Goal: Task Accomplishment & Management: Manage account settings

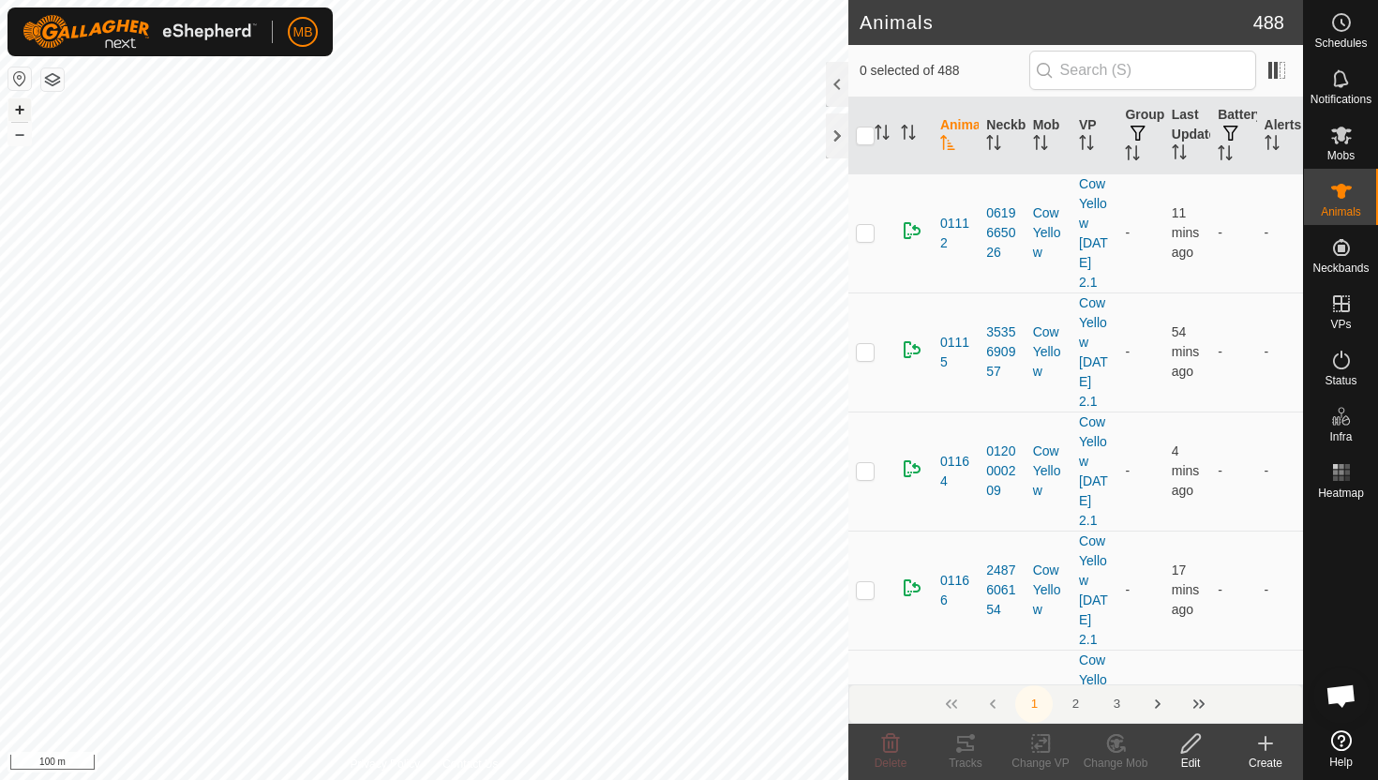
click at [22, 106] on button "+" at bounding box center [19, 109] width 22 height 22
click at [16, 136] on button "–" at bounding box center [19, 134] width 22 height 22
click at [19, 114] on button "+" at bounding box center [19, 109] width 22 height 22
click at [832, 82] on div at bounding box center [837, 84] width 22 height 45
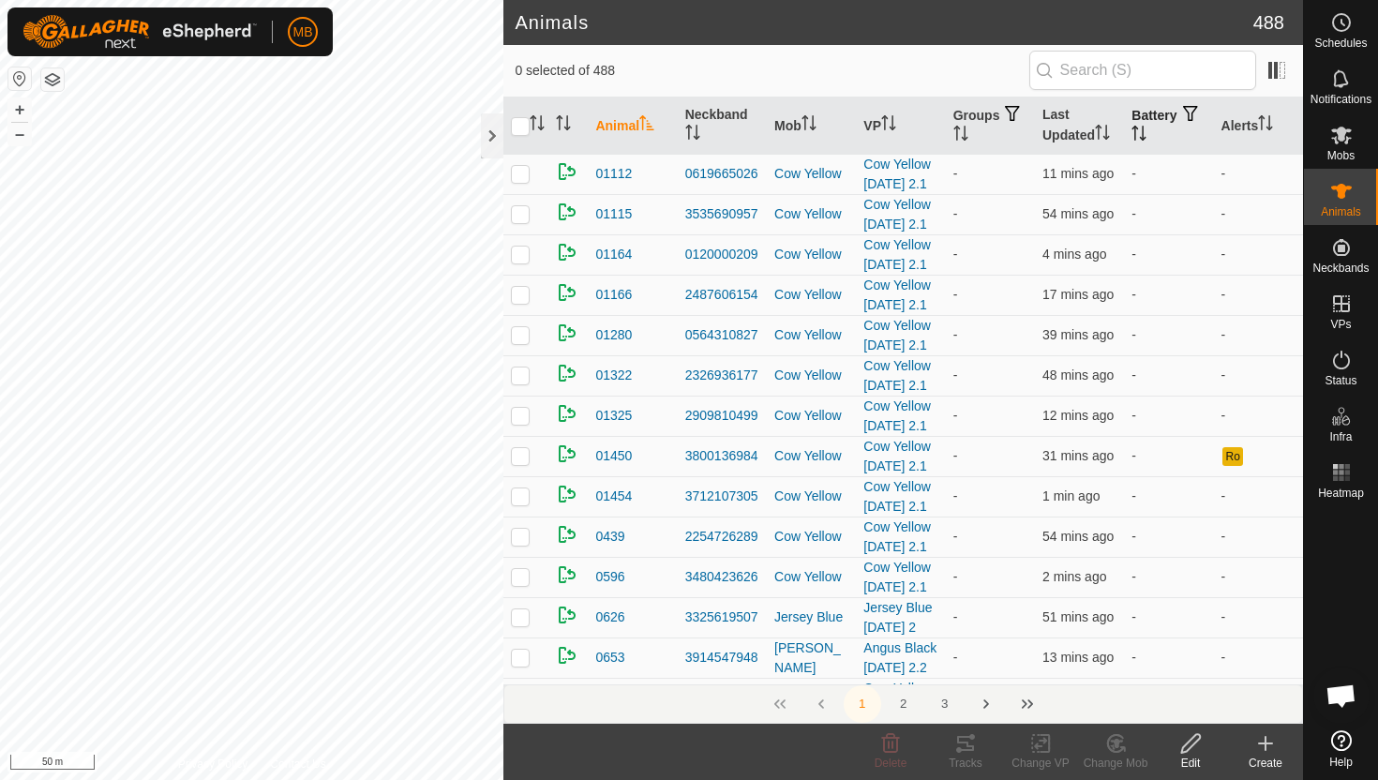
click at [1146, 130] on icon "Activate to sort" at bounding box center [1138, 133] width 15 height 15
click at [1146, 131] on icon "Activate to sort" at bounding box center [1138, 133] width 15 height 15
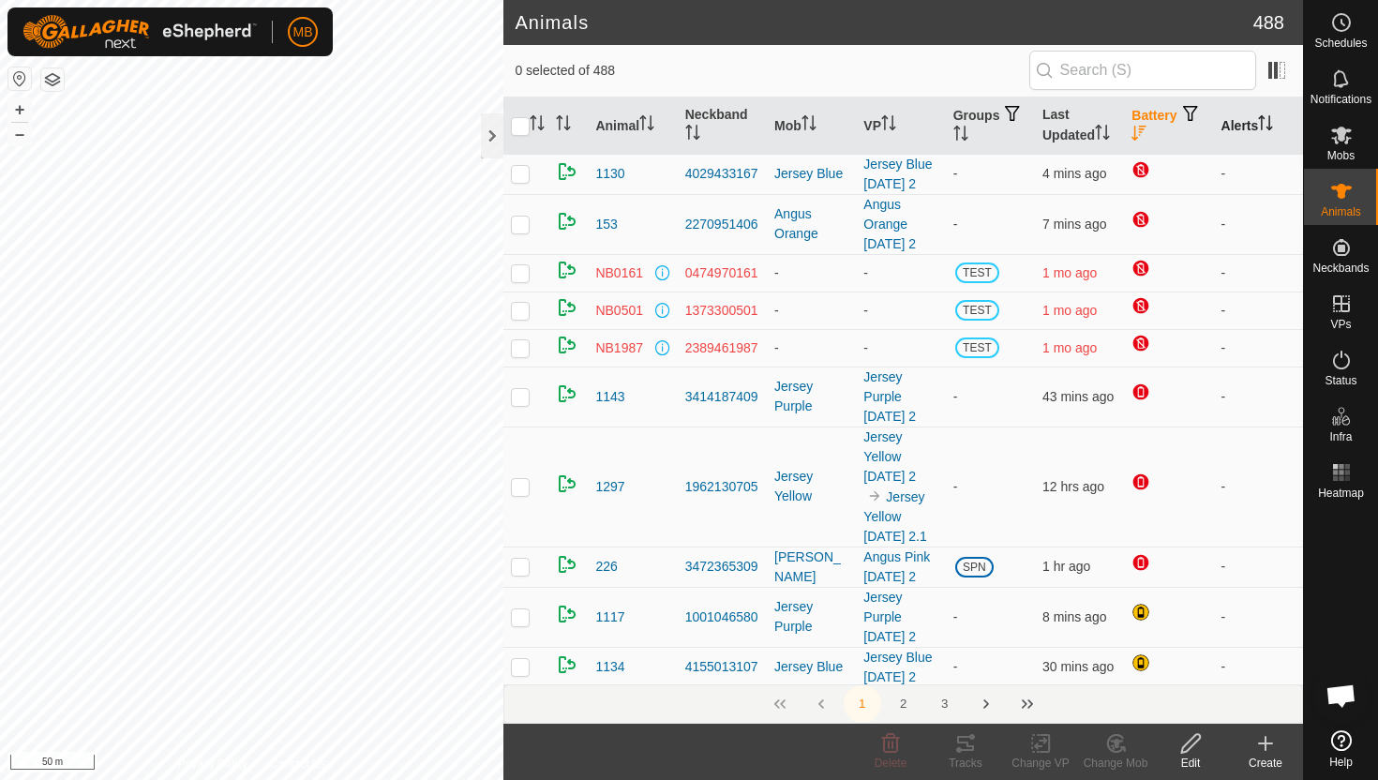
click at [1268, 115] on icon "Activate to sort" at bounding box center [1265, 122] width 15 height 15
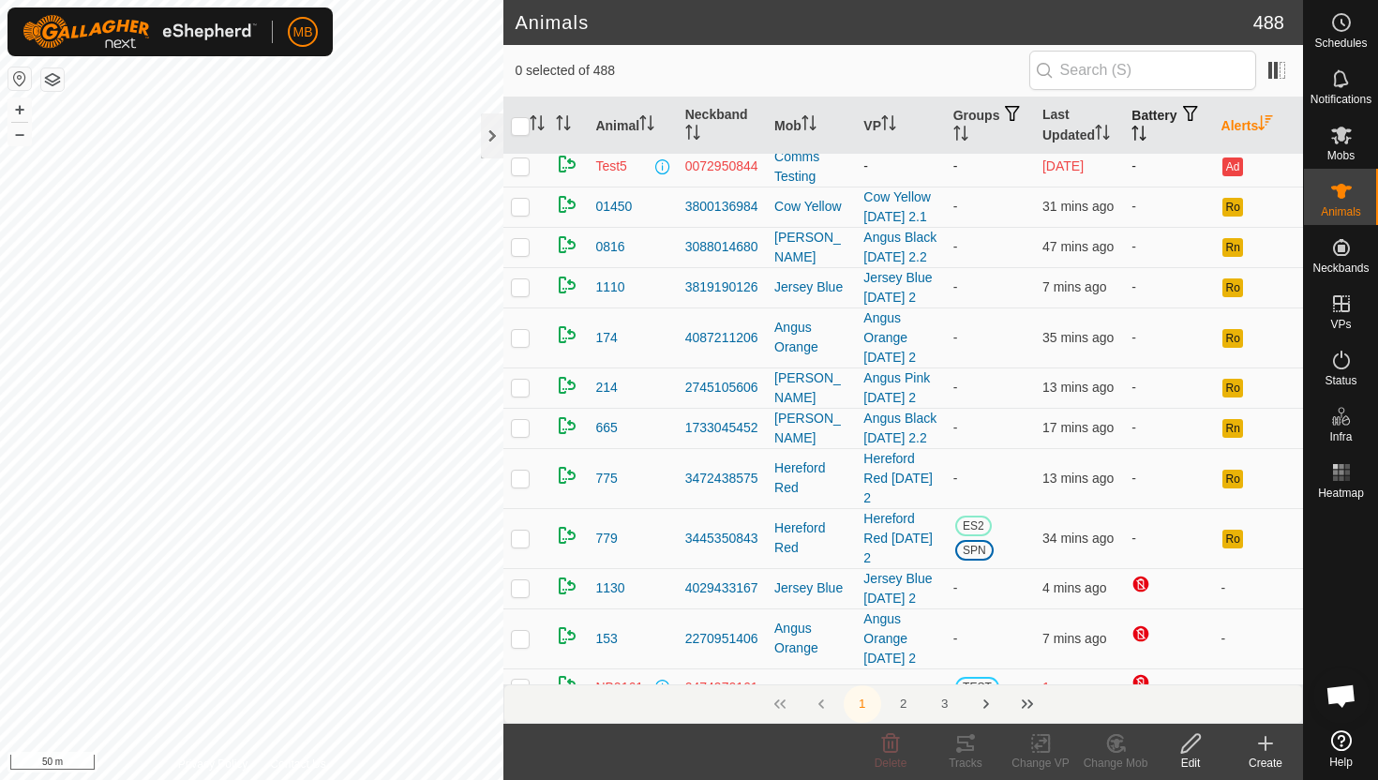
scroll to position [52, 0]
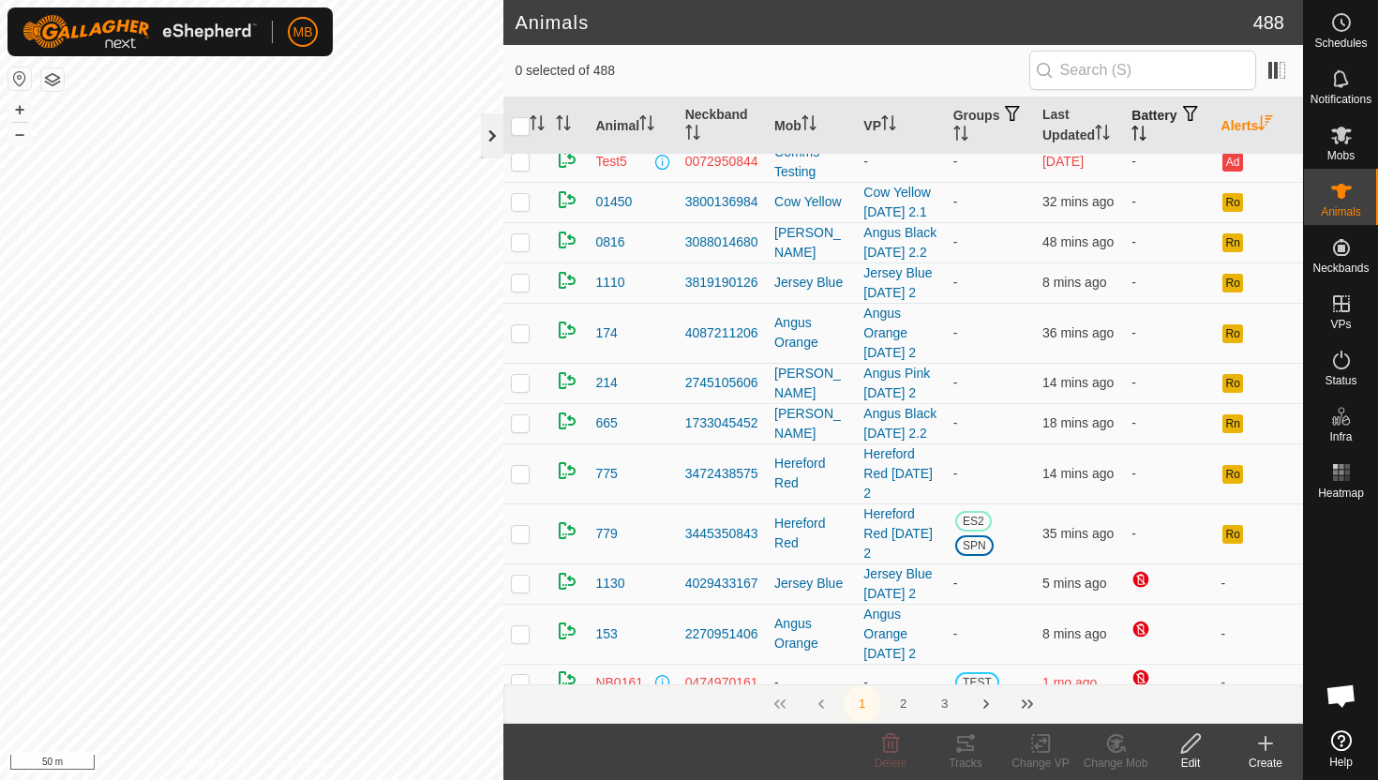
click at [493, 136] on div at bounding box center [492, 135] width 22 height 45
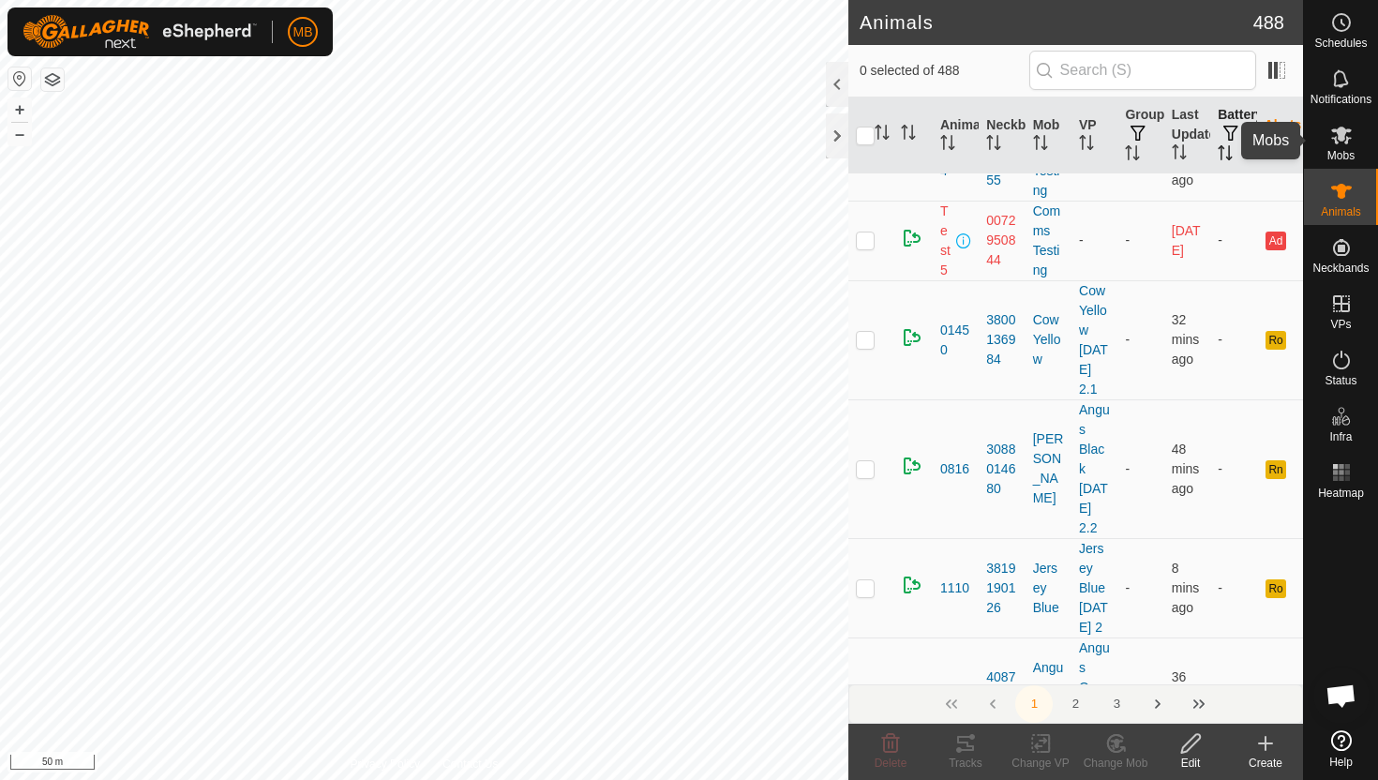
click at [1345, 137] on icon at bounding box center [1341, 136] width 21 height 18
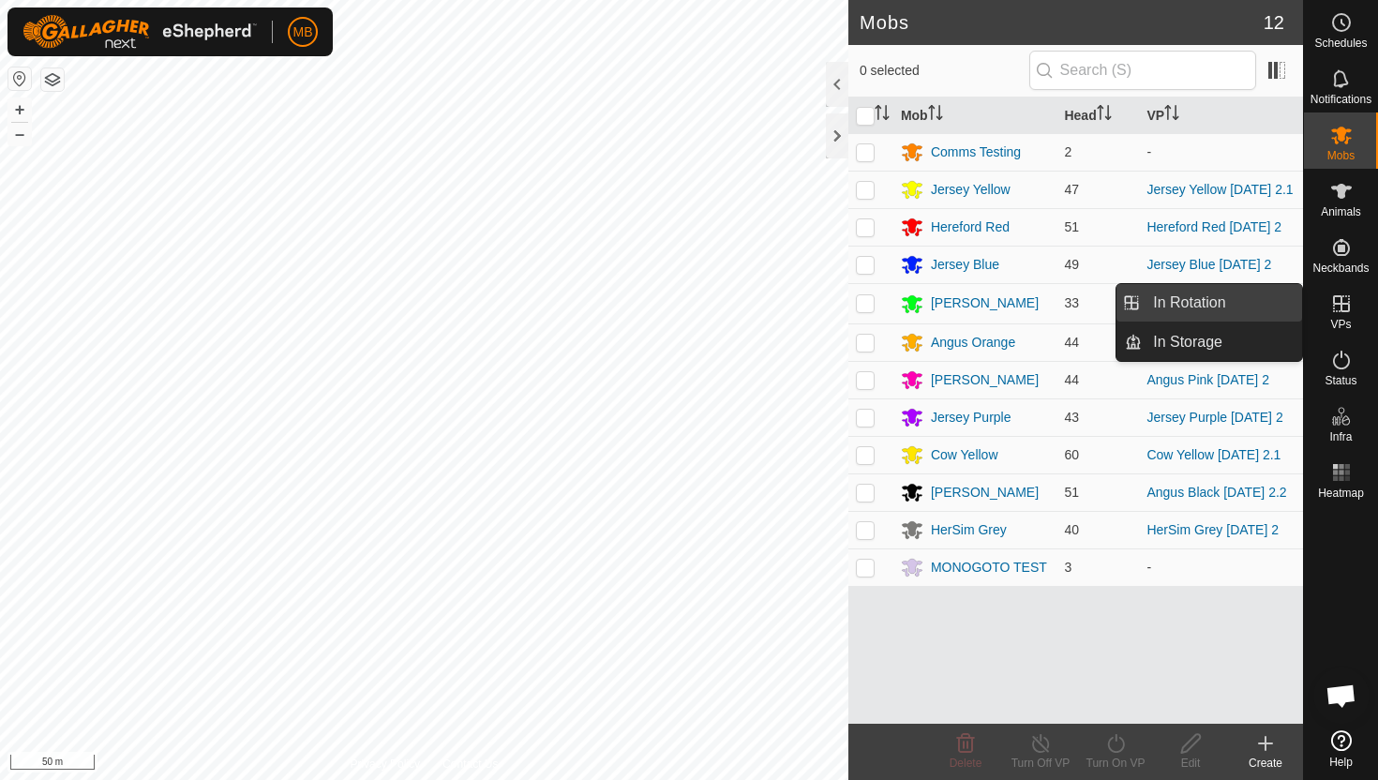
click at [1221, 305] on link "In Rotation" at bounding box center [1222, 302] width 160 height 37
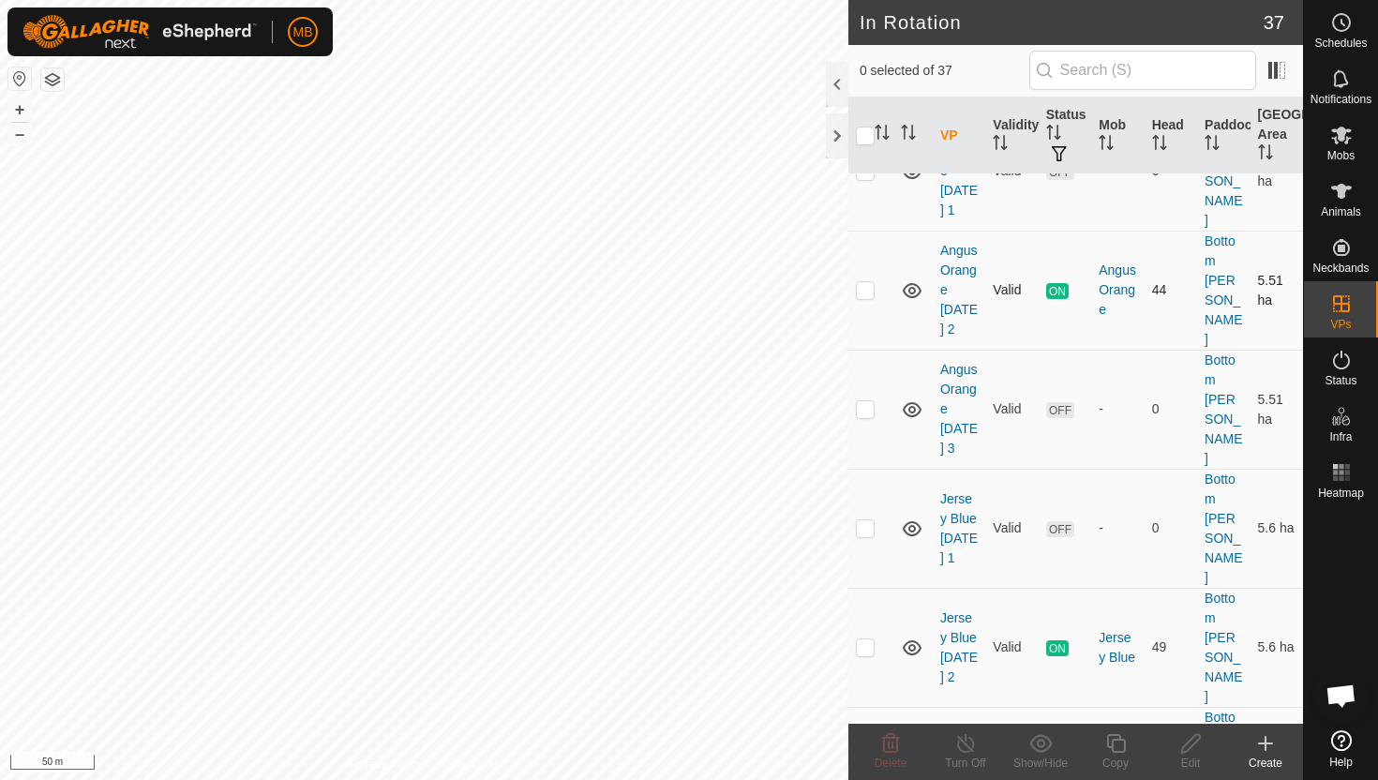
scroll to position [140, 0]
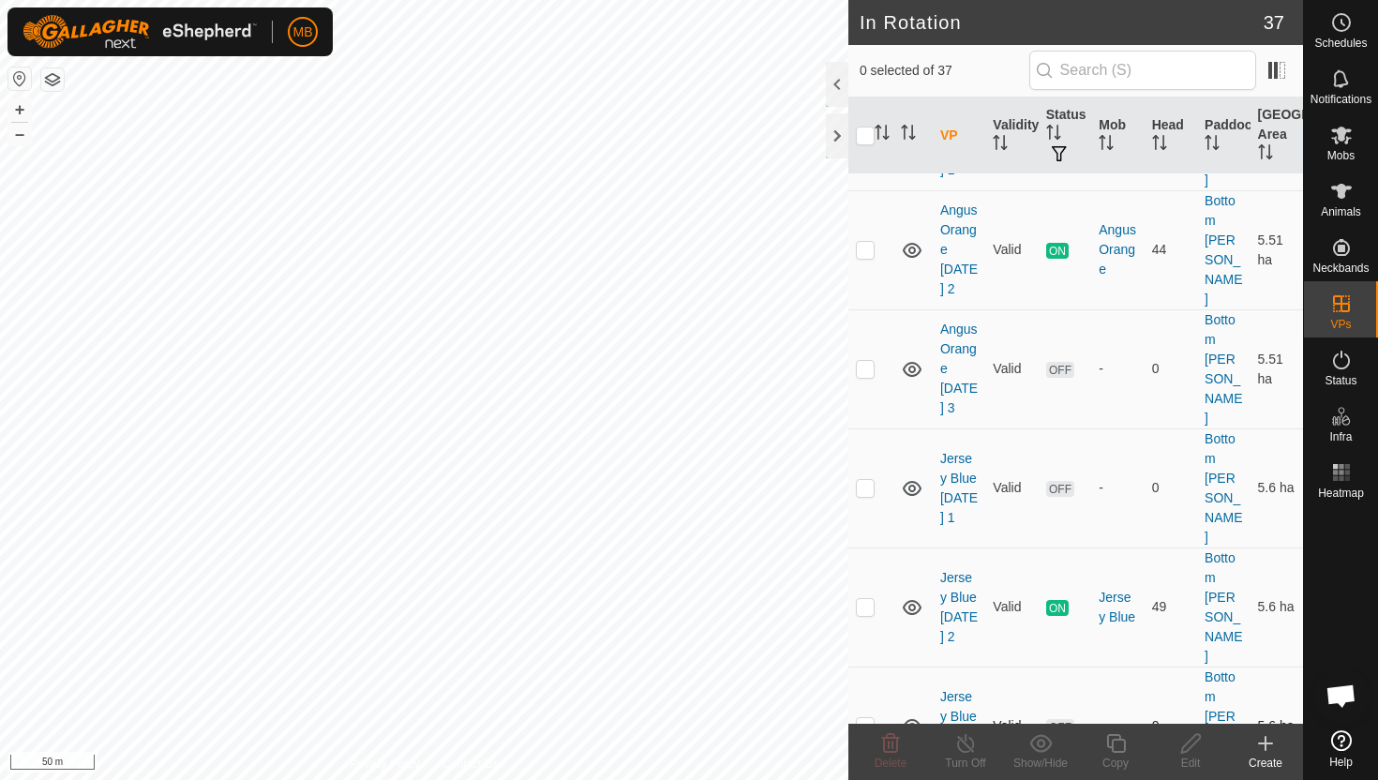
click at [865, 718] on p-checkbox at bounding box center [865, 725] width 19 height 15
checkbox input "true"
click at [1189, 742] on icon at bounding box center [1190, 743] width 23 height 22
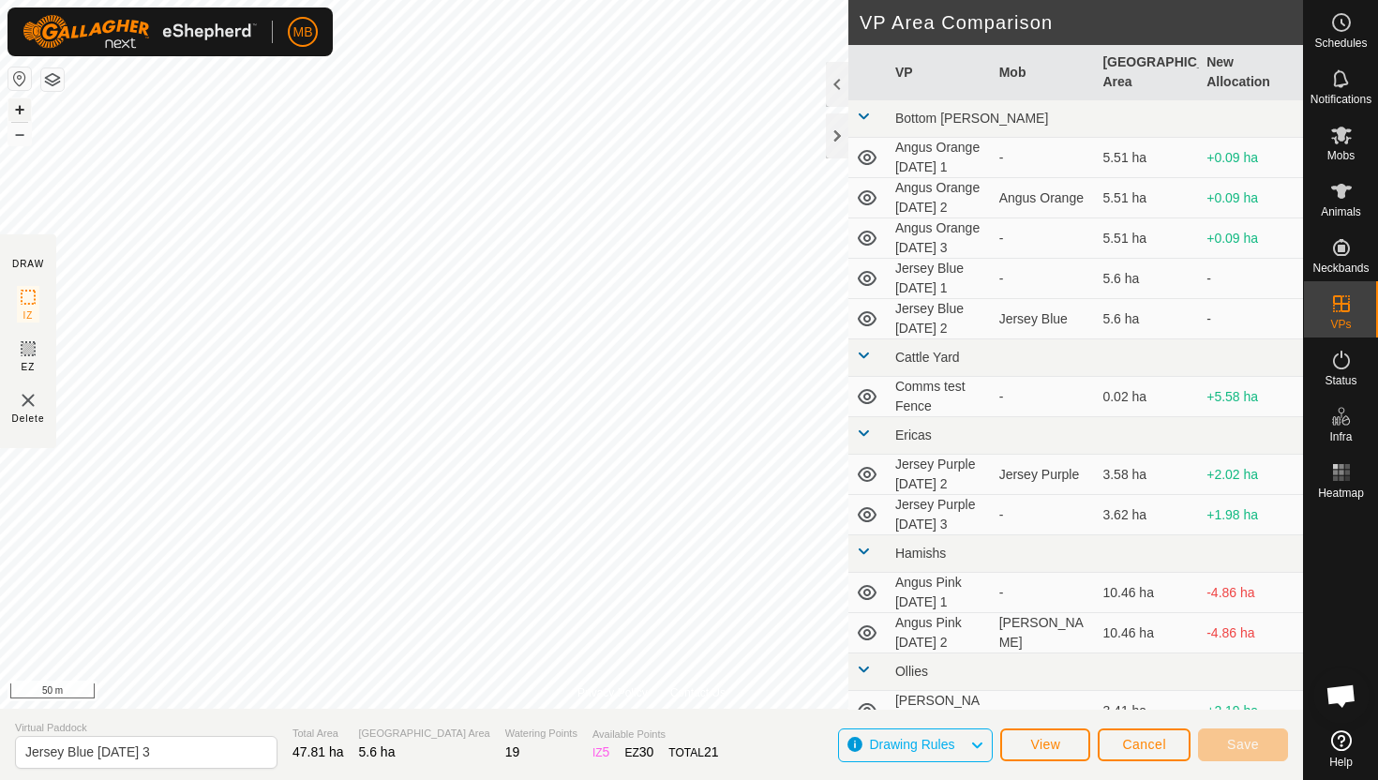
click at [22, 112] on button "+" at bounding box center [19, 109] width 22 height 22
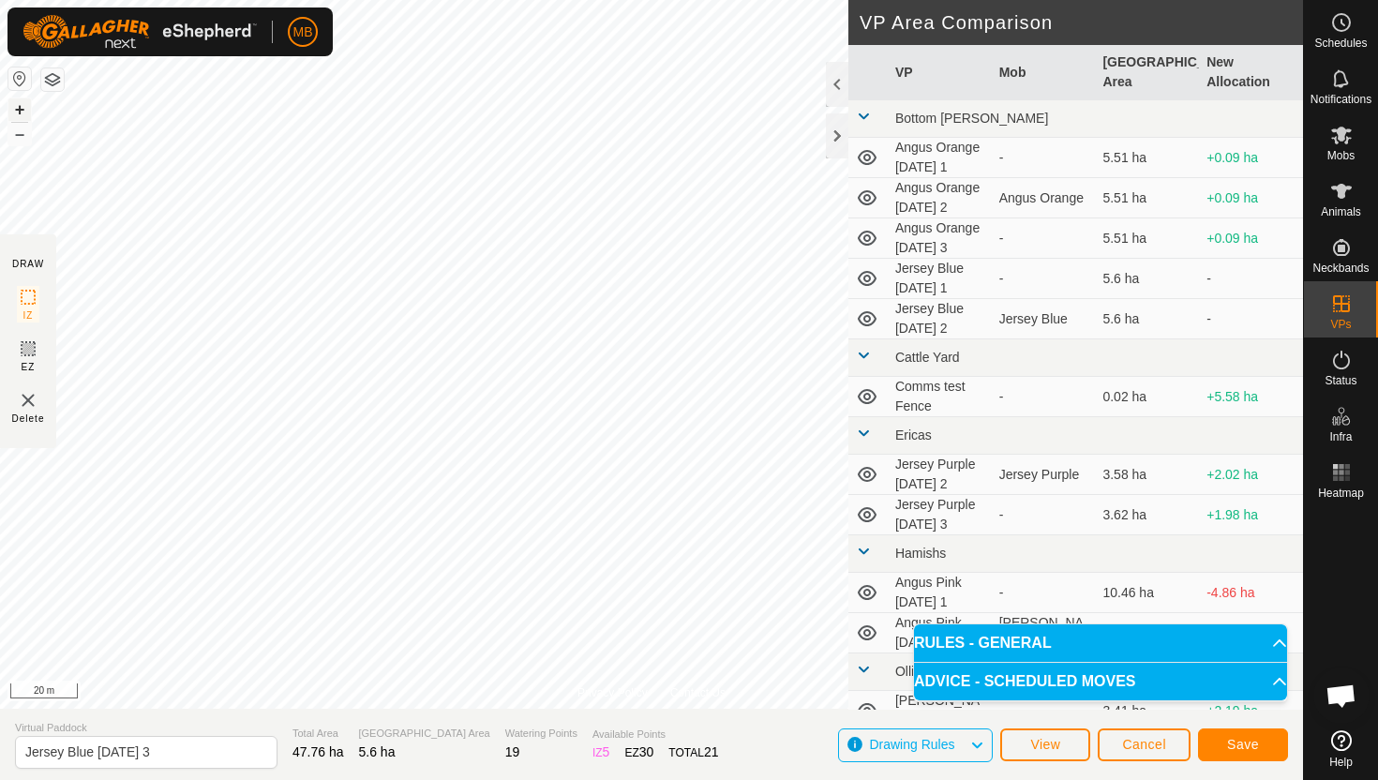
click at [15, 104] on button "+" at bounding box center [19, 109] width 22 height 22
click at [23, 133] on button "–" at bounding box center [19, 134] width 22 height 22
click at [20, 139] on button "–" at bounding box center [19, 134] width 22 height 22
click at [18, 106] on button "+" at bounding box center [19, 109] width 22 height 22
click at [22, 135] on button "–" at bounding box center [19, 134] width 22 height 22
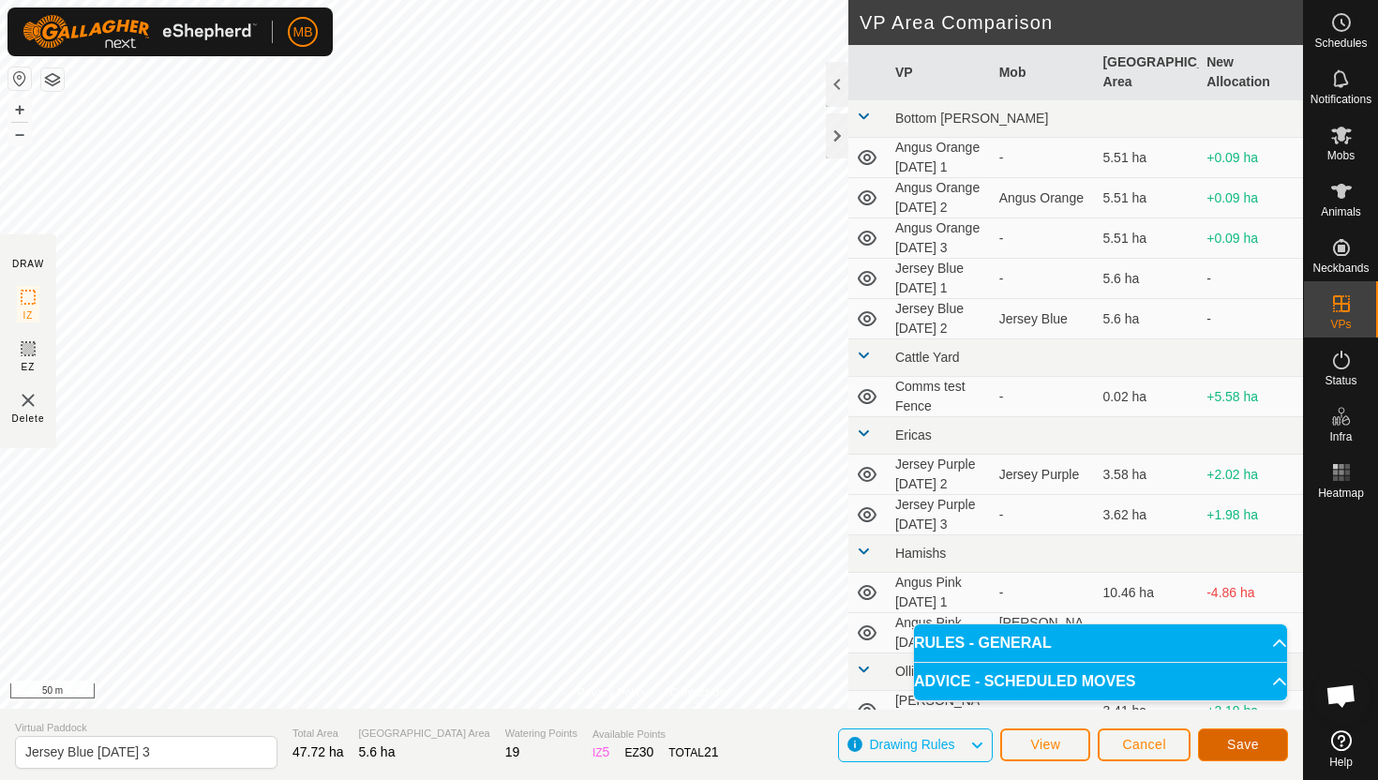
click at [1248, 742] on span "Save" at bounding box center [1243, 744] width 32 height 15
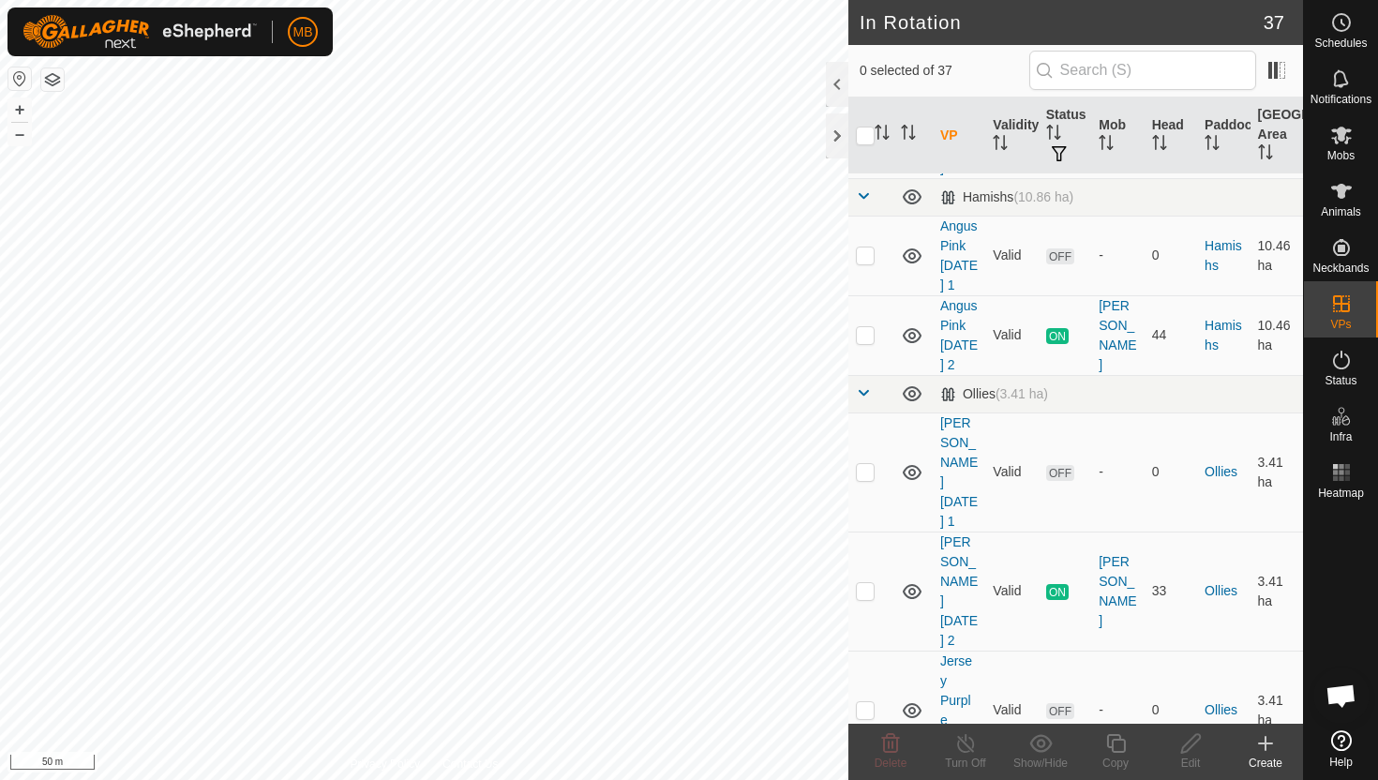
scroll to position [1109, 0]
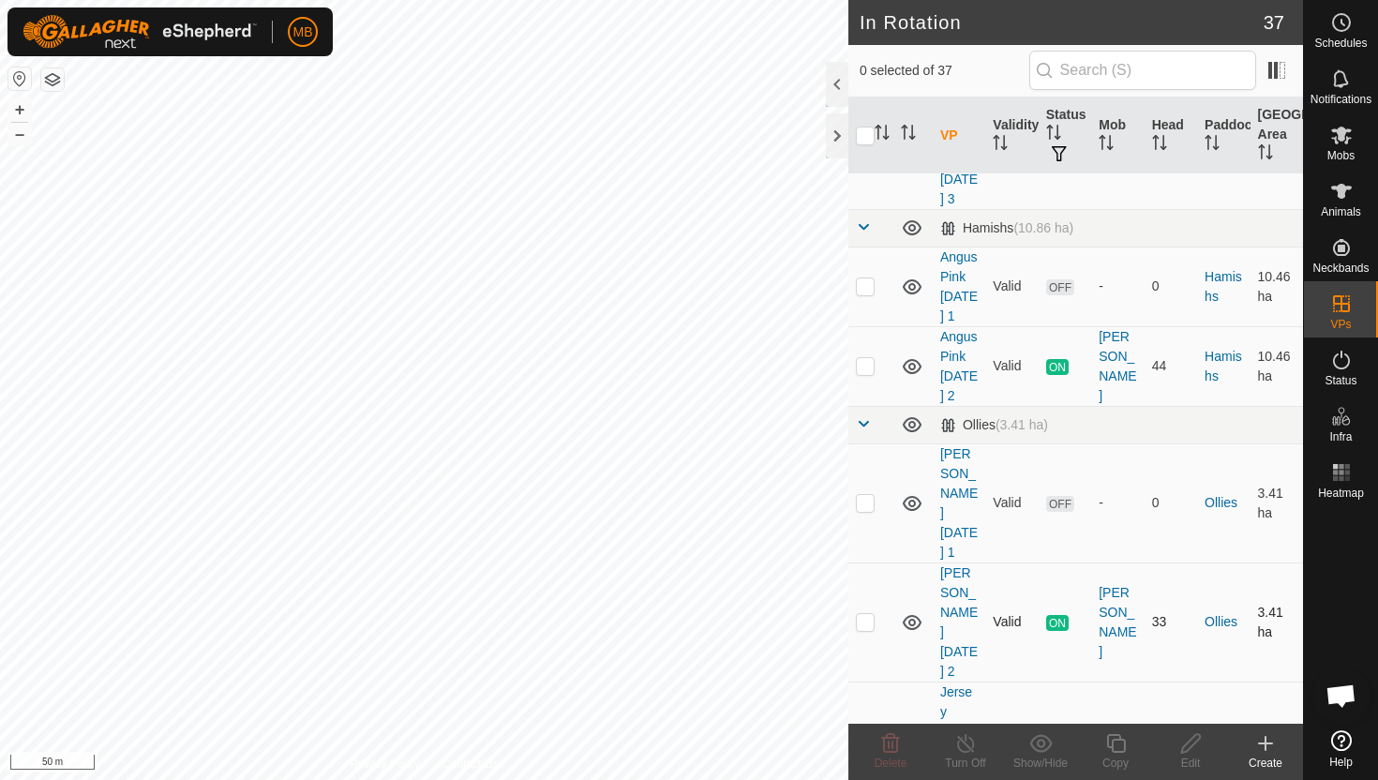
click at [864, 614] on p-checkbox at bounding box center [865, 621] width 19 height 15
checkbox input "true"
click at [1113, 741] on icon at bounding box center [1115, 743] width 19 height 19
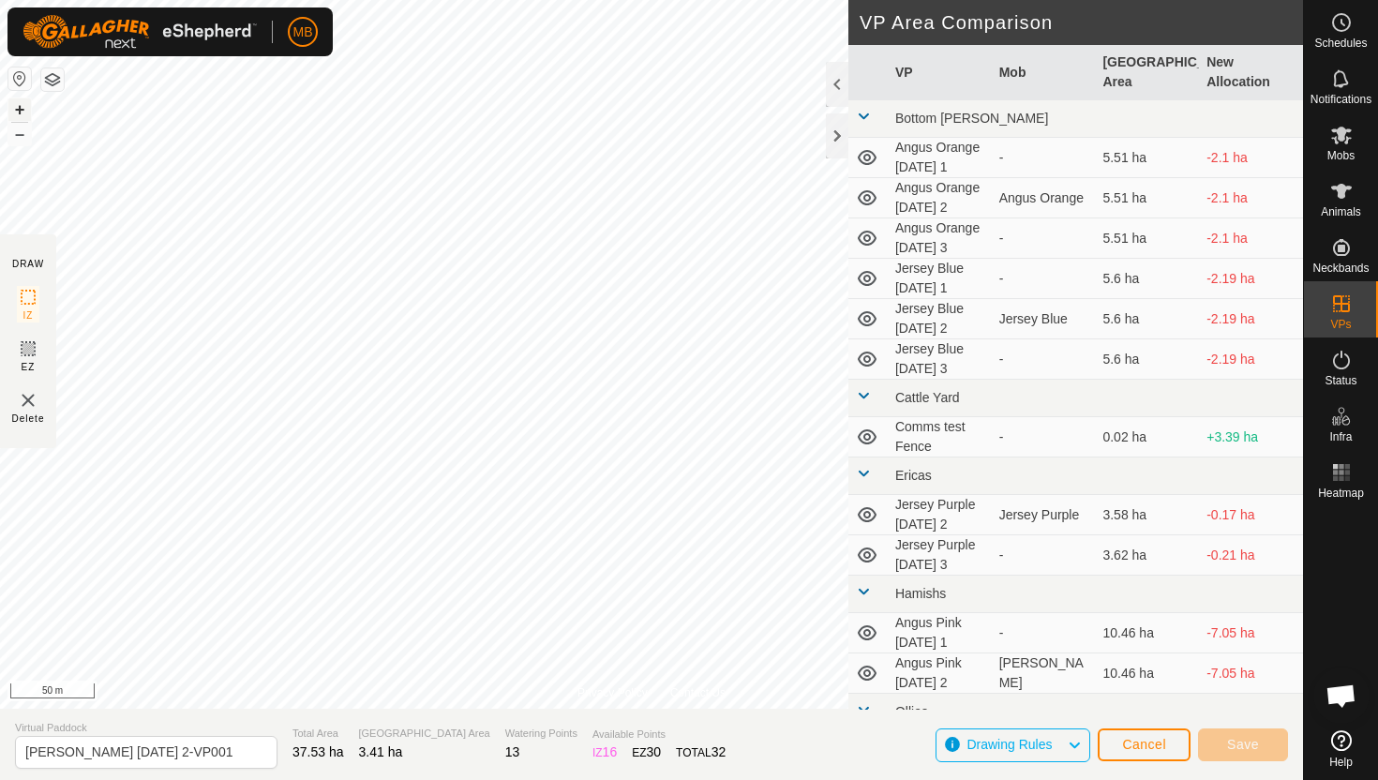
click at [16, 111] on button "+" at bounding box center [19, 109] width 22 height 22
click at [21, 107] on button "+" at bounding box center [19, 109] width 22 height 22
click at [22, 106] on button "+" at bounding box center [19, 109] width 22 height 22
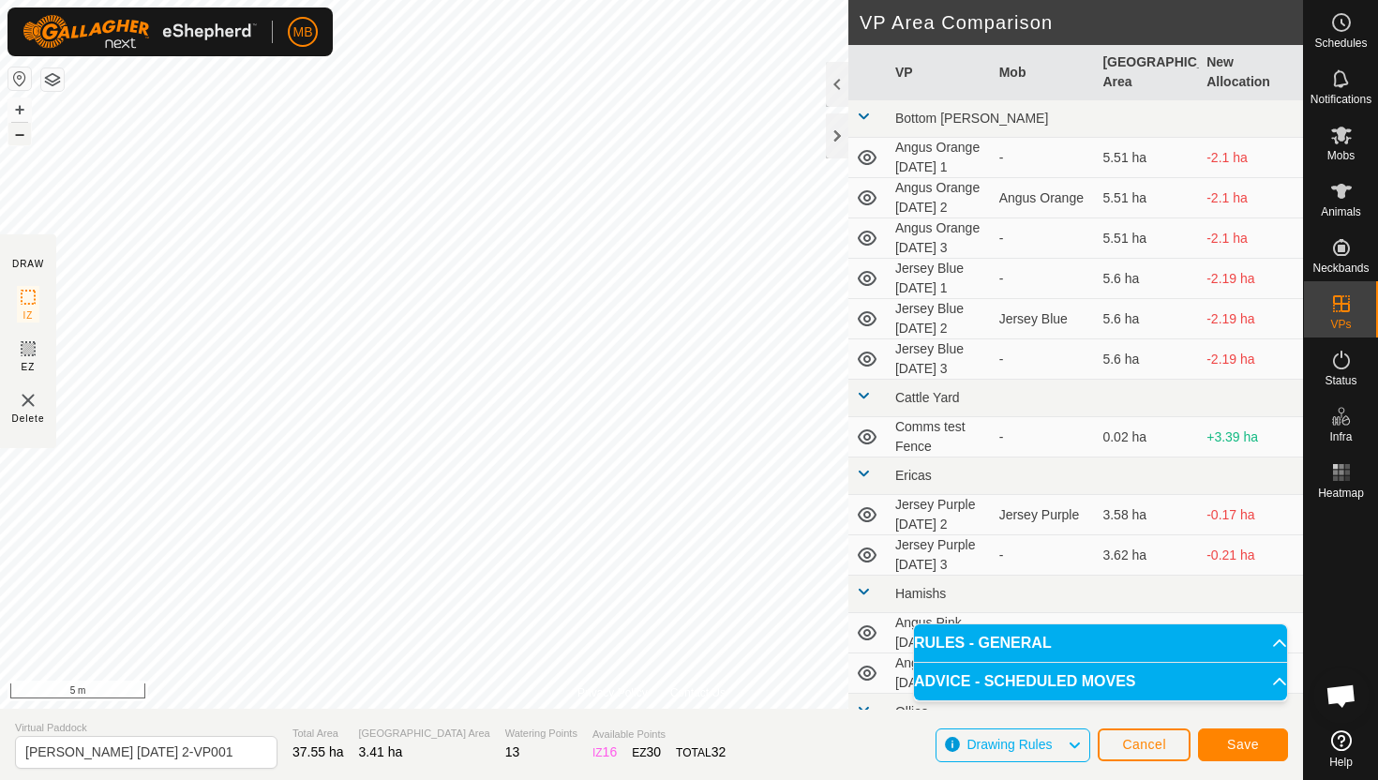
click at [23, 130] on button "–" at bounding box center [19, 134] width 22 height 22
click at [19, 107] on button "+" at bounding box center [19, 109] width 22 height 22
click at [222, 750] on input "Angus Green Tuesday 2-VP001" at bounding box center [146, 752] width 262 height 33
type input "[PERSON_NAME] [DATE] 3"
click at [1251, 745] on span "Save" at bounding box center [1243, 744] width 32 height 15
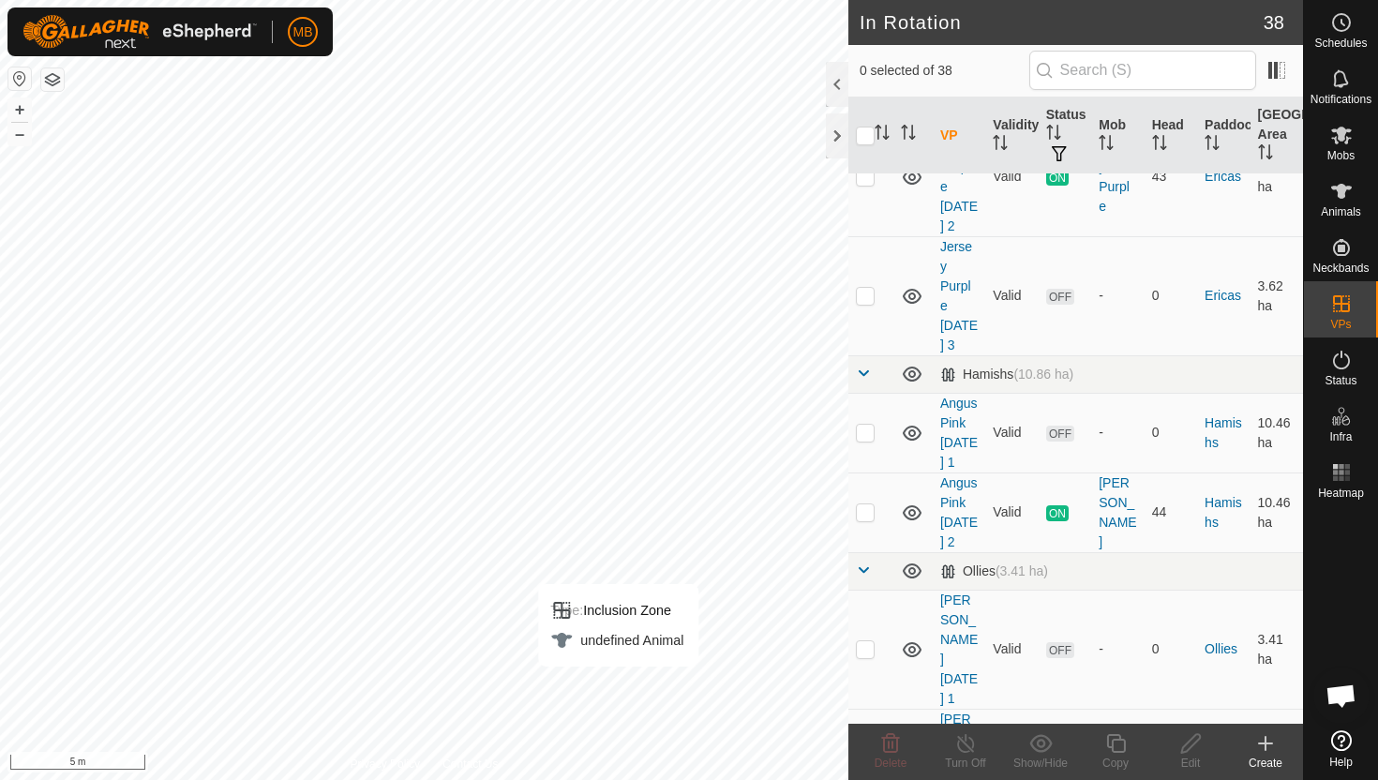
scroll to position [976, 0]
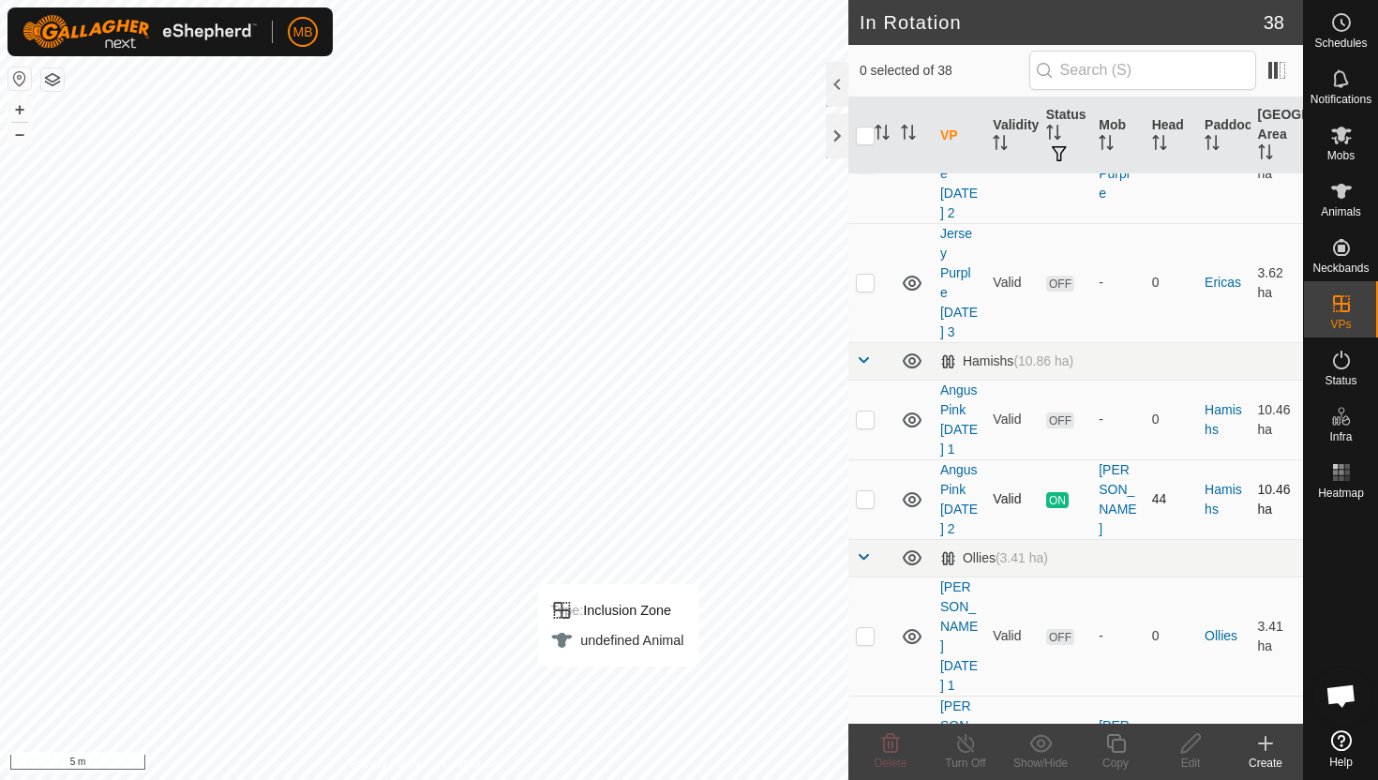
click at [868, 491] on p-checkbox at bounding box center [865, 498] width 19 height 15
checkbox input "true"
click at [1118, 744] on icon at bounding box center [1115, 743] width 23 height 22
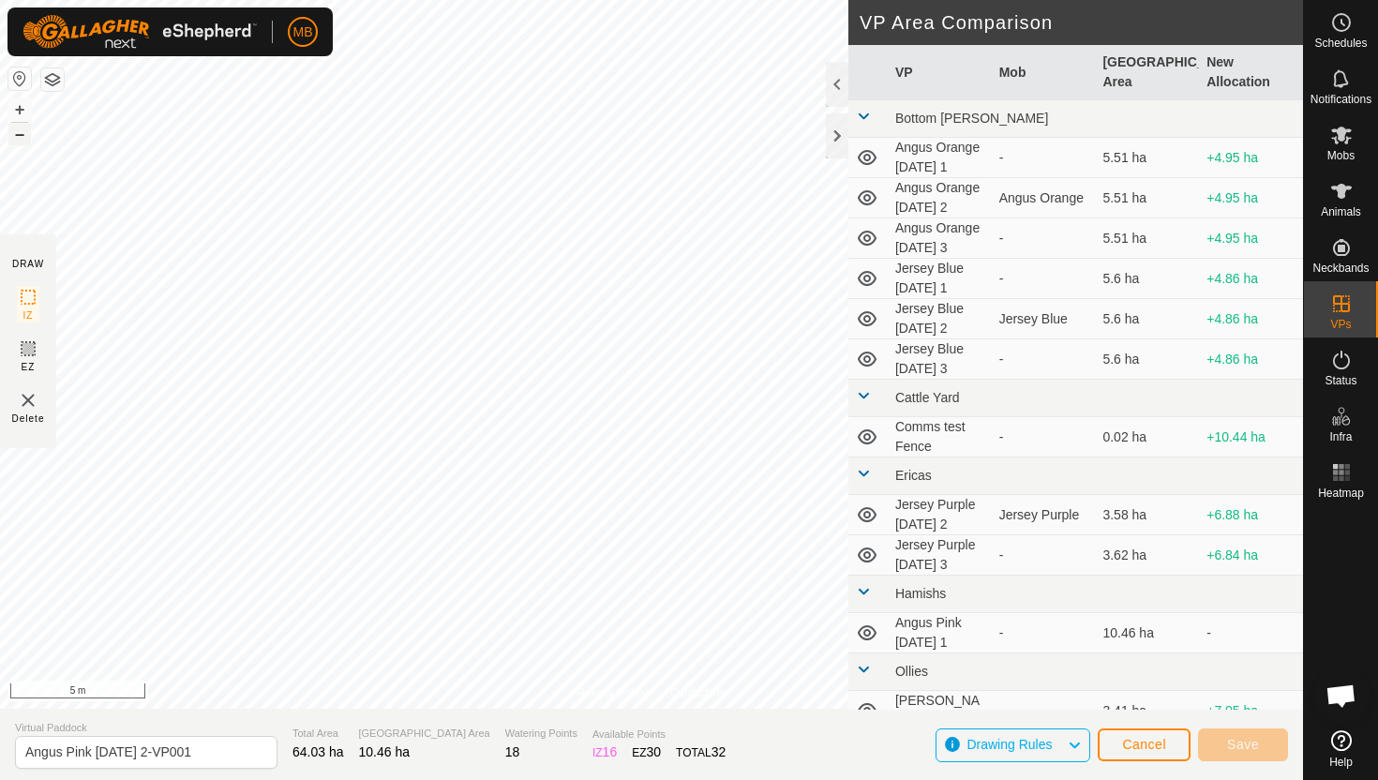
click at [22, 139] on button "–" at bounding box center [19, 134] width 22 height 22
click at [16, 140] on button "–" at bounding box center [19, 134] width 22 height 22
click at [17, 137] on button "–" at bounding box center [19, 134] width 22 height 22
click at [19, 107] on button "+" at bounding box center [19, 109] width 22 height 22
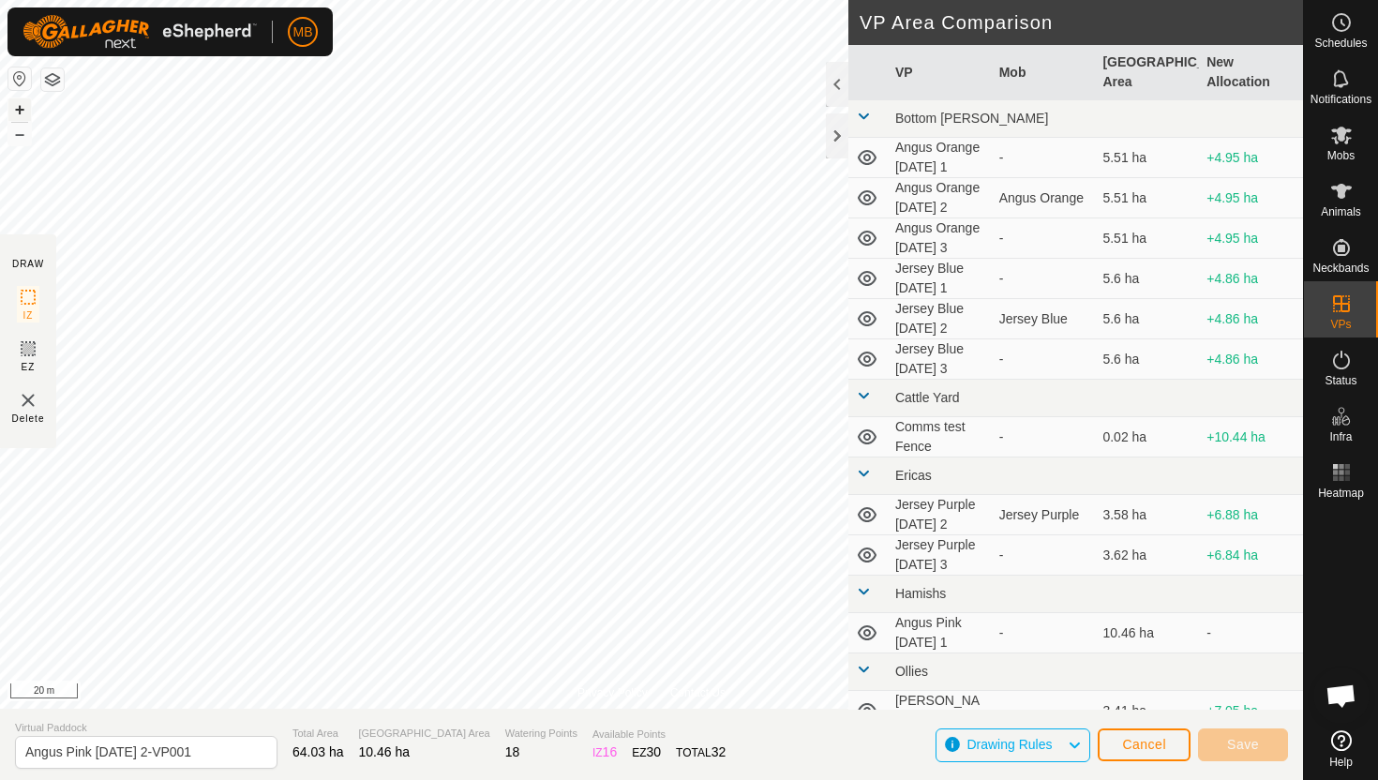
click at [19, 107] on button "+" at bounding box center [19, 109] width 22 height 22
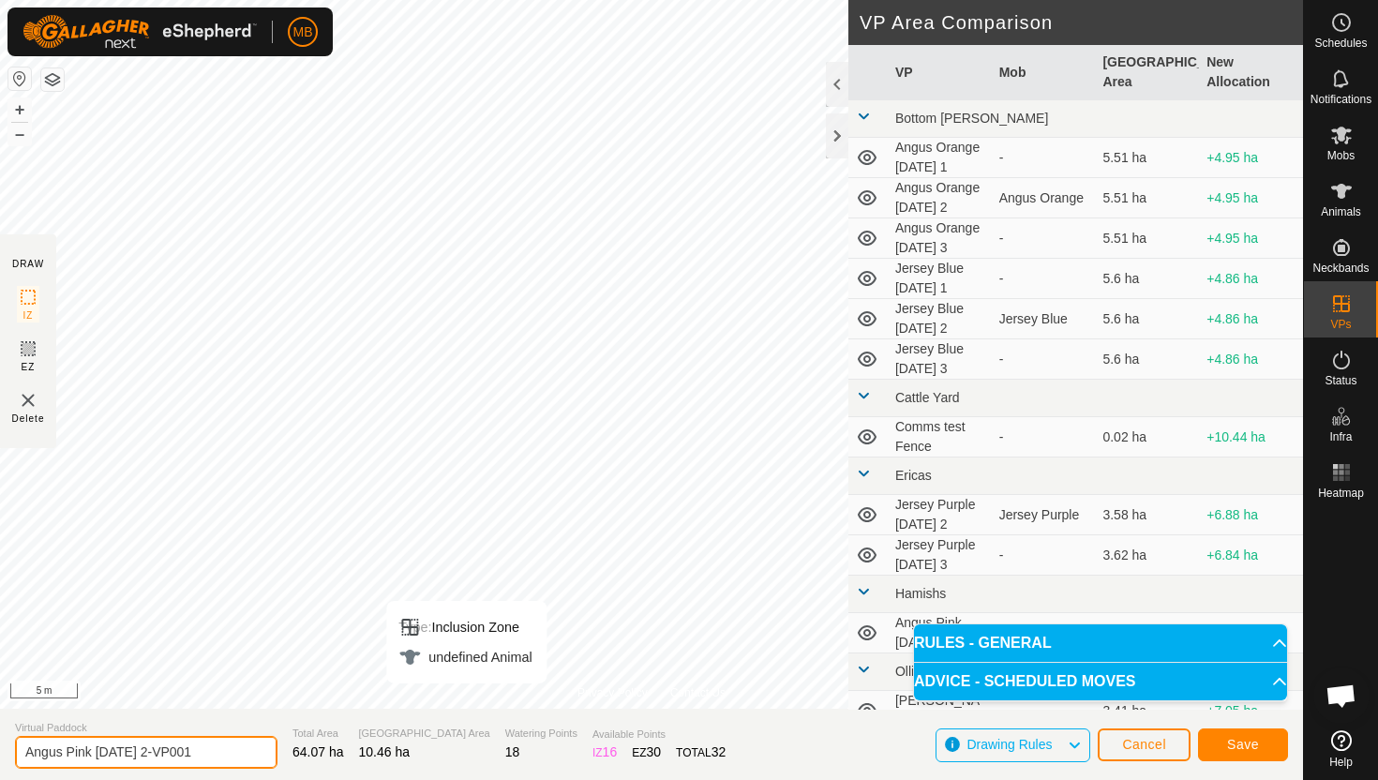
click at [212, 754] on input "Angus Pink Tuesday 2-VP001" at bounding box center [146, 752] width 262 height 33
type input "Angus Pink [DATE] 3"
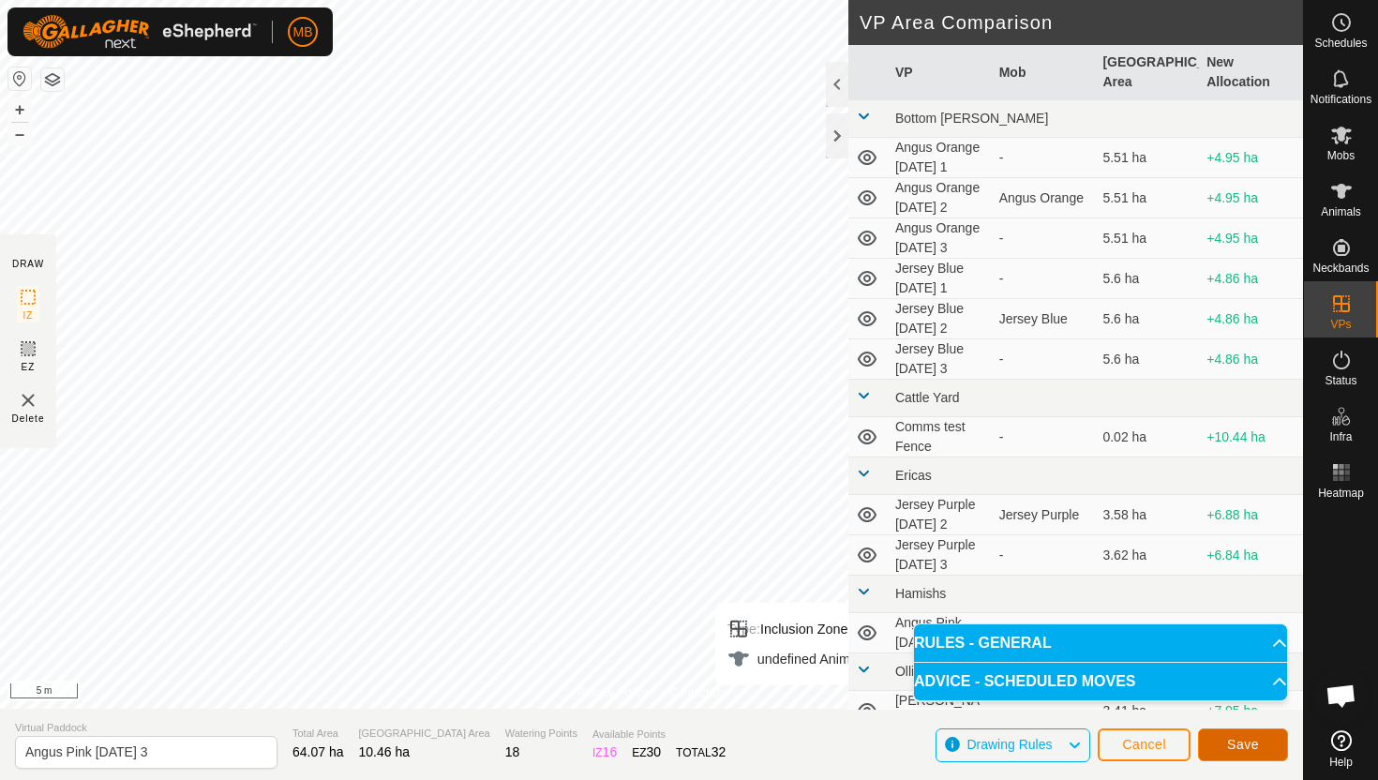
click at [1265, 741] on button "Save" at bounding box center [1243, 744] width 90 height 33
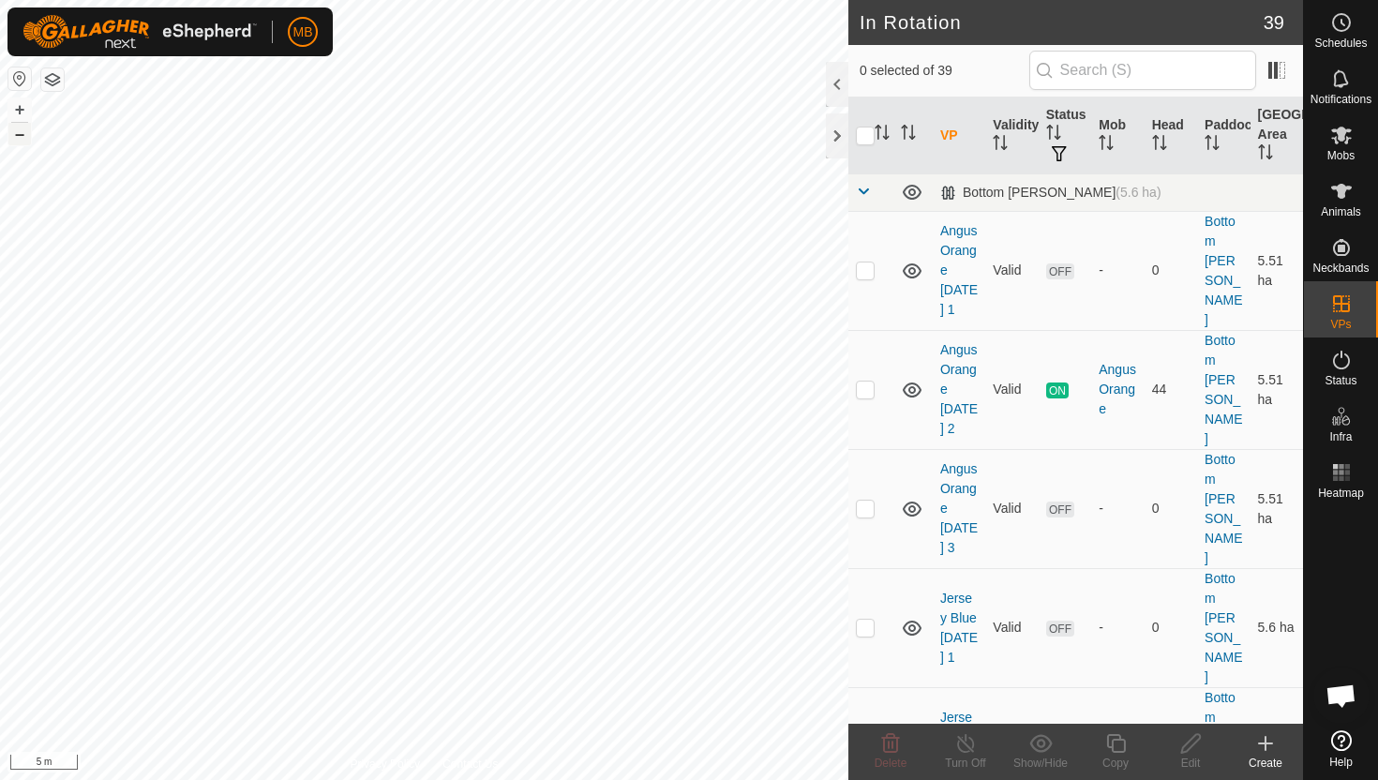
click at [23, 140] on button "–" at bounding box center [19, 134] width 22 height 22
click at [22, 139] on button "–" at bounding box center [19, 134] width 22 height 22
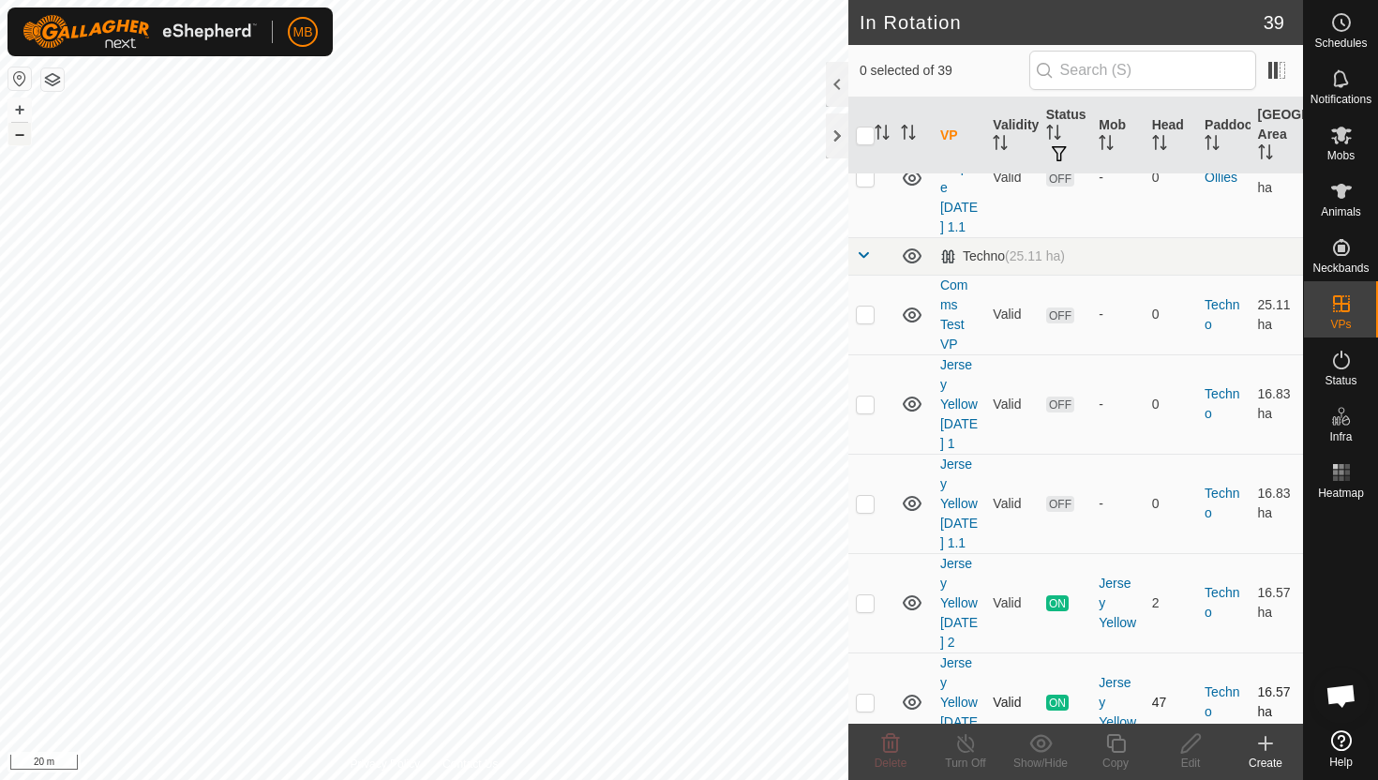
scroll to position [1985, 0]
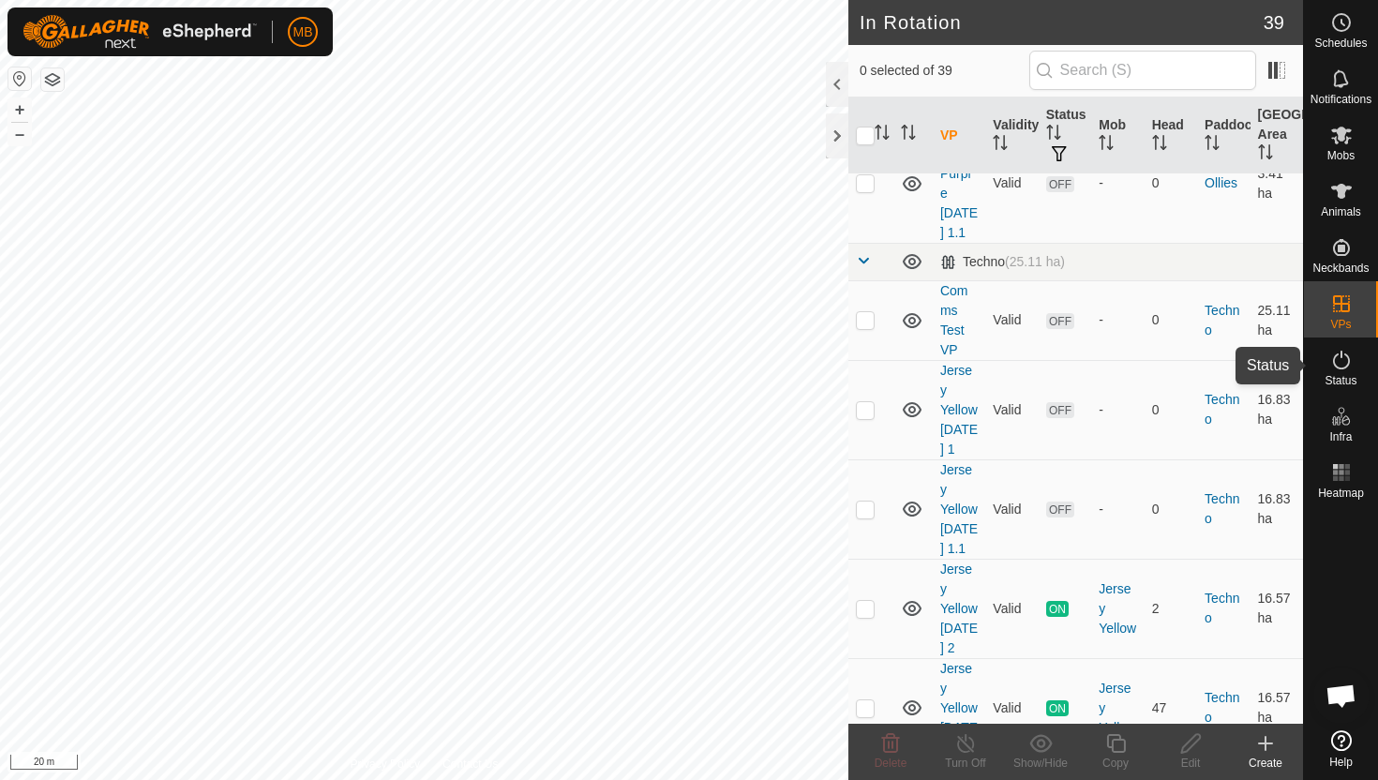
click at [1342, 359] on icon at bounding box center [1341, 360] width 22 height 22
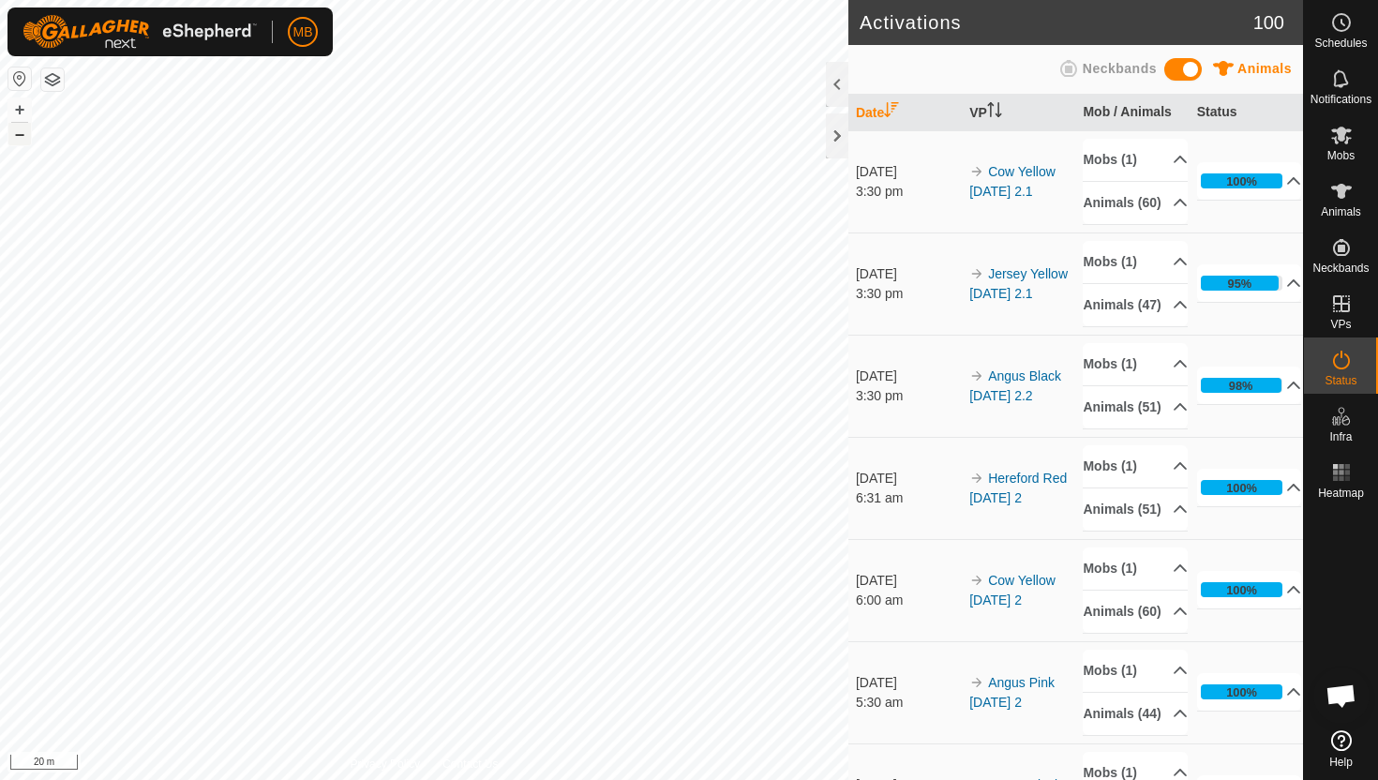
click at [15, 137] on button "–" at bounding box center [19, 134] width 22 height 22
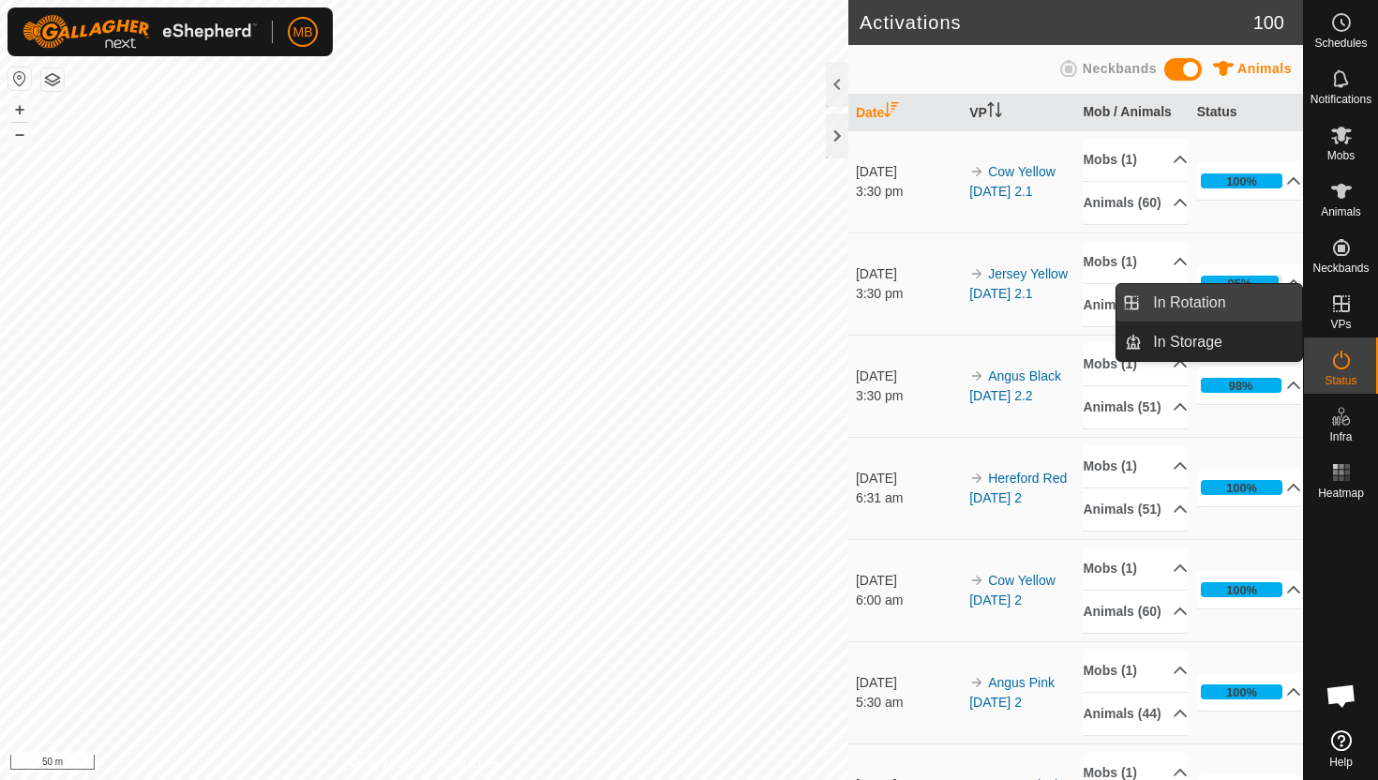
click at [1235, 306] on link "In Rotation" at bounding box center [1222, 302] width 160 height 37
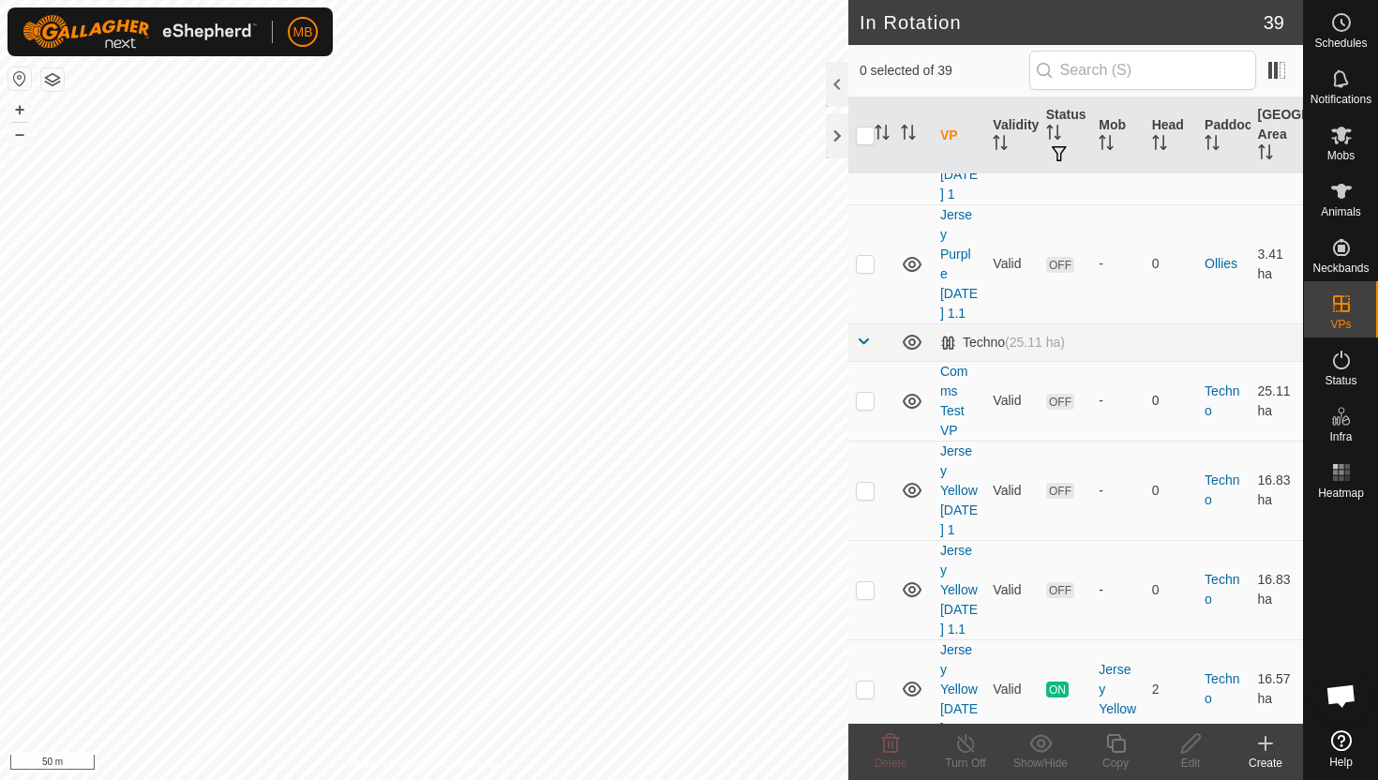
scroll to position [1910, 0]
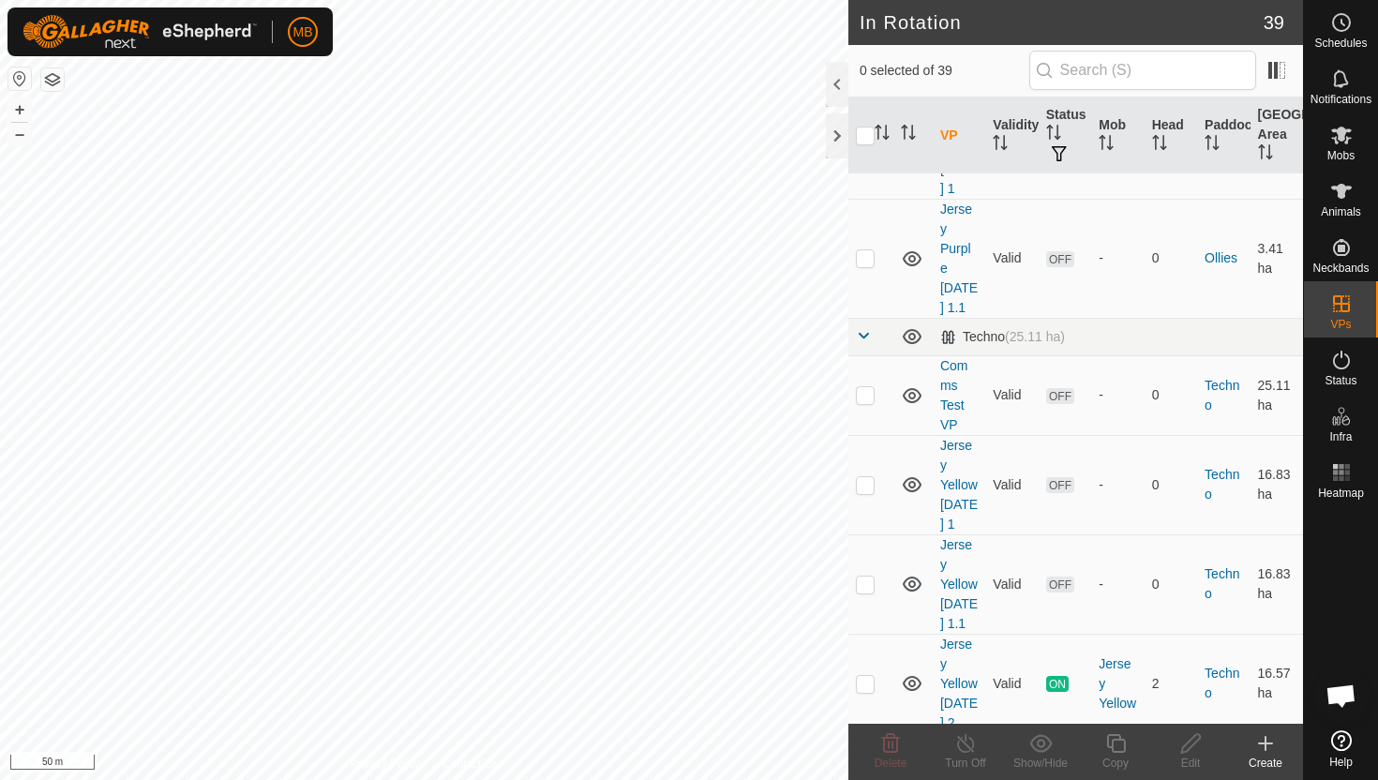
click at [862, 775] on p-checkbox at bounding box center [865, 782] width 19 height 15
checkbox input "true"
click at [1114, 742] on icon at bounding box center [1115, 743] width 23 height 22
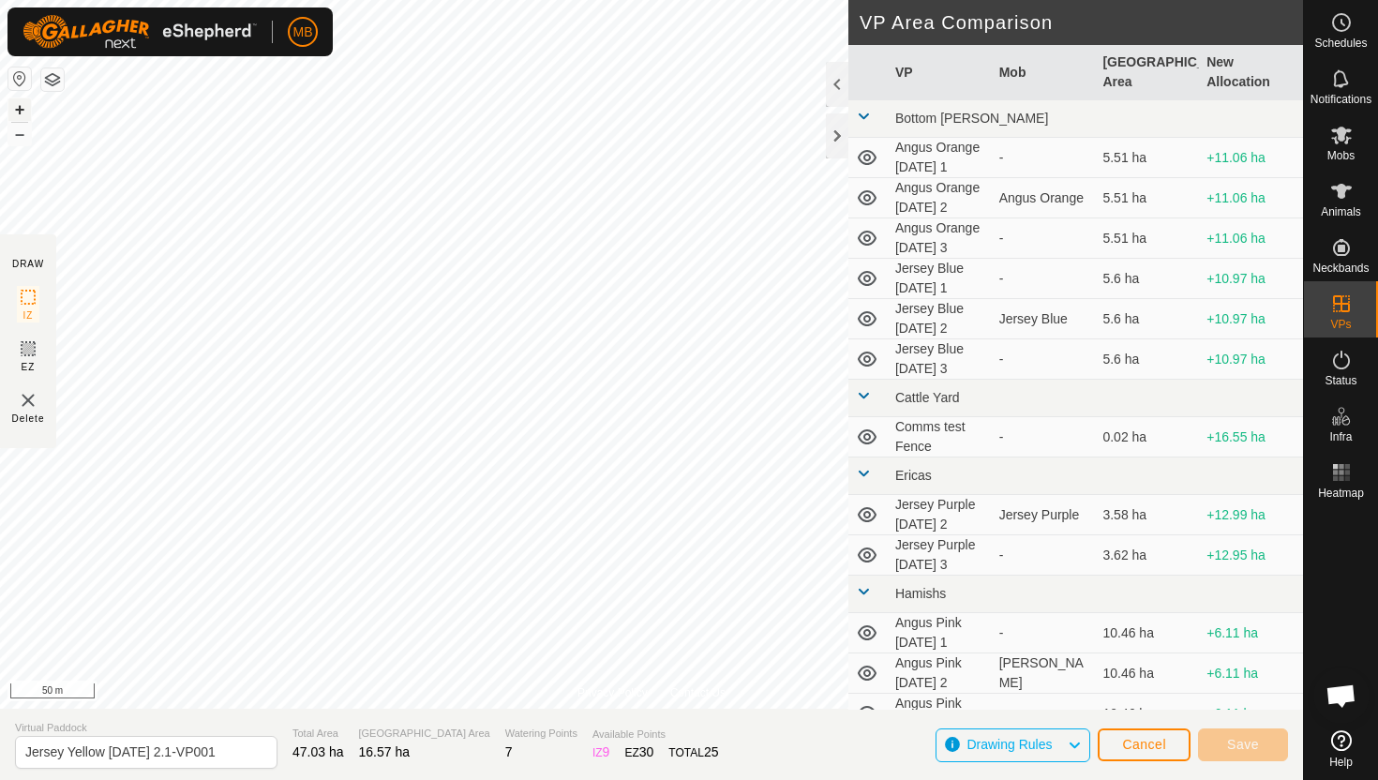
click at [17, 109] on button "+" at bounding box center [19, 109] width 22 height 22
click at [22, 114] on button "+" at bounding box center [19, 109] width 22 height 22
click at [17, 110] on button "+" at bounding box center [19, 109] width 22 height 22
click at [300, 34] on div "MB Schedules Notifications Mobs Animals Neckbands VPs Status Infra Heatmap Help…" at bounding box center [689, 390] width 1378 height 780
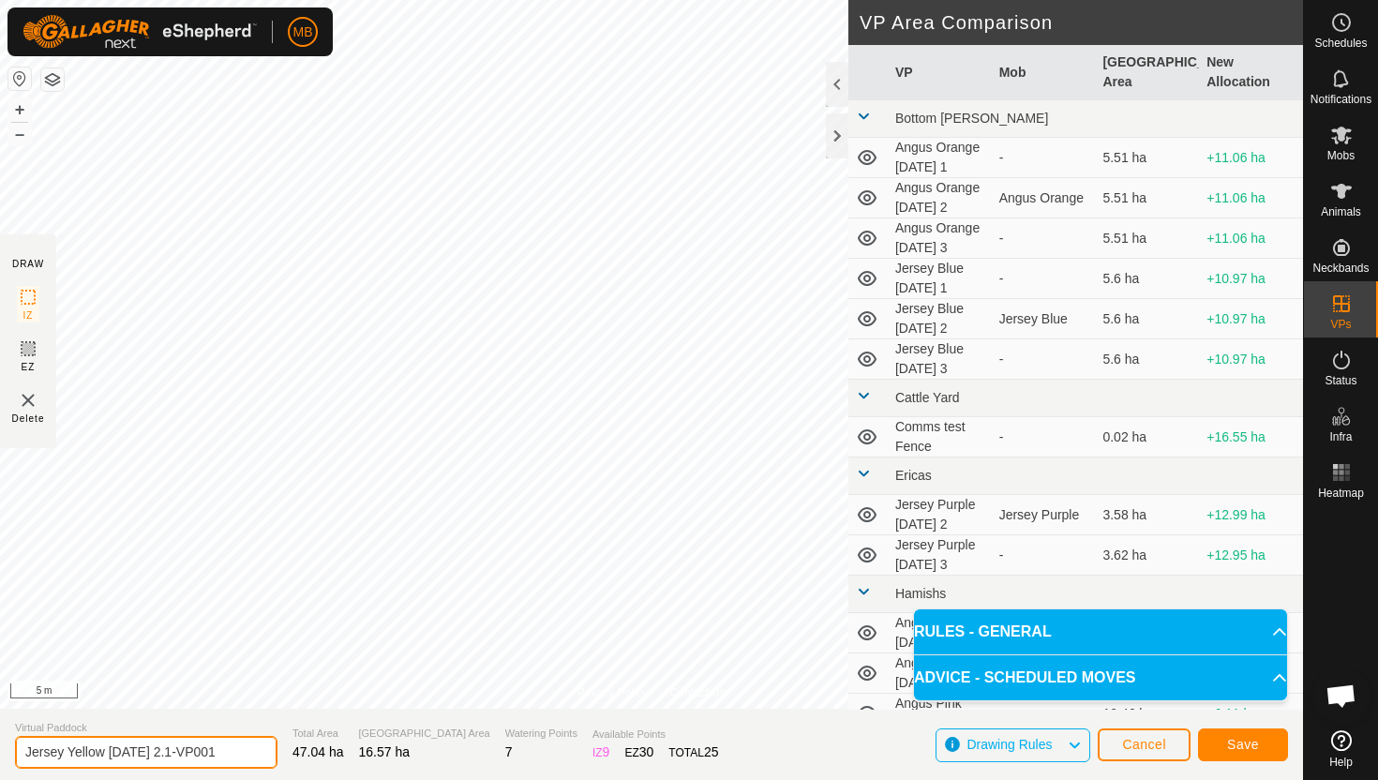
click at [226, 755] on input "Jersey Yellow Tuesday 2.1-VP001" at bounding box center [146, 752] width 262 height 33
type input "Jersey Yellow [DATE] 3"
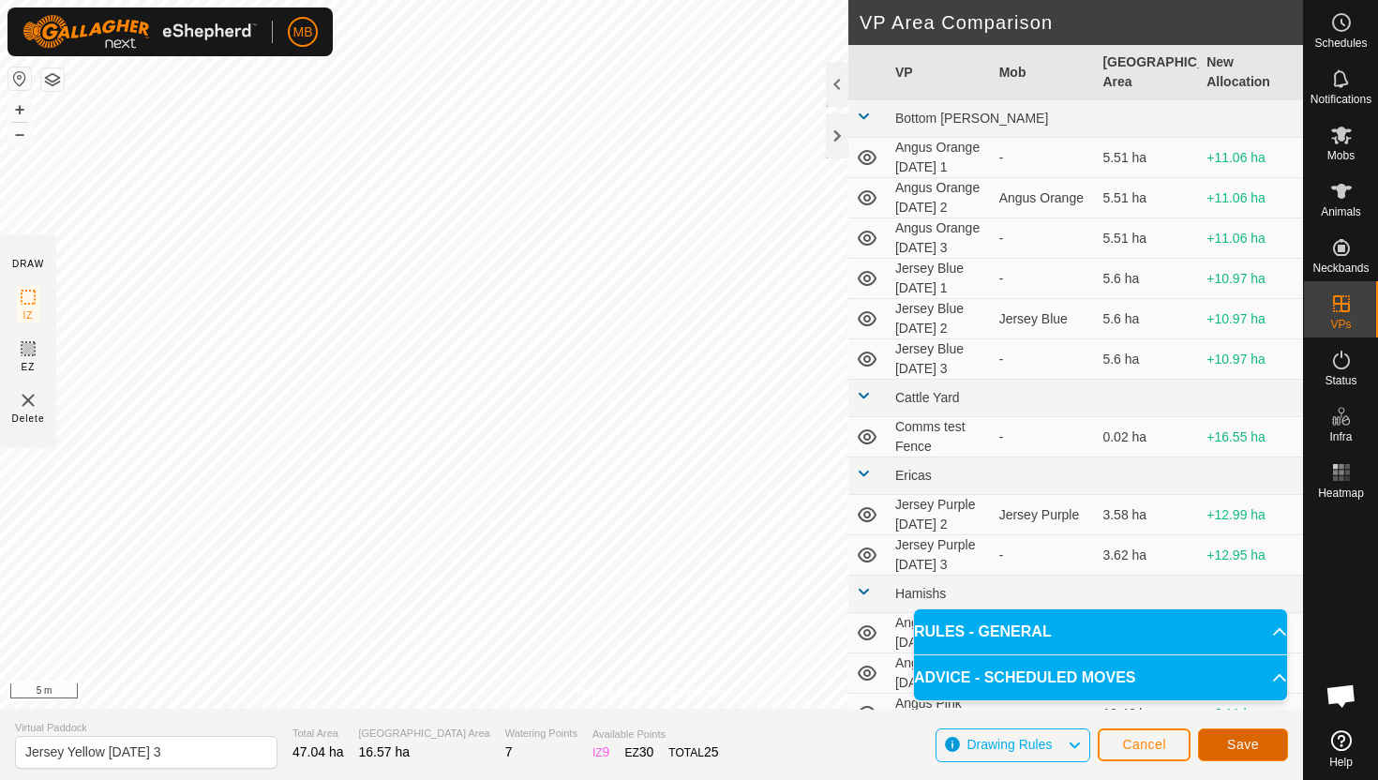
click at [1258, 743] on span "Save" at bounding box center [1243, 744] width 32 height 15
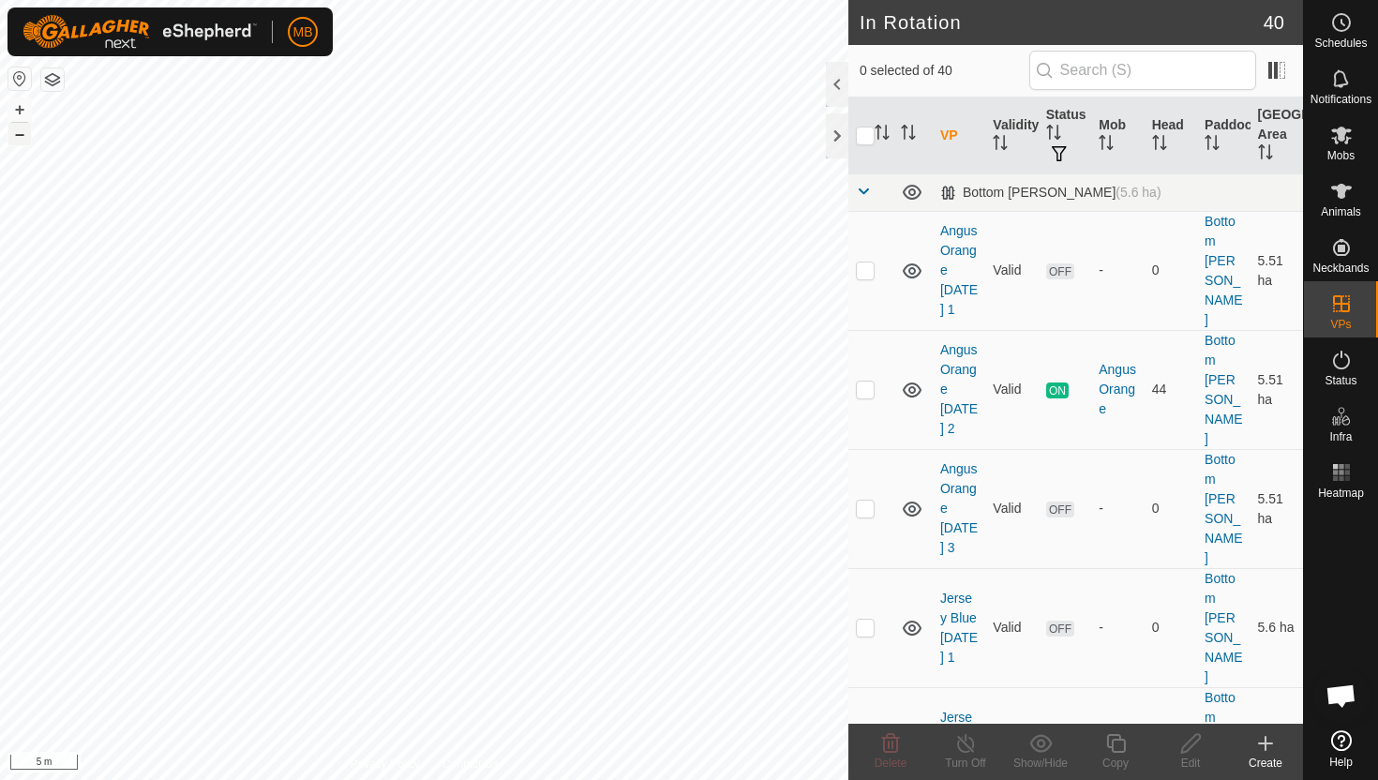
click at [13, 142] on button "–" at bounding box center [19, 134] width 22 height 22
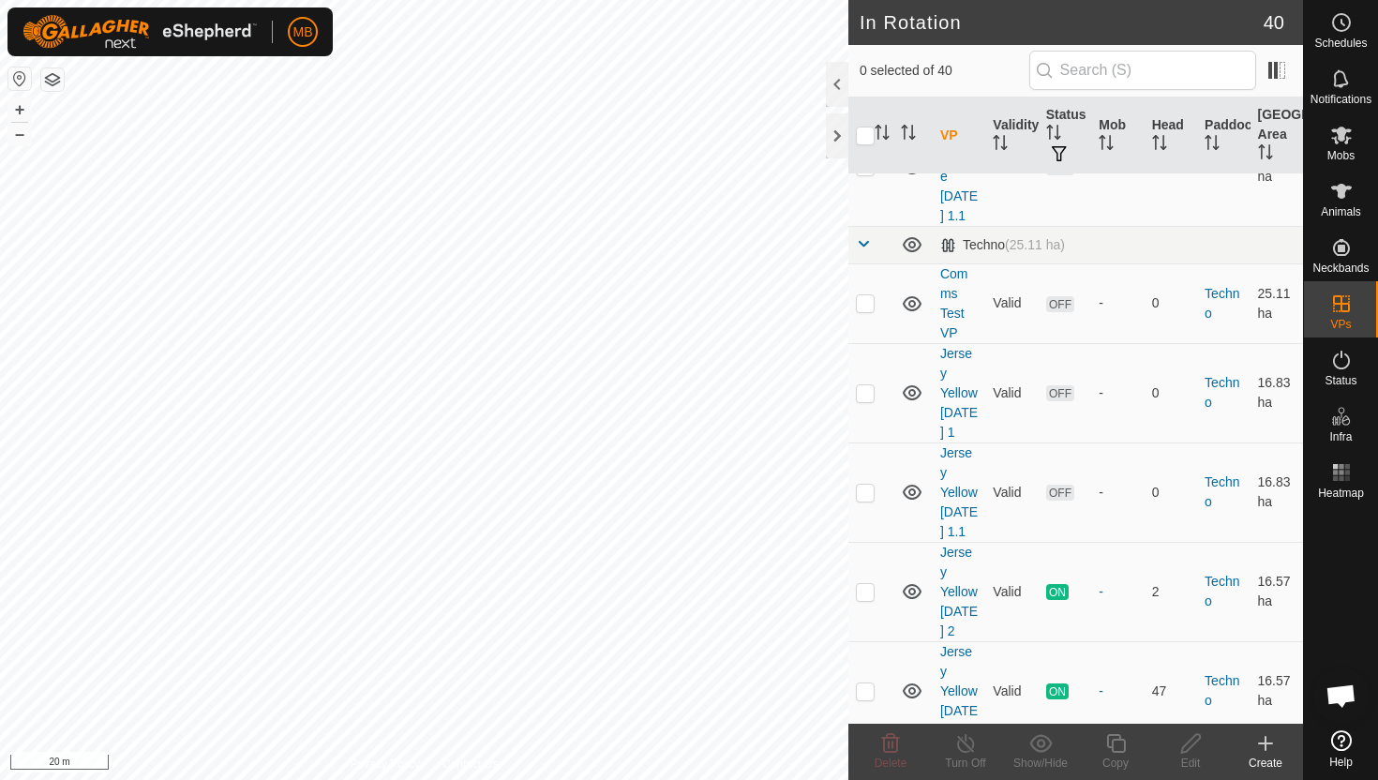
scroll to position [1995, 0]
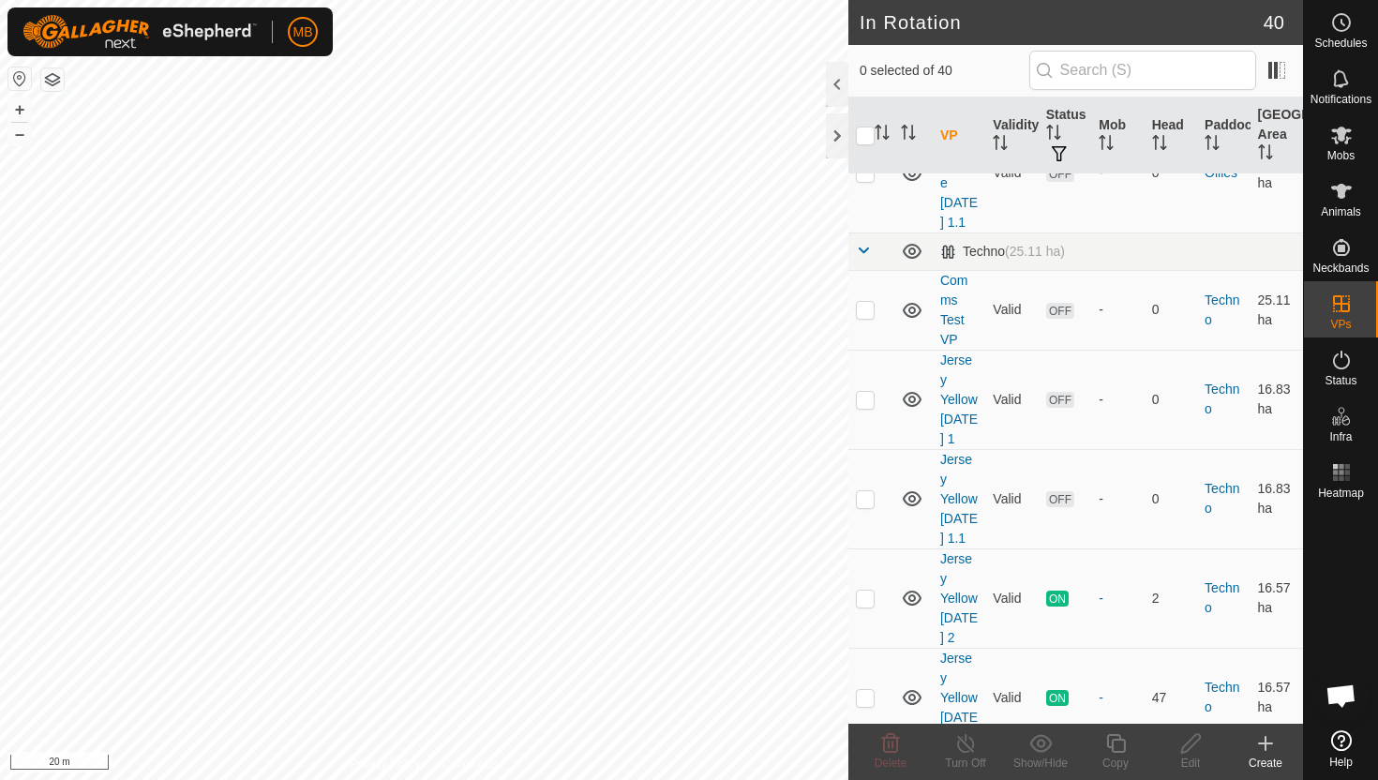
checkbox input "true"
click at [1117, 742] on icon at bounding box center [1115, 743] width 23 height 22
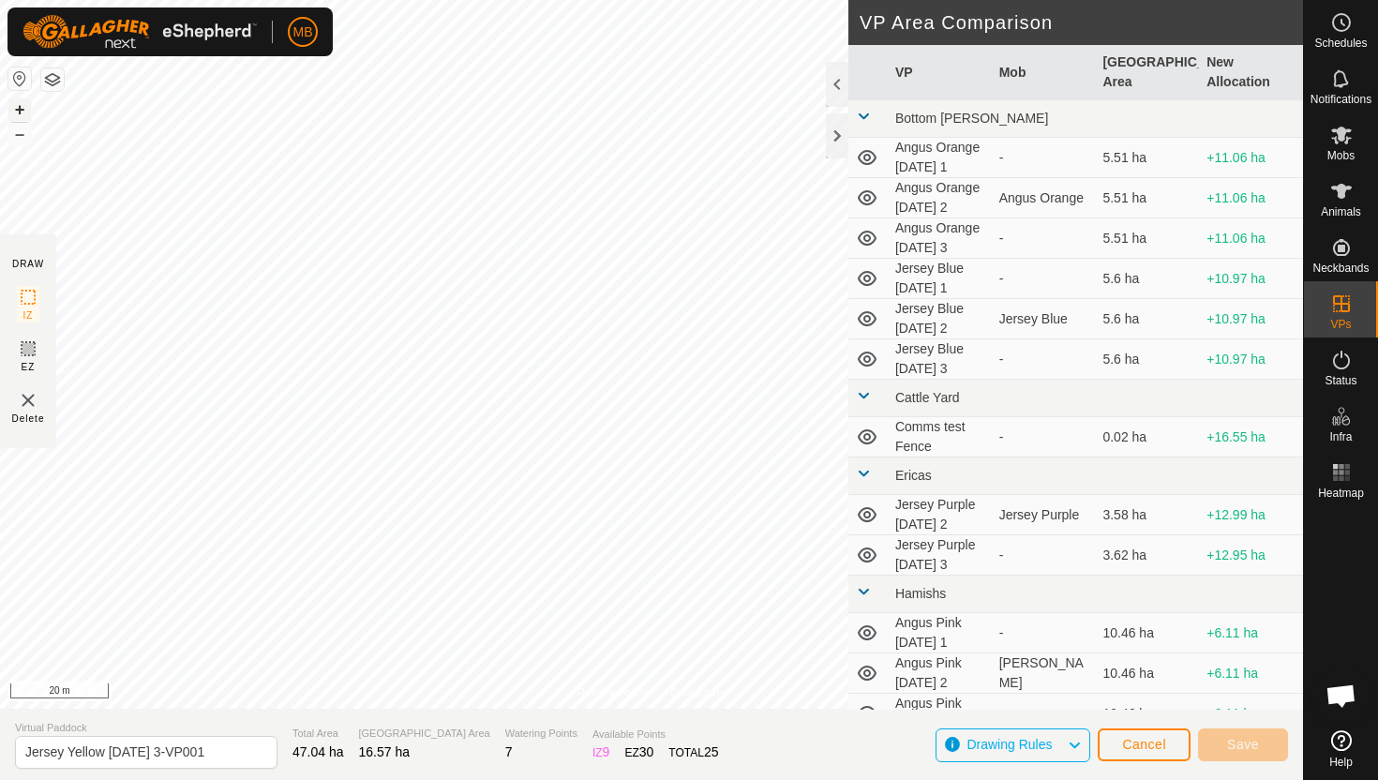
click at [19, 106] on button "+" at bounding box center [19, 109] width 22 height 22
click at [19, 112] on button "+" at bounding box center [19, 109] width 22 height 22
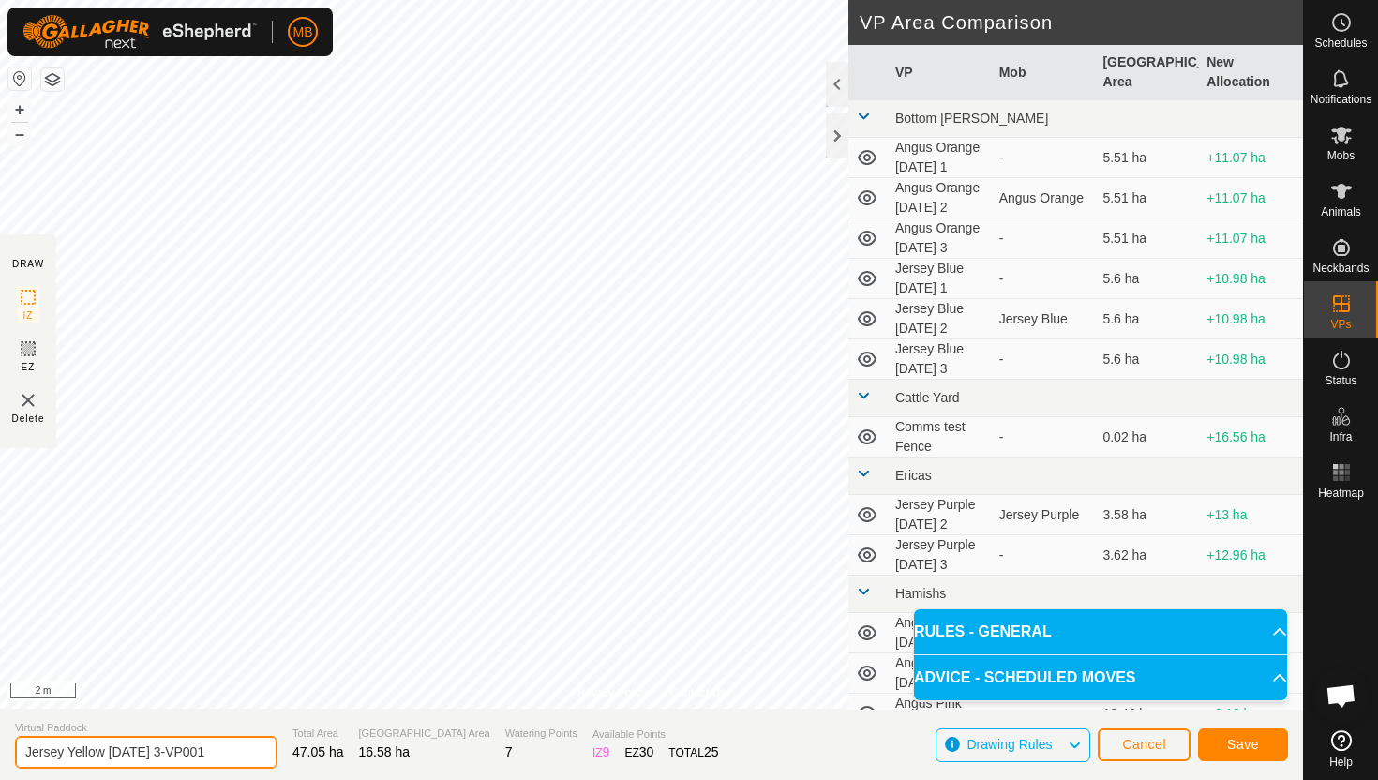
click at [232, 756] on input "Jersey Yellow Wednesday 3-VP001" at bounding box center [146, 752] width 262 height 33
type input "Jersey Yellow [DATE] 3.1"
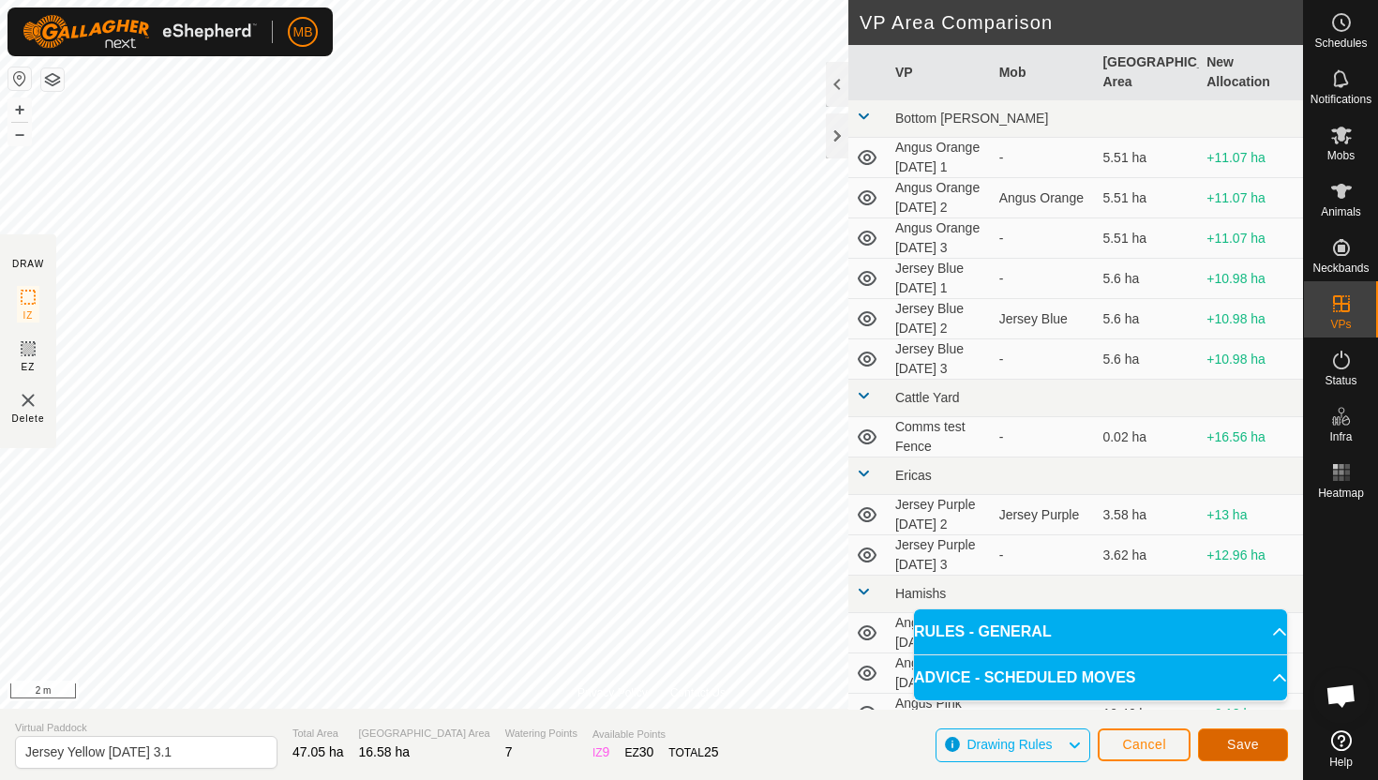
click at [1265, 738] on button "Save" at bounding box center [1243, 744] width 90 height 33
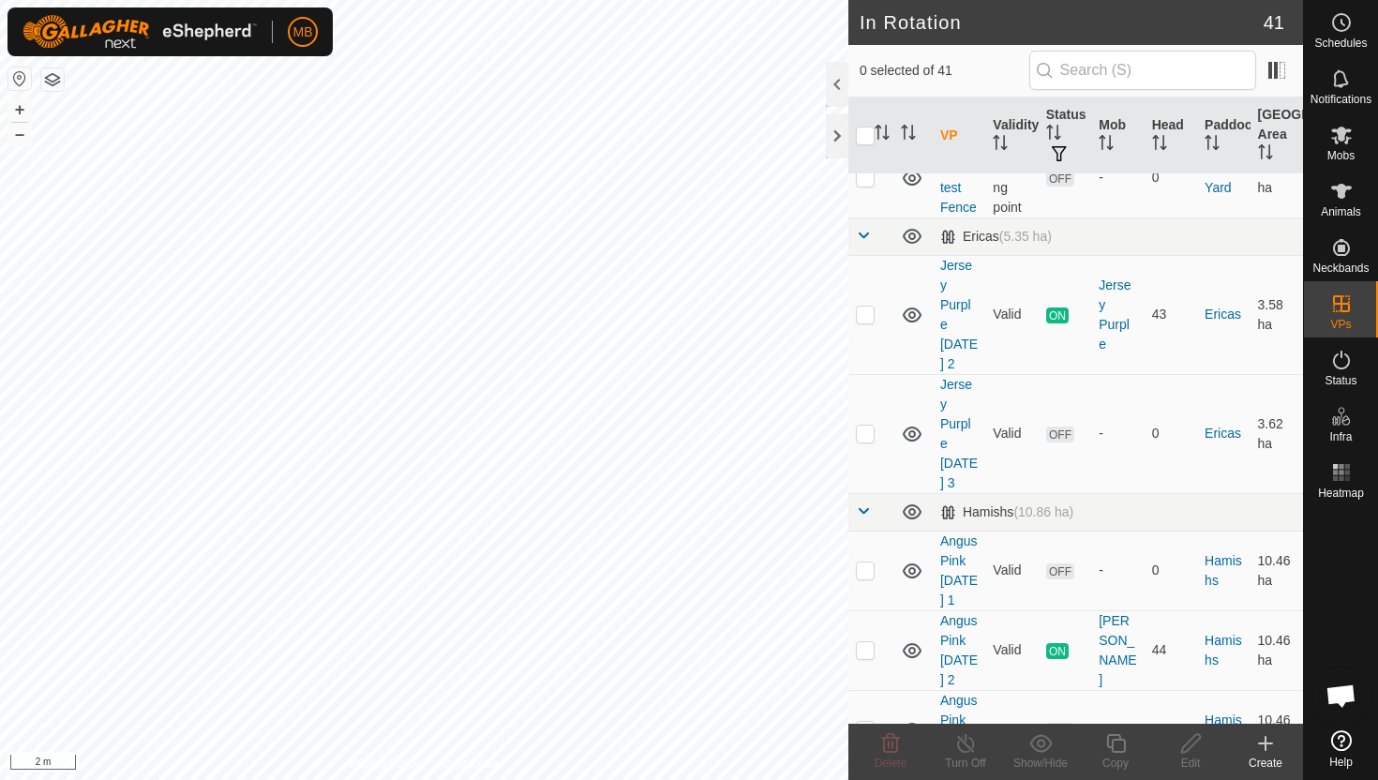
scroll to position [829, 0]
click at [15, 133] on button "–" at bounding box center [19, 134] width 22 height 22
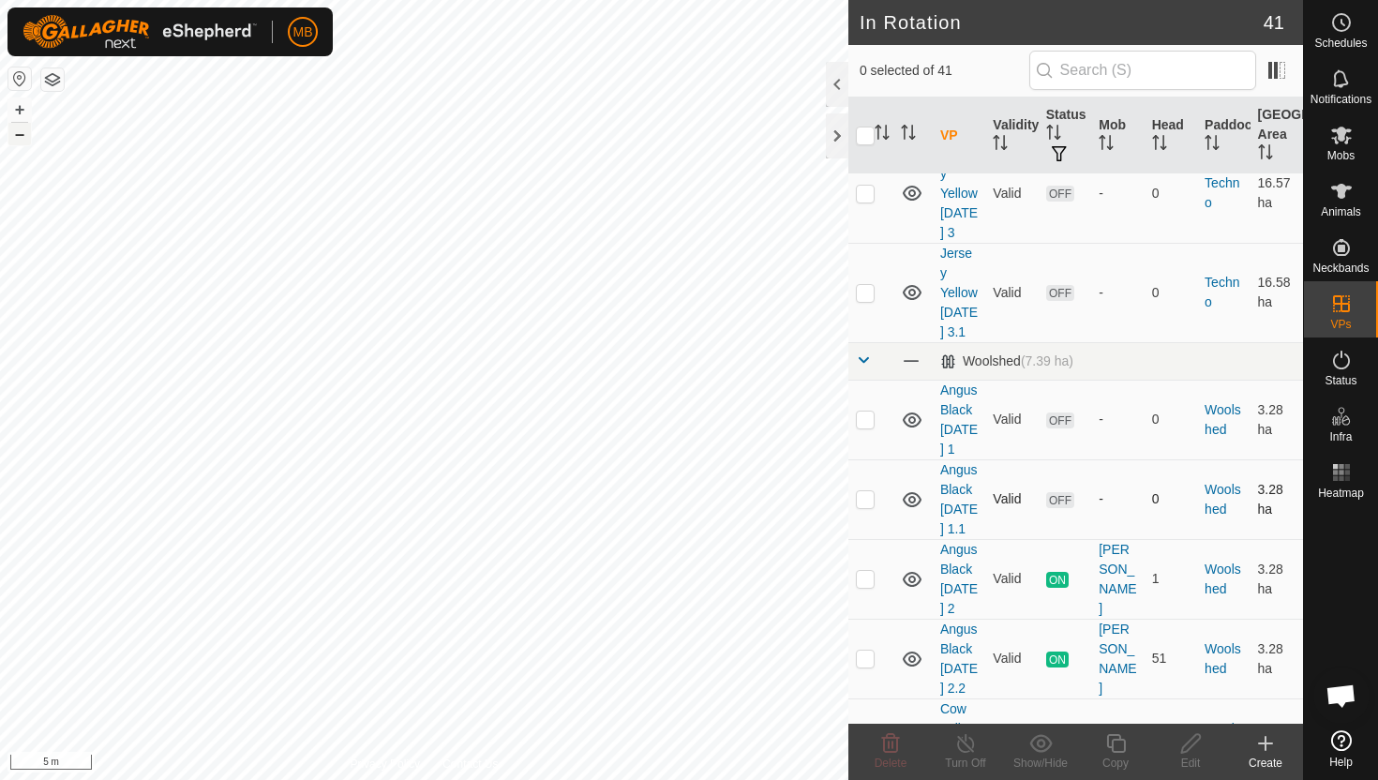
scroll to position [2606, 0]
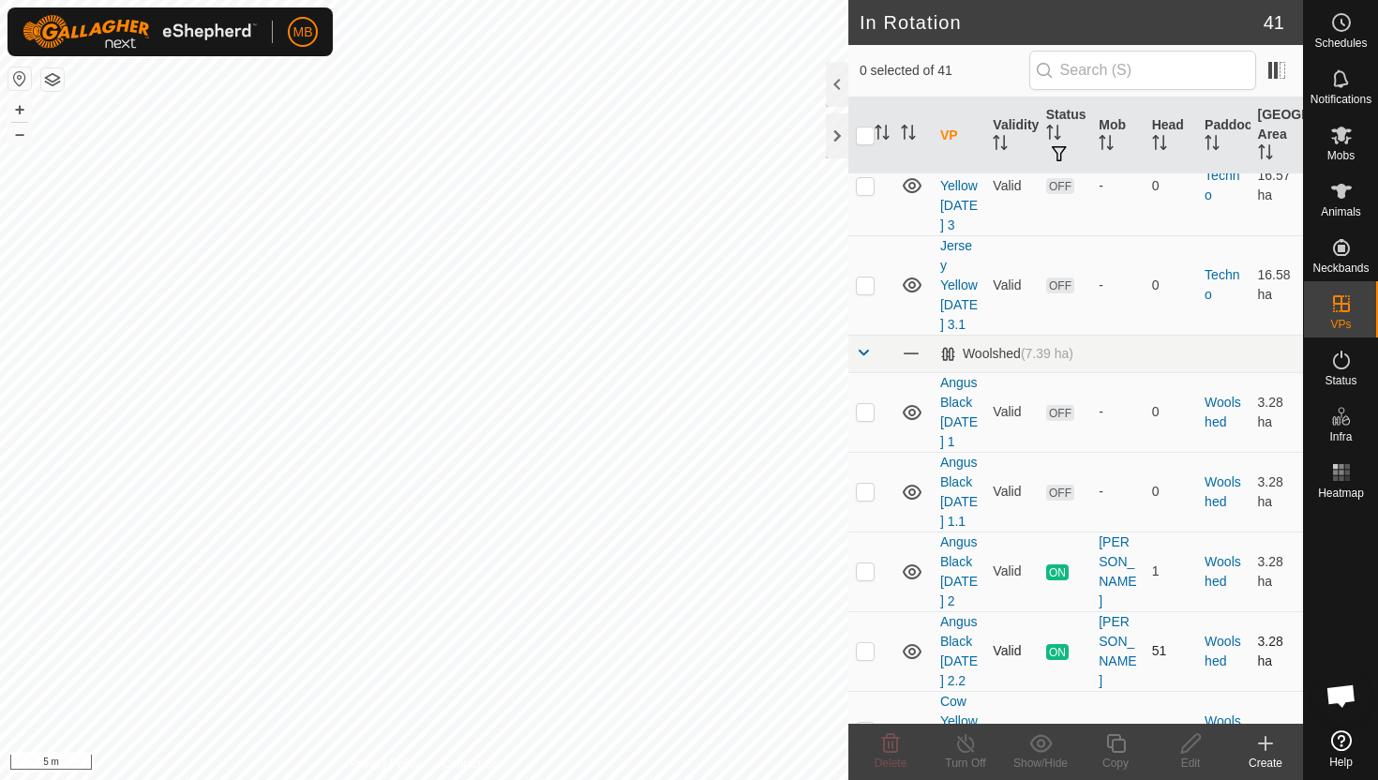
click at [864, 643] on p-checkbox at bounding box center [865, 650] width 19 height 15
checkbox input "true"
click at [27, 137] on button "–" at bounding box center [19, 134] width 22 height 22
click at [75, 52] on div "MB Schedules Notifications Mobs Animals Neckbands VPs Status Infra Heatmap Help…" at bounding box center [689, 390] width 1378 height 780
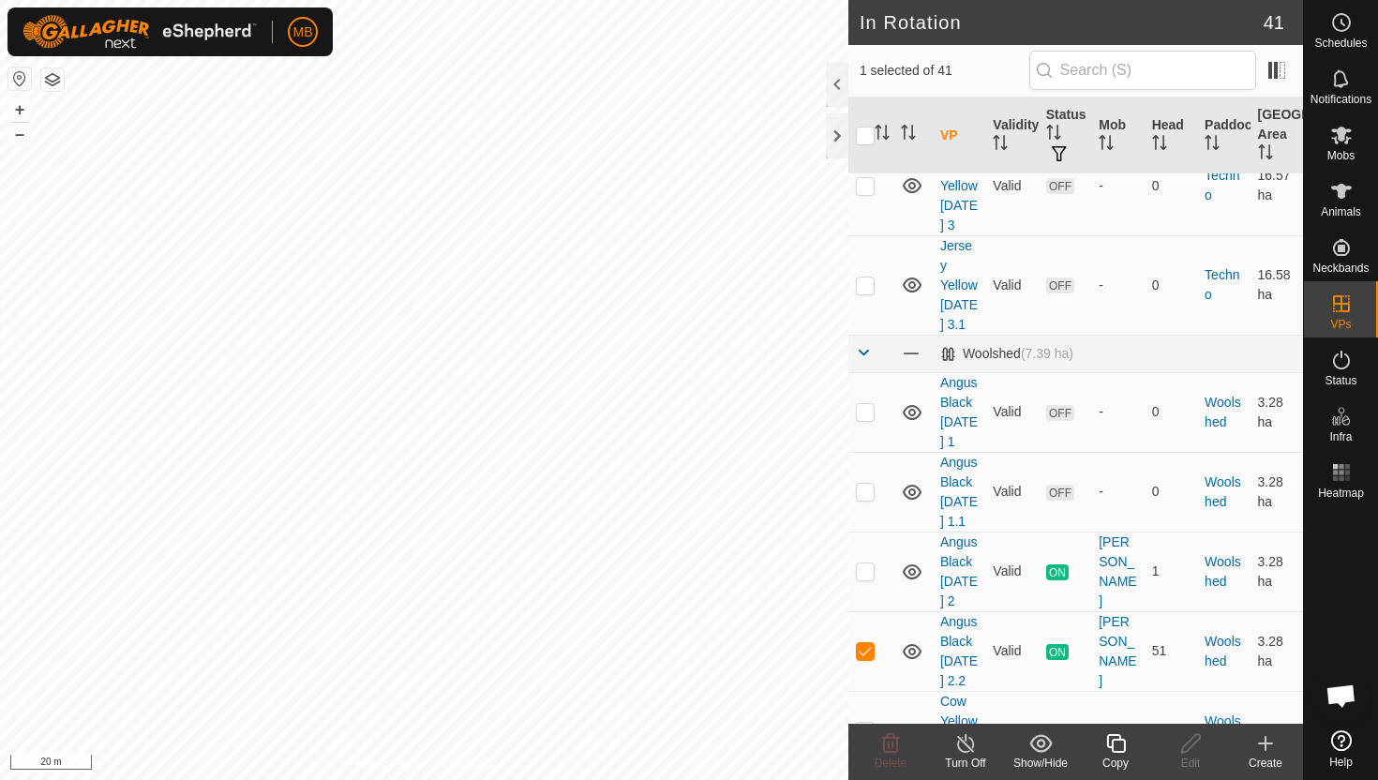
click at [213, 0] on html "MB Schedules Notifications Mobs Animals Neckbands VPs Status Infra Heatmap Help…" at bounding box center [689, 390] width 1378 height 780
click at [21, 135] on button "–" at bounding box center [19, 134] width 22 height 22
click at [345, 0] on html "MB Schedules Notifications Mobs Animals Neckbands VPs Status Infra Heatmap Help…" at bounding box center [689, 390] width 1378 height 780
click at [16, 103] on button "+" at bounding box center [19, 109] width 22 height 22
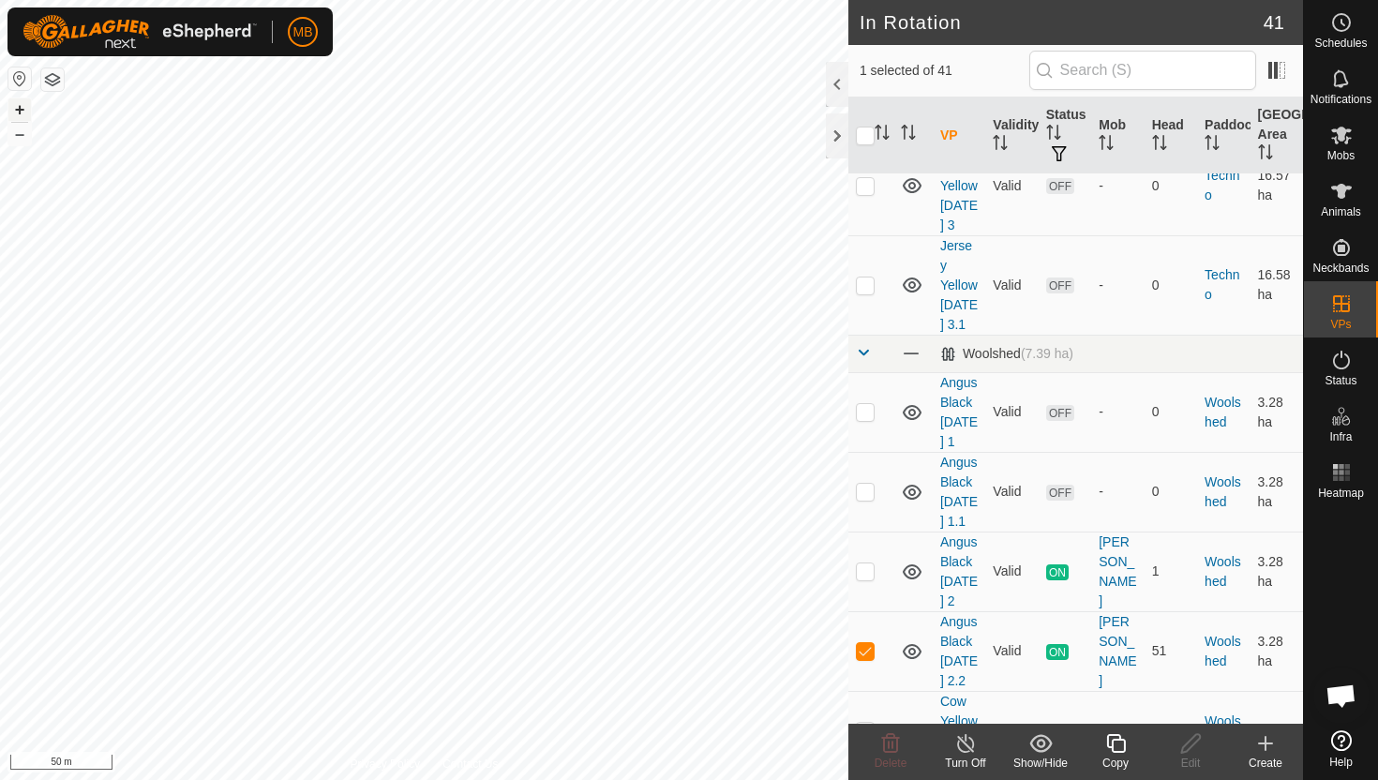
click at [16, 103] on button "+" at bounding box center [19, 109] width 22 height 22
click at [296, 0] on html "MB Schedules Notifications Mobs Animals Neckbands VPs Status Infra Heatmap Help…" at bounding box center [689, 390] width 1378 height 780
click at [18, 108] on button "+" at bounding box center [19, 109] width 22 height 22
click at [1113, 748] on icon at bounding box center [1115, 743] width 23 height 22
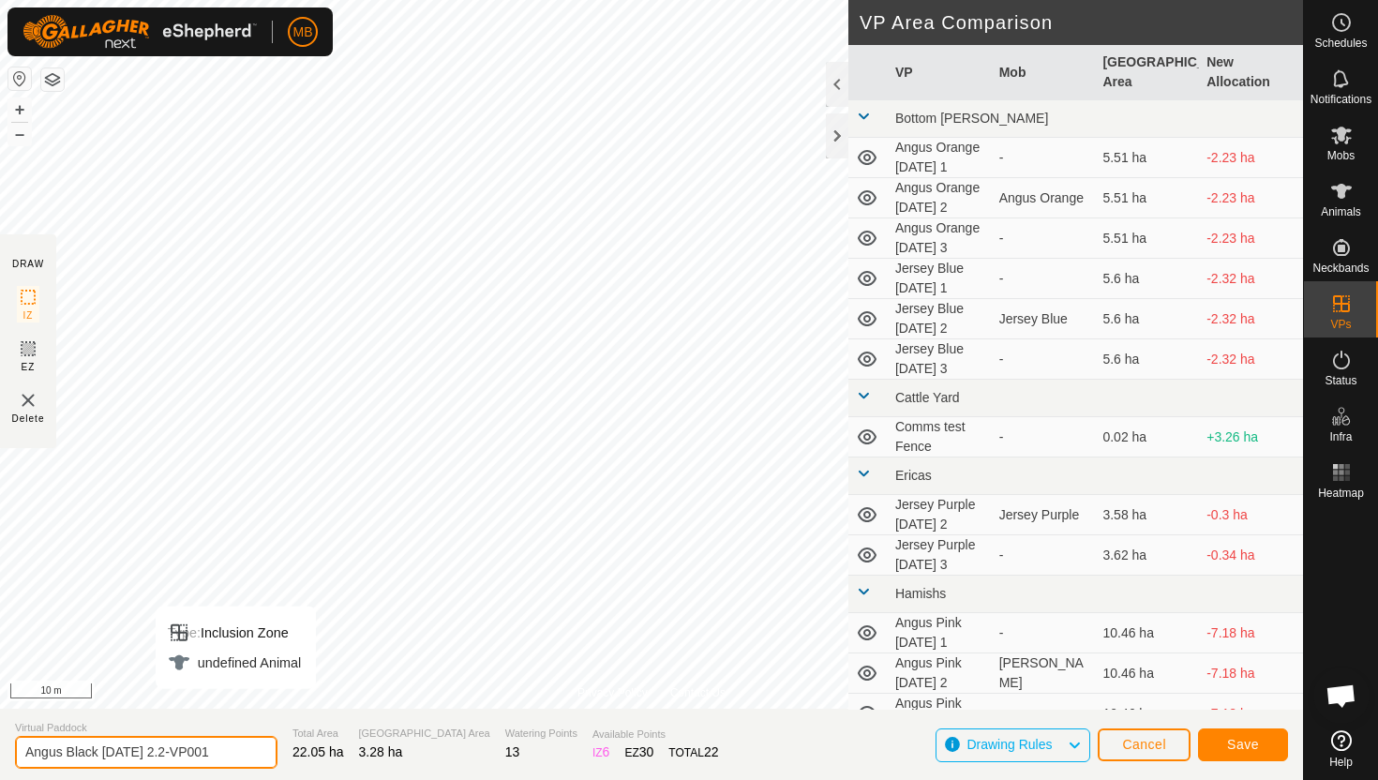
click at [225, 756] on input "Angus Black Tuesday 2.2-VP001" at bounding box center [146, 752] width 262 height 33
type input "Angus Black [DATE] 2.3"
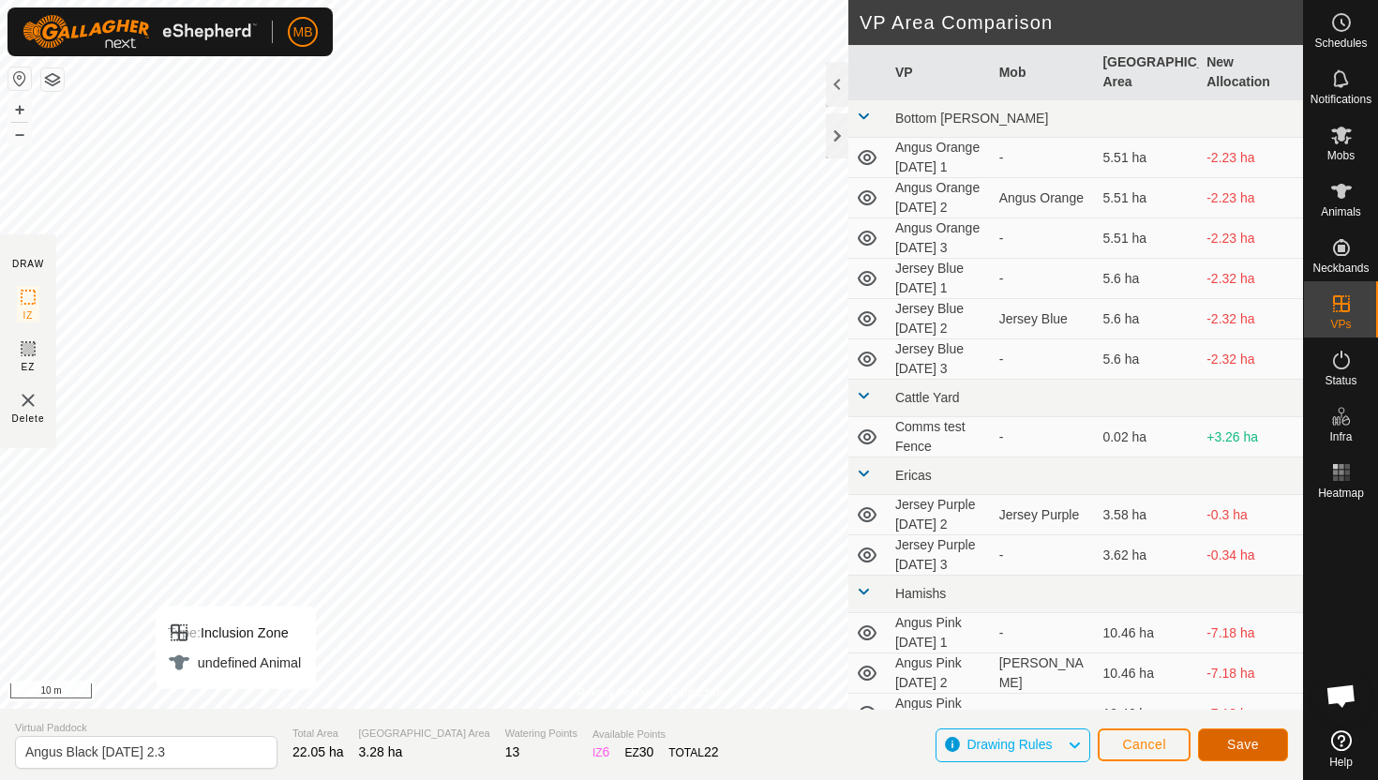
click at [1245, 744] on span "Save" at bounding box center [1243, 744] width 32 height 15
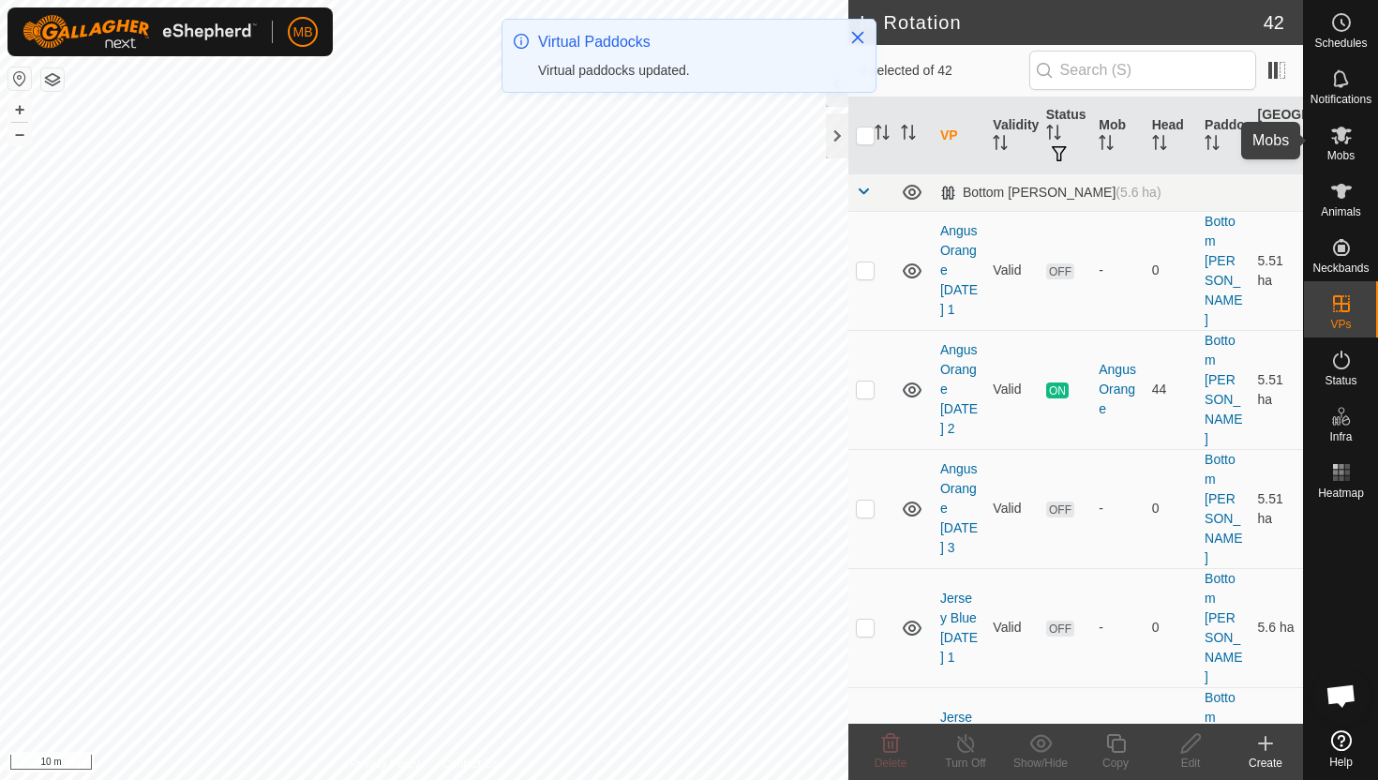
click at [1344, 134] on icon at bounding box center [1341, 136] width 21 height 18
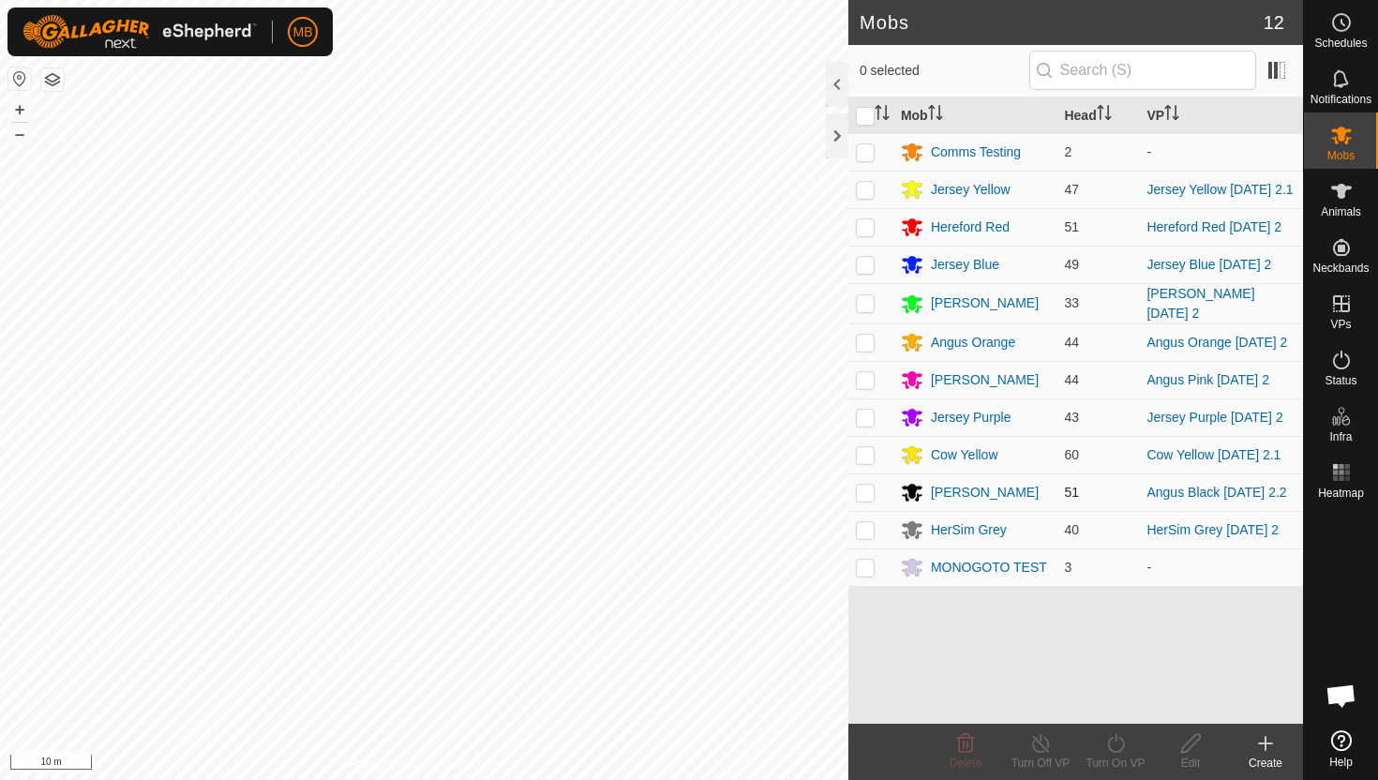
click at [867, 495] on p-checkbox at bounding box center [865, 492] width 19 height 15
checkbox input "true"
click at [1117, 747] on icon at bounding box center [1115, 743] width 23 height 22
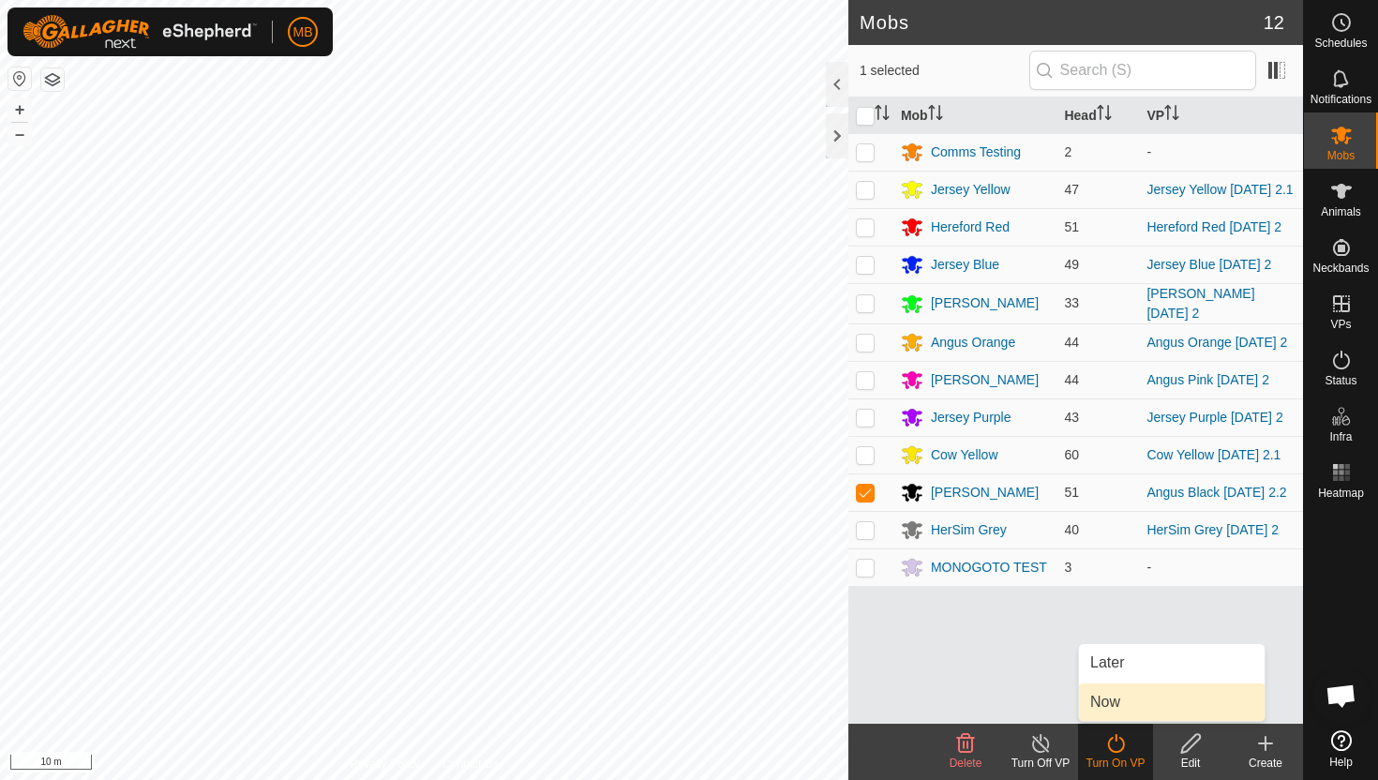
click at [1116, 699] on link "Now" at bounding box center [1172, 701] width 186 height 37
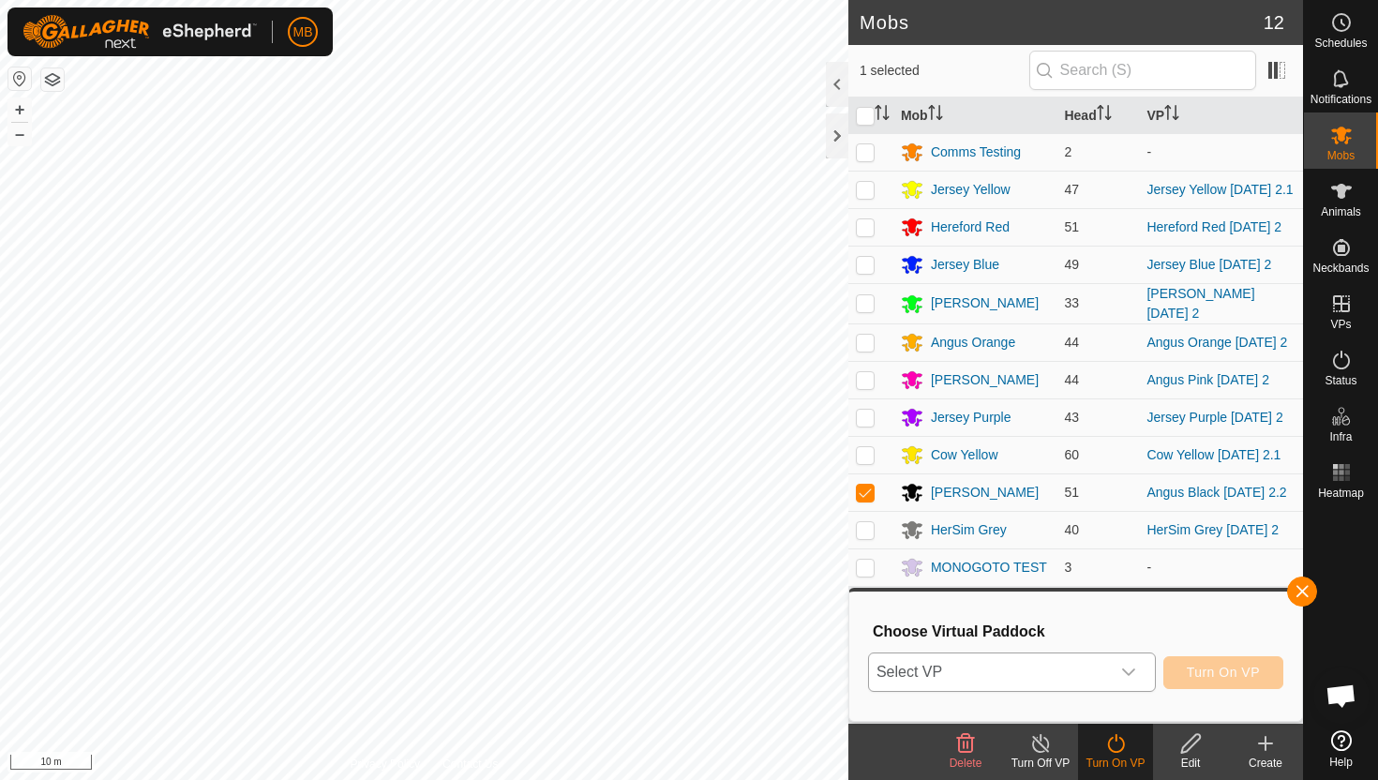
click at [1134, 669] on icon "dropdown trigger" at bounding box center [1128, 671] width 13 height 7
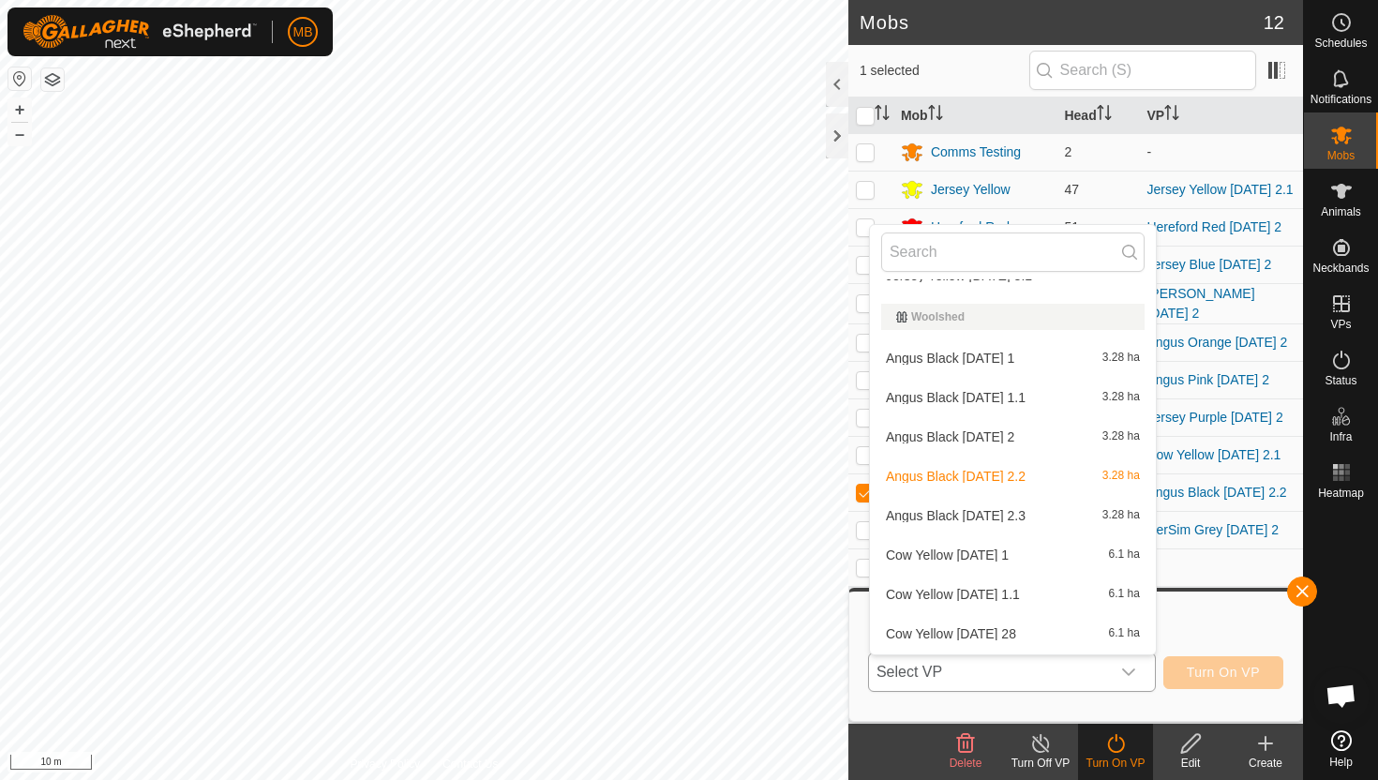
scroll to position [1191, 0]
click at [1071, 515] on li "Angus Black Tuesday 2.3 3.28 ha" at bounding box center [1013, 511] width 286 height 37
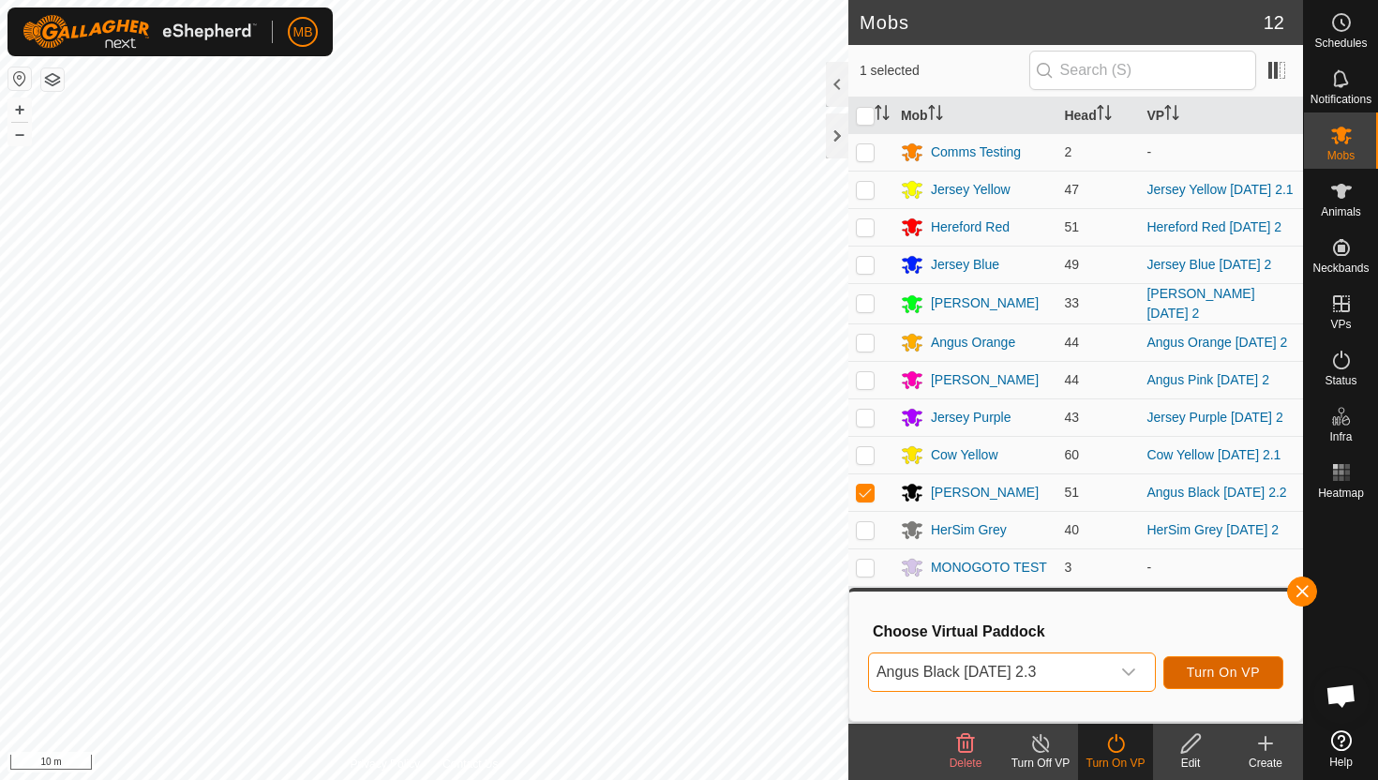
click at [1221, 678] on span "Turn On VP" at bounding box center [1223, 672] width 73 height 15
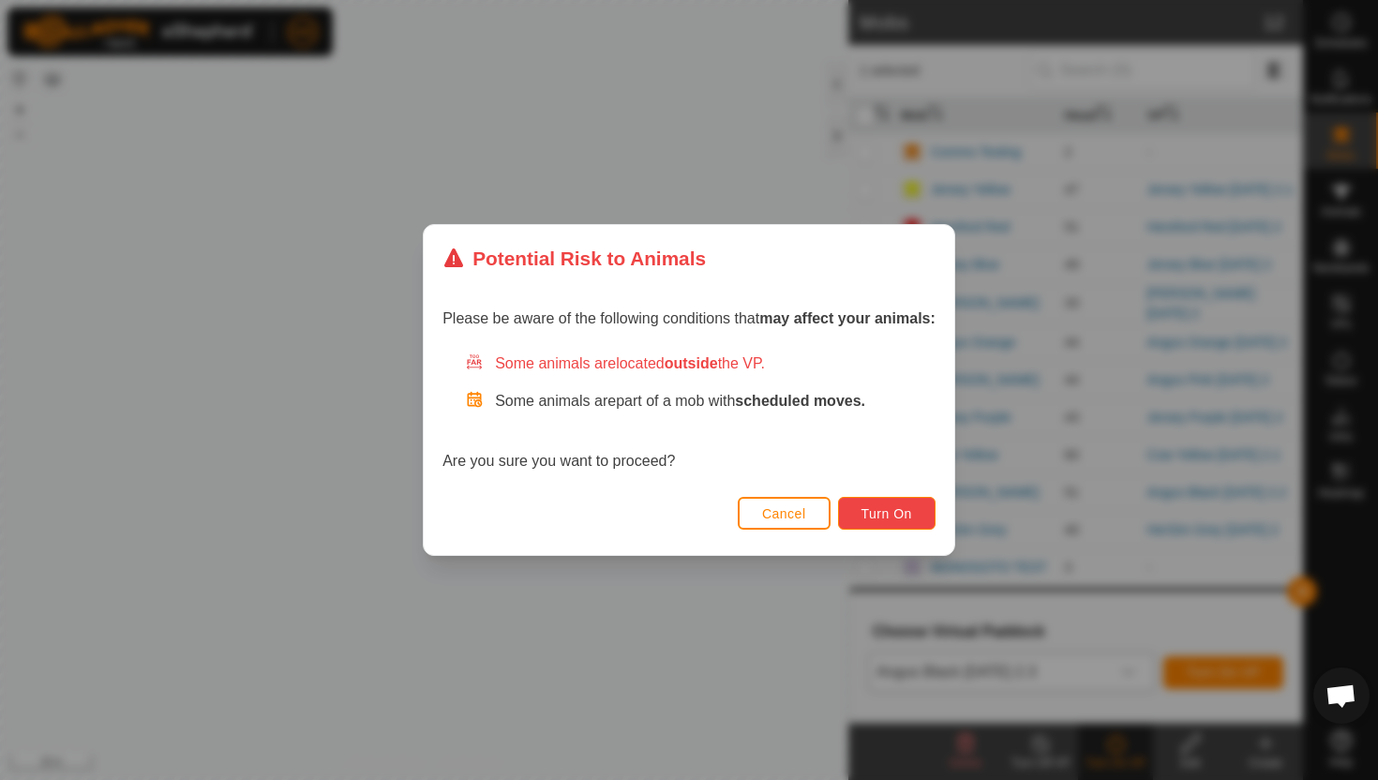
click at [917, 511] on button "Turn On" at bounding box center [886, 513] width 97 height 33
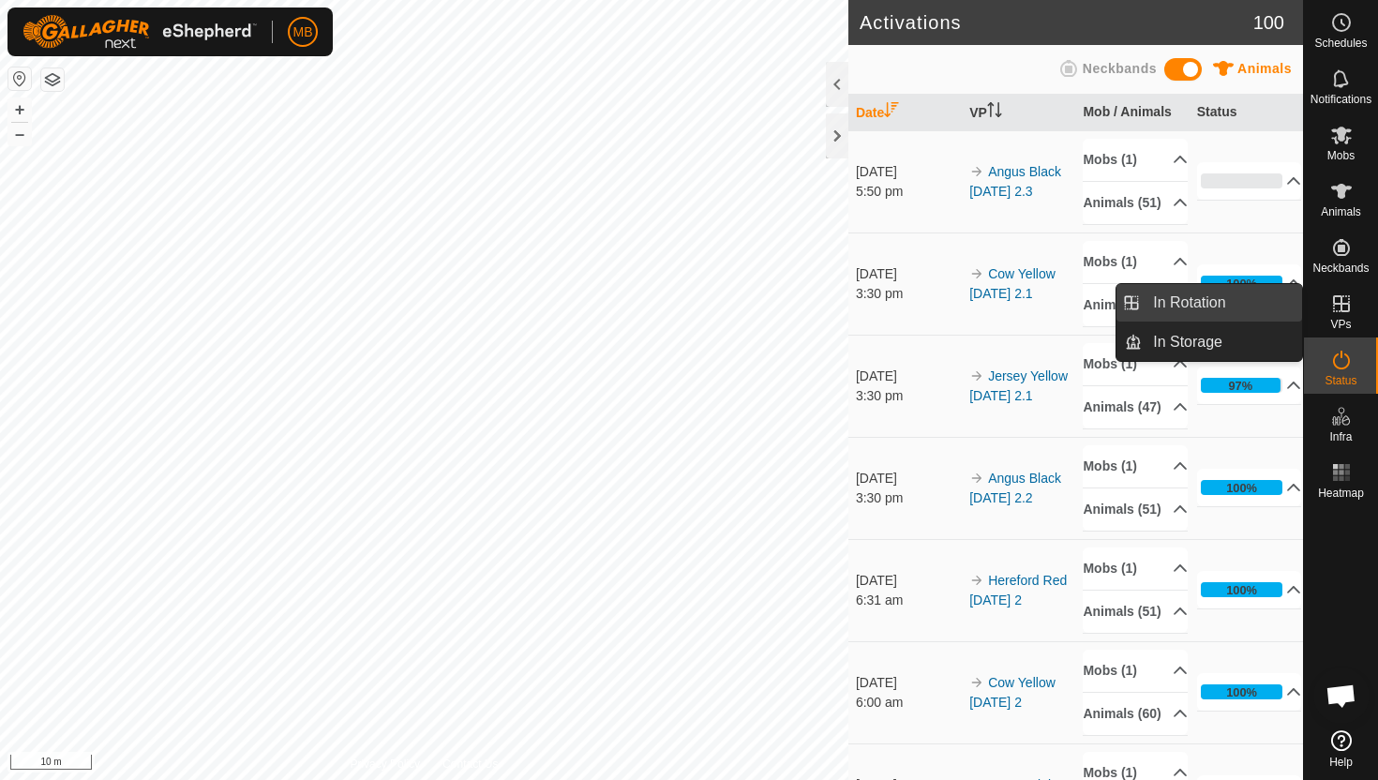
click at [1245, 306] on link "In Rotation" at bounding box center [1222, 302] width 160 height 37
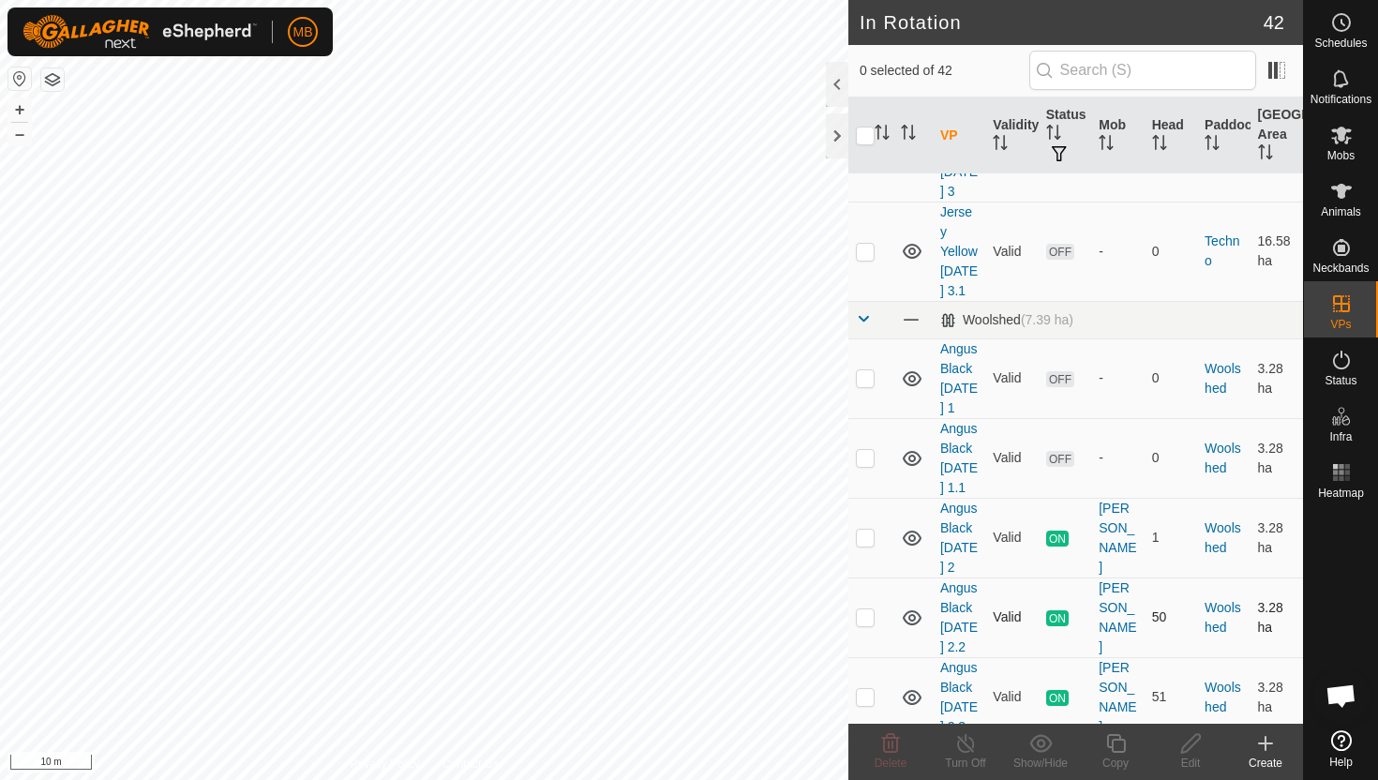
scroll to position [2644, 0]
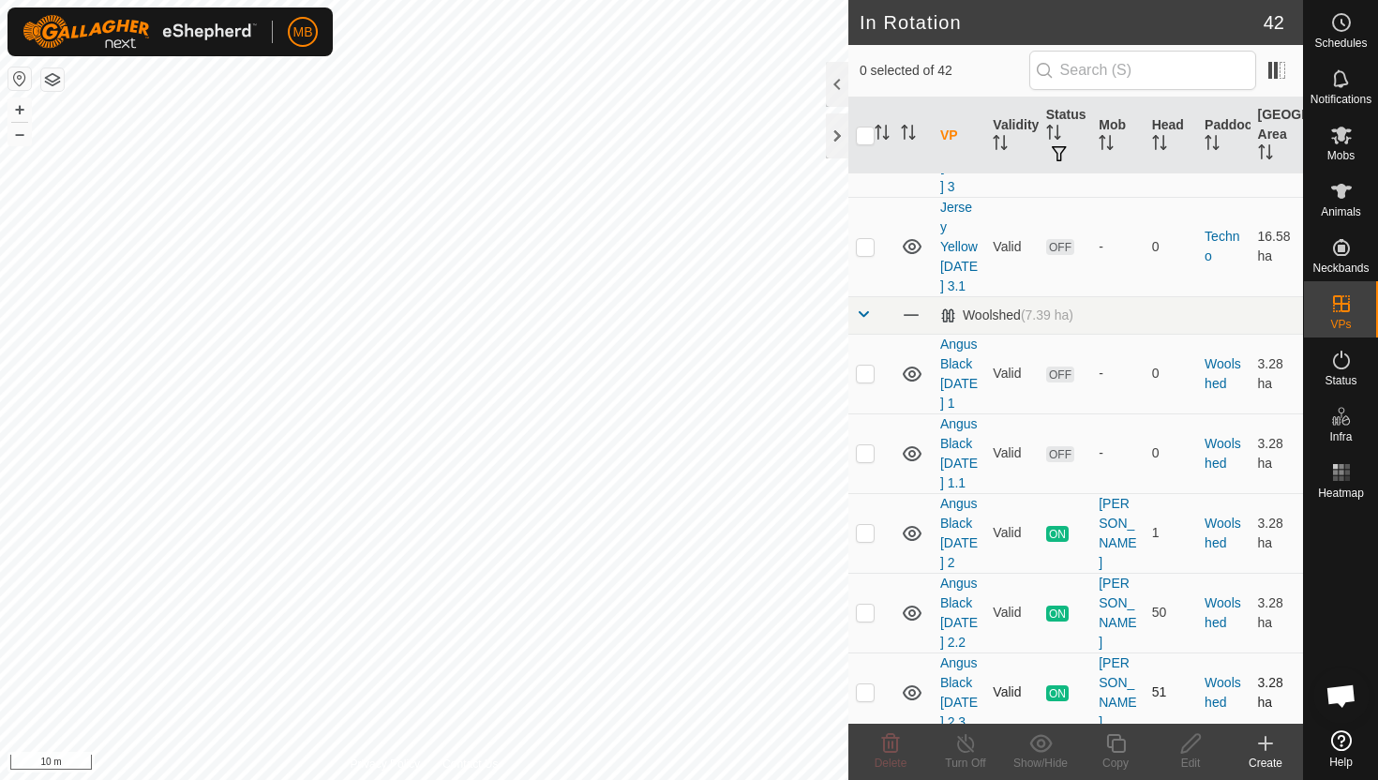
click at [866, 684] on p-checkbox at bounding box center [865, 691] width 19 height 15
checkbox input "true"
click at [1120, 739] on icon at bounding box center [1115, 743] width 19 height 19
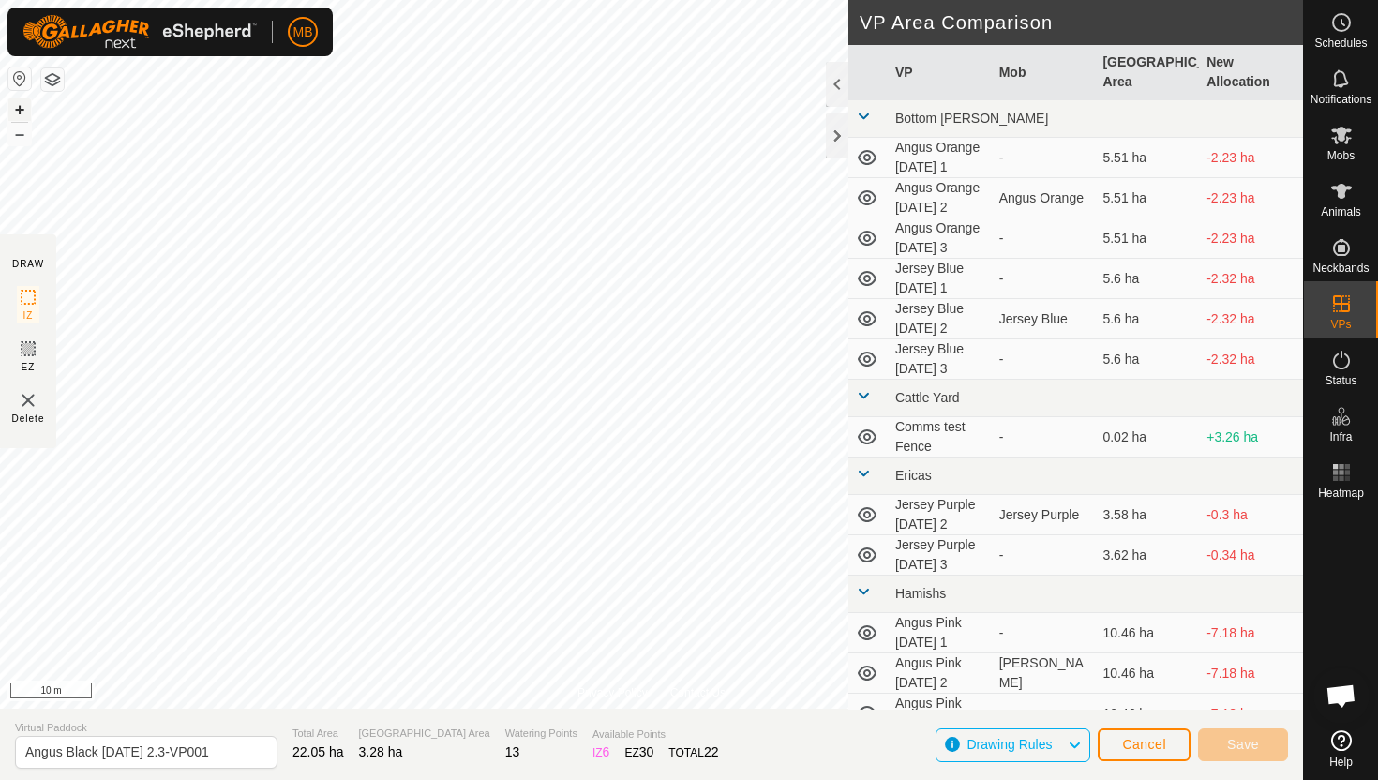
click at [19, 112] on button "+" at bounding box center [19, 109] width 22 height 22
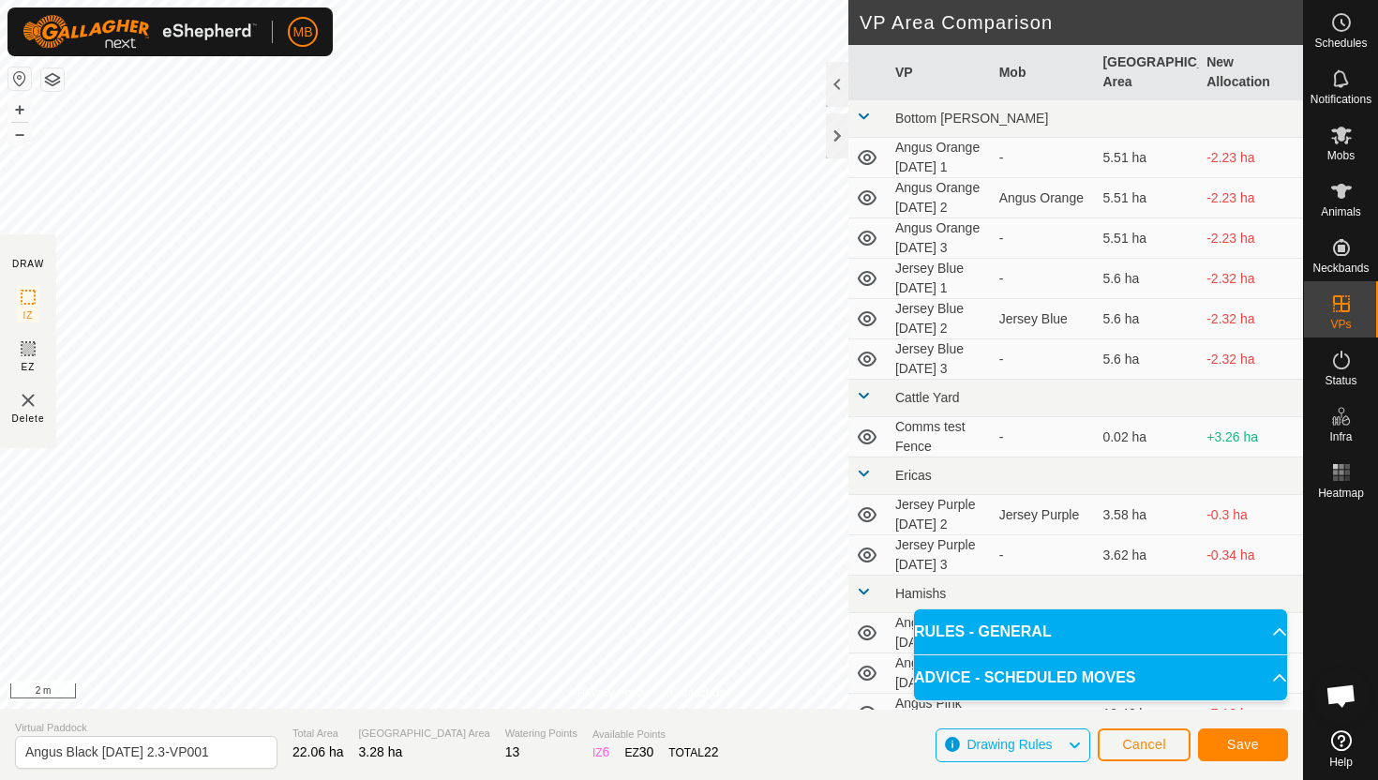
click at [695, 0] on html "MB Schedules Notifications Mobs Animals Neckbands VPs Status Infra Heatmap Help…" at bounding box center [689, 390] width 1378 height 780
click at [685, 0] on html "MB Schedules Notifications Mobs Animals Neckbands VPs Status Infra Heatmap Help…" at bounding box center [689, 390] width 1378 height 780
click at [224, 758] on input "Angus Black [DATE] 2.3-VP001" at bounding box center [146, 752] width 262 height 33
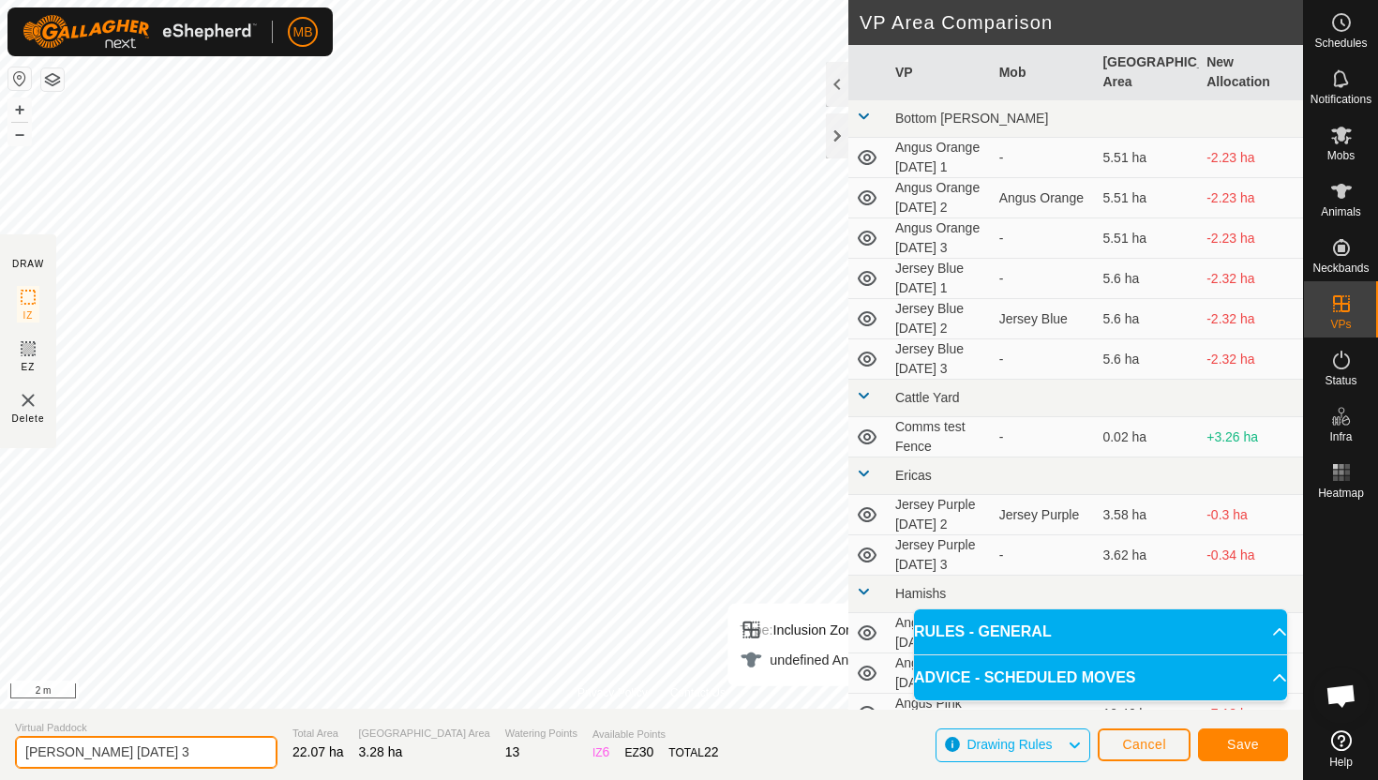
type input "[PERSON_NAME] [DATE] 3"
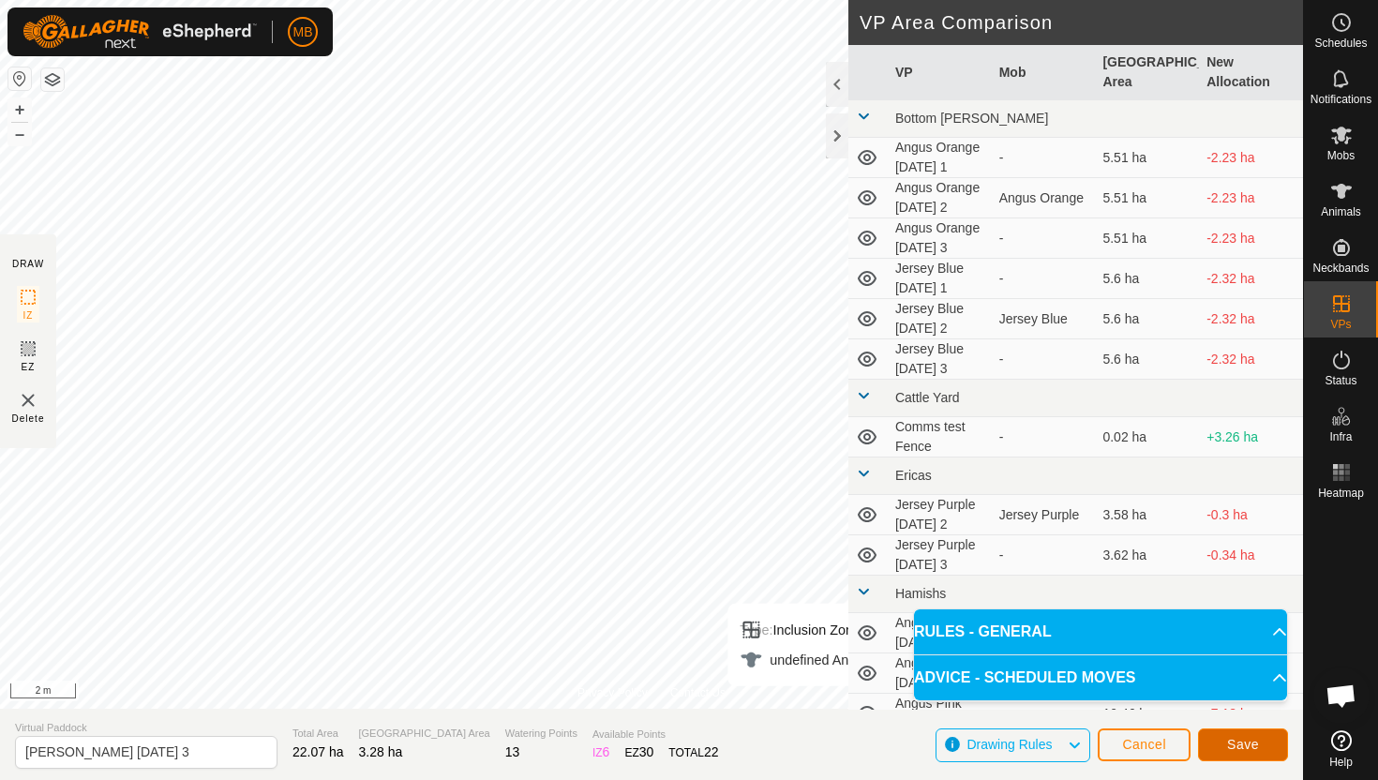
click at [1239, 736] on button "Save" at bounding box center [1243, 744] width 90 height 33
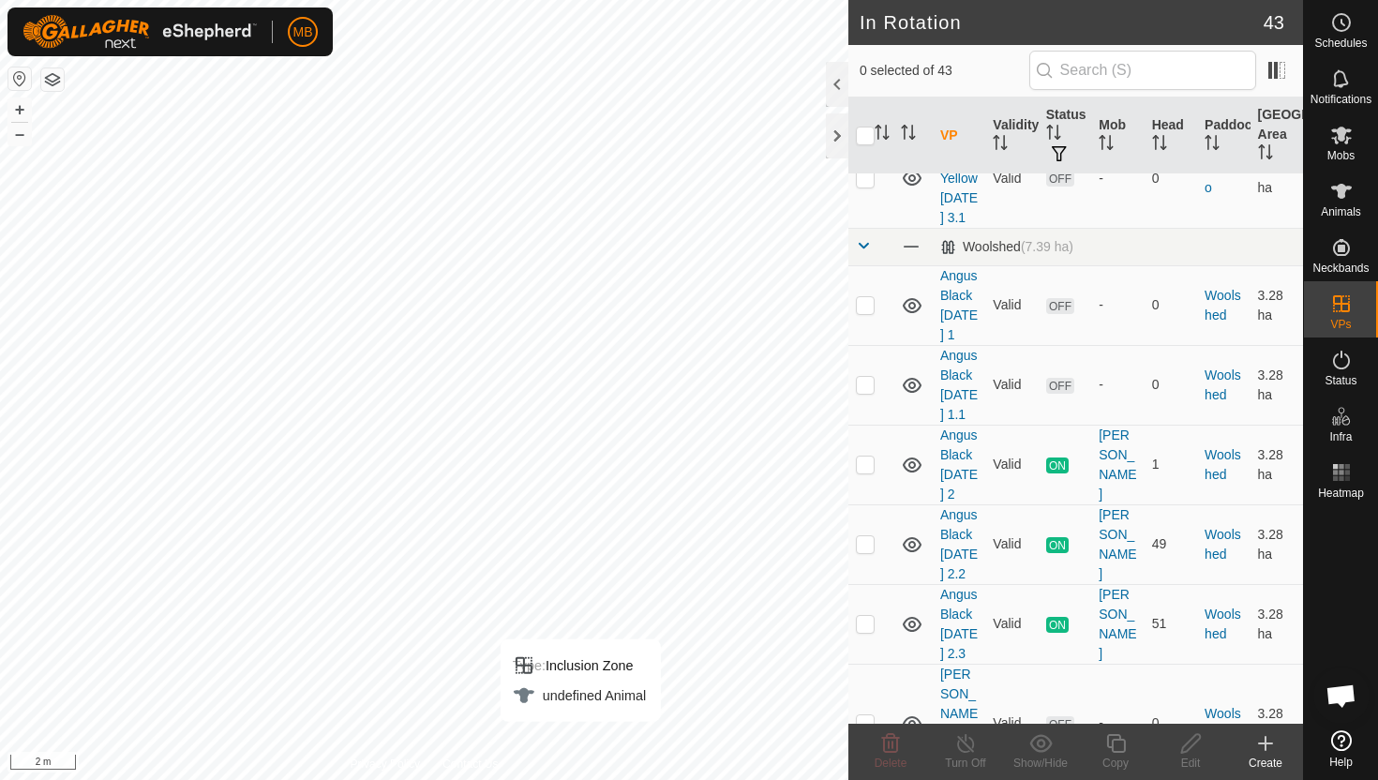
scroll to position [2728, 0]
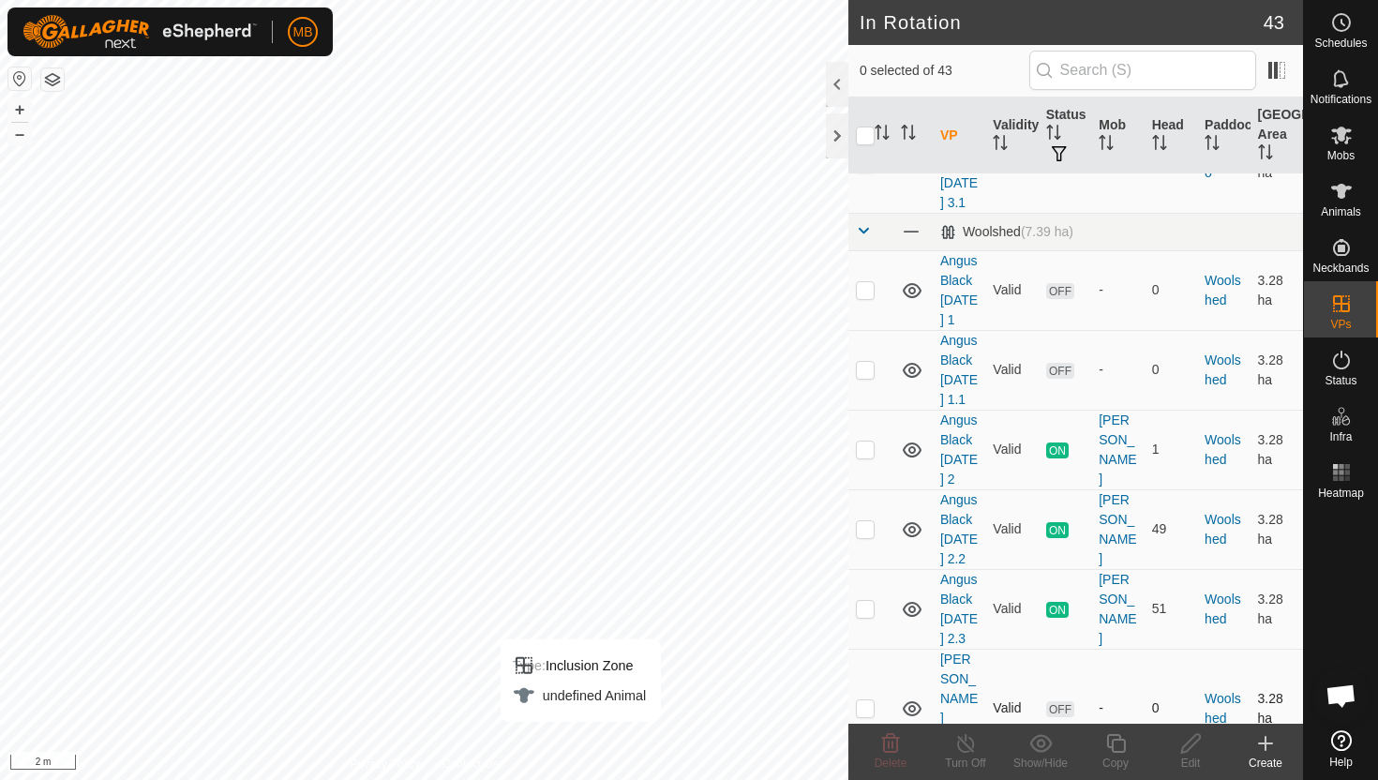
click at [866, 700] on p-checkbox at bounding box center [865, 707] width 19 height 15
checkbox input "true"
click at [1113, 746] on icon at bounding box center [1115, 743] width 19 height 19
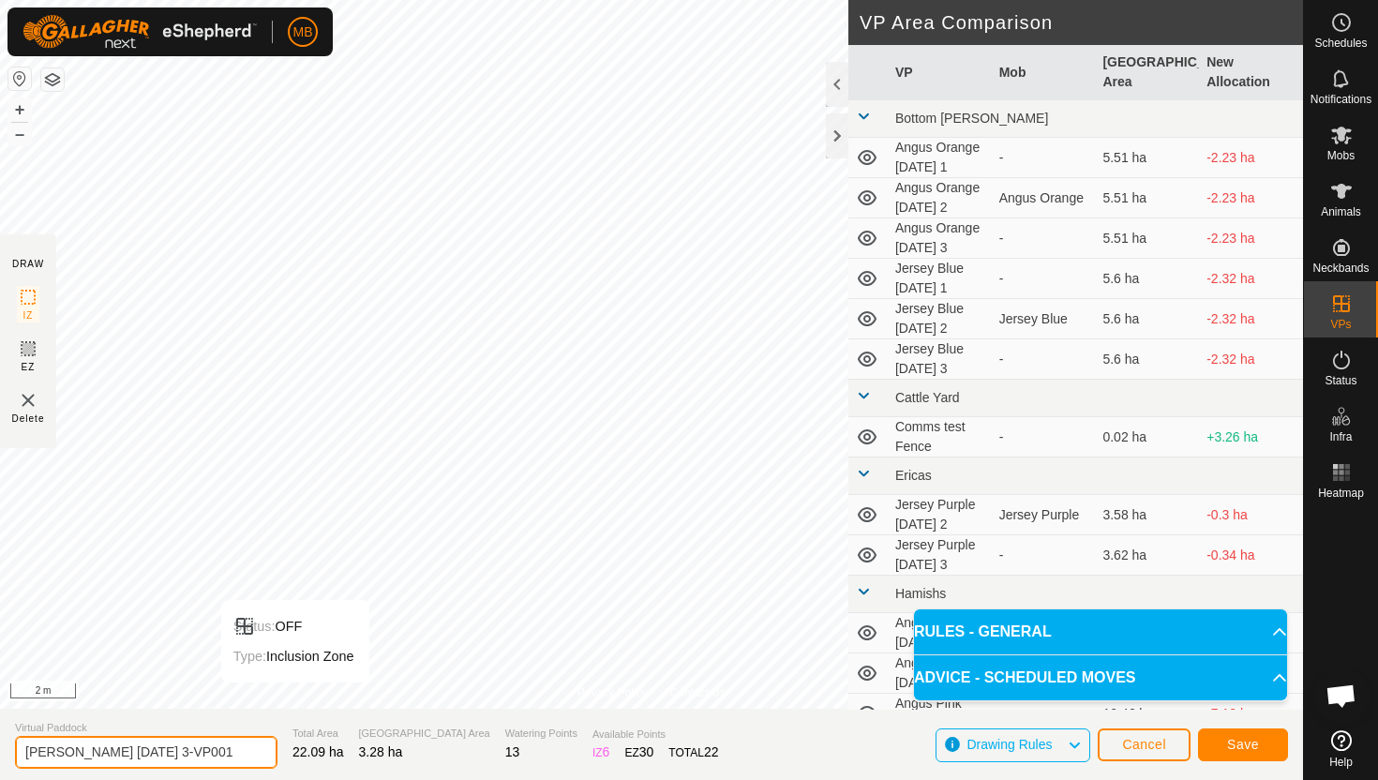
click at [231, 755] on input "[PERSON_NAME] [DATE] 3-VP001" at bounding box center [146, 752] width 262 height 33
type input "Angus Black [DATE] 3.1"
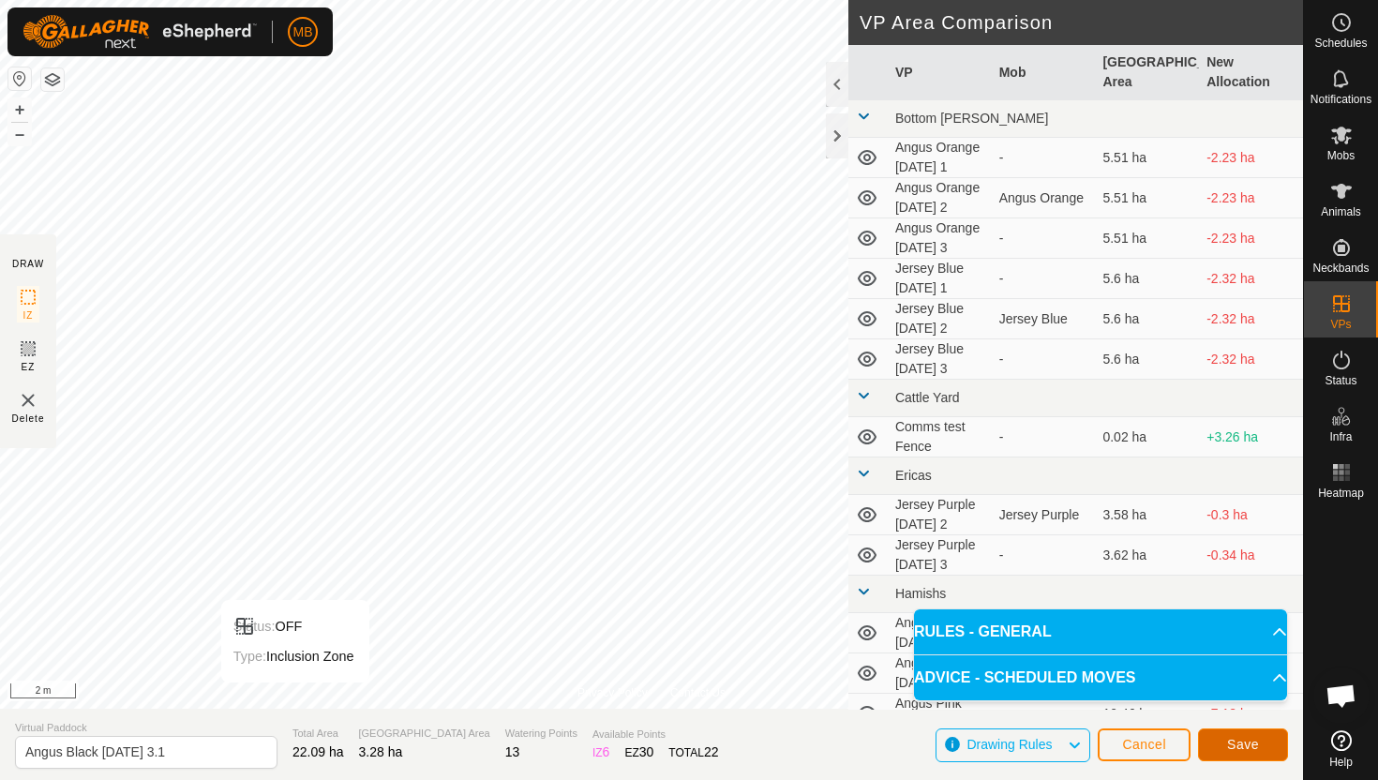
click at [1235, 739] on span "Save" at bounding box center [1243, 744] width 32 height 15
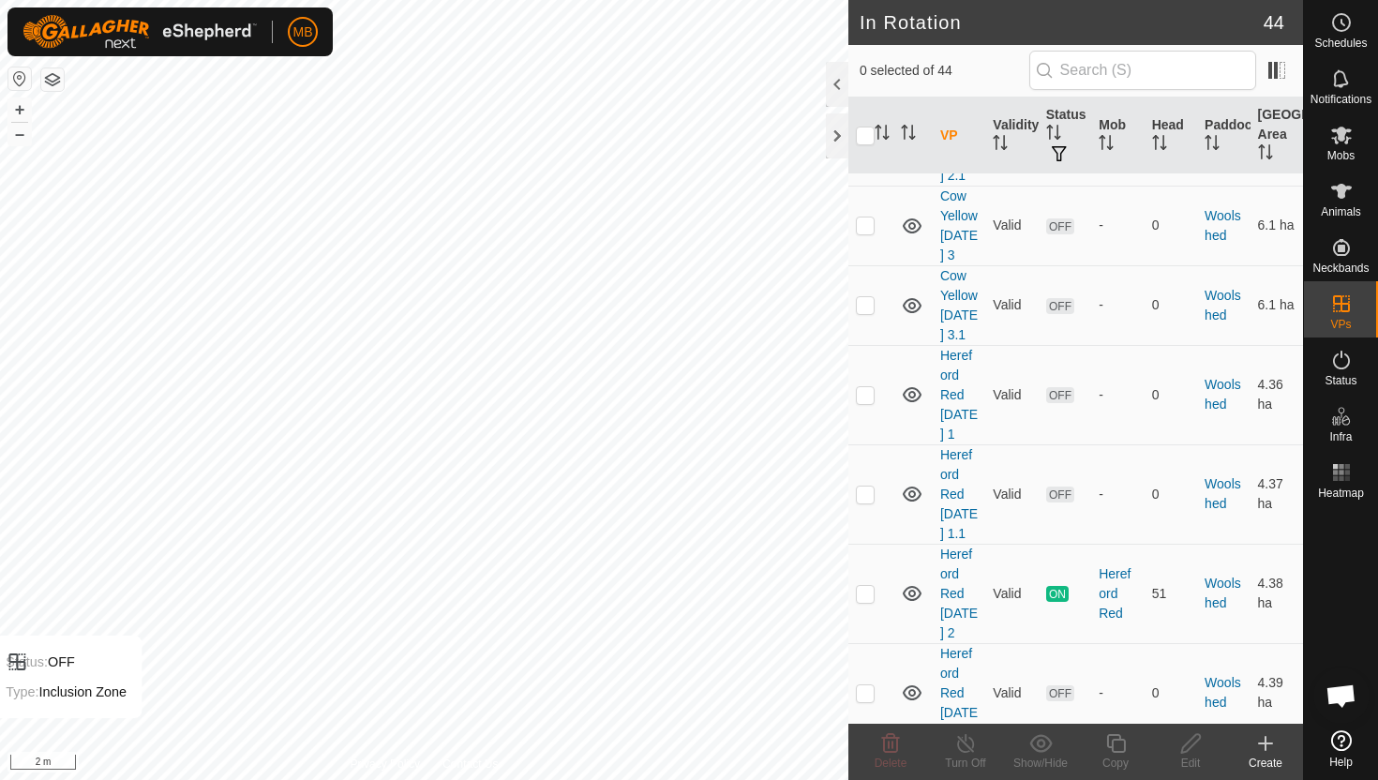
scroll to position [3791, 0]
click at [1348, 31] on icon at bounding box center [1341, 22] width 22 height 22
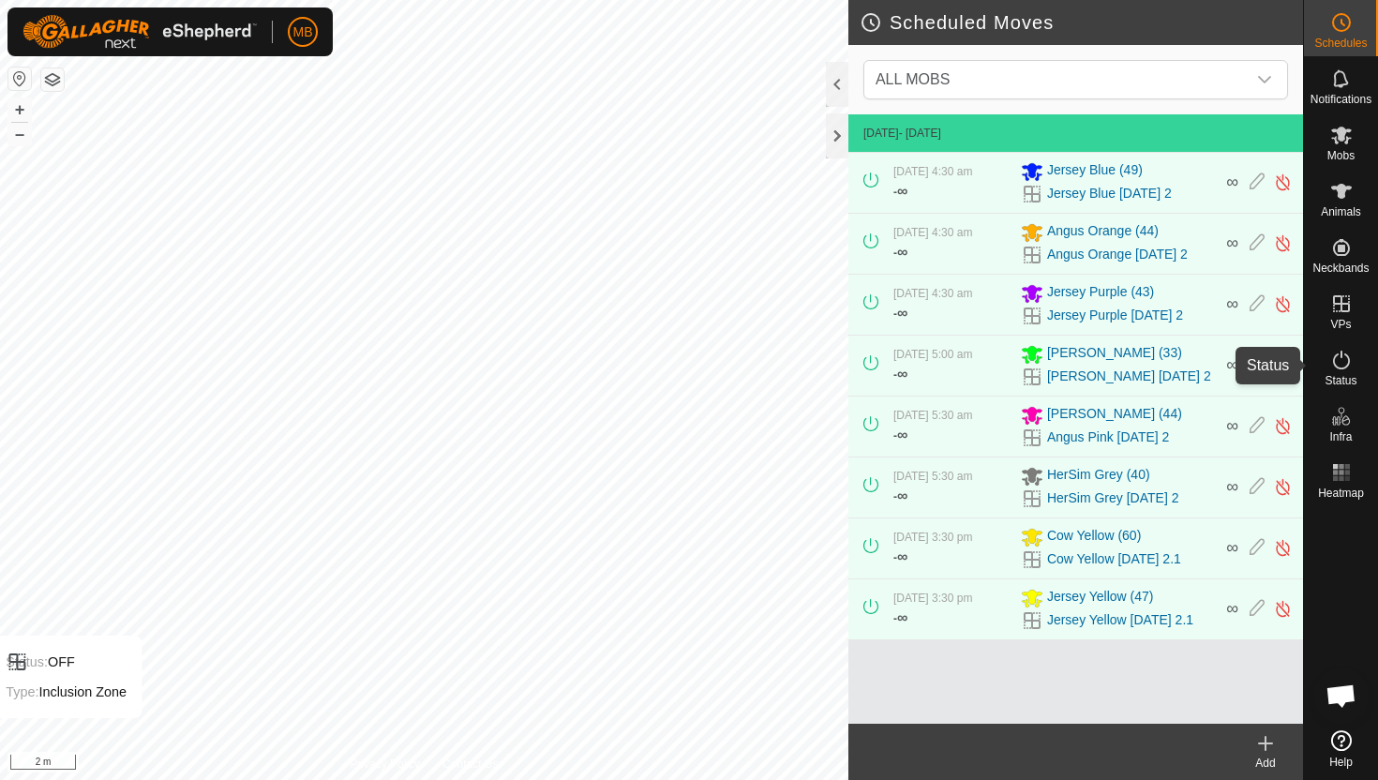
click at [1339, 358] on icon at bounding box center [1341, 360] width 22 height 22
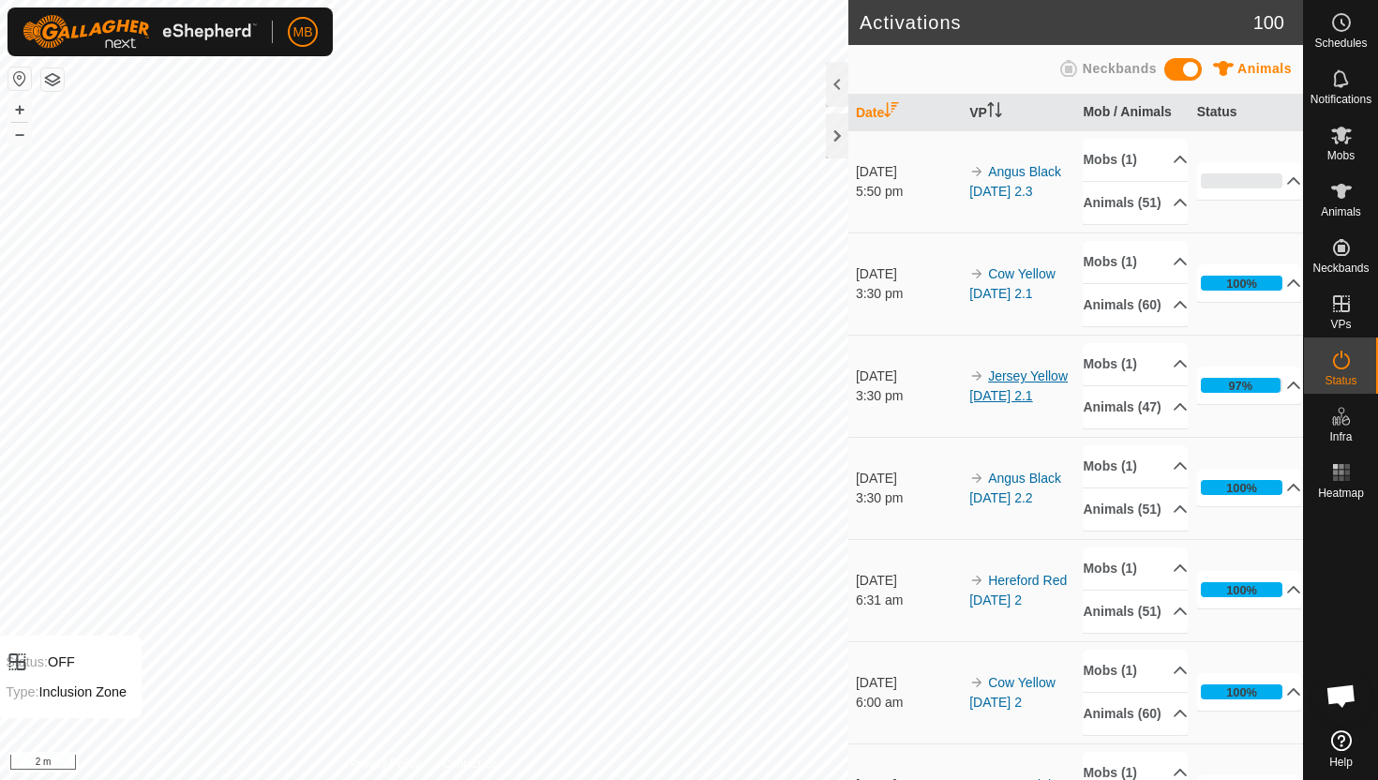
scroll to position [69, 0]
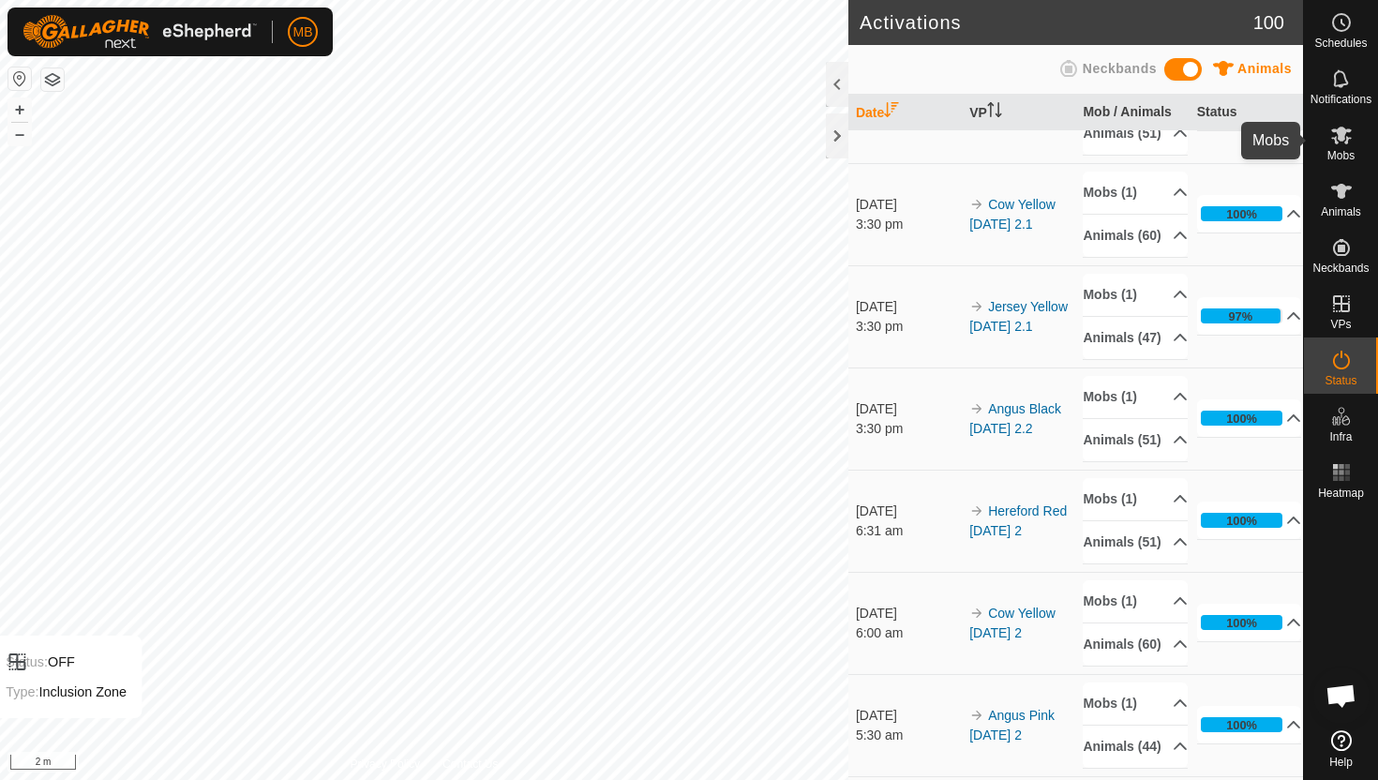
click at [1342, 134] on icon at bounding box center [1341, 136] width 21 height 18
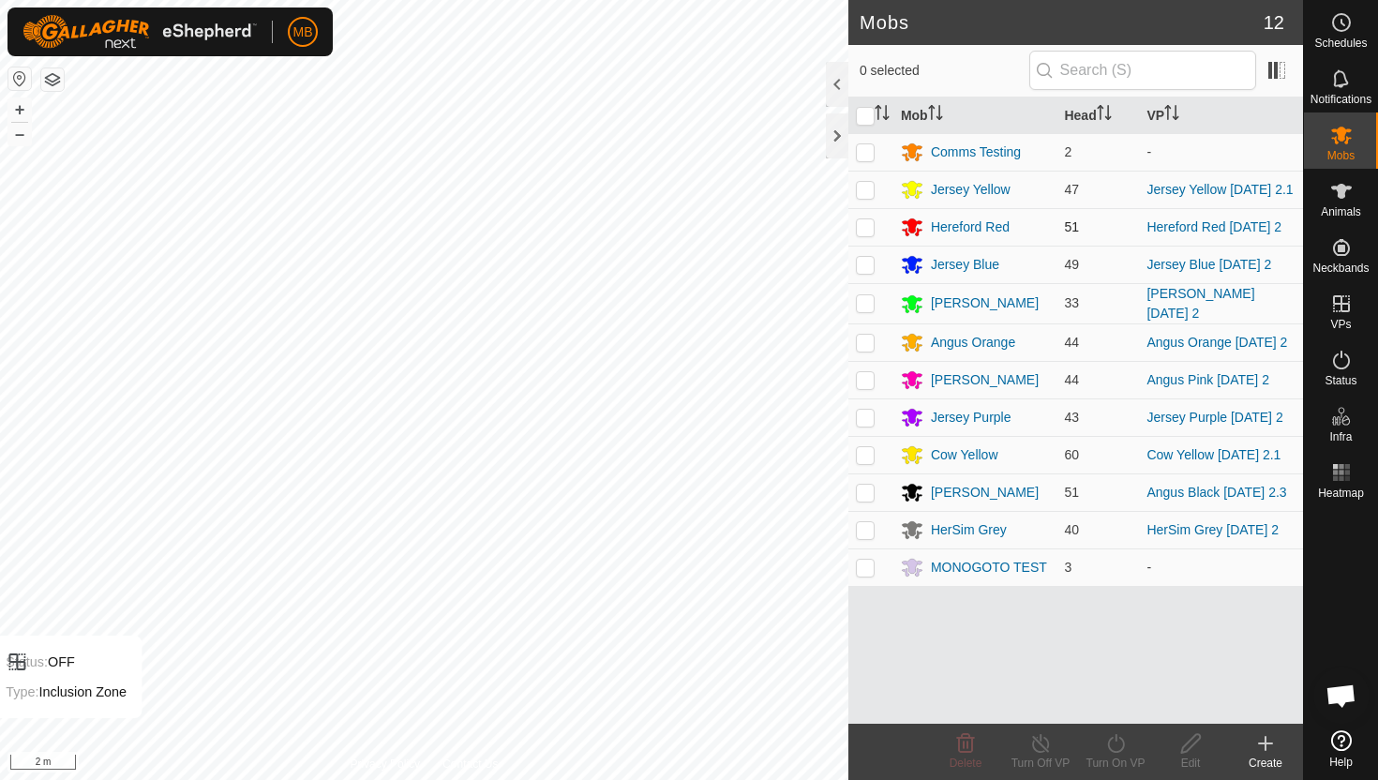
click at [865, 233] on p-checkbox at bounding box center [865, 226] width 19 height 15
checkbox input "true"
click at [1110, 740] on icon at bounding box center [1115, 743] width 17 height 19
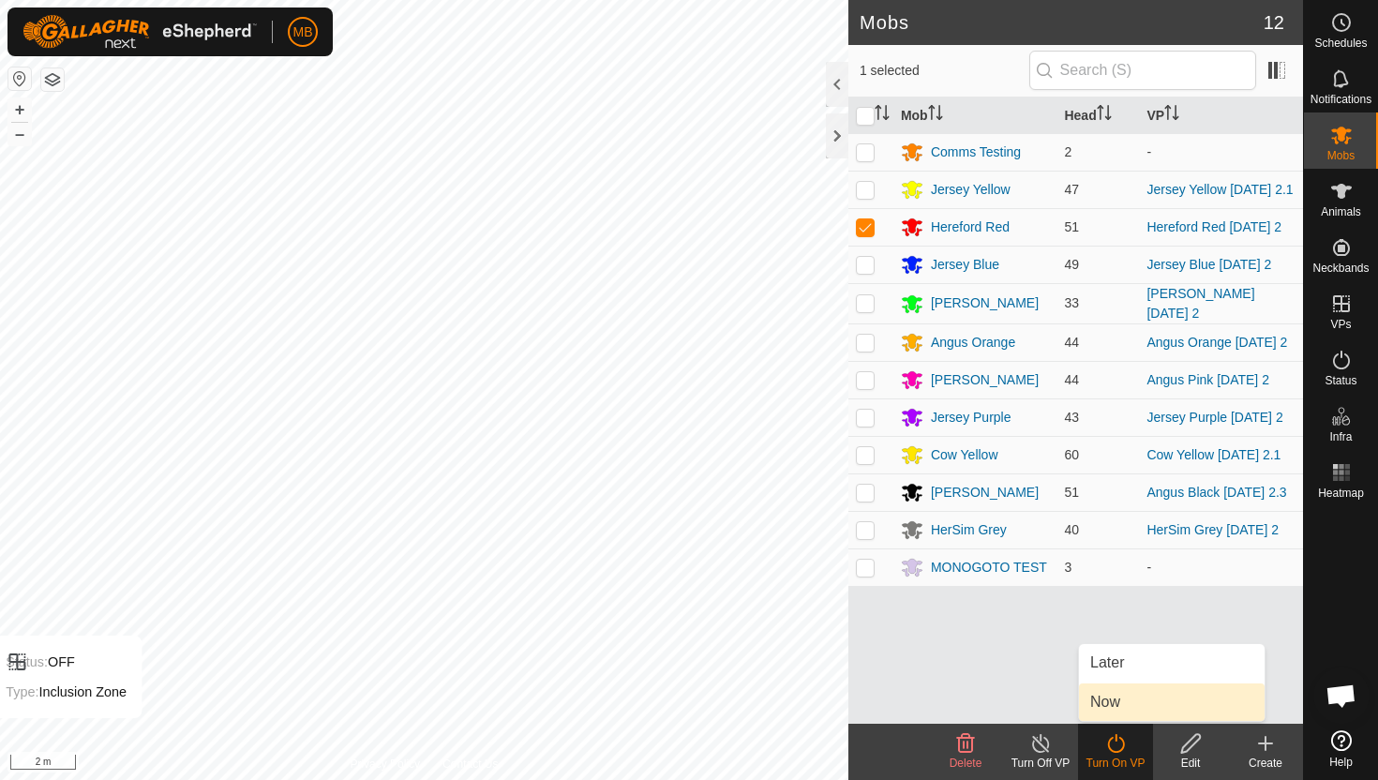
click at [1113, 707] on link "Now" at bounding box center [1172, 701] width 186 height 37
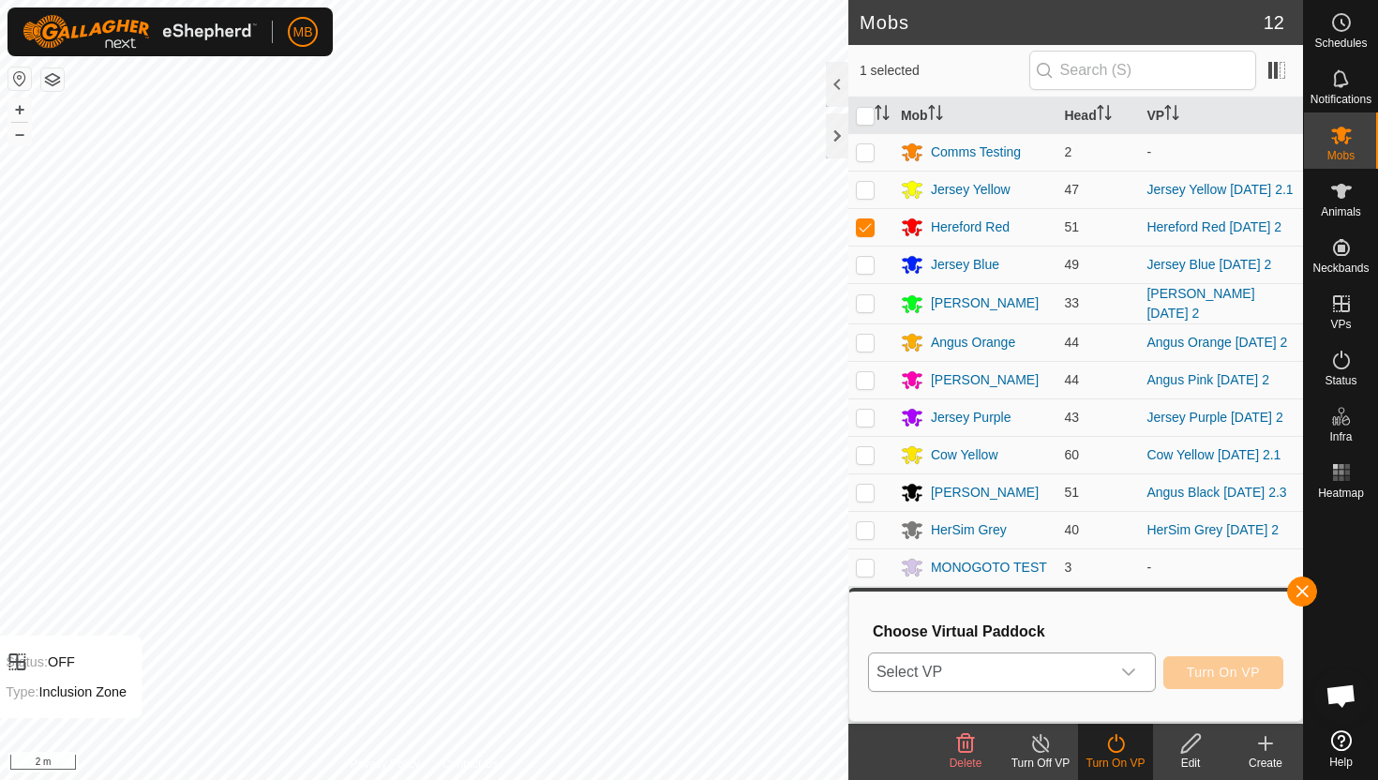
click at [1130, 675] on icon "dropdown trigger" at bounding box center [1128, 672] width 15 height 15
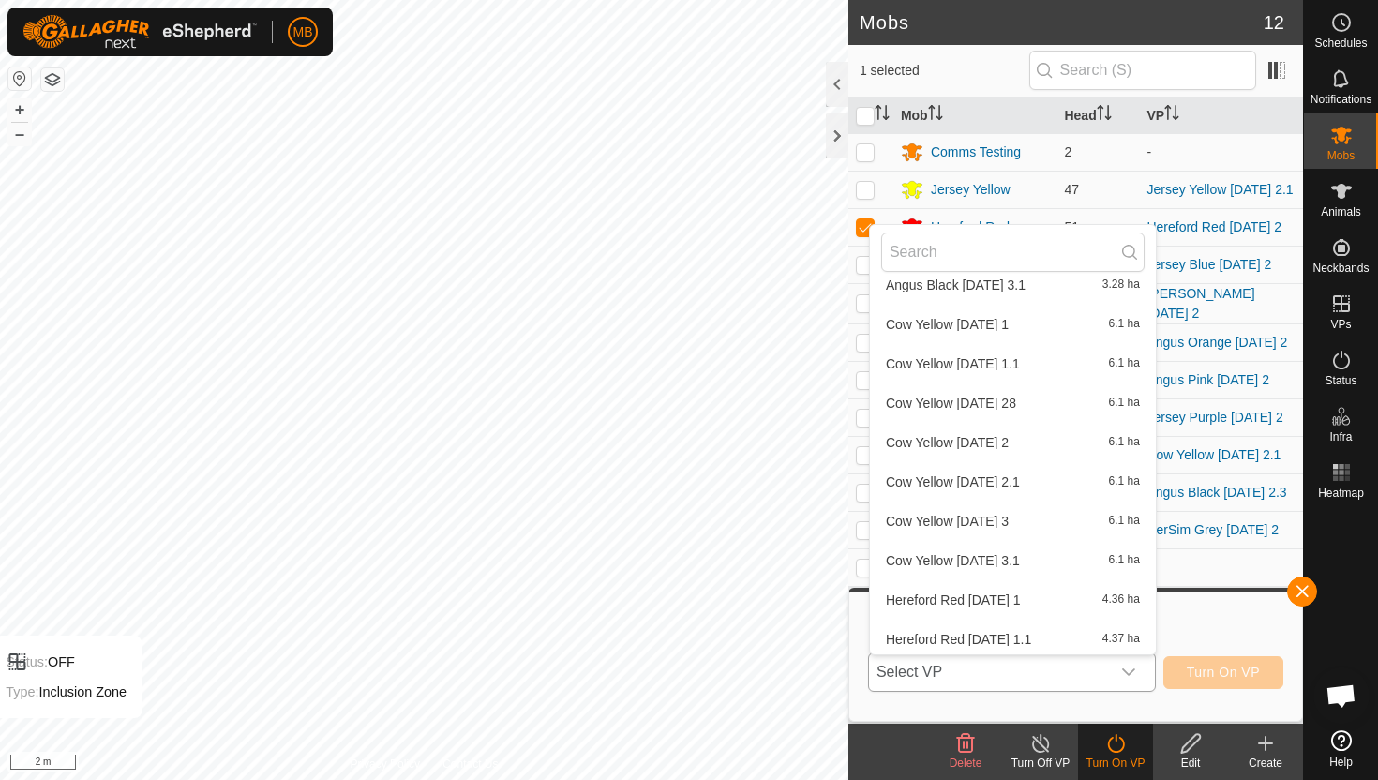
scroll to position [1657, 0]
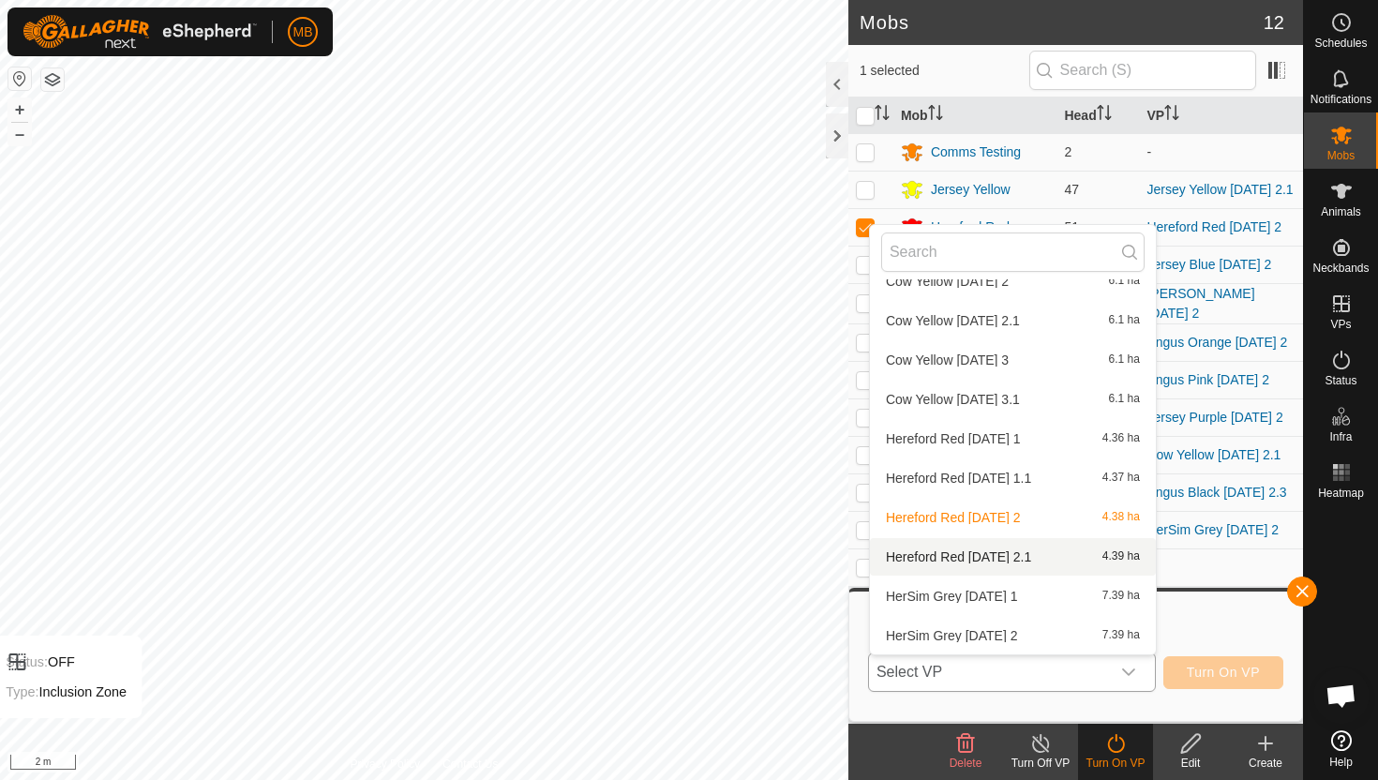
click at [1008, 559] on li "Hereford Red Tuesday 2.1 4.39 ha" at bounding box center [1013, 556] width 286 height 37
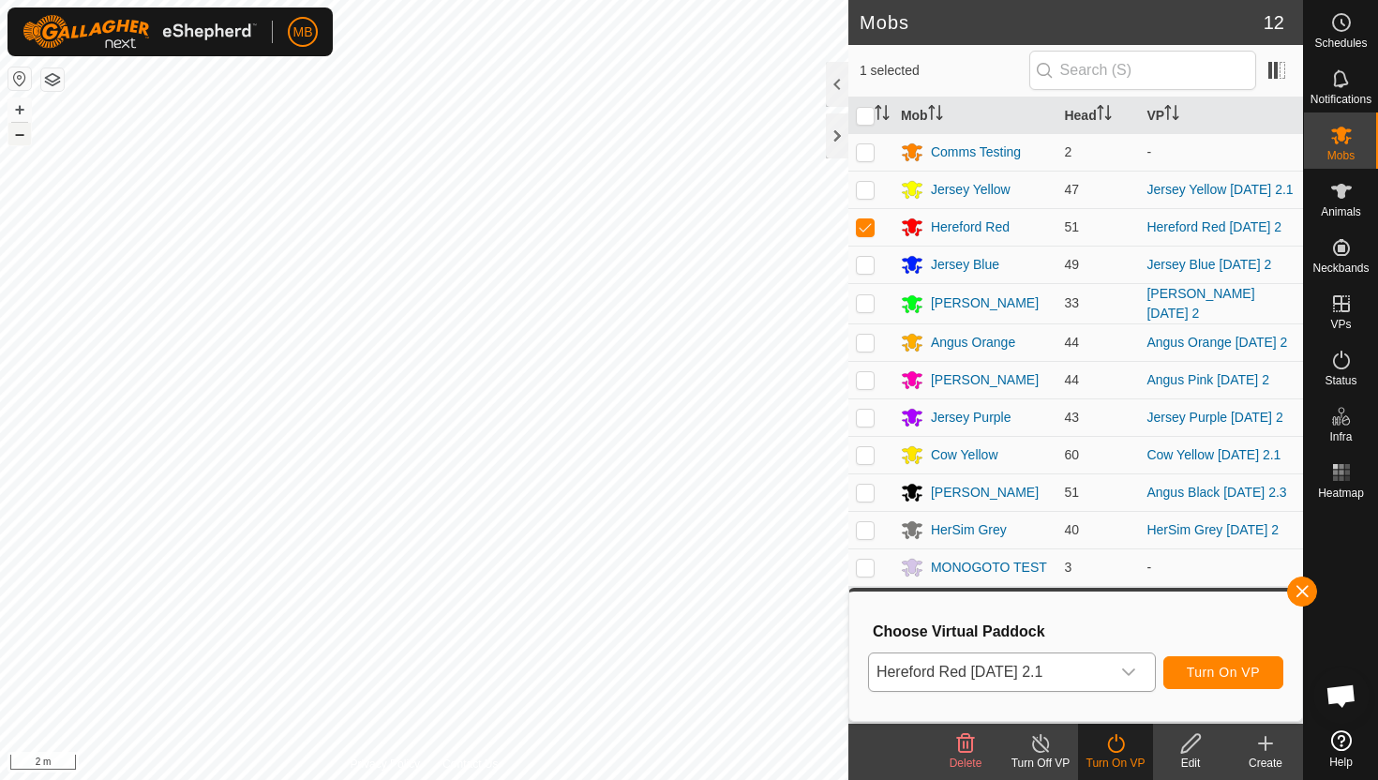
click at [19, 135] on button "–" at bounding box center [19, 134] width 22 height 22
click at [1254, 669] on span "Turn On VP" at bounding box center [1223, 672] width 73 height 15
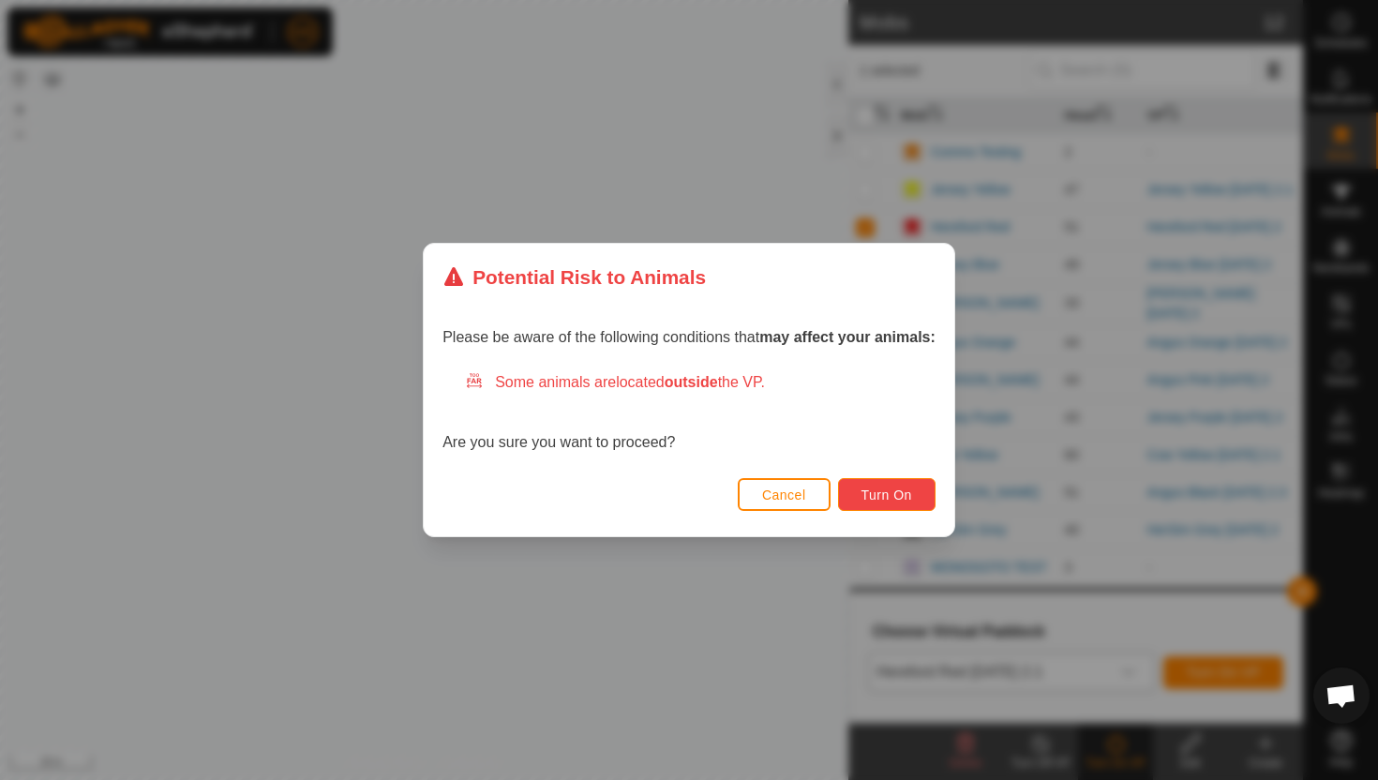
click at [896, 490] on span "Turn On" at bounding box center [886, 494] width 51 height 15
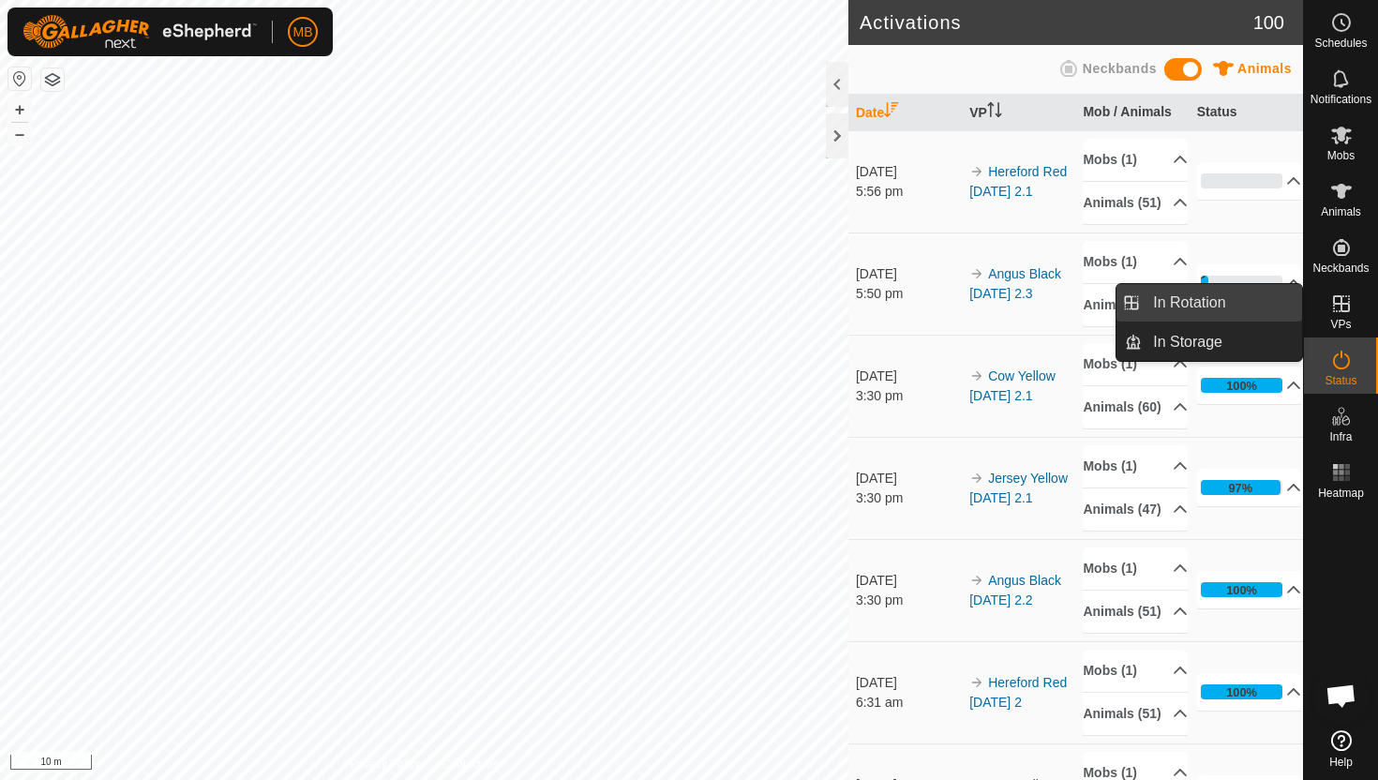
click at [1222, 308] on link "In Rotation" at bounding box center [1222, 302] width 160 height 37
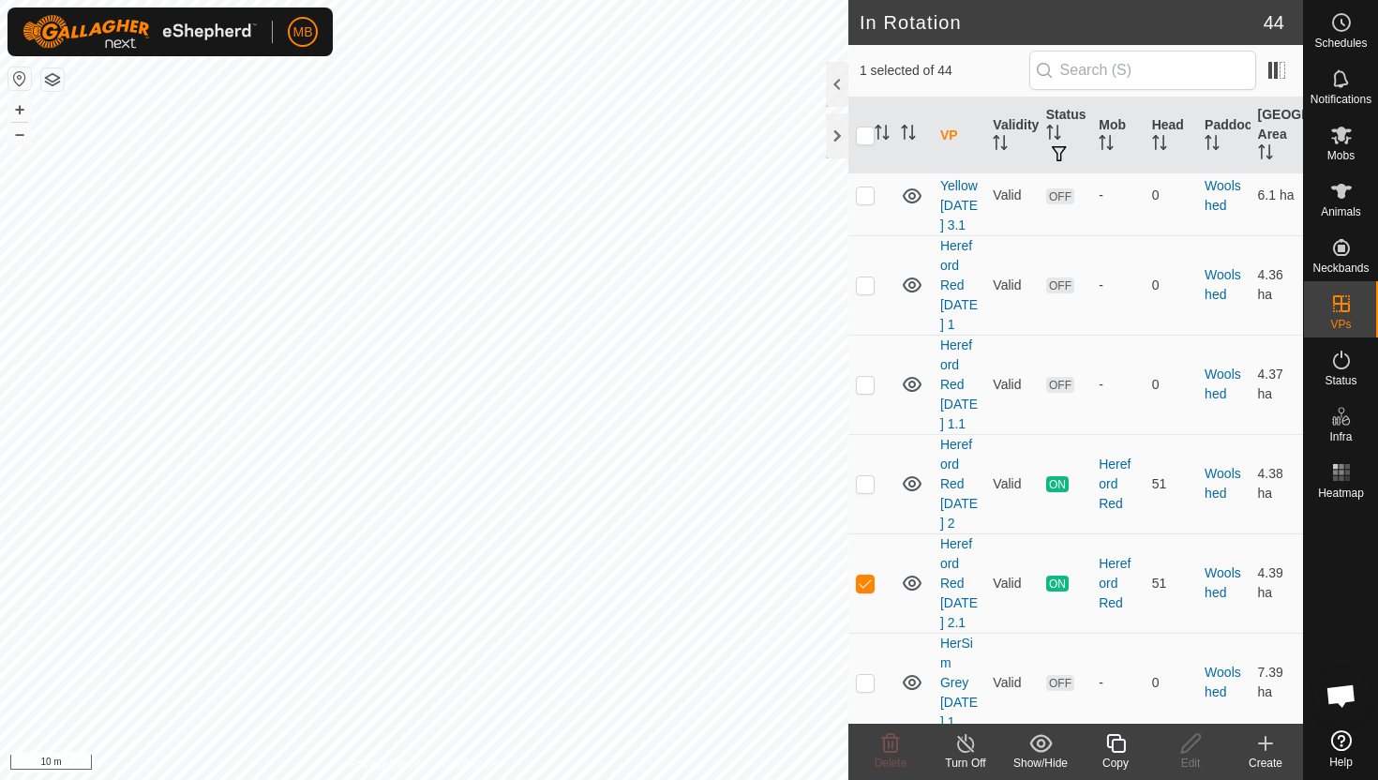
scroll to position [3901, 0]
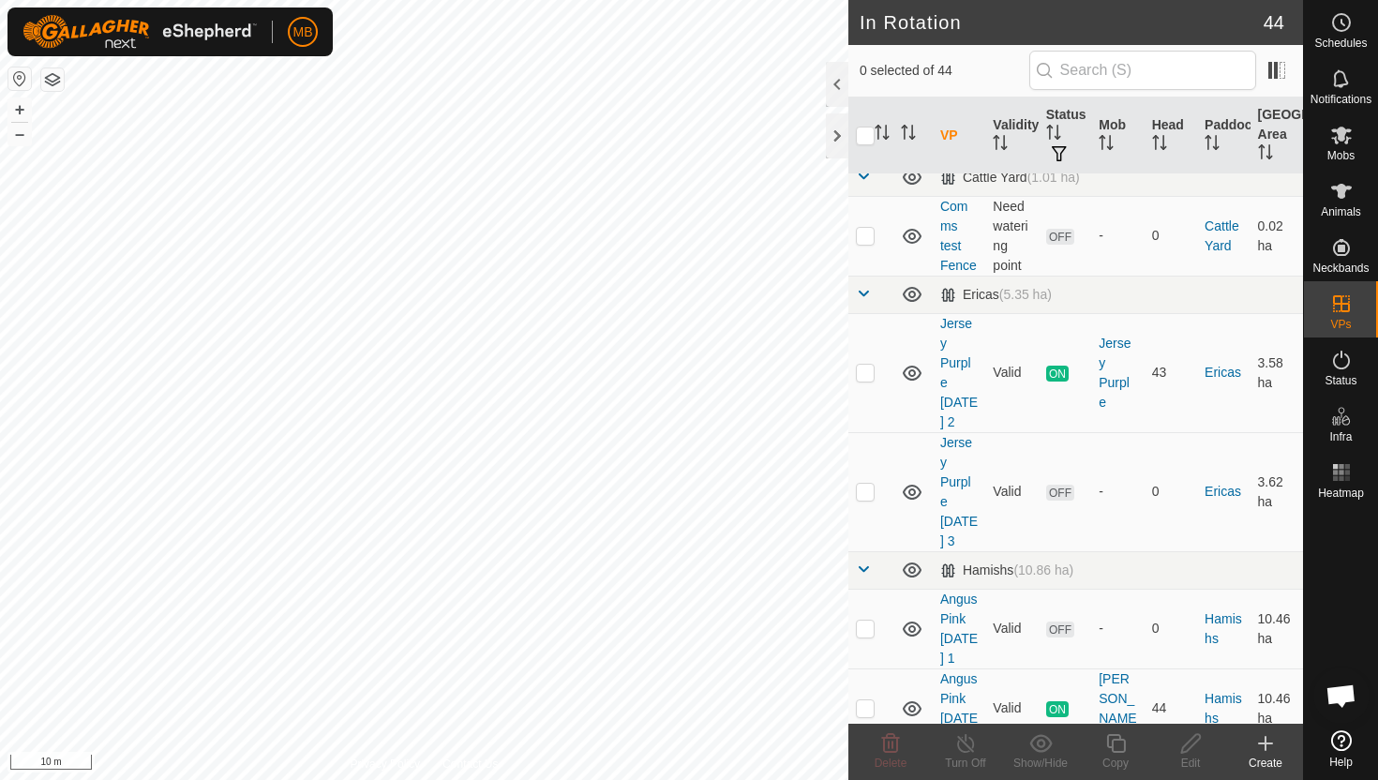
scroll to position [772, 0]
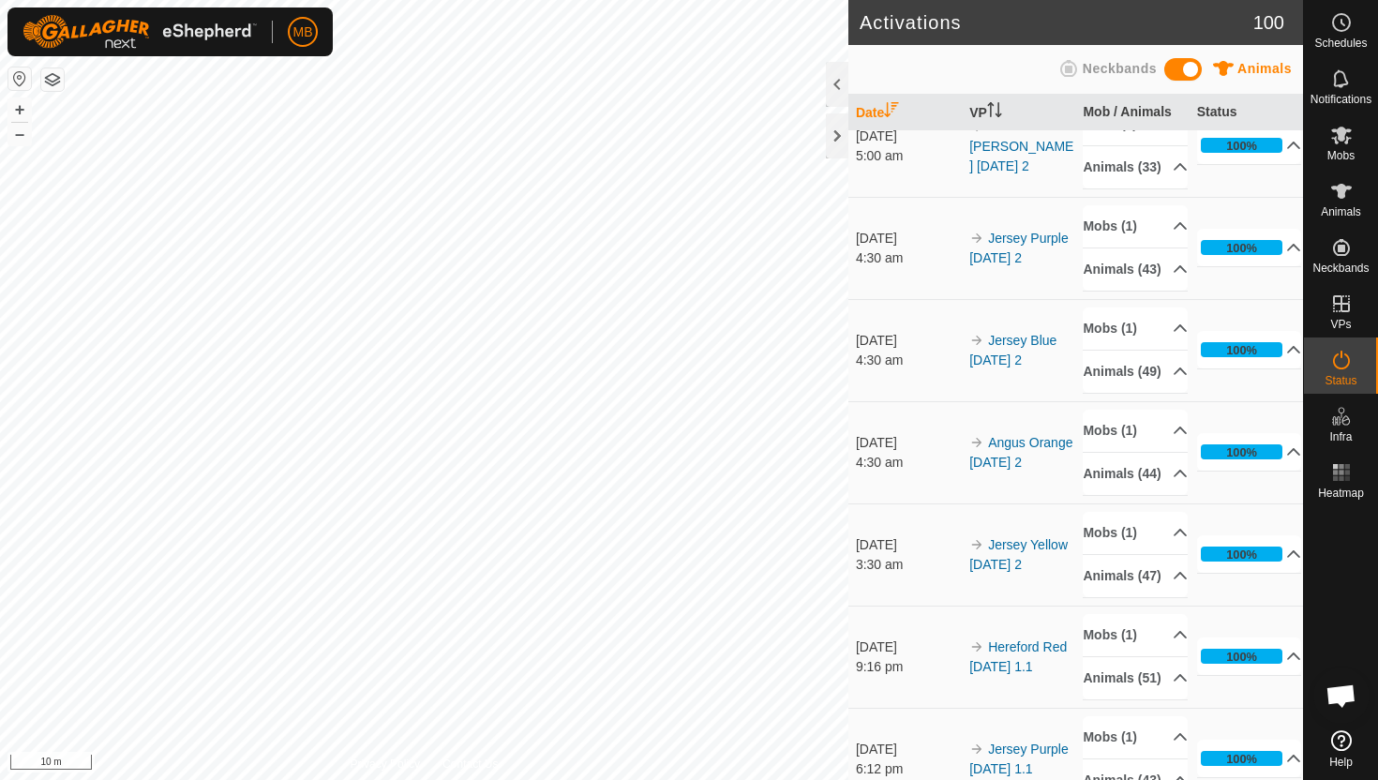
scroll to position [1102, 0]
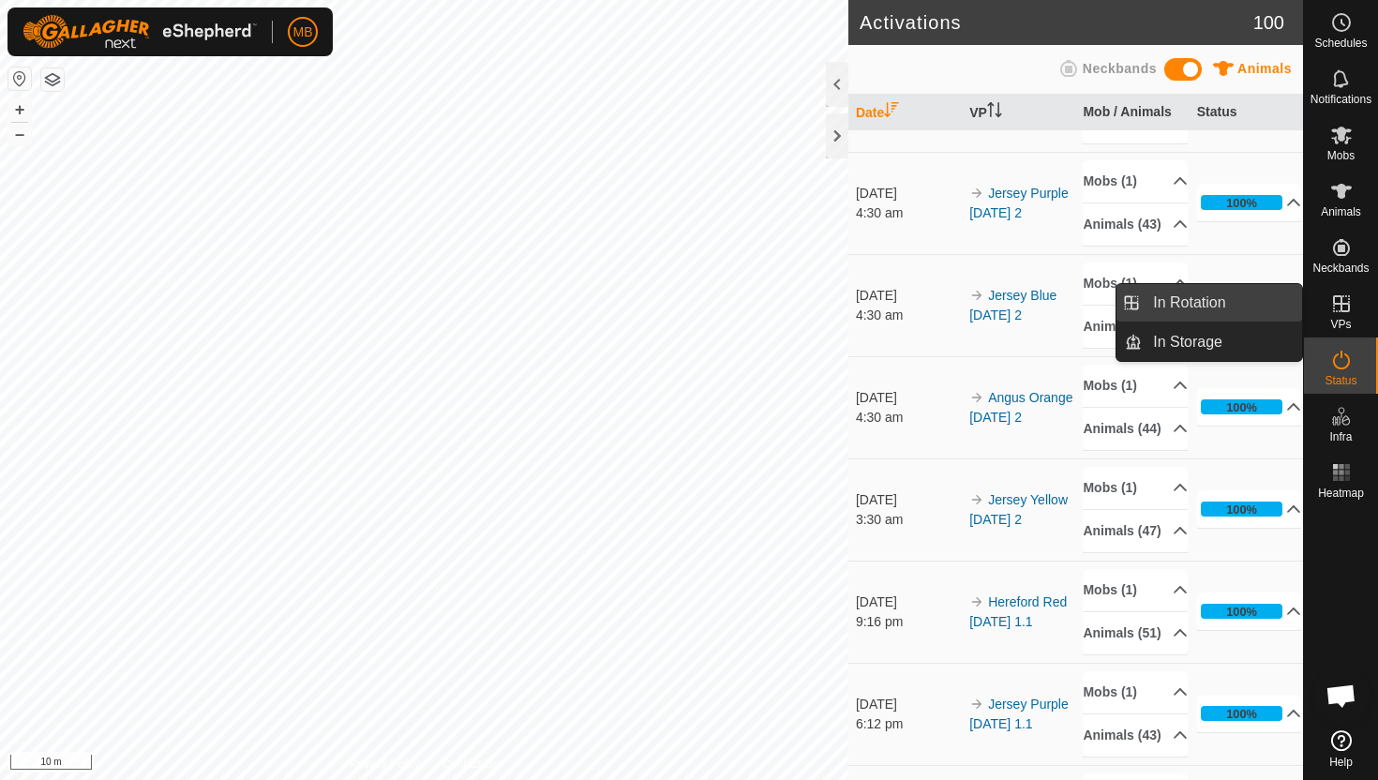
click at [1240, 306] on link "In Rotation" at bounding box center [1222, 302] width 160 height 37
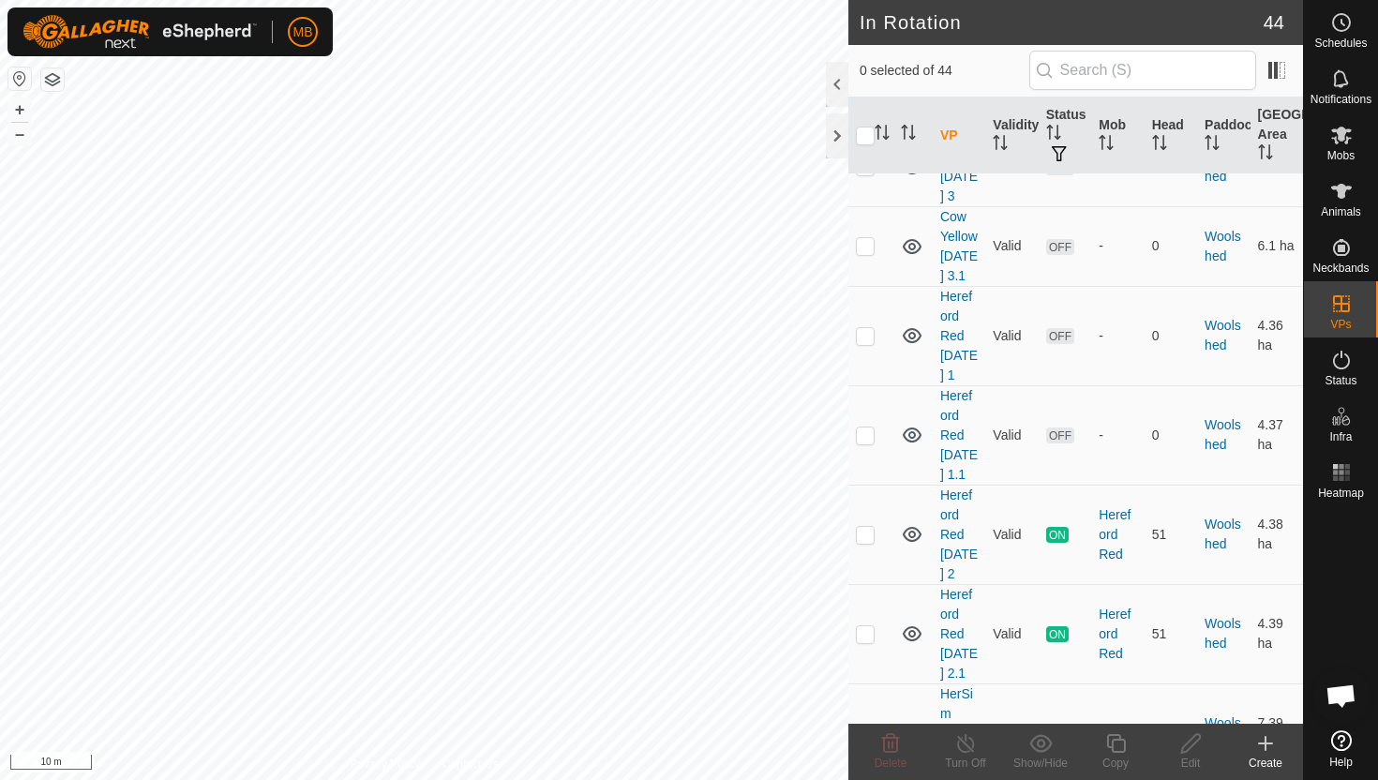
scroll to position [3907, 0]
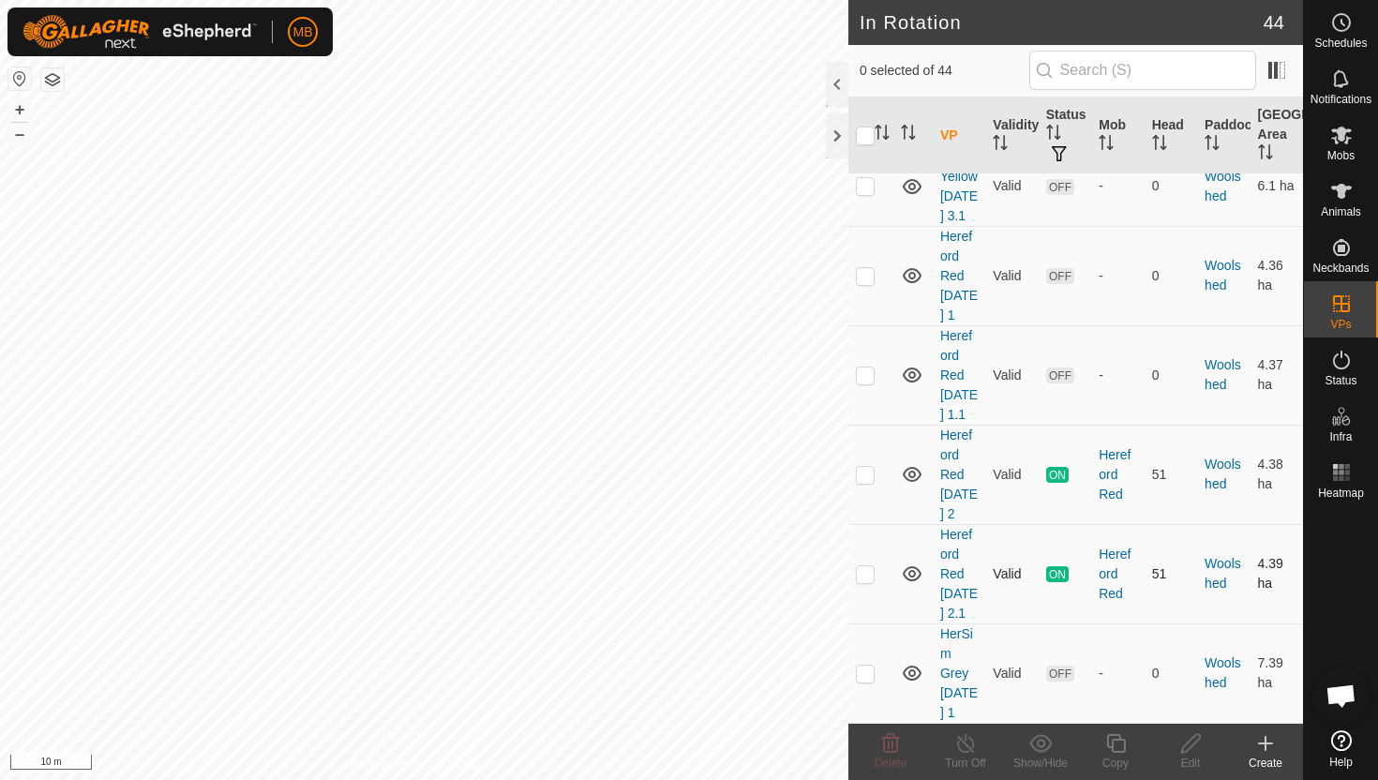
click at [867, 566] on p-checkbox at bounding box center [865, 573] width 19 height 15
checkbox input "true"
click at [1118, 746] on icon at bounding box center [1115, 743] width 23 height 22
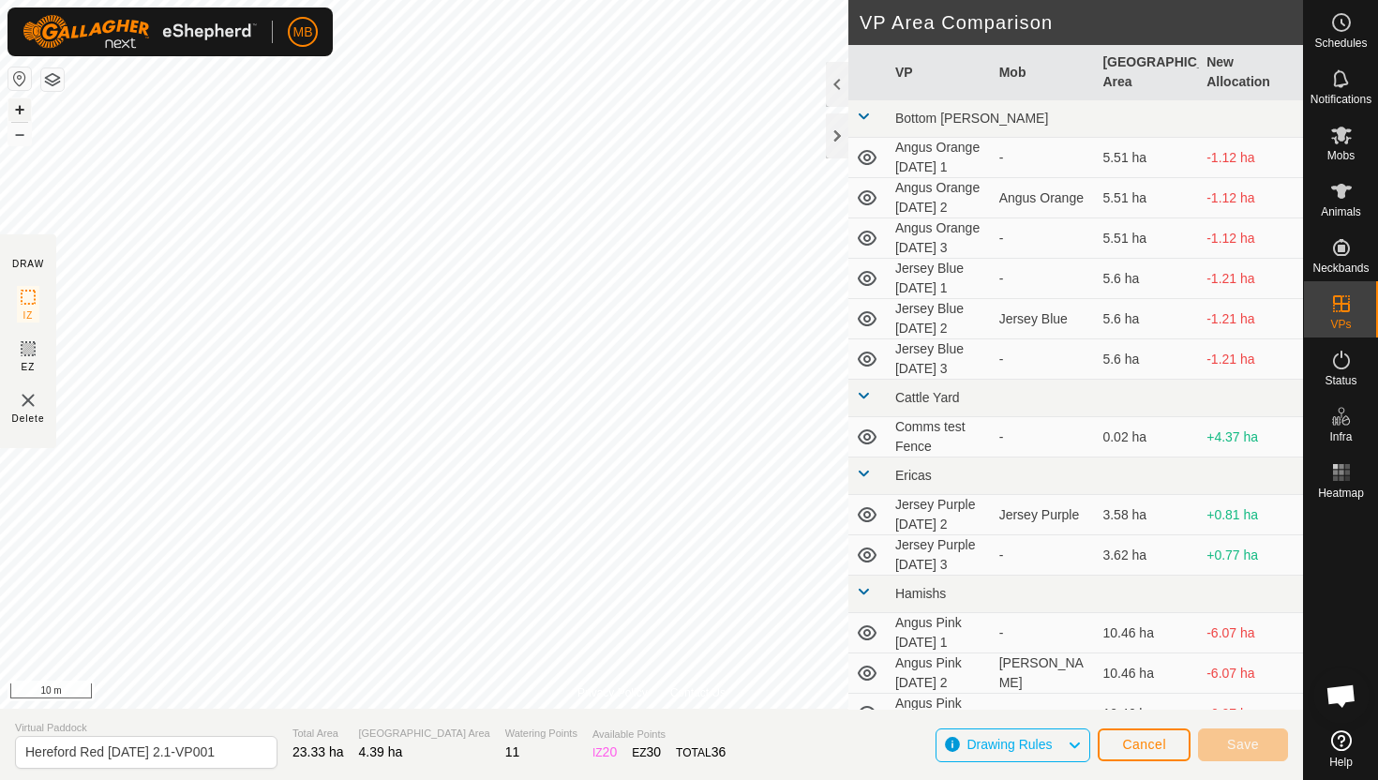
click at [18, 110] on button "+" at bounding box center [19, 109] width 22 height 22
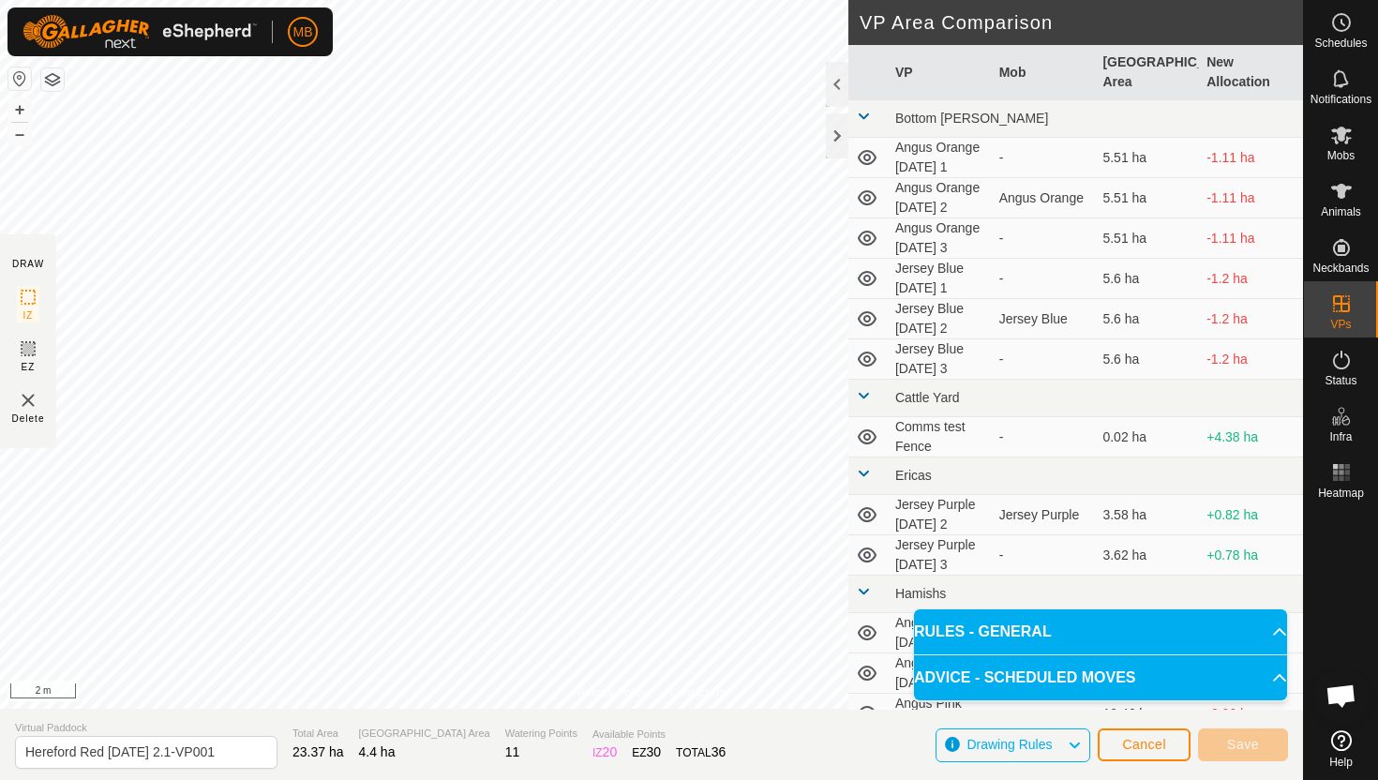
click at [491, 0] on html "MB Schedules Notifications Mobs Animals Neckbands VPs Status Infra Heatmap Help…" at bounding box center [689, 390] width 1378 height 780
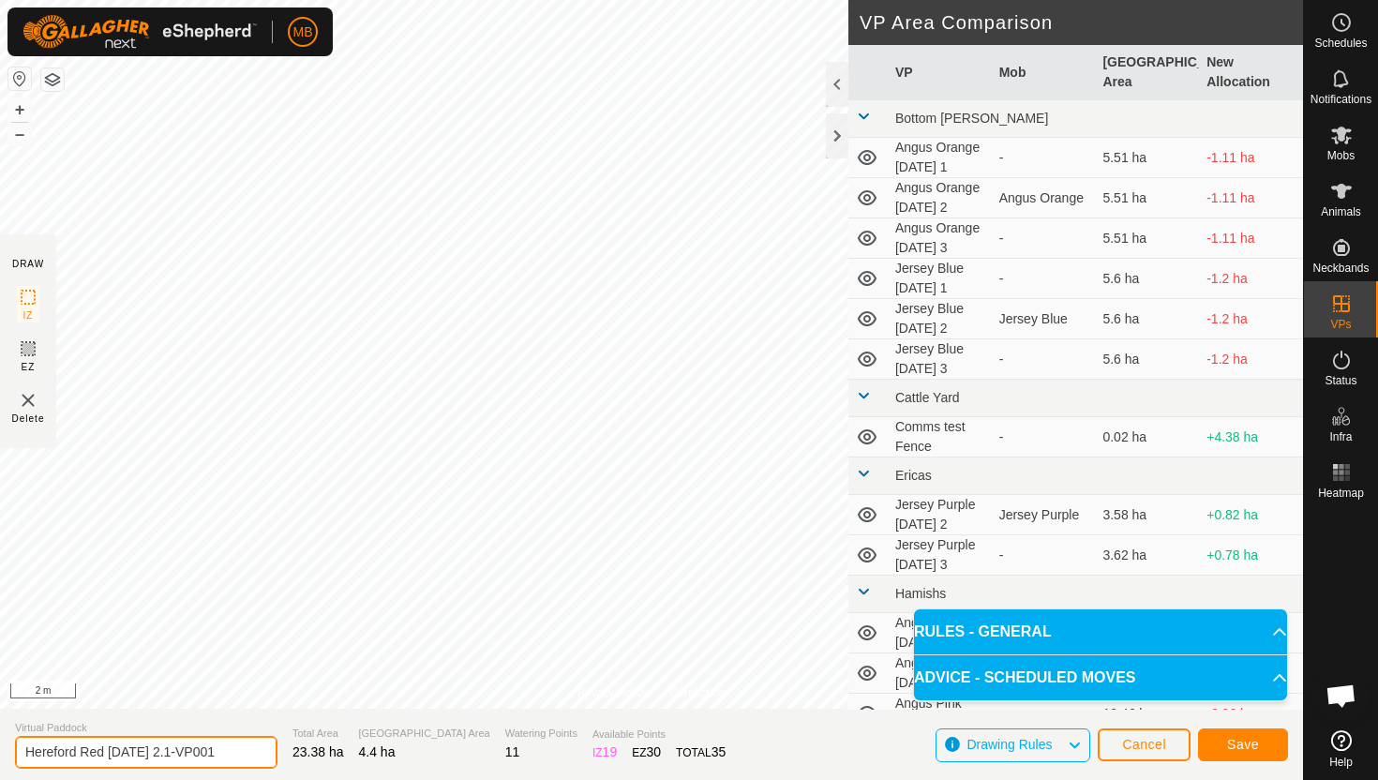
click at [227, 752] on input "Hereford Red [DATE] 2.1-VP001" at bounding box center [146, 752] width 262 height 33
type input "Hereford Red [DATE] 3"
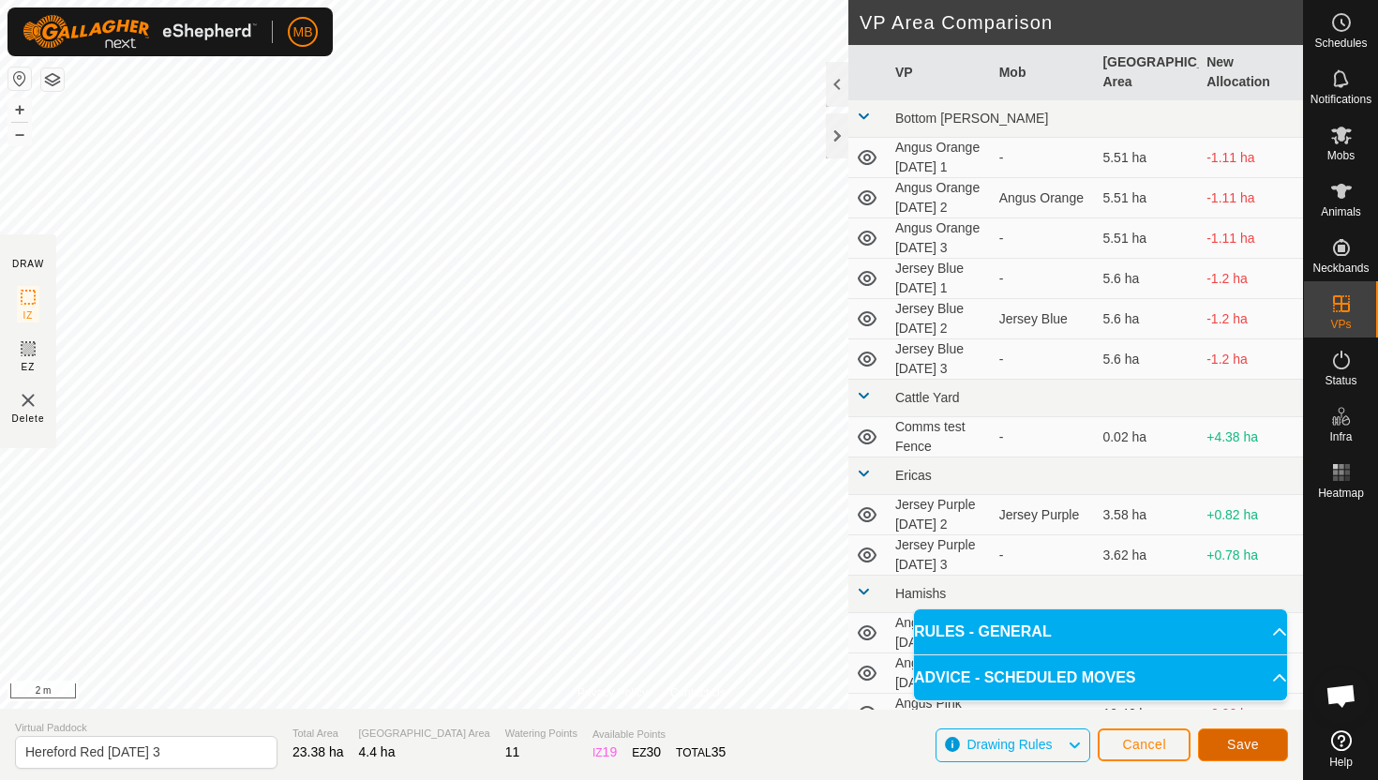
click at [1264, 742] on button "Save" at bounding box center [1243, 744] width 90 height 33
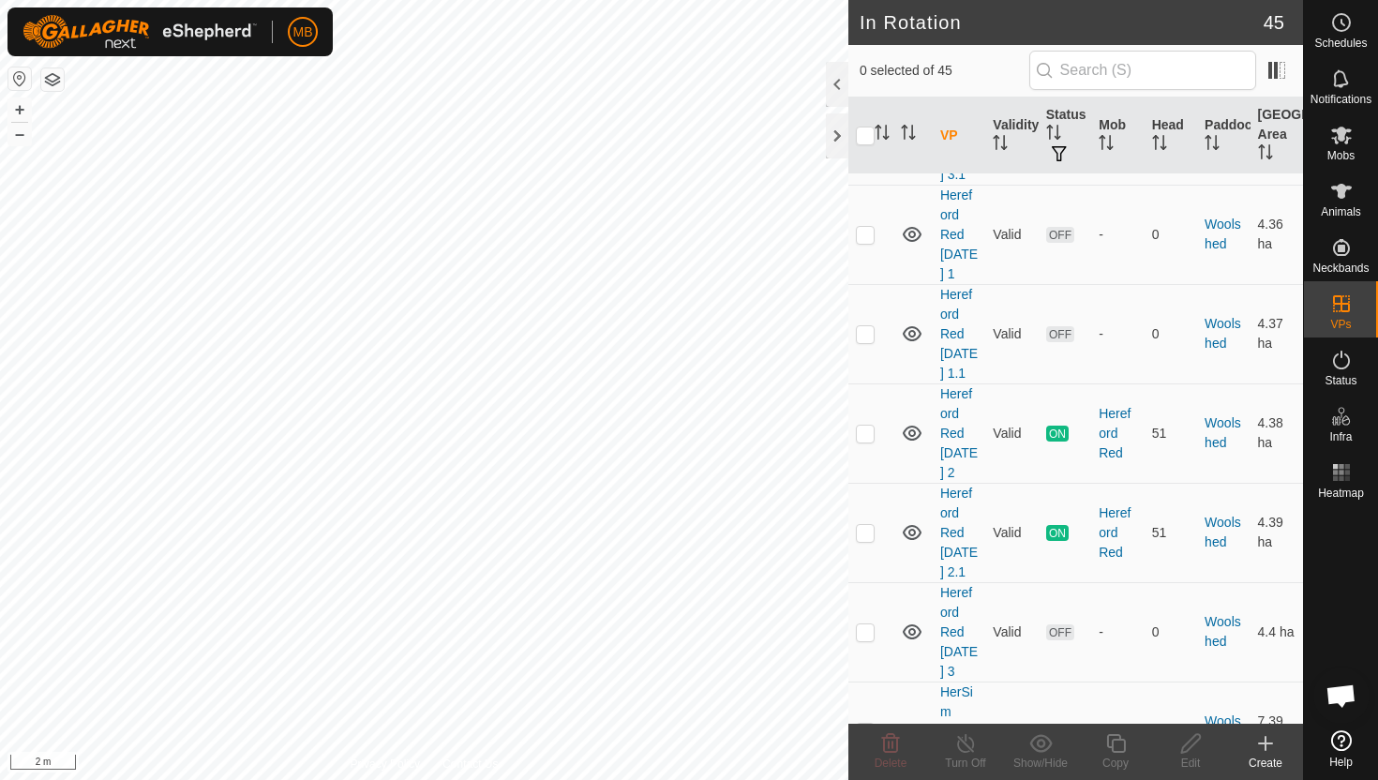
scroll to position [4026, 0]
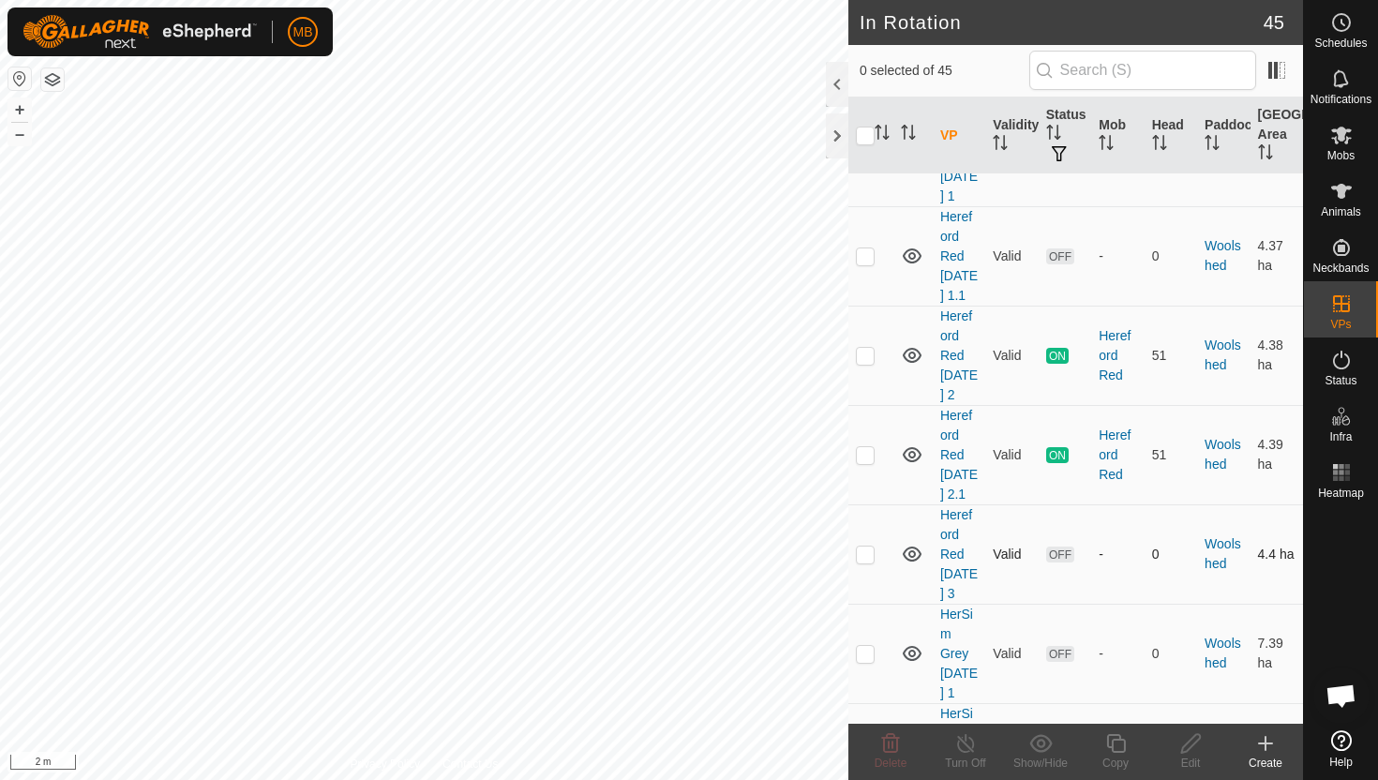
click at [864, 547] on p-checkbox at bounding box center [865, 554] width 19 height 15
checkbox input "true"
click at [1117, 743] on icon at bounding box center [1115, 743] width 23 height 22
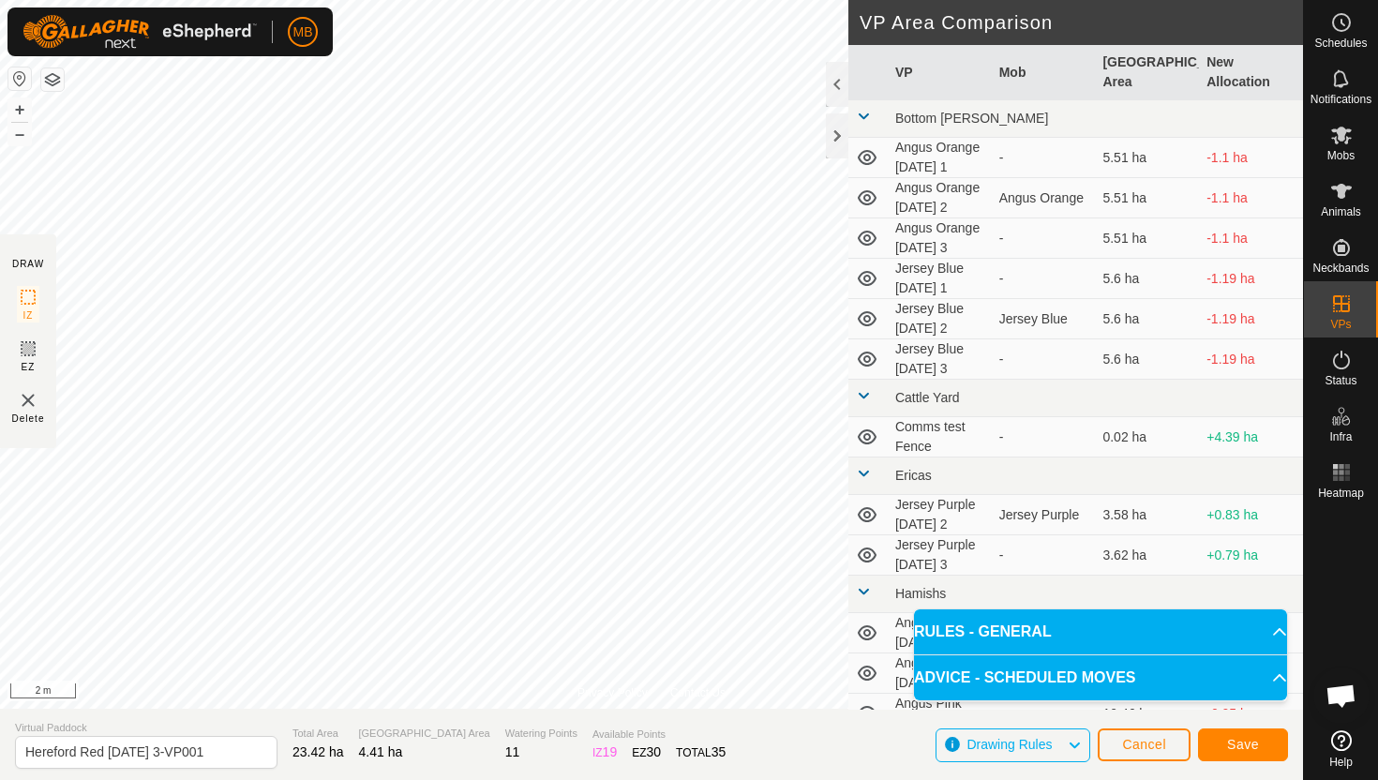
click at [626, 0] on html "MB Schedules Notifications Mobs Animals Neckbands VPs Status Infra Heatmap Help…" at bounding box center [689, 390] width 1378 height 780
click at [702, 0] on html "MB Schedules Notifications Mobs Animals Neckbands VPs Status Infra Heatmap Help…" at bounding box center [689, 390] width 1378 height 780
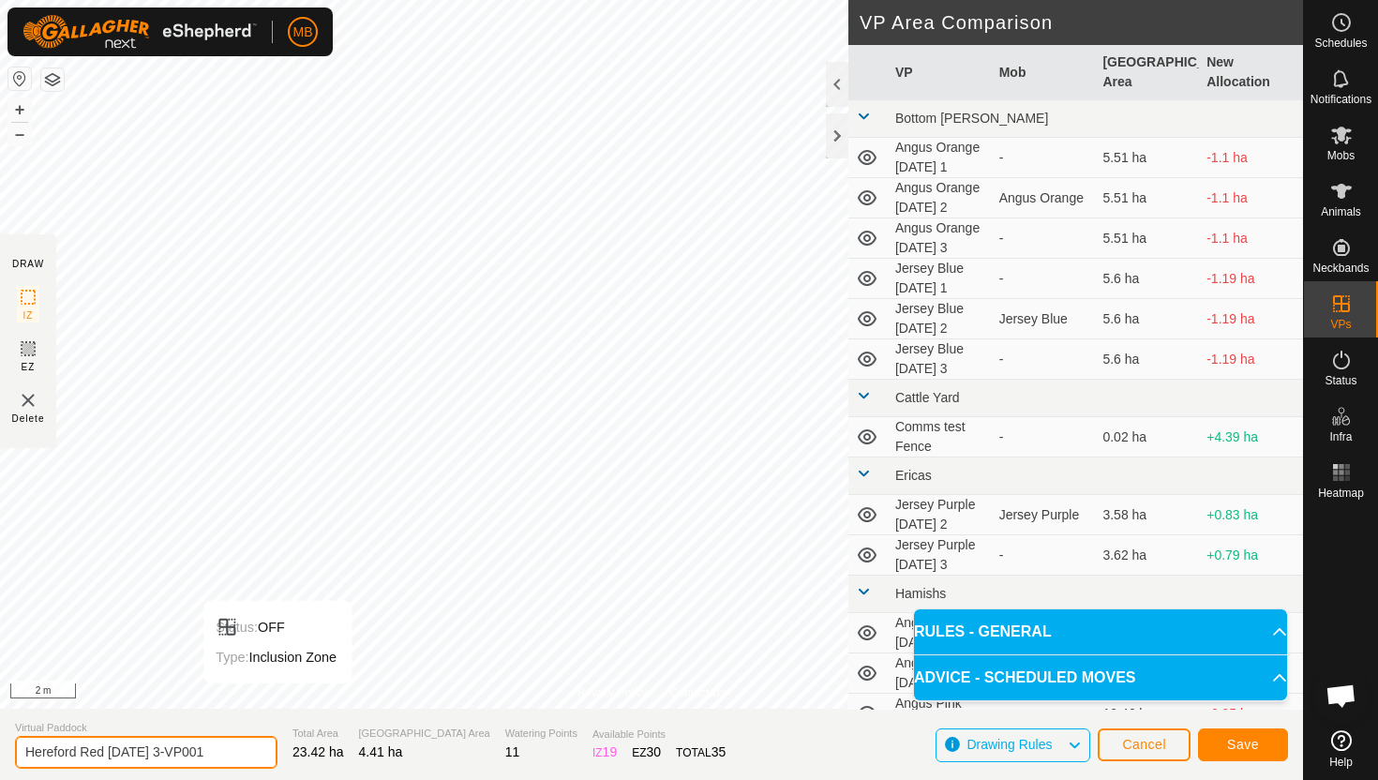
click at [235, 757] on input "Hereford Red Wednesday 3-VP001" at bounding box center [146, 752] width 262 height 33
type input "Hereford Red [DATE] 3.1"
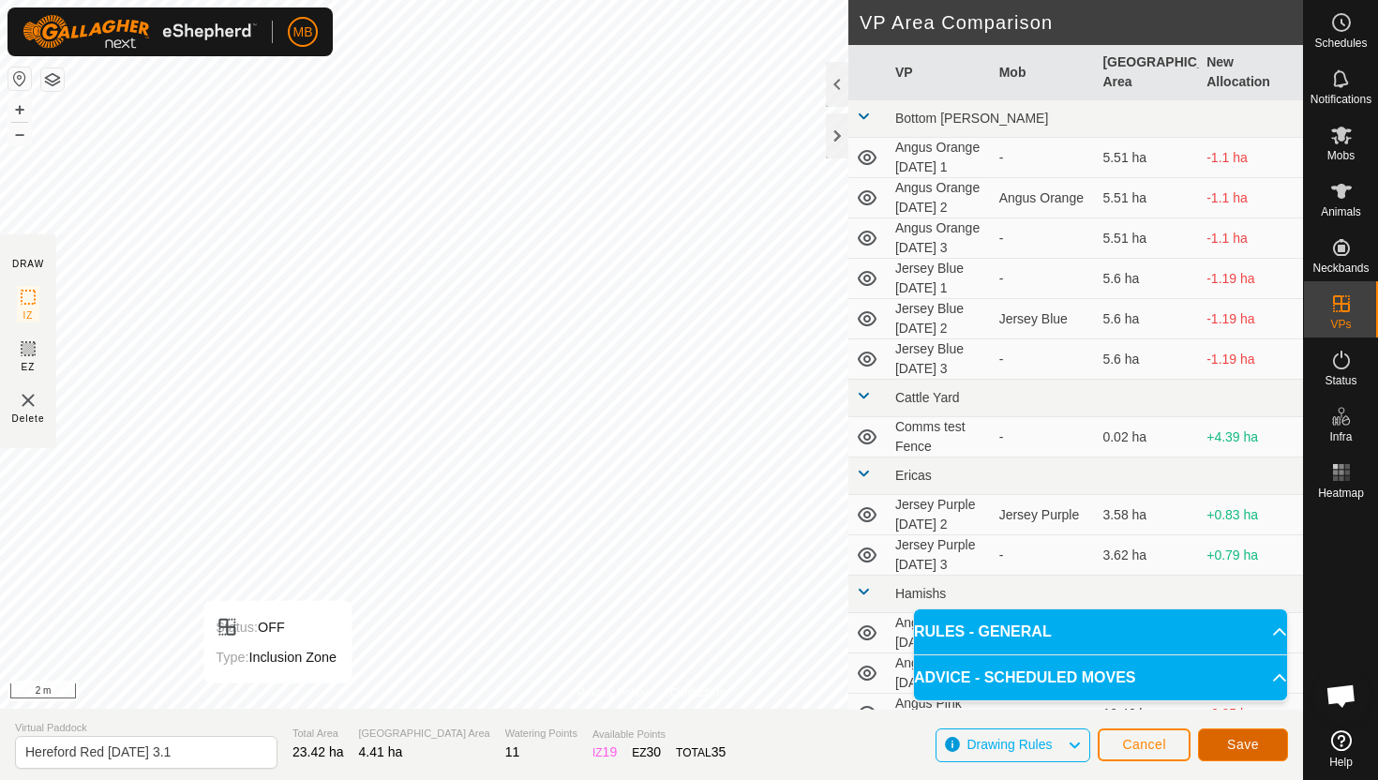
click at [1236, 748] on span "Save" at bounding box center [1243, 744] width 32 height 15
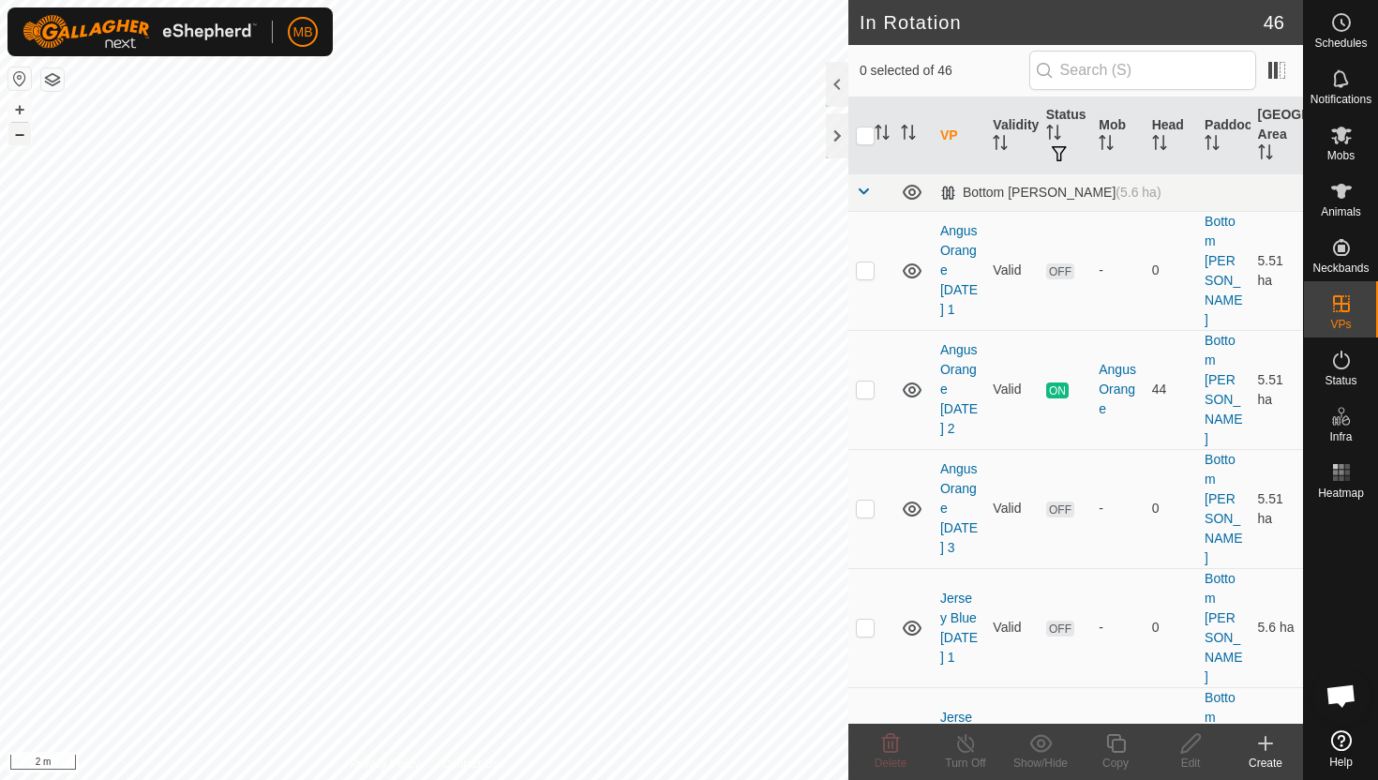
click at [22, 138] on button "–" at bounding box center [19, 134] width 22 height 22
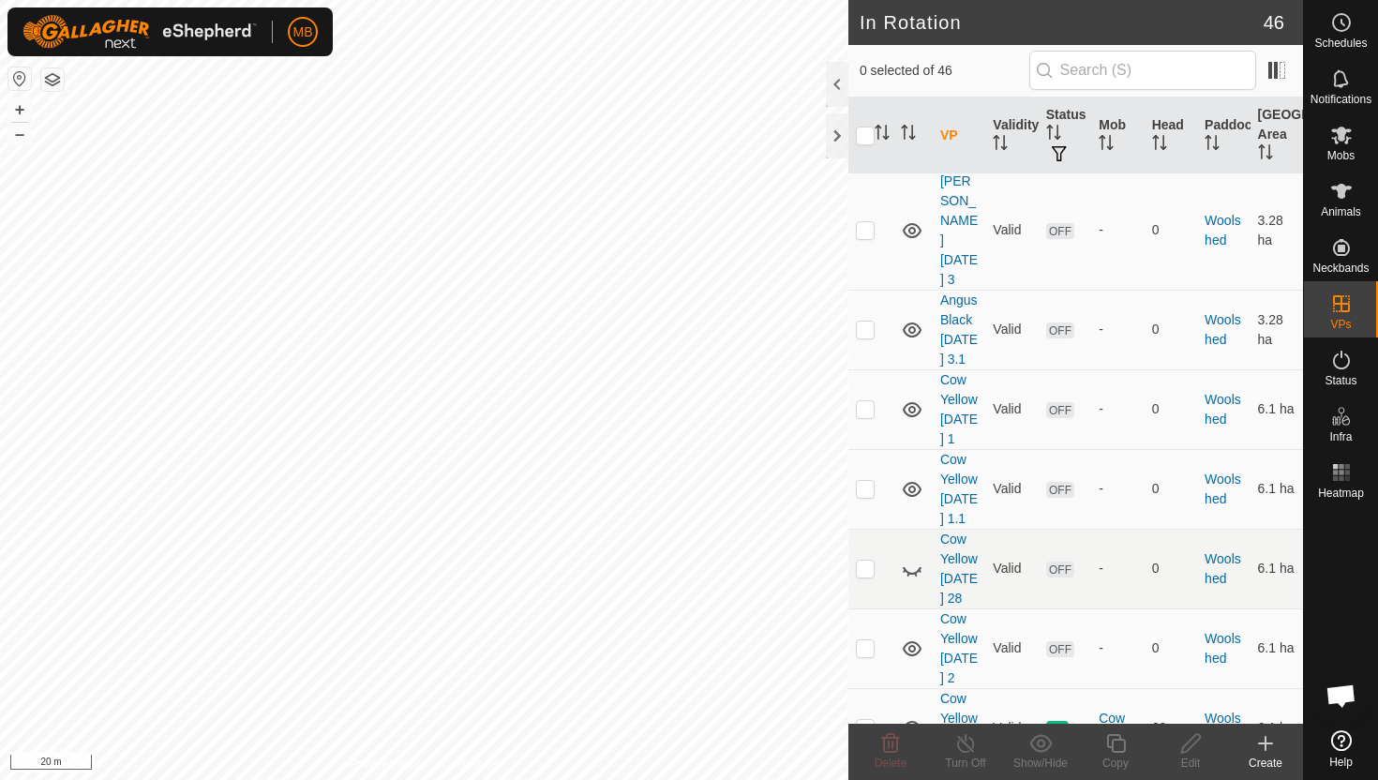
scroll to position [4145, 0]
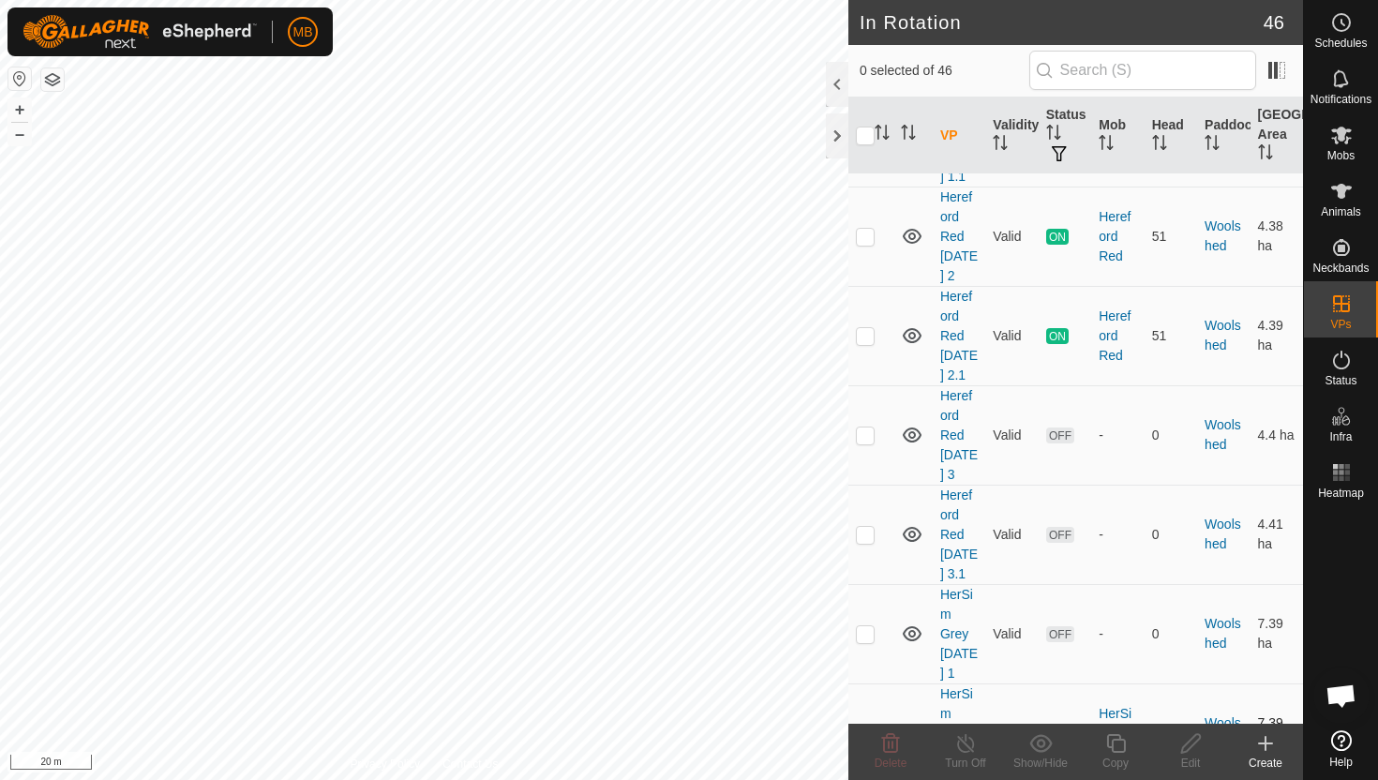
click at [862, 726] on p-checkbox at bounding box center [865, 733] width 19 height 15
checkbox input "true"
click at [1115, 737] on icon at bounding box center [1115, 743] width 23 height 22
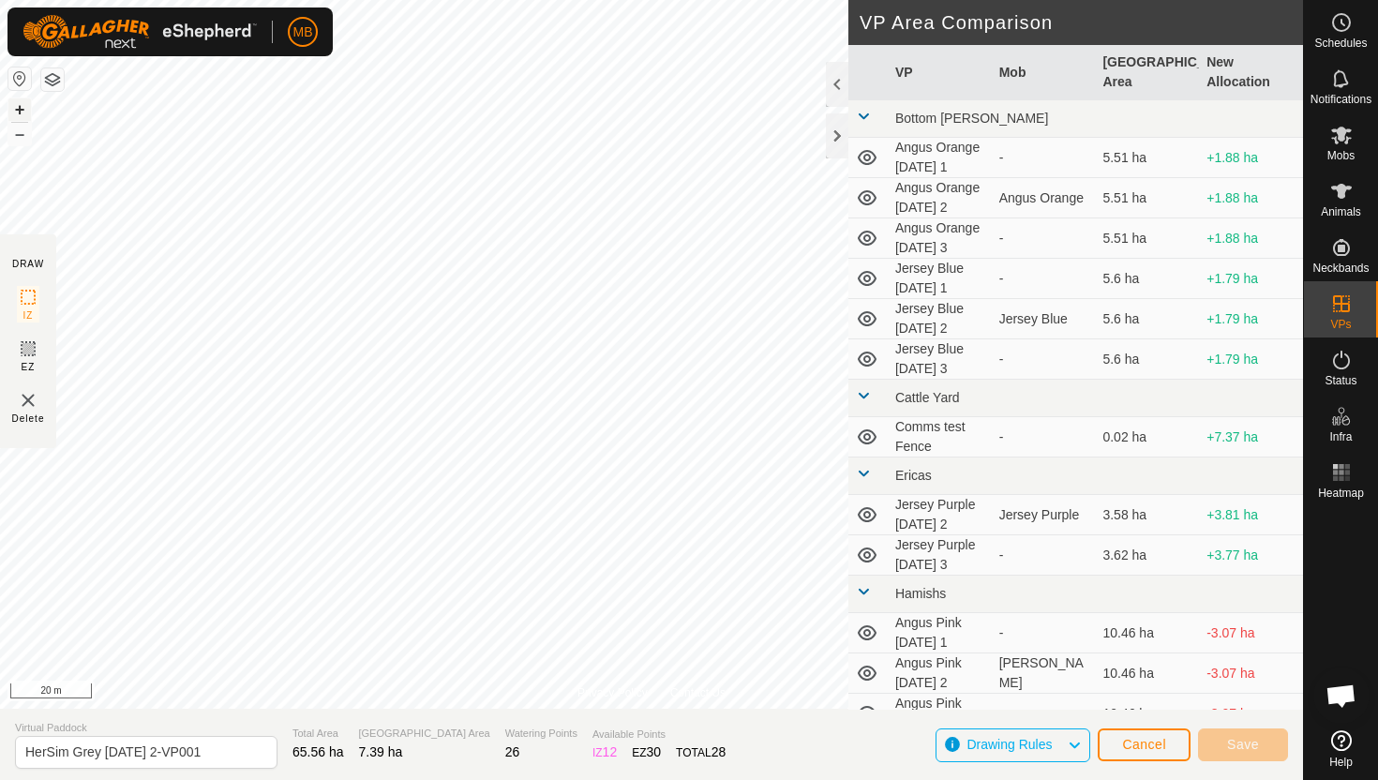
click at [18, 111] on button "+" at bounding box center [19, 109] width 22 height 22
click at [17, 104] on button "+" at bounding box center [19, 109] width 22 height 22
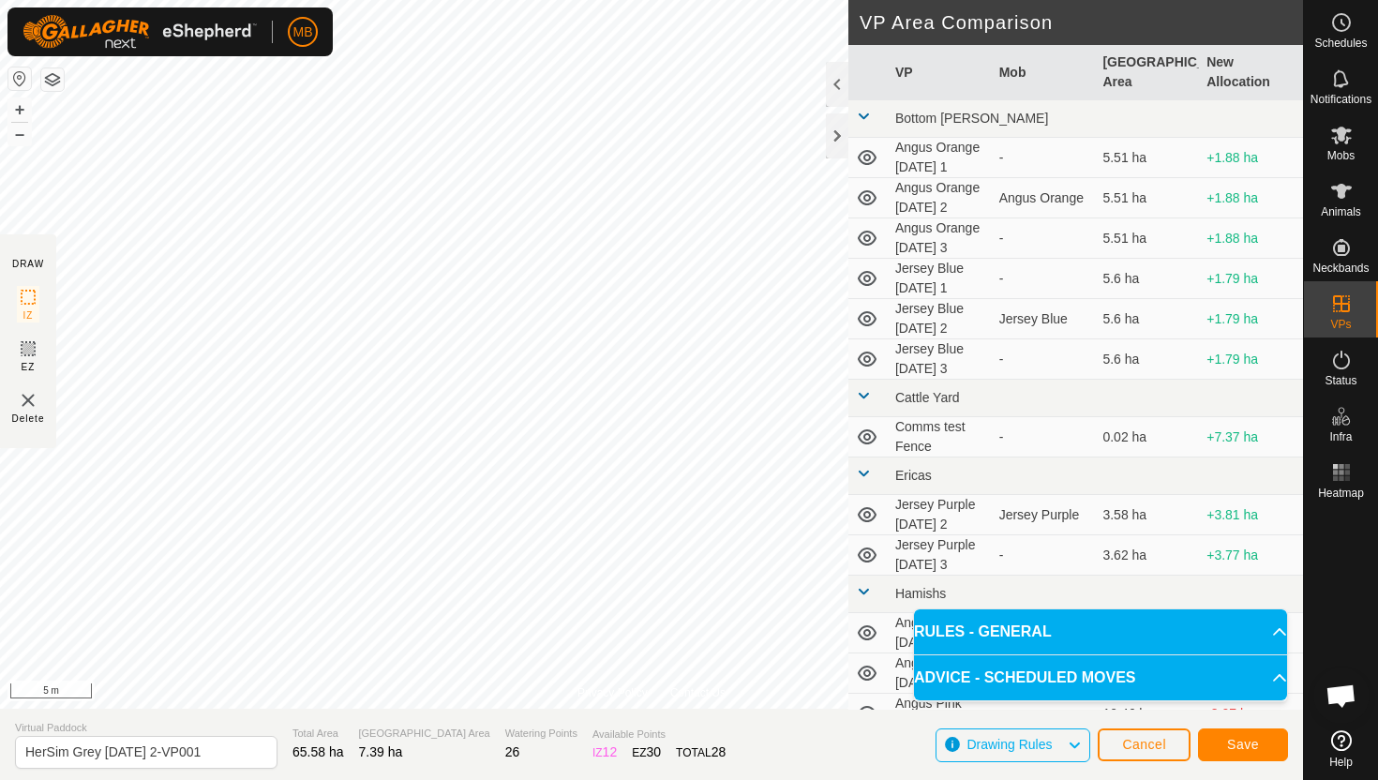
click at [634, 0] on html "MB Schedules Notifications Mobs Animals Neckbands VPs Status Infra Heatmap Help…" at bounding box center [689, 390] width 1378 height 780
click at [23, 112] on button "+" at bounding box center [19, 109] width 22 height 22
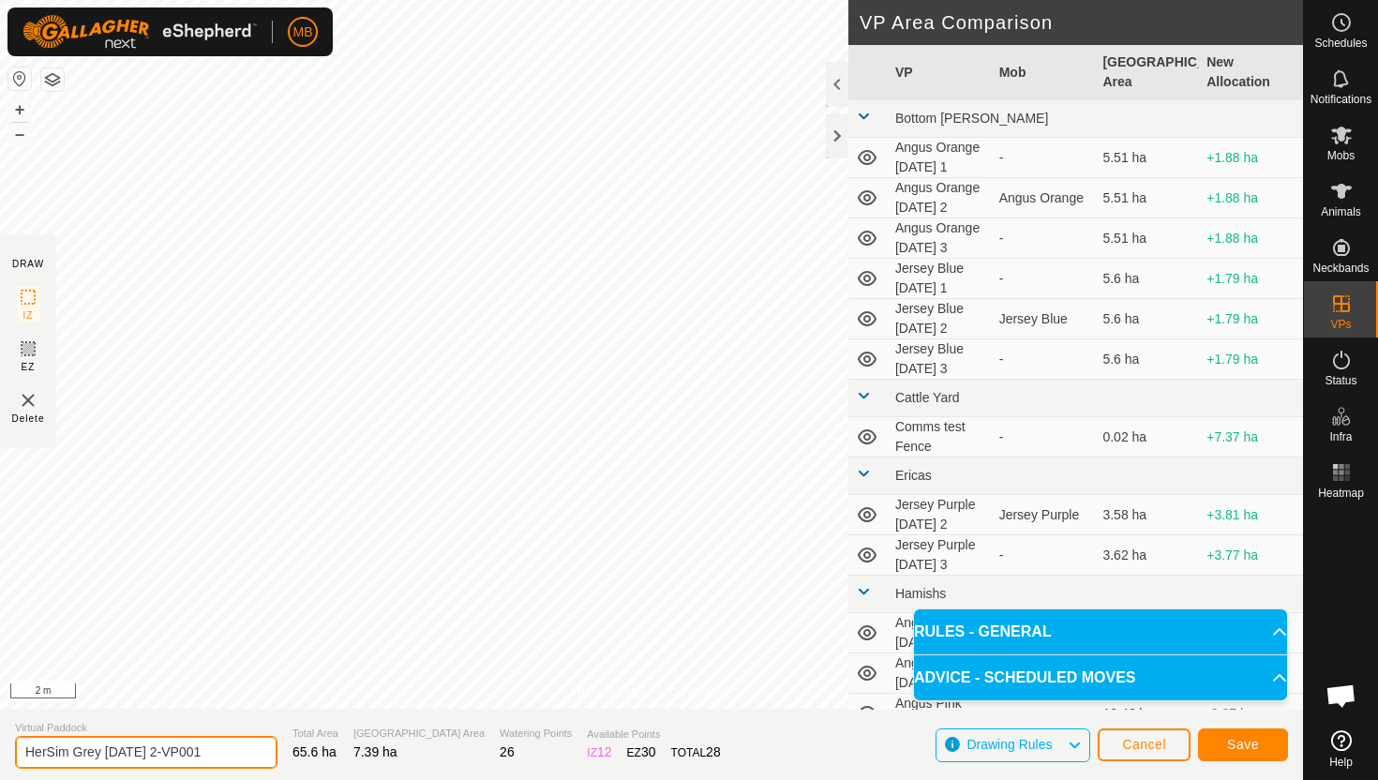
click at [221, 752] on input "HerSim Grey Tuesday 2-VP001" at bounding box center [146, 752] width 262 height 33
click at [133, 754] on input "HerSim Grey Wewdnesday 3" at bounding box center [146, 752] width 262 height 33
type input "HerSim Grey [DATE] 3"
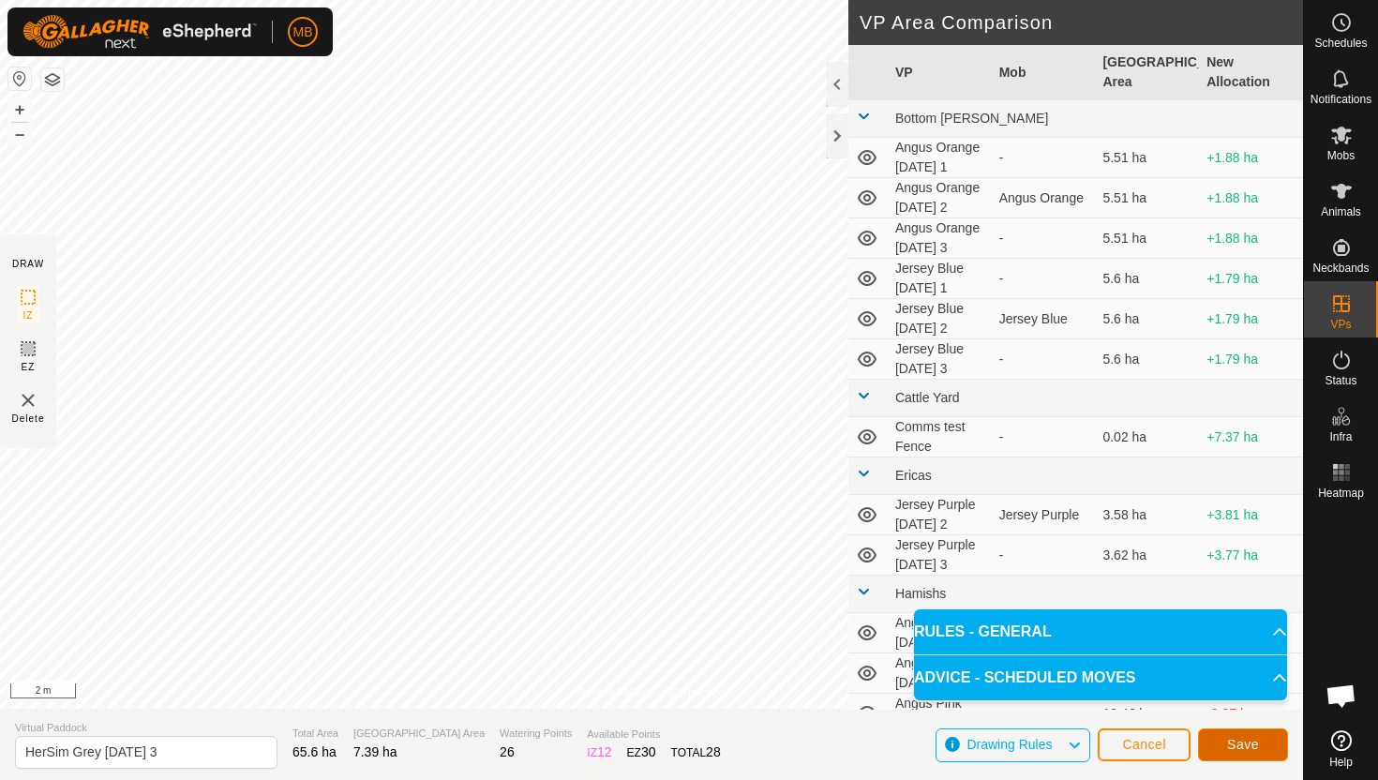
click at [1266, 745] on button "Save" at bounding box center [1243, 744] width 90 height 33
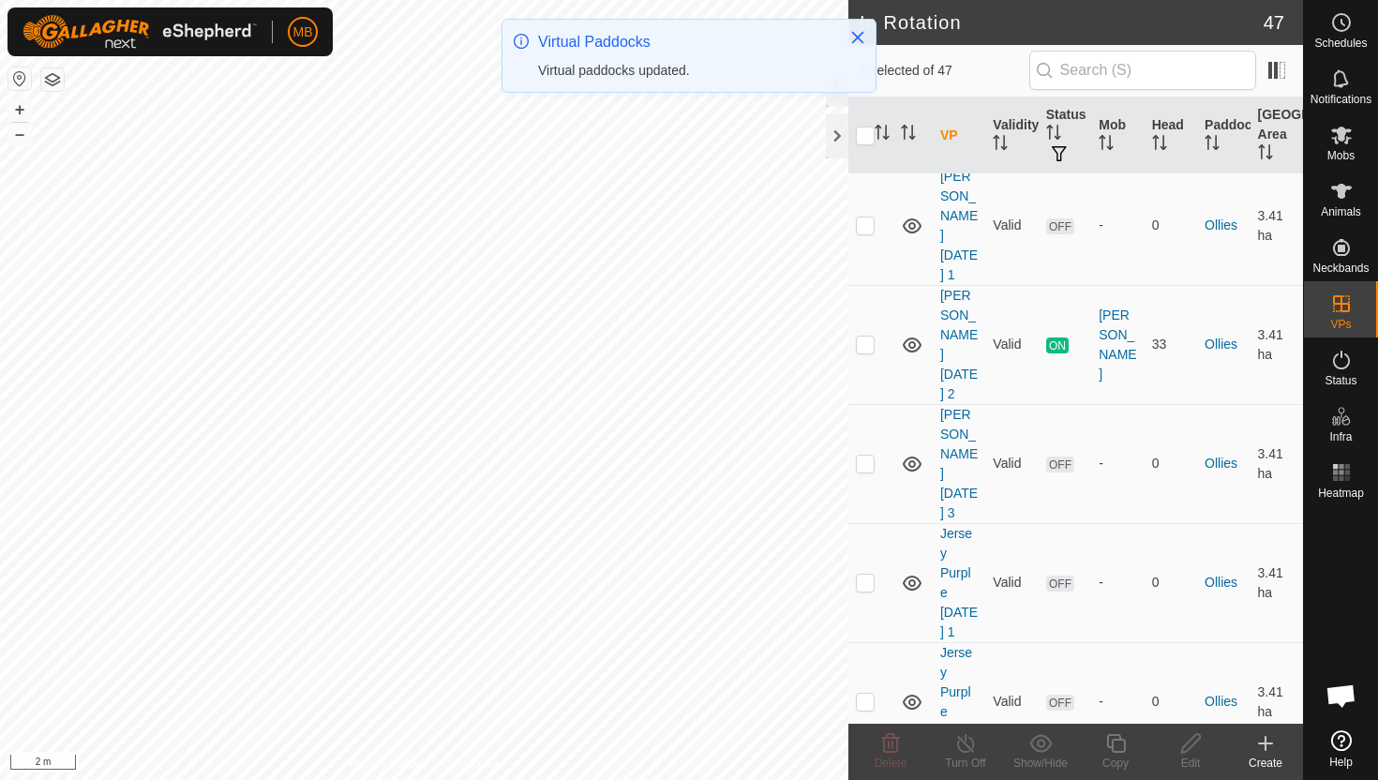
scroll to position [1217, 0]
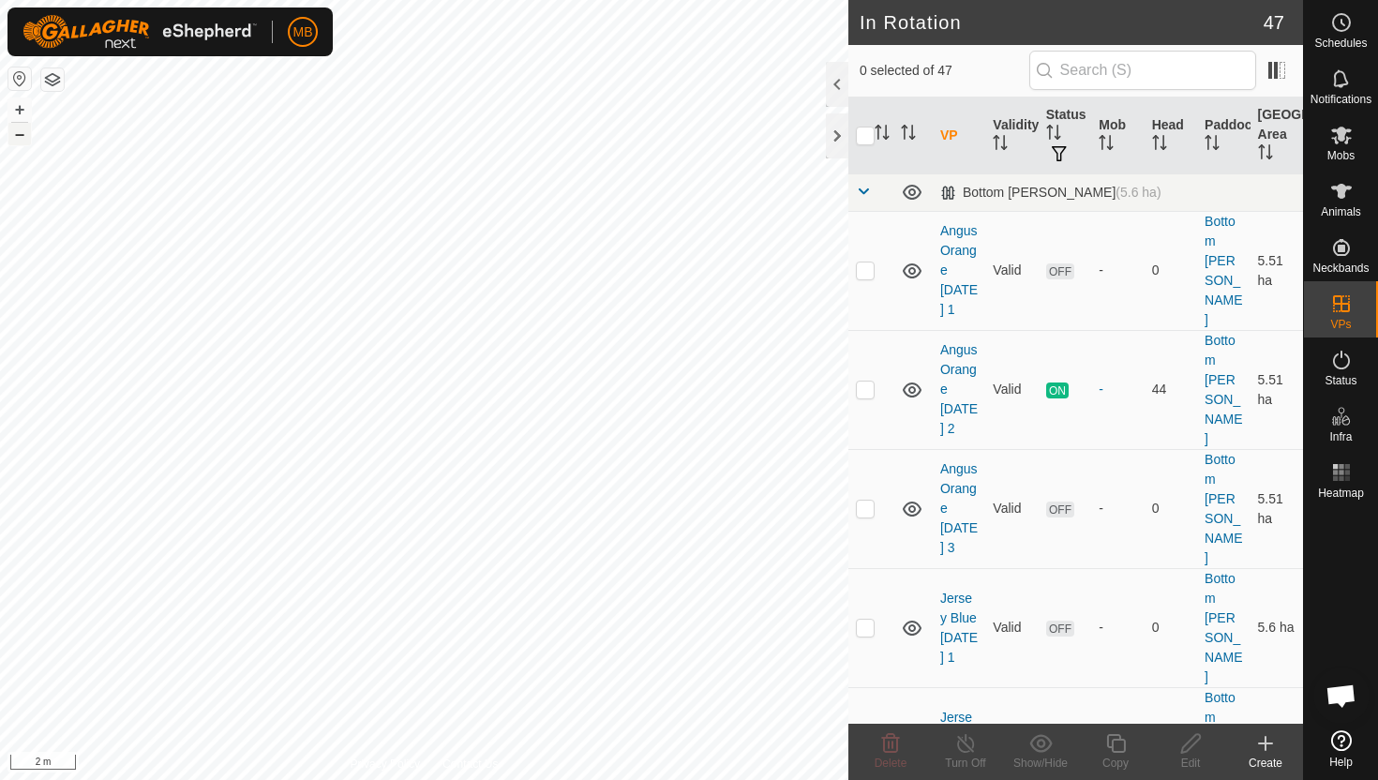
click at [17, 127] on button "–" at bounding box center [19, 134] width 22 height 22
click at [23, 136] on button "–" at bounding box center [19, 134] width 22 height 22
click at [22, 134] on button "–" at bounding box center [19, 134] width 22 height 22
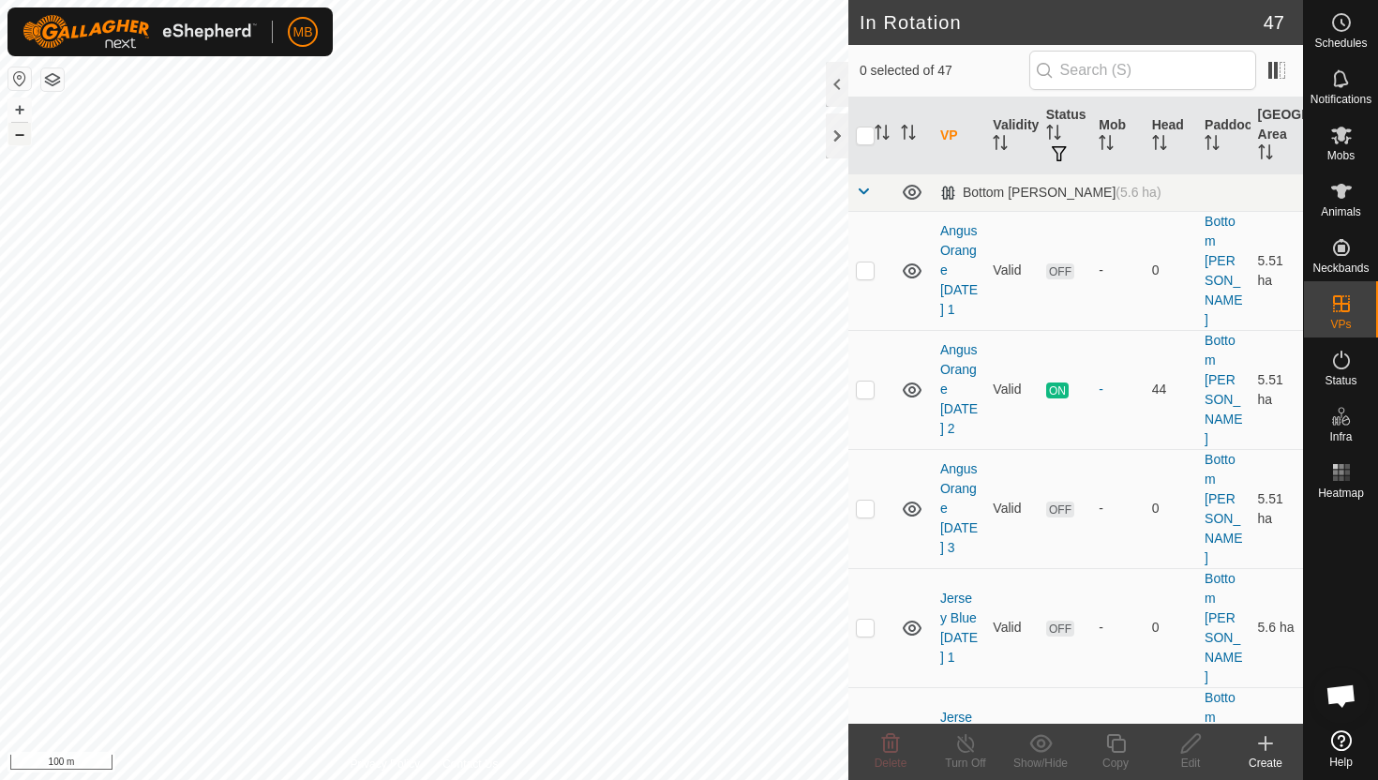
click at [21, 142] on button "–" at bounding box center [19, 134] width 22 height 22
click at [1346, 364] on icon at bounding box center [1341, 360] width 22 height 22
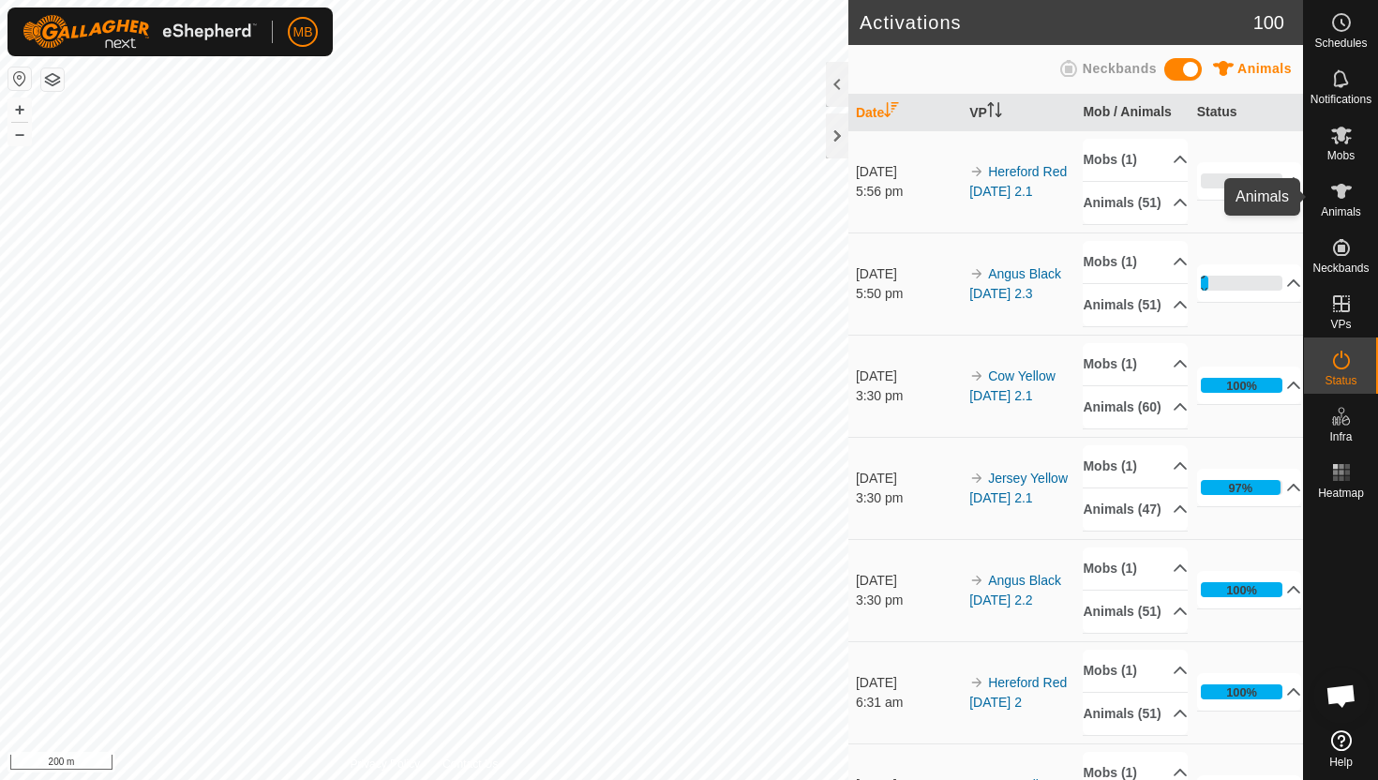
click at [1341, 191] on icon at bounding box center [1341, 191] width 21 height 15
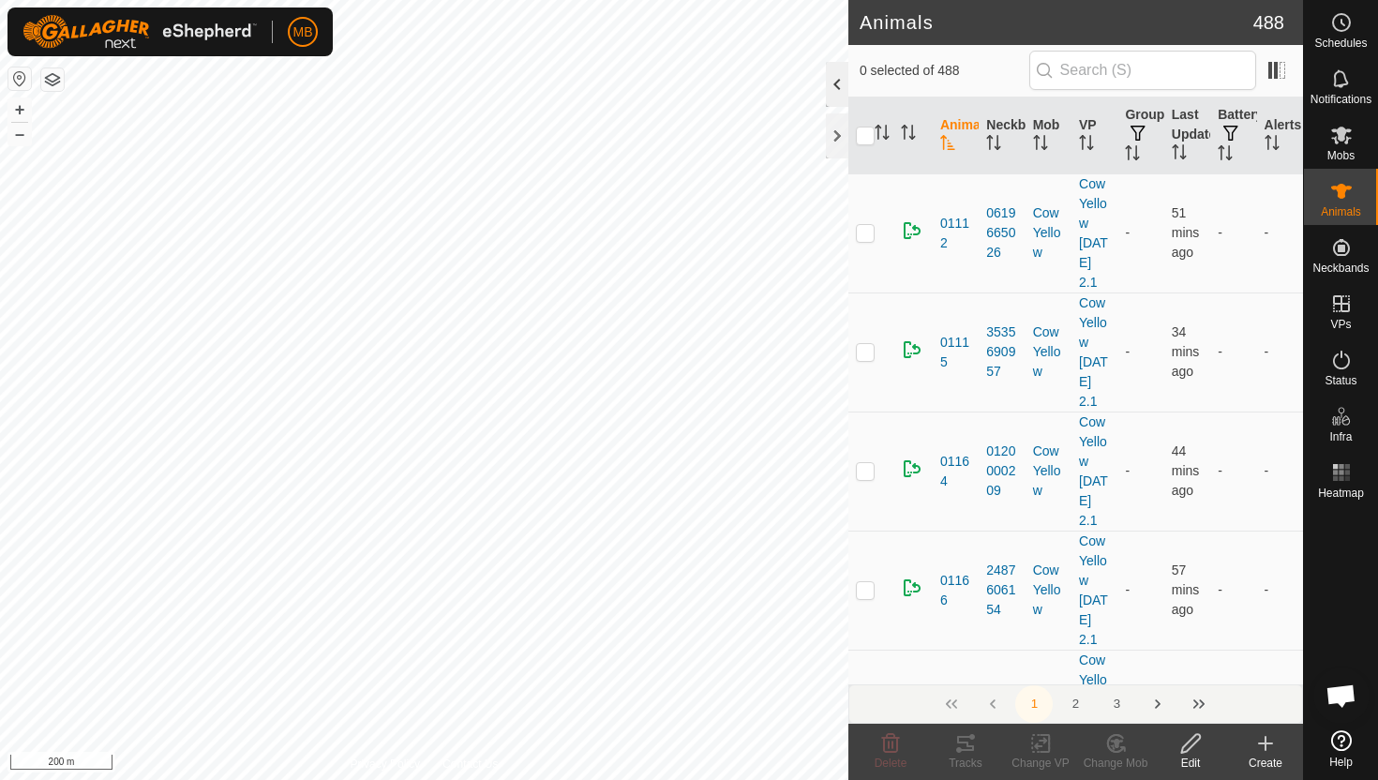
click at [830, 82] on div at bounding box center [837, 84] width 22 height 45
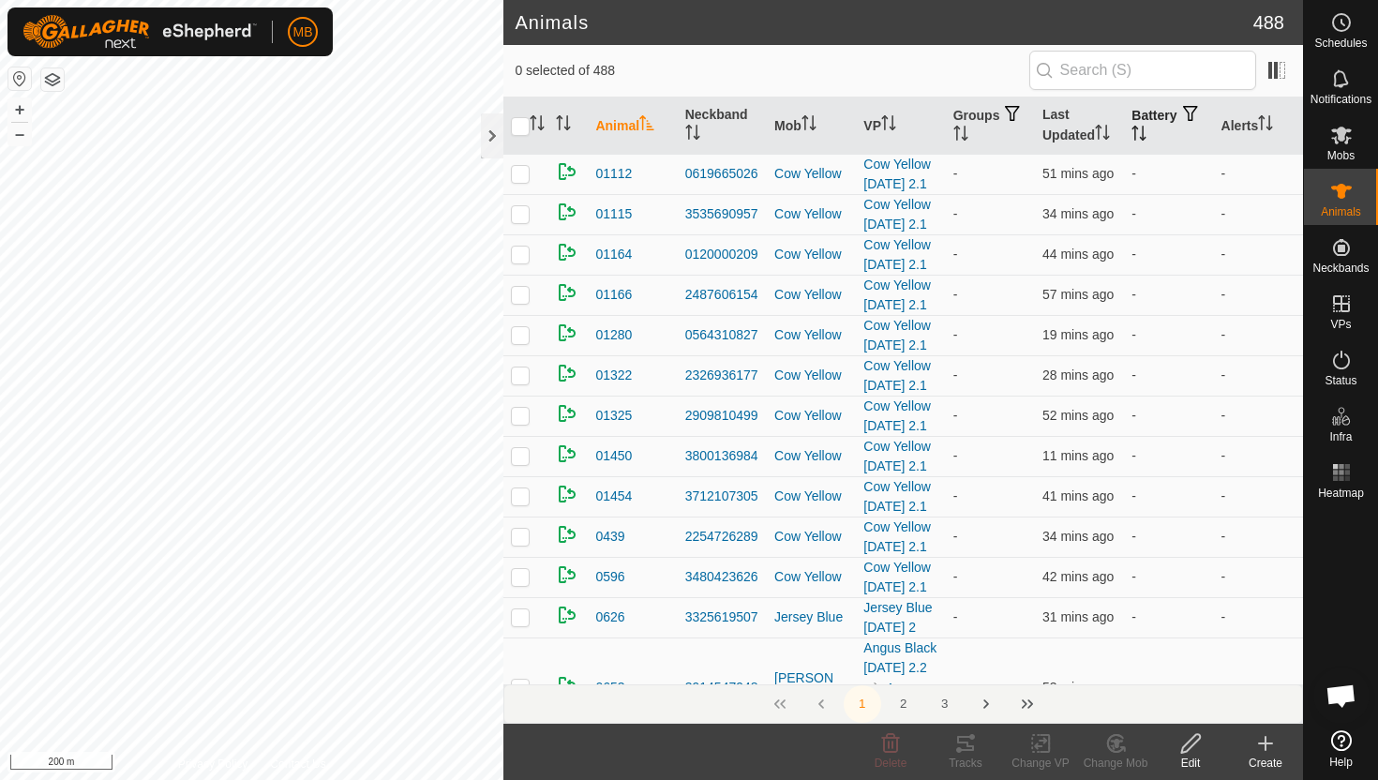
click at [1146, 131] on icon "Activate to sort" at bounding box center [1138, 133] width 15 height 15
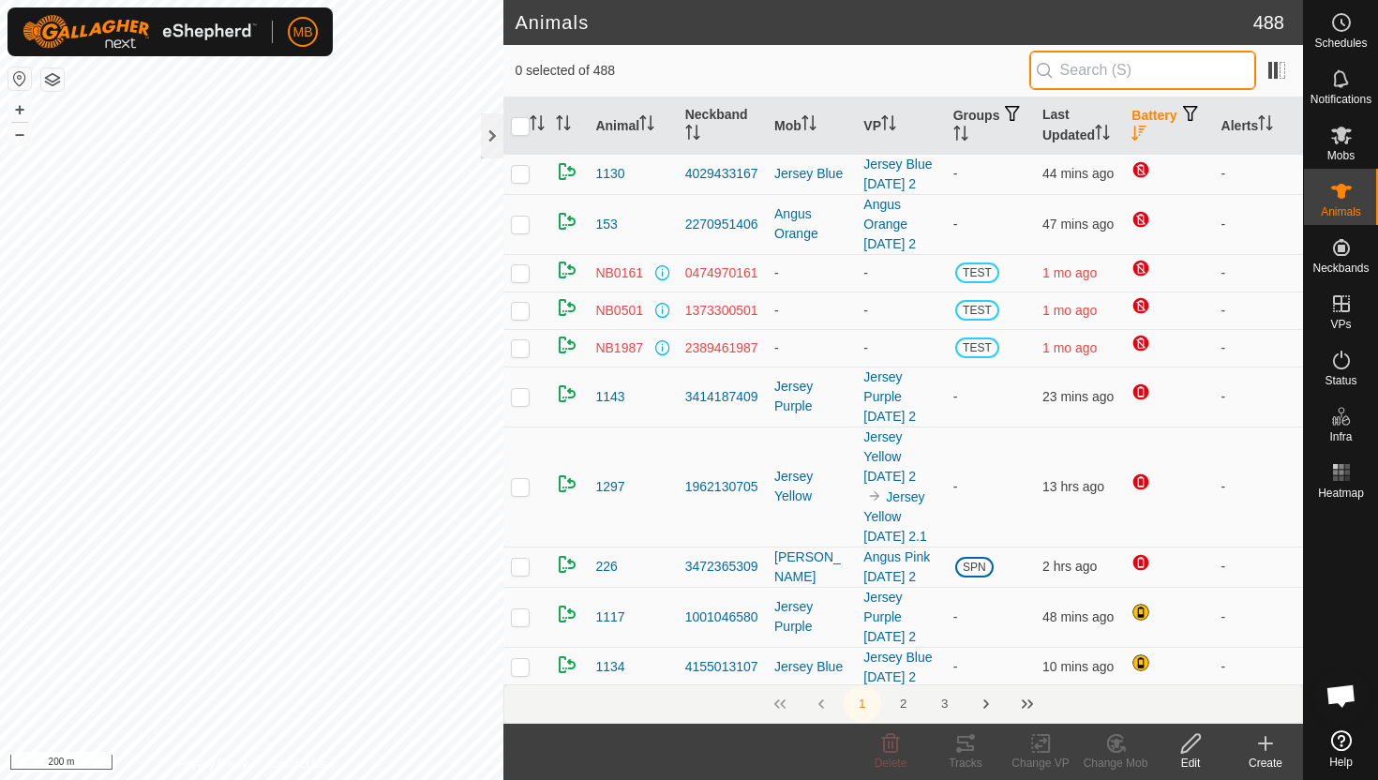
click at [1146, 72] on input "text" at bounding box center [1142, 70] width 227 height 39
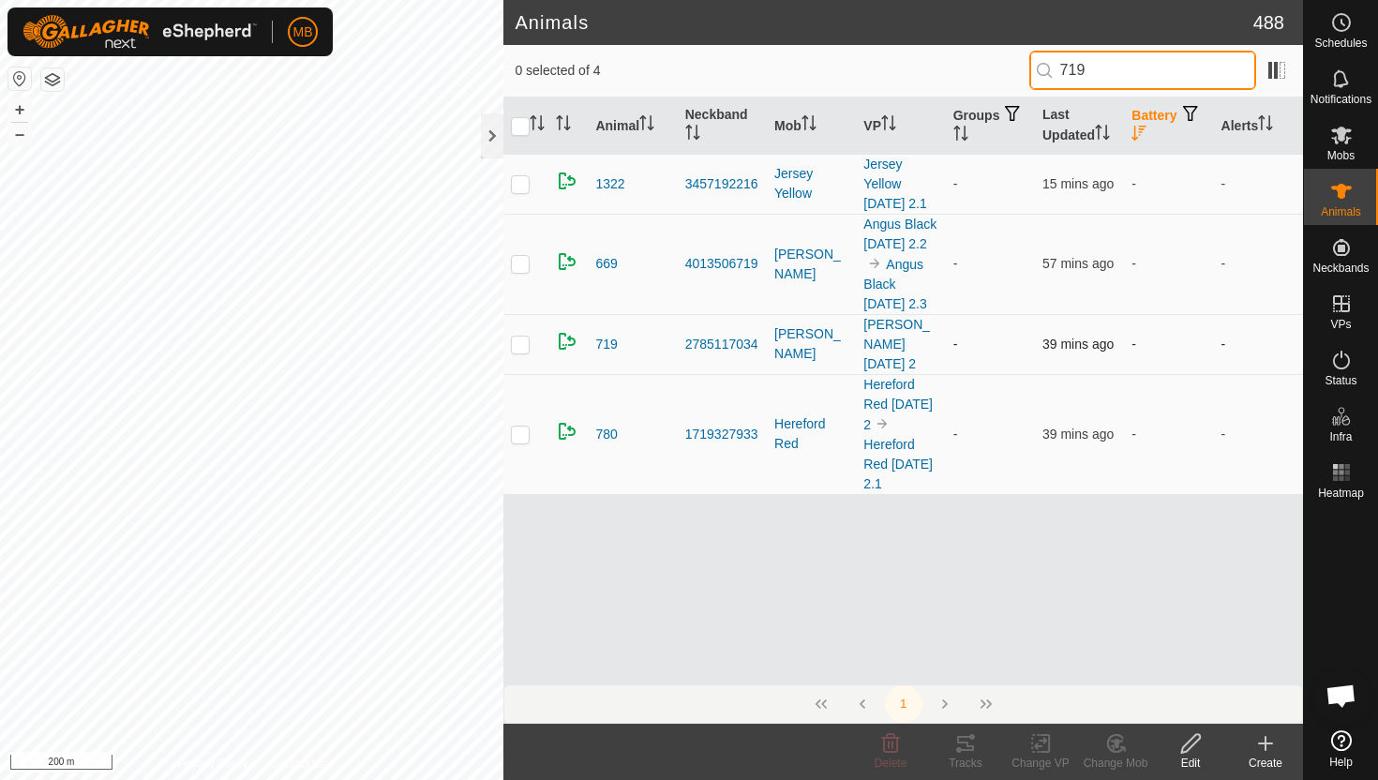
type input "719"
click at [520, 340] on p-checkbox at bounding box center [520, 344] width 19 height 15
checkbox input "true"
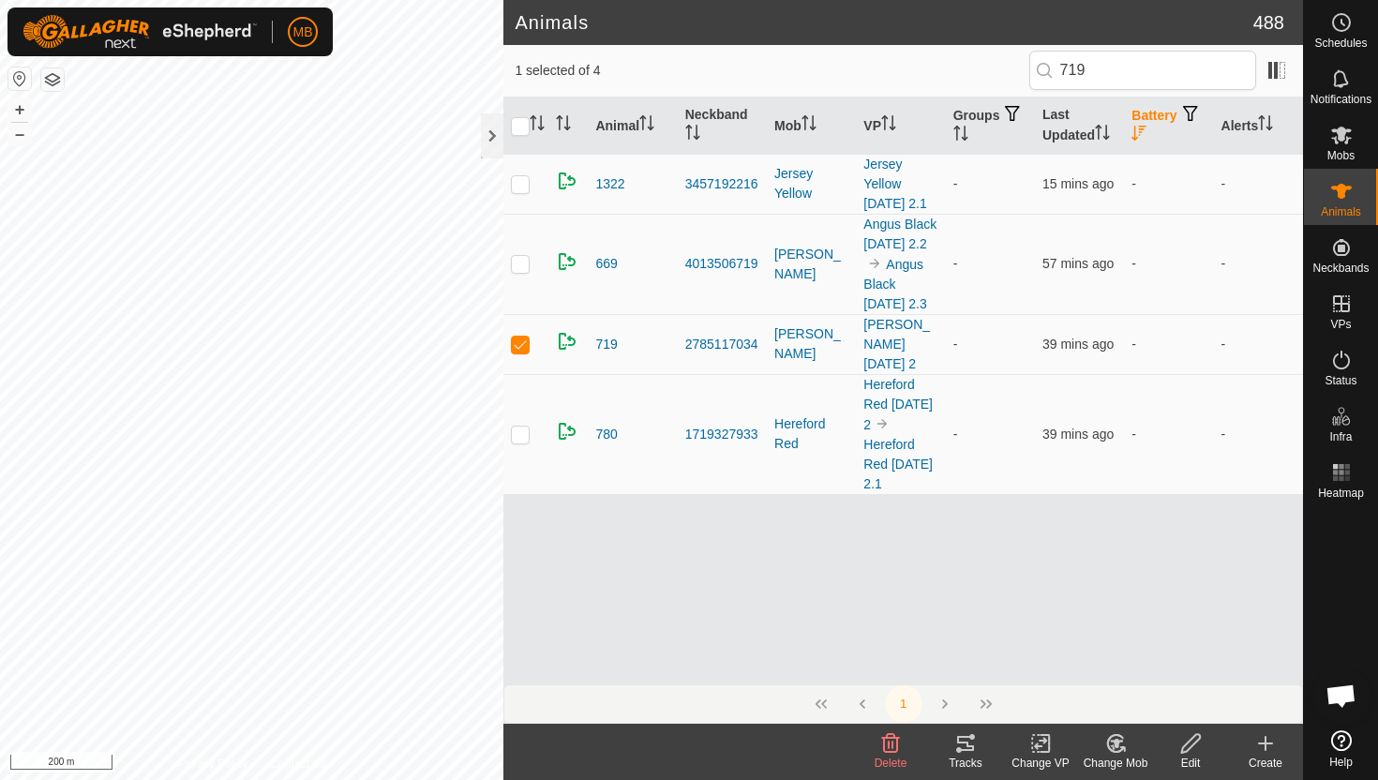
click at [1191, 741] on icon at bounding box center [1190, 743] width 23 height 22
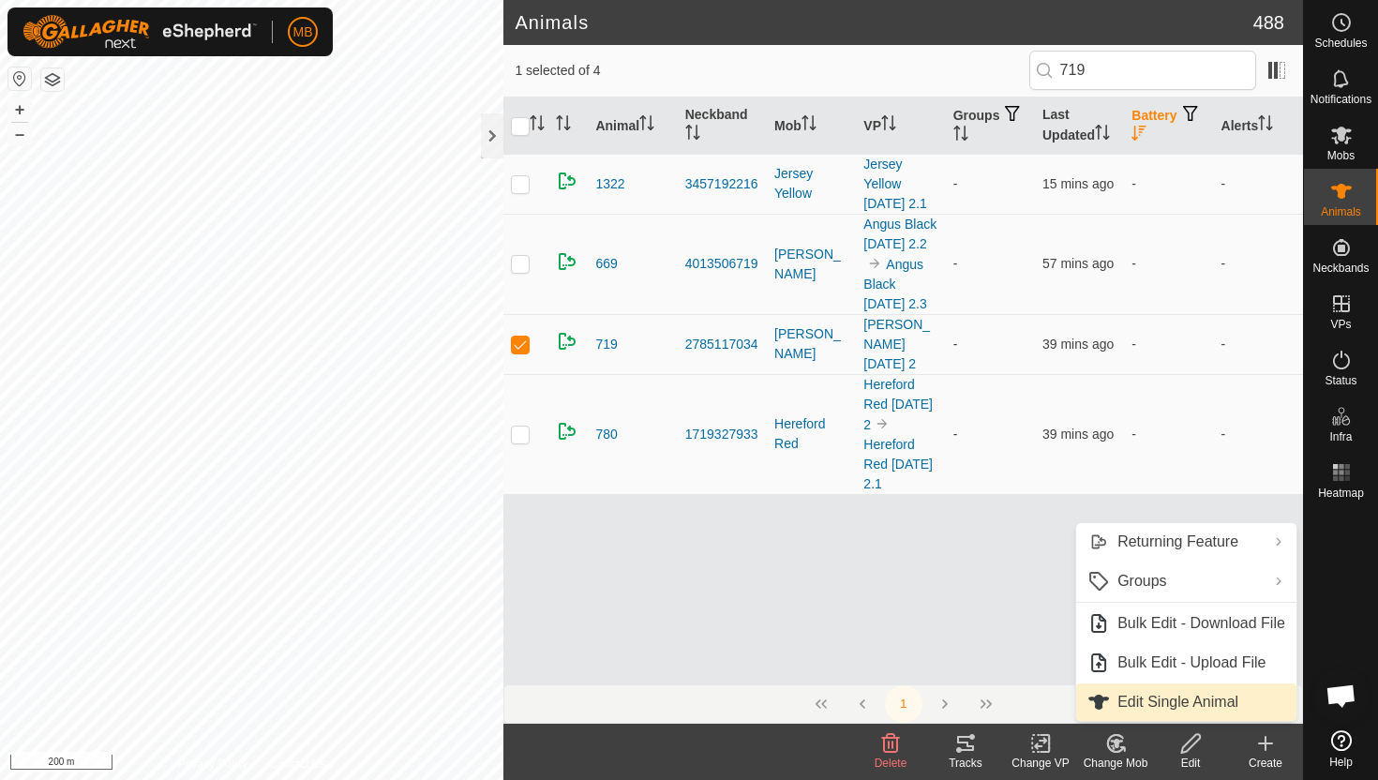
click at [1148, 702] on link "Edit Single Animal" at bounding box center [1186, 701] width 220 height 37
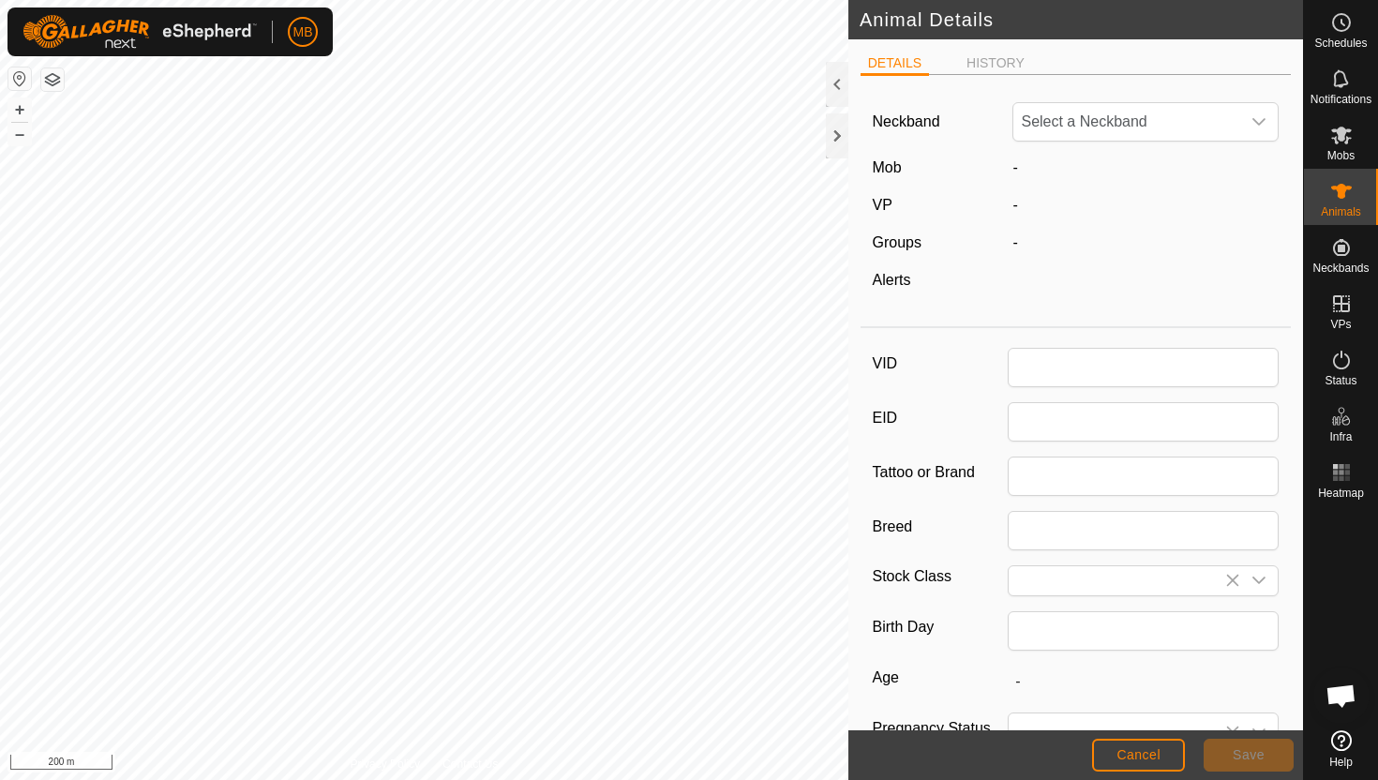
type input "719"
type input "596"
type input "26 Feb, 2025"
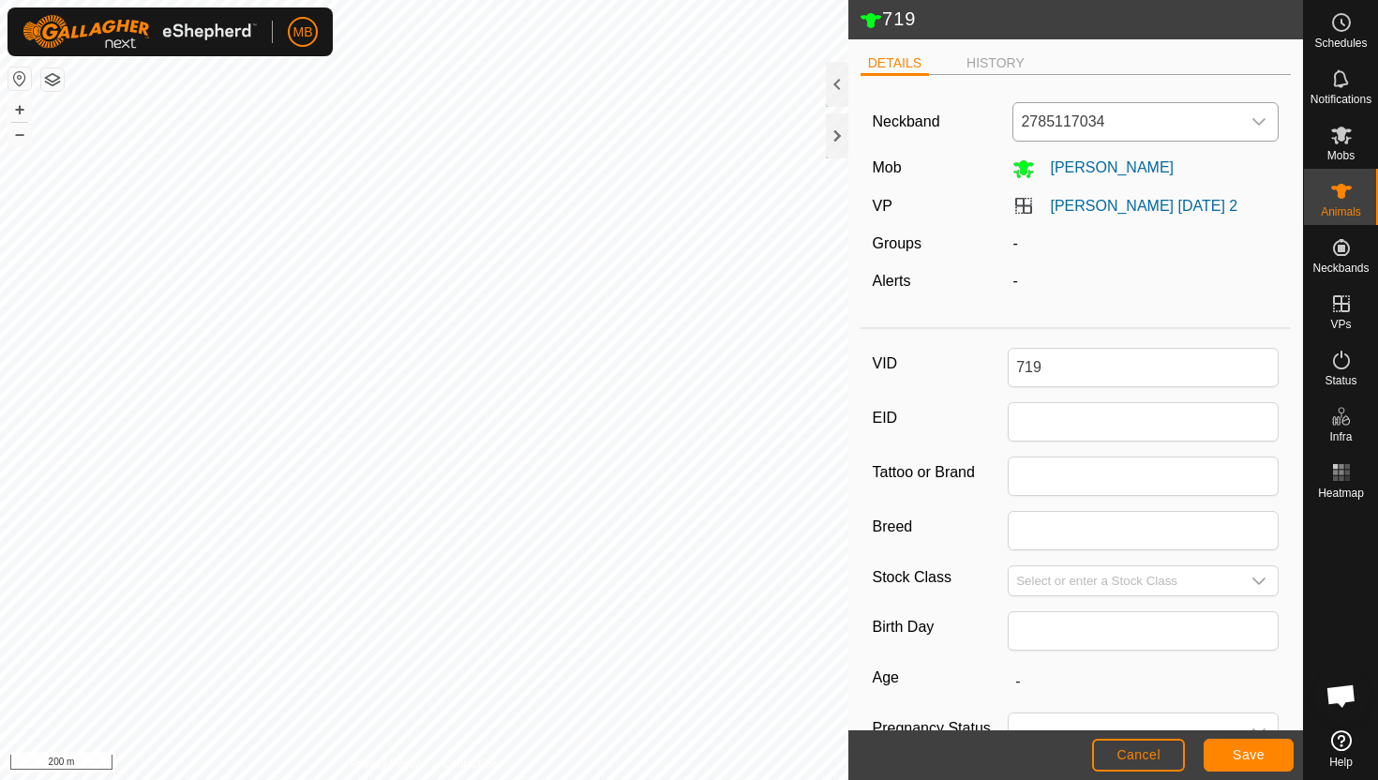
click at [1254, 118] on icon "dropdown trigger" at bounding box center [1258, 121] width 15 height 15
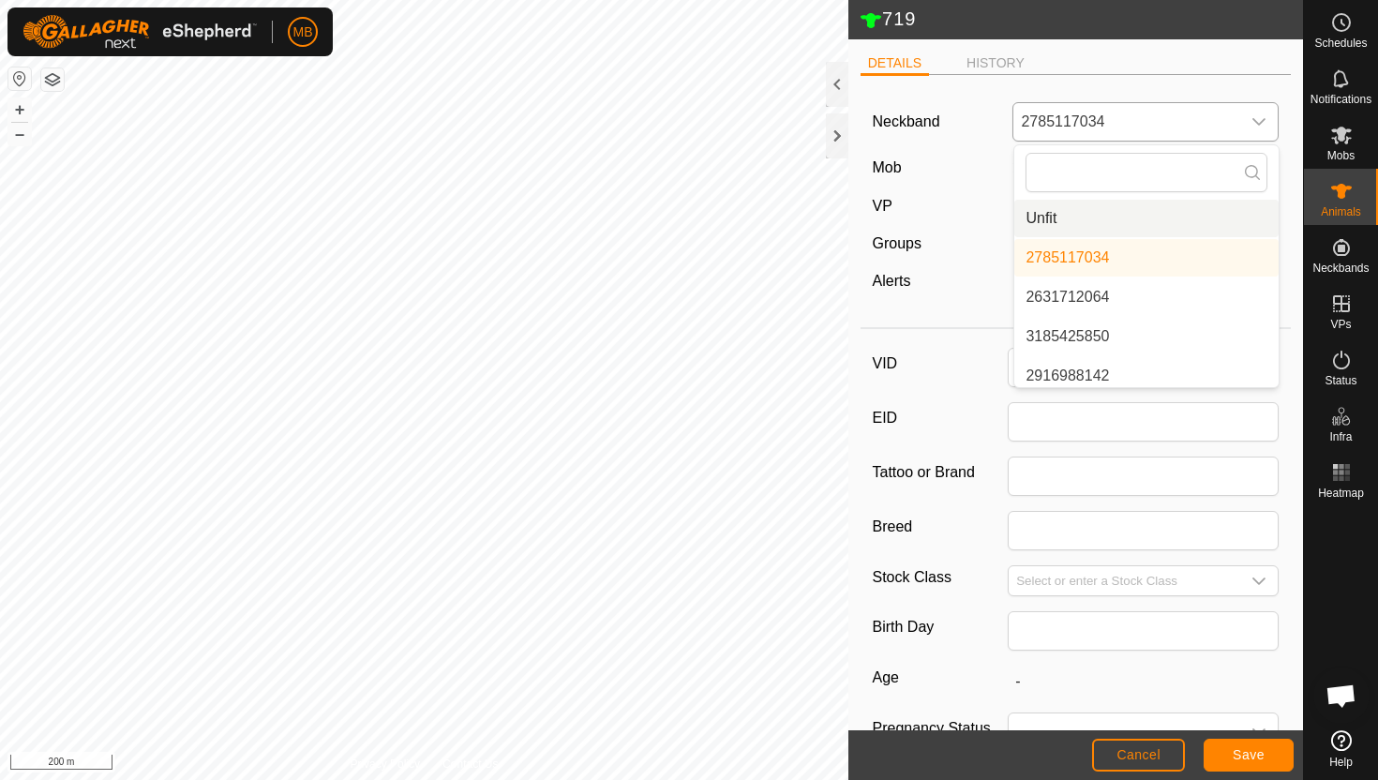
click at [1168, 217] on li "Unfit" at bounding box center [1146, 218] width 264 height 37
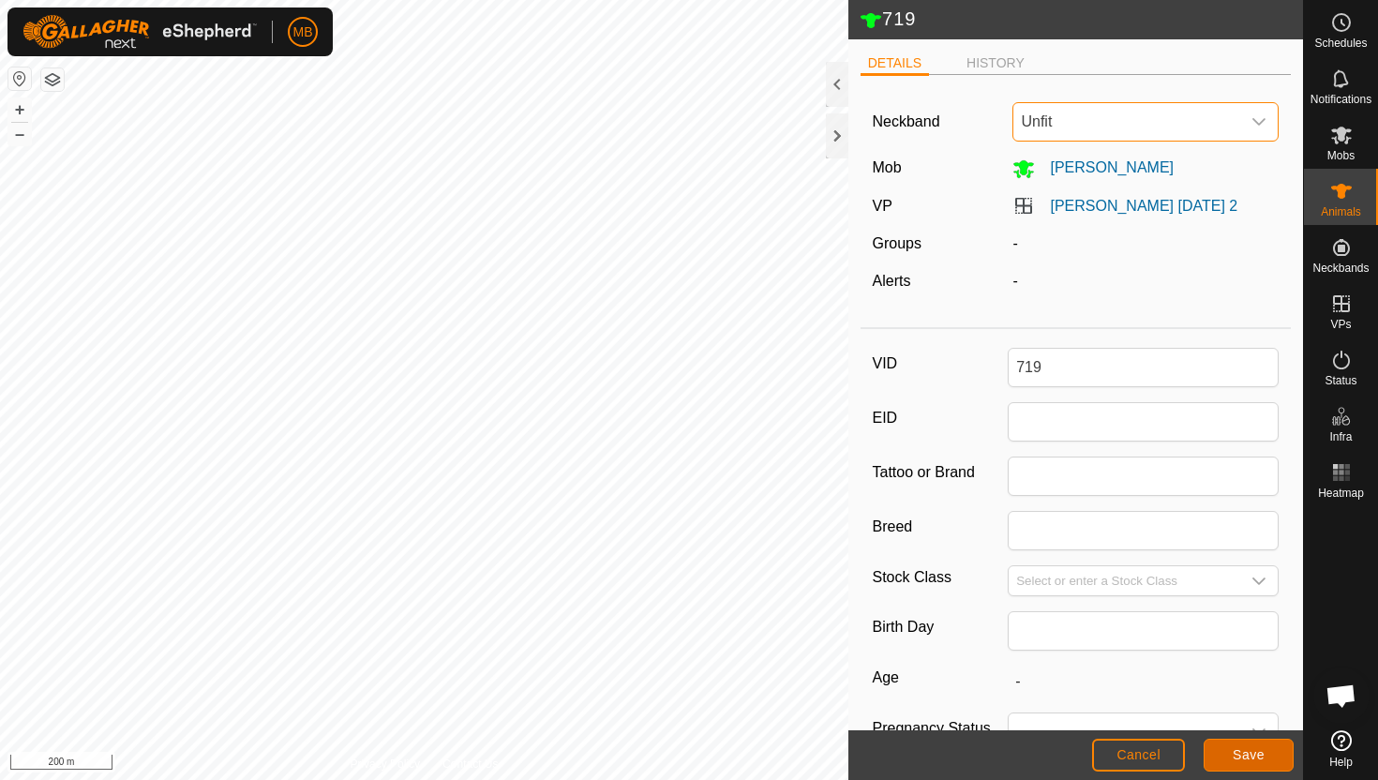
click at [1260, 752] on span "Save" at bounding box center [1249, 754] width 32 height 15
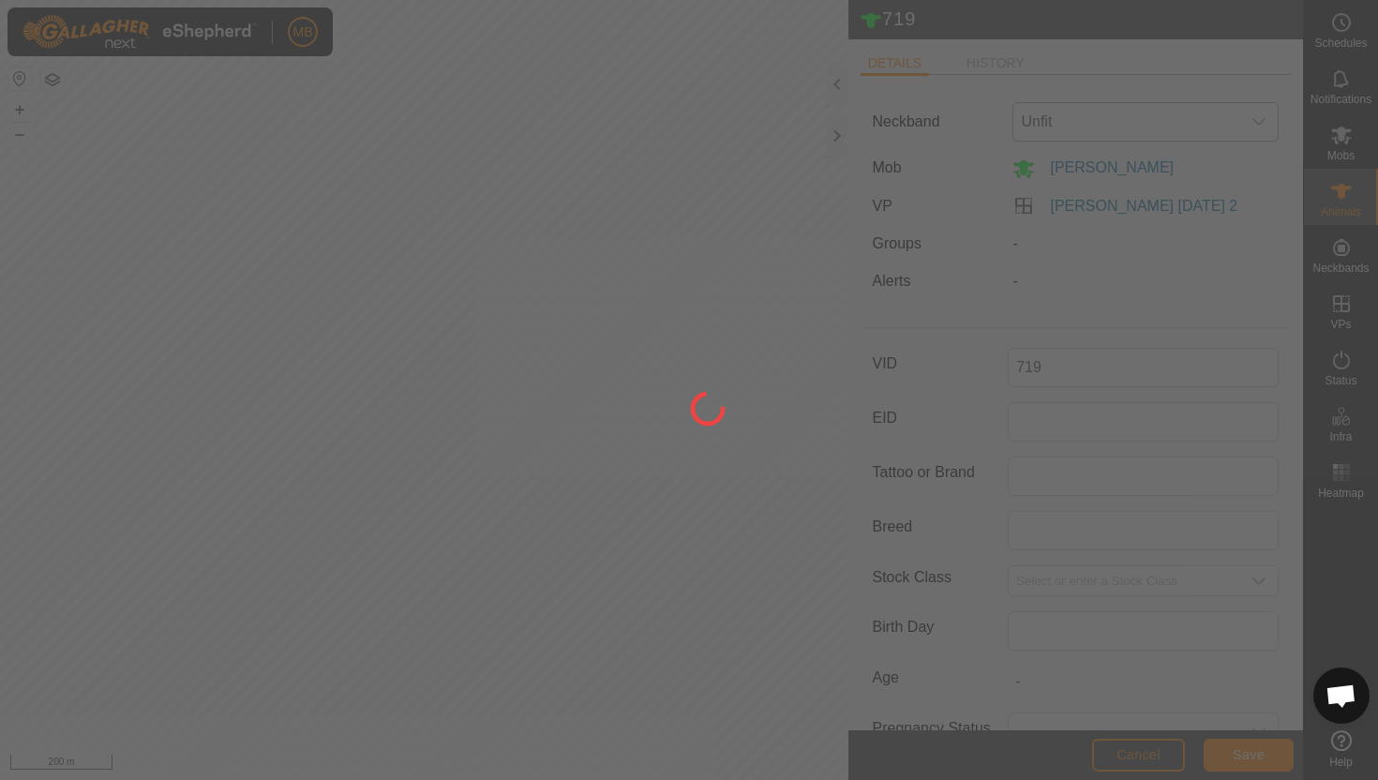
type input "-"
type input "596 kg"
type input "-"
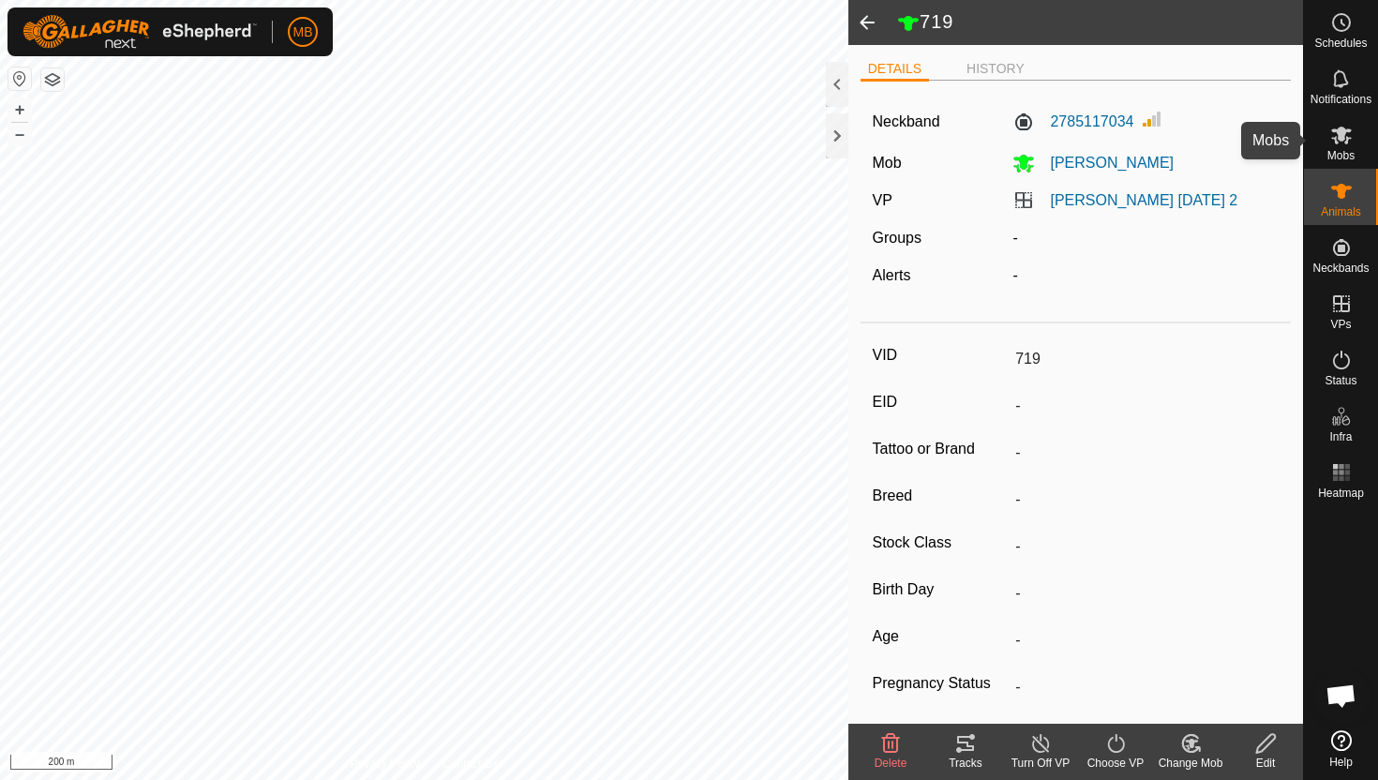
click at [1341, 145] on icon at bounding box center [1341, 135] width 22 height 22
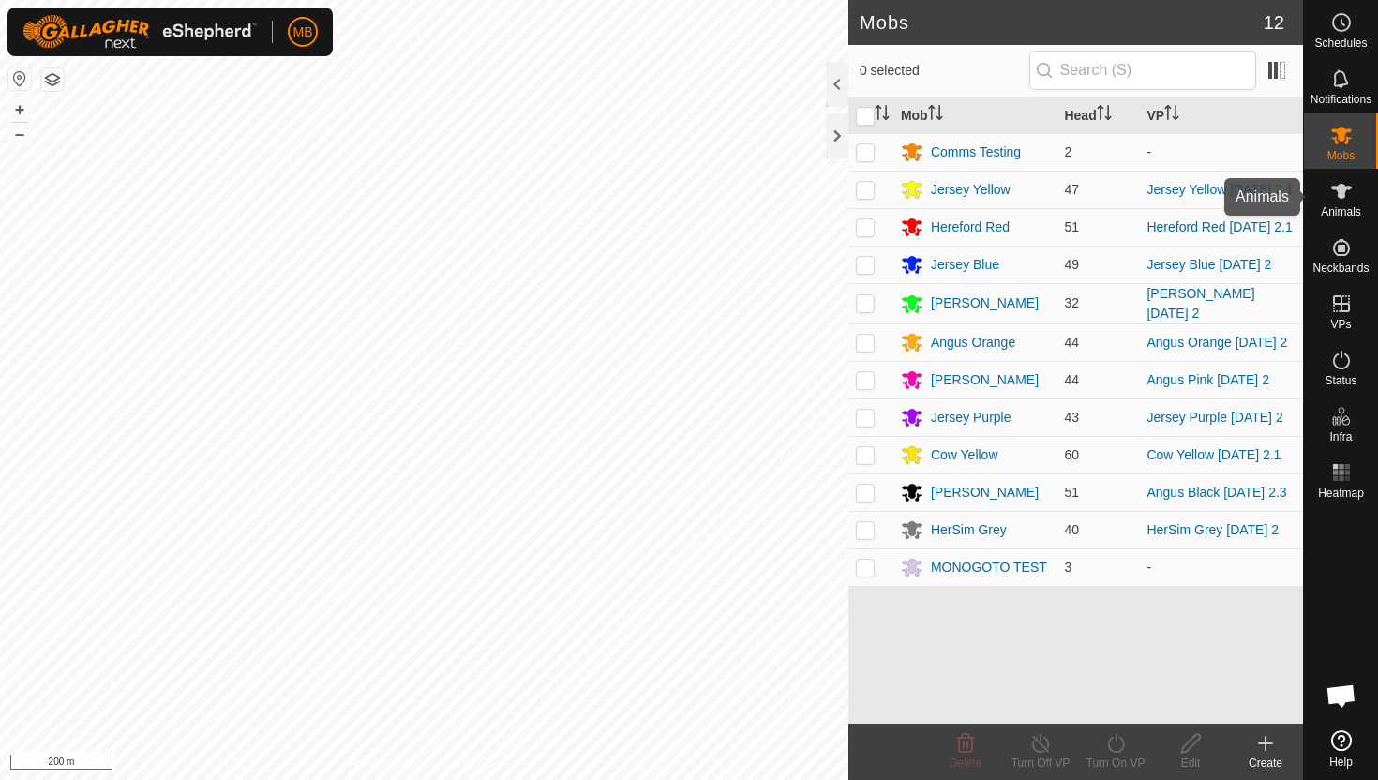
click at [1339, 202] on es-animals-svg-icon at bounding box center [1342, 191] width 34 height 30
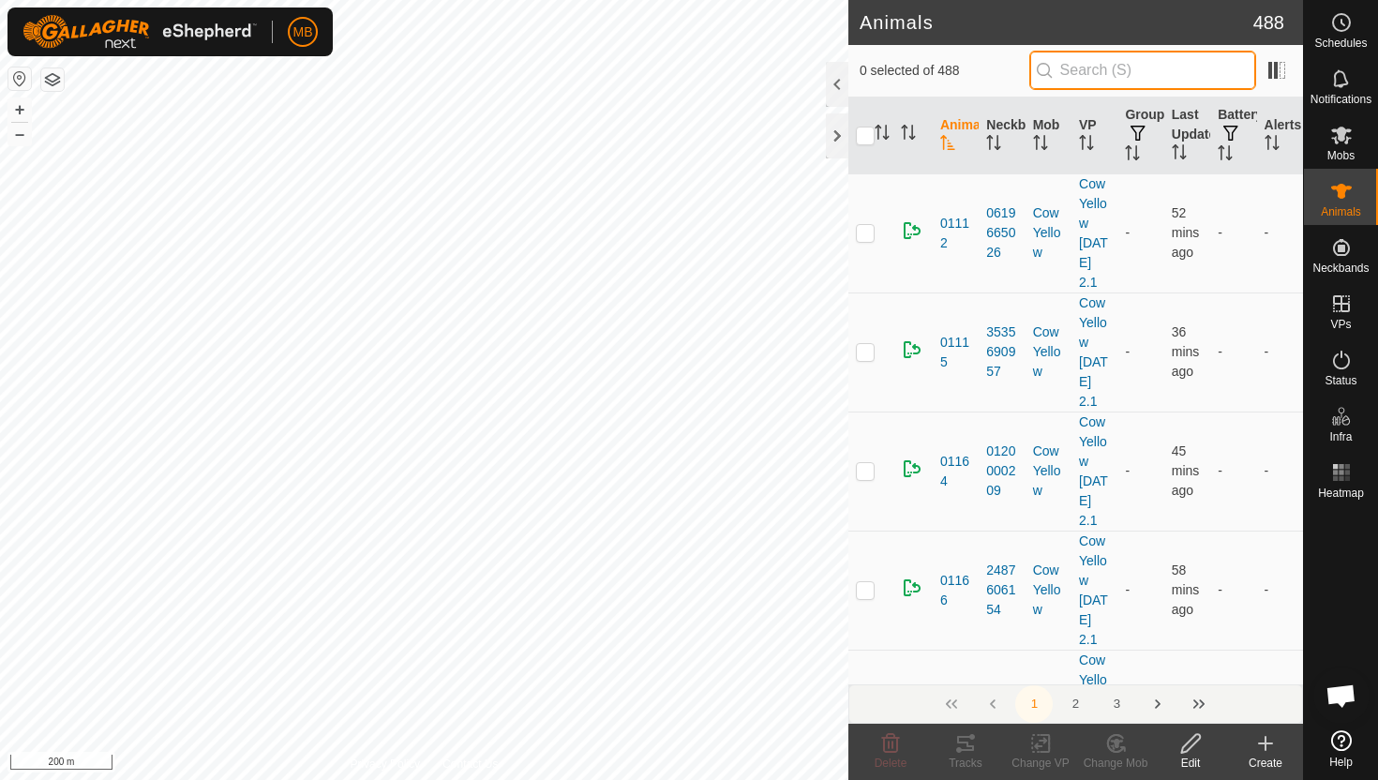
click at [1190, 75] on input "text" at bounding box center [1142, 70] width 227 height 39
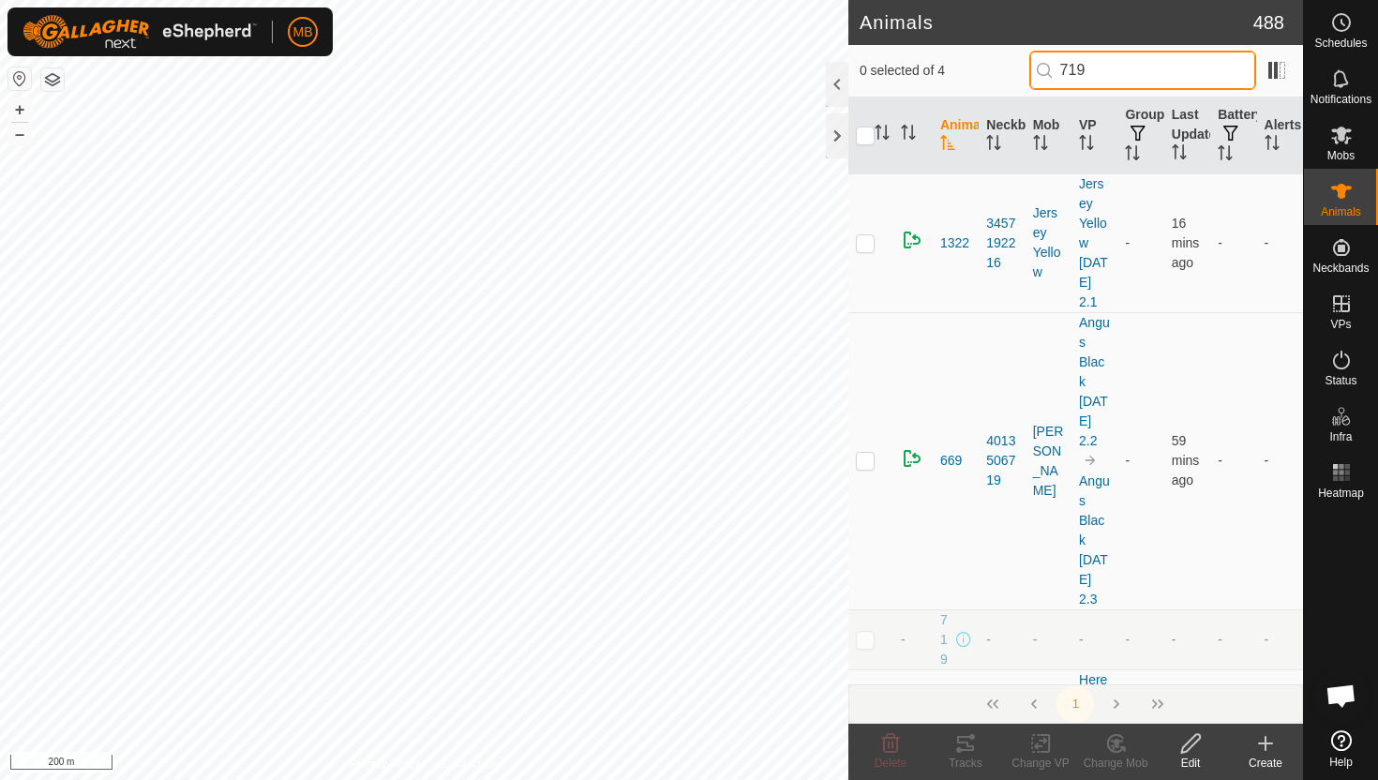
type input "719"
click at [861, 642] on p-checkbox at bounding box center [865, 639] width 19 height 15
checkbox input "true"
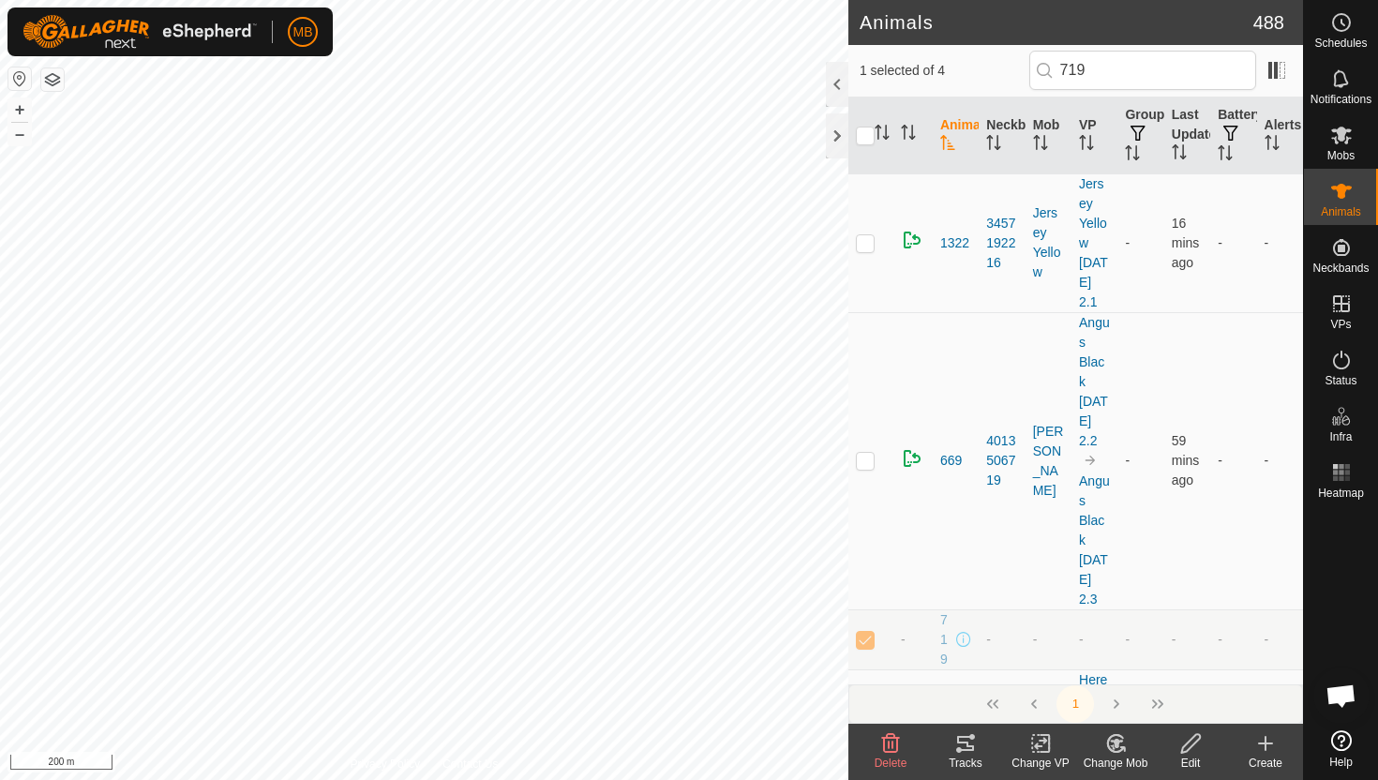
click at [1190, 747] on icon at bounding box center [1190, 743] width 19 height 19
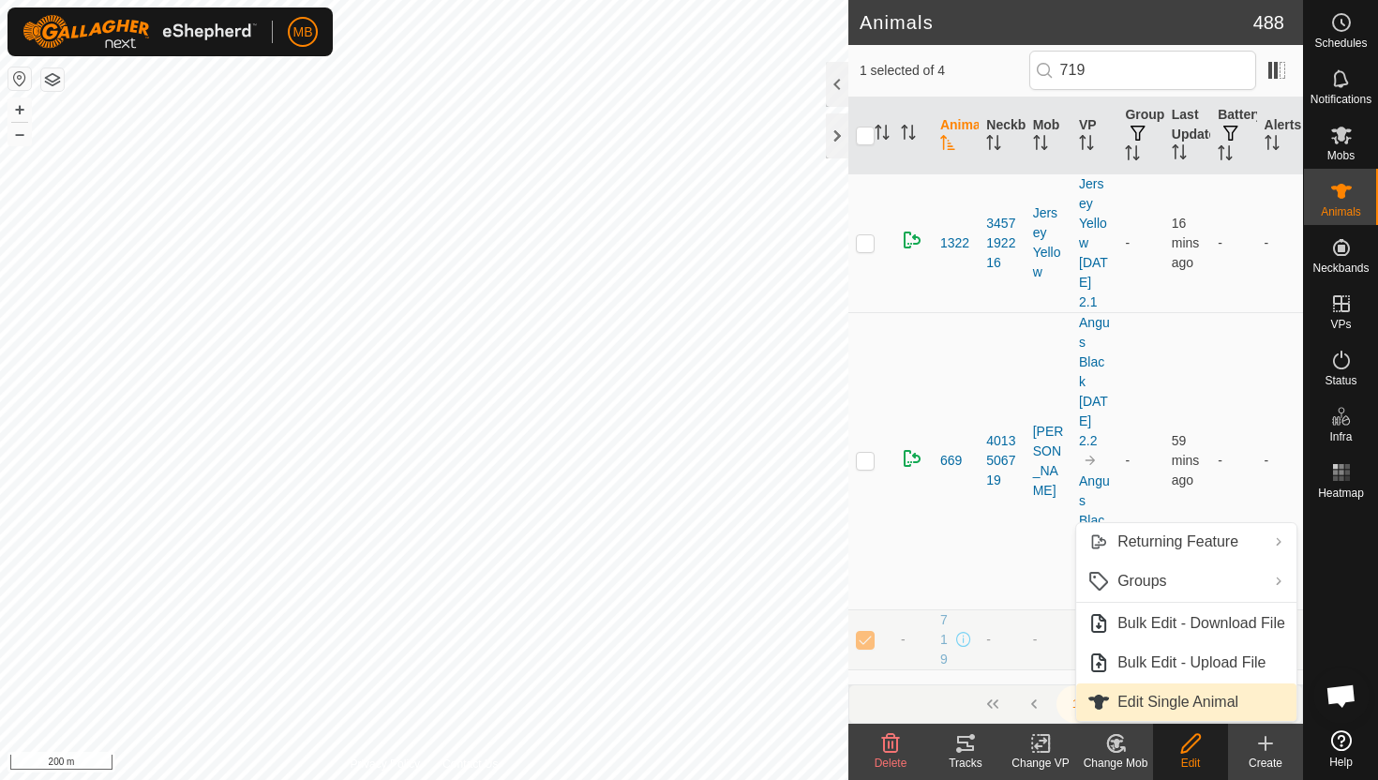
click at [1206, 709] on link "Edit Single Animal" at bounding box center [1186, 701] width 220 height 37
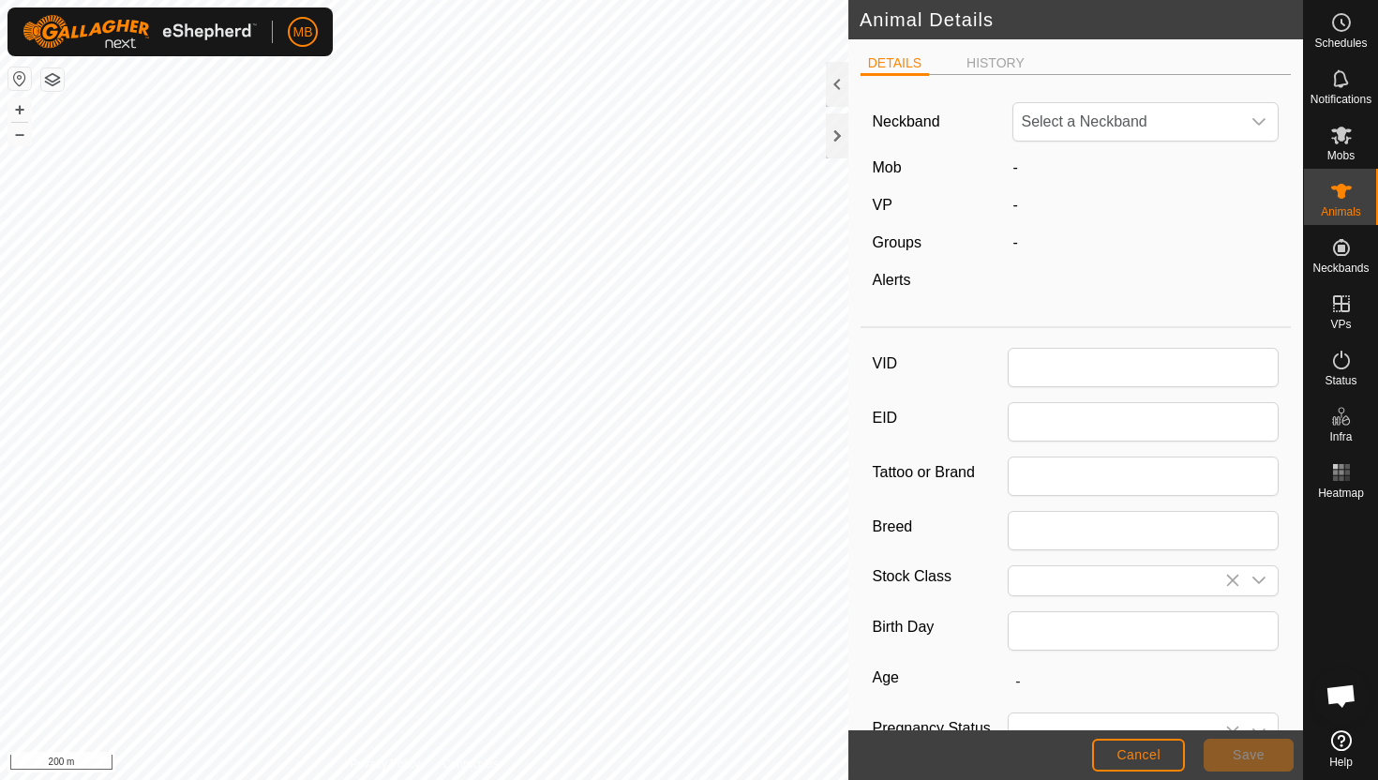
type input "719"
type input "596"
type input "[DATE]"
click at [1246, 123] on div "dropdown trigger" at bounding box center [1258, 121] width 37 height 37
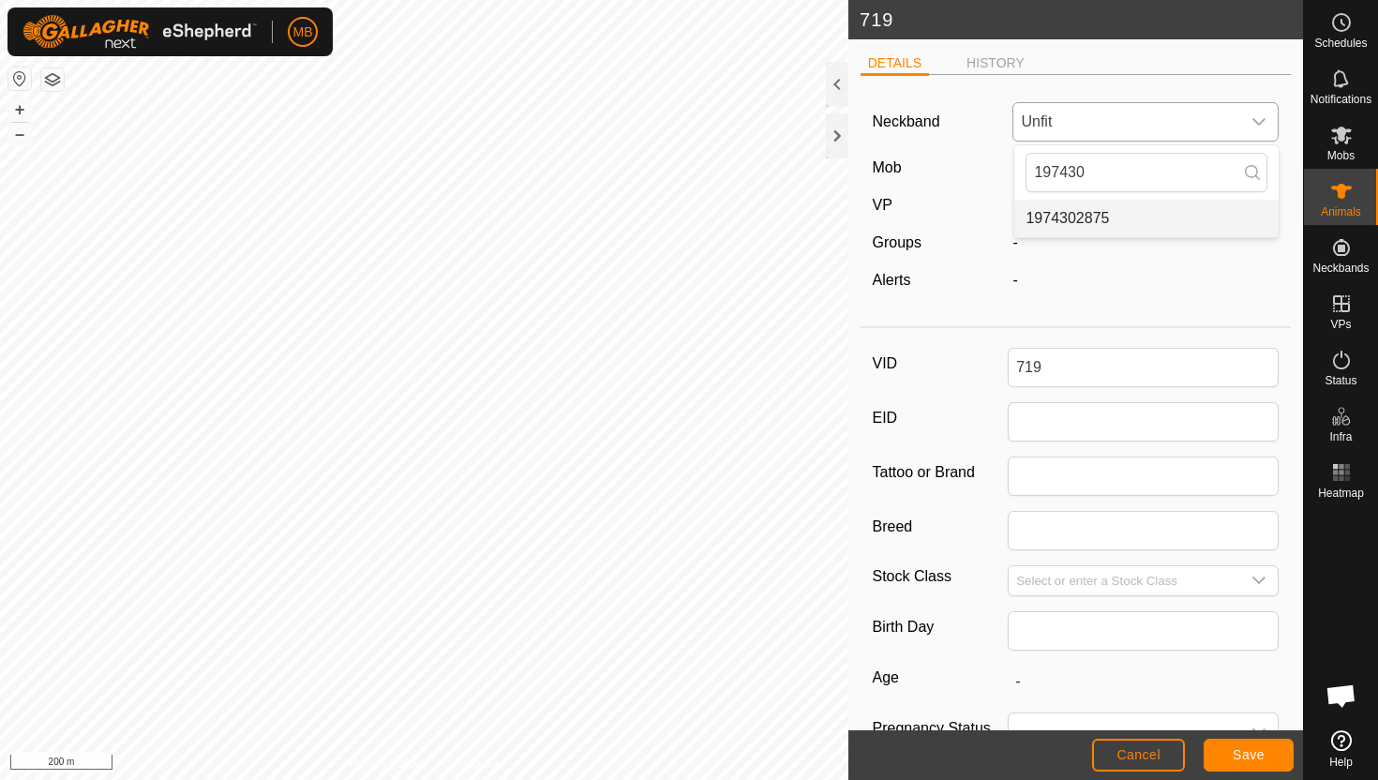
type input "197430"
click at [1156, 218] on li "1974302875" at bounding box center [1146, 218] width 264 height 37
click at [1252, 751] on span "Save" at bounding box center [1249, 754] width 32 height 15
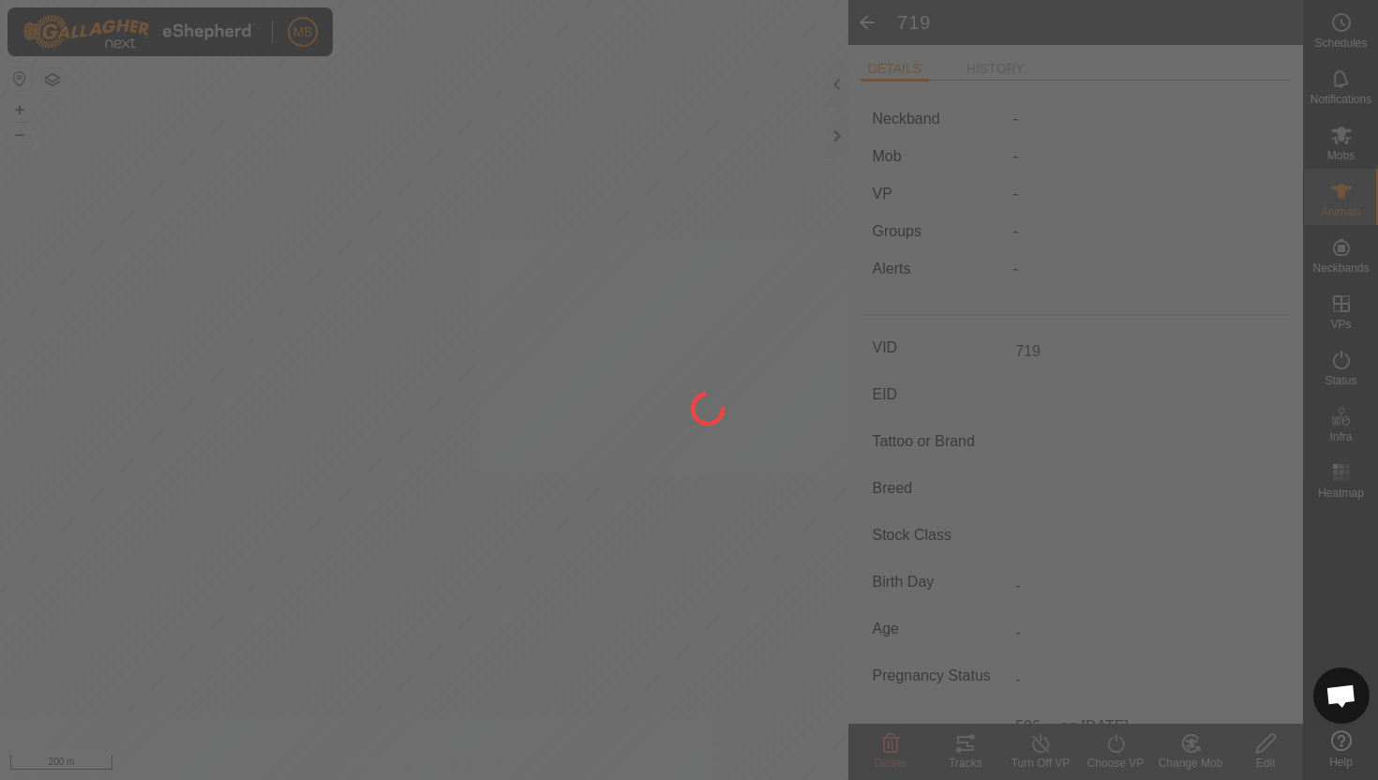
type input "-"
type input "596 kg"
type input "-"
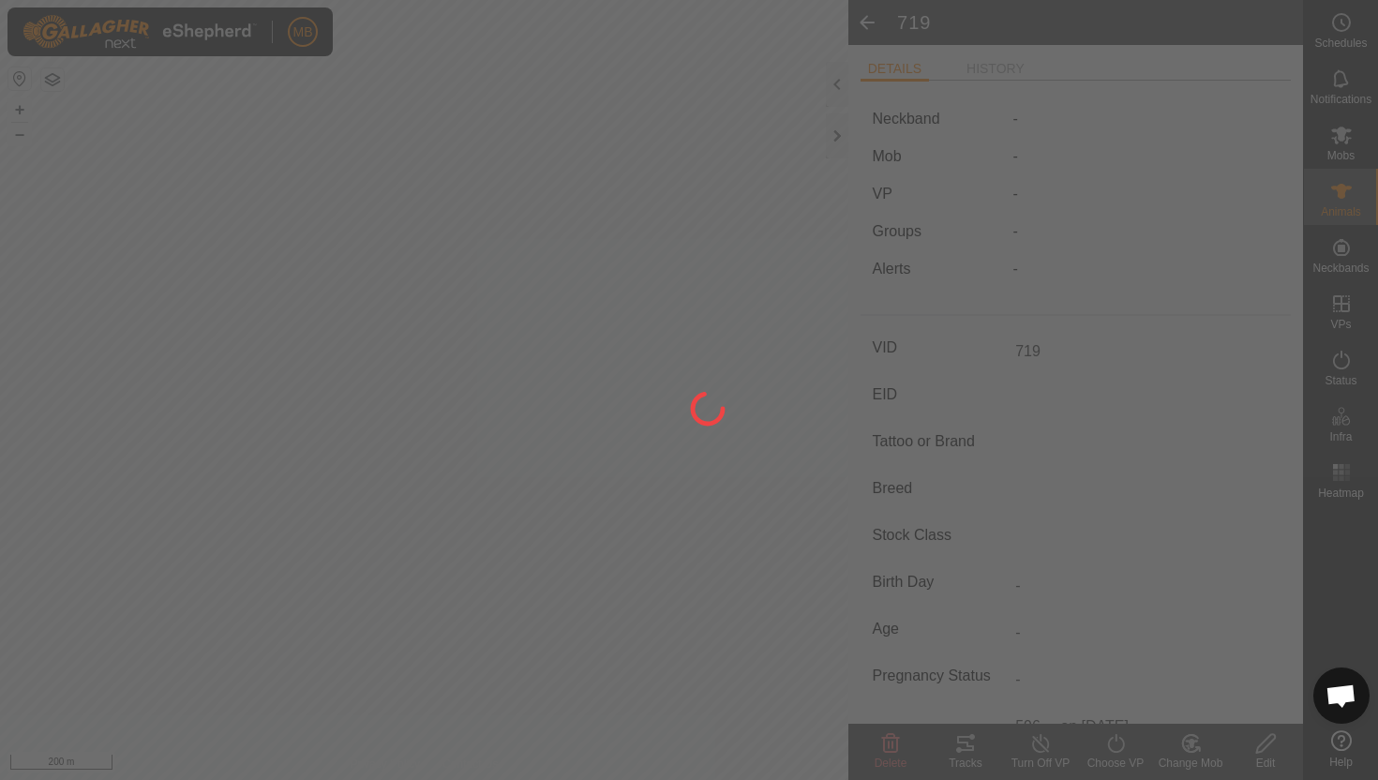
type input "-"
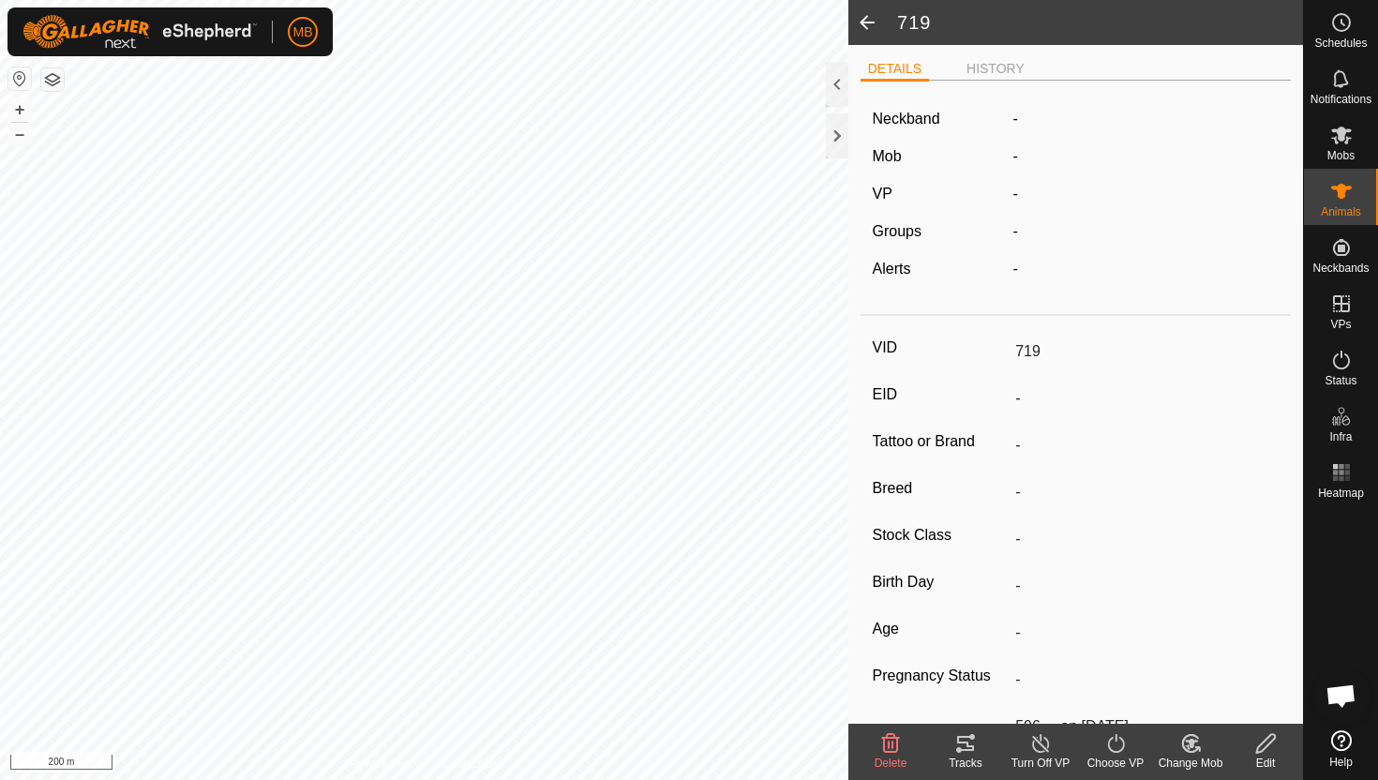
click at [1185, 747] on icon at bounding box center [1190, 743] width 23 height 22
click at [1219, 667] on link "Choose Mob..." at bounding box center [1247, 662] width 186 height 37
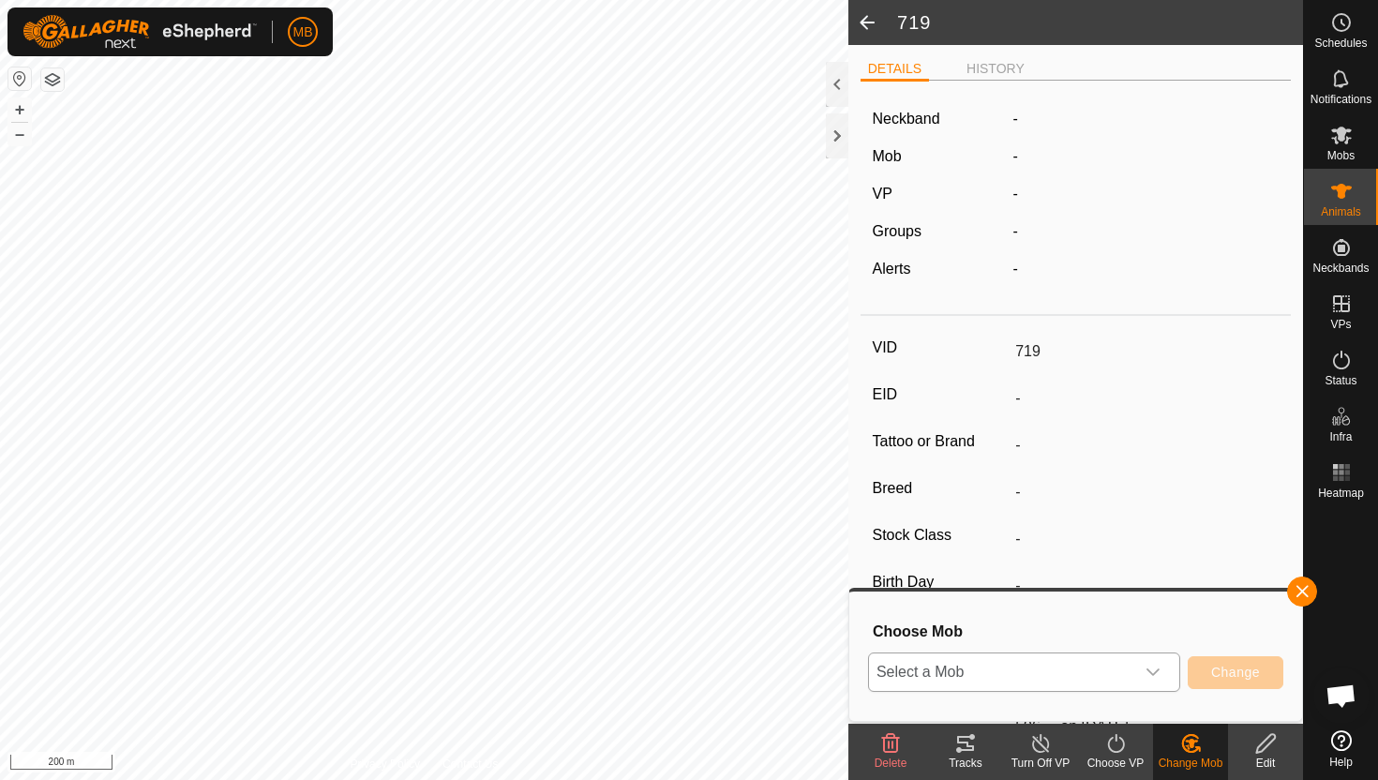
click at [1146, 668] on icon "dropdown trigger" at bounding box center [1153, 672] width 15 height 15
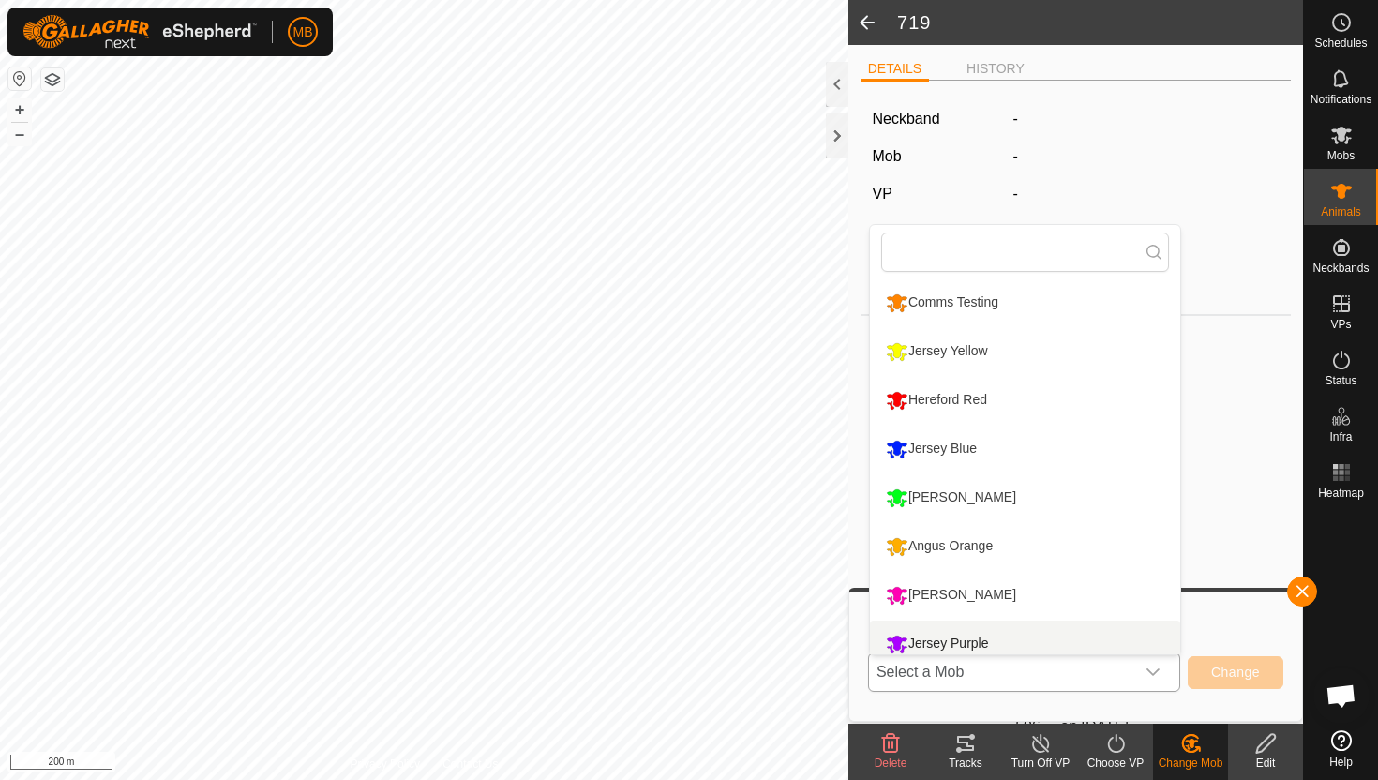
scroll to position [13, 0]
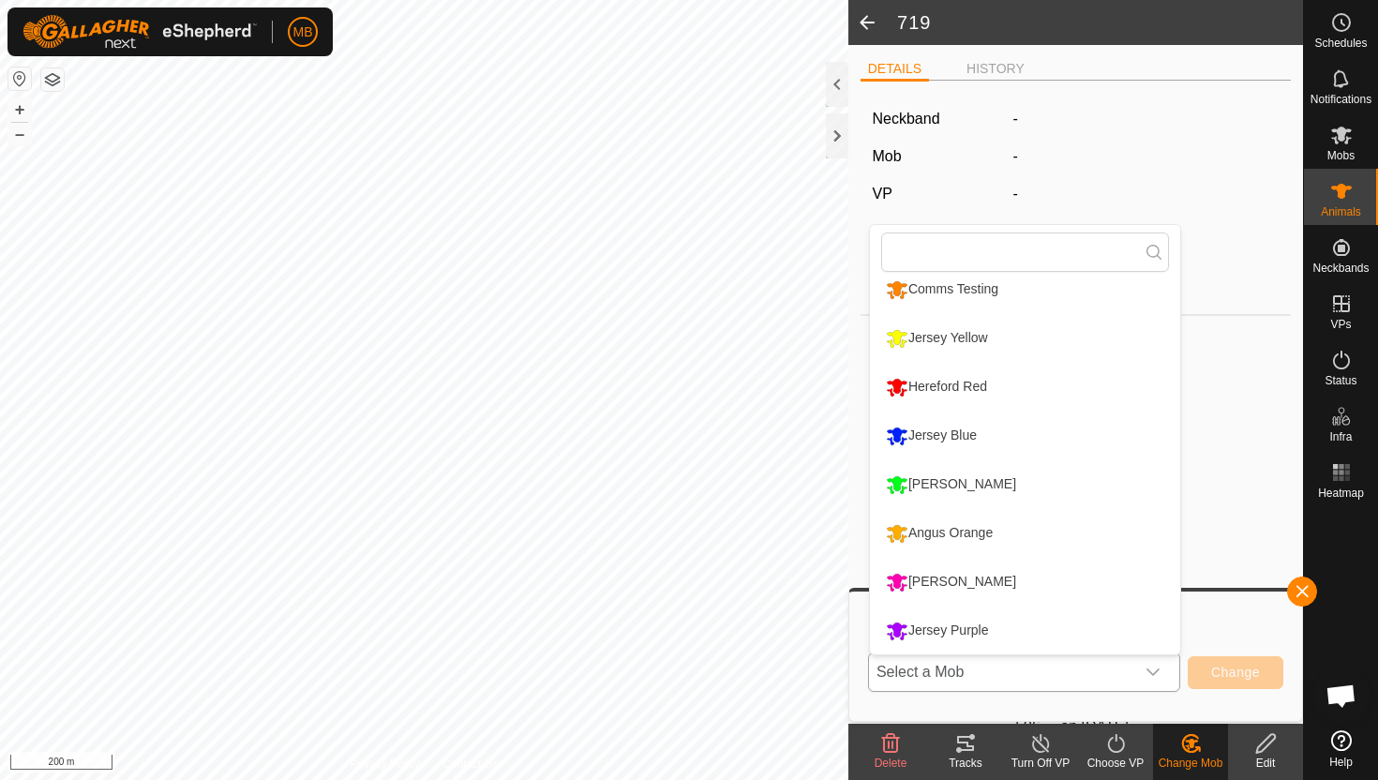
click at [985, 488] on li "[PERSON_NAME]" at bounding box center [1025, 484] width 310 height 47
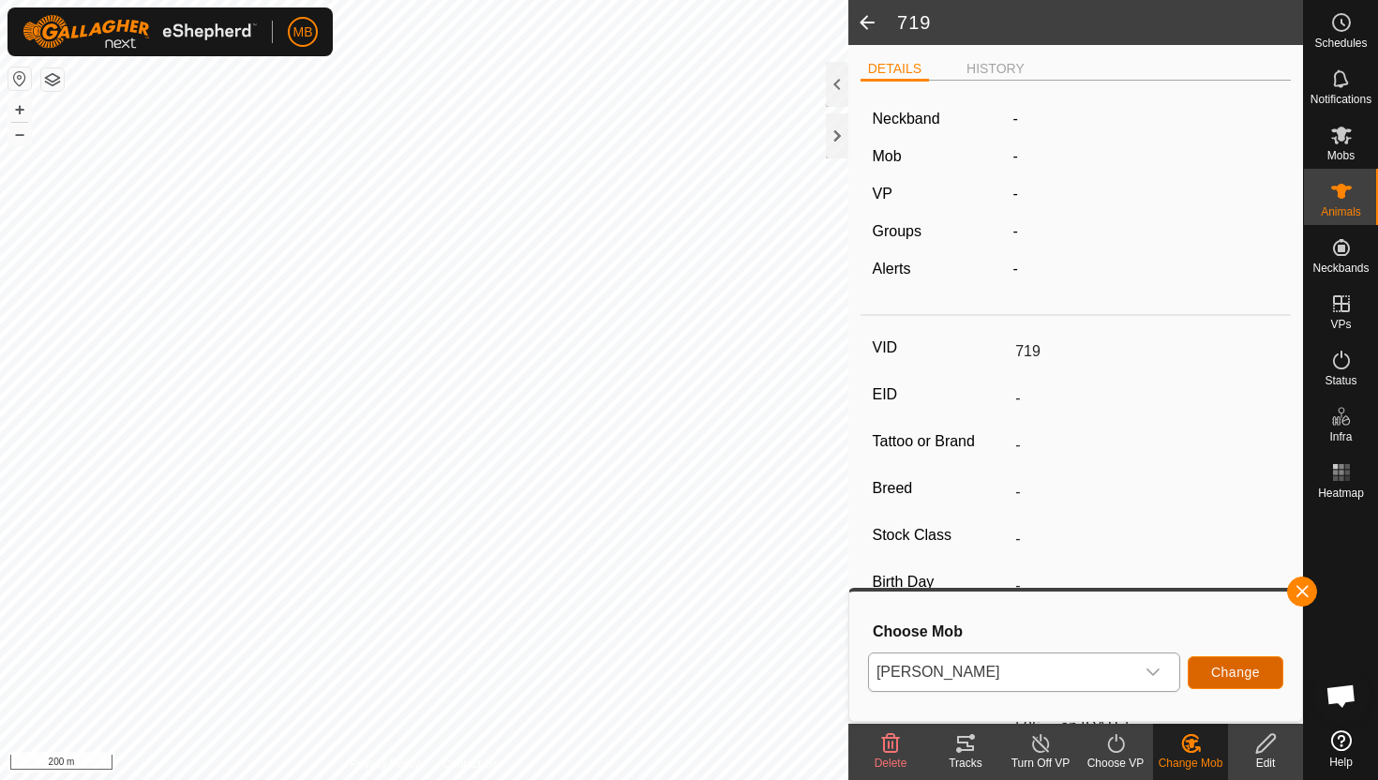
click at [1229, 667] on span "Change" at bounding box center [1235, 672] width 49 height 15
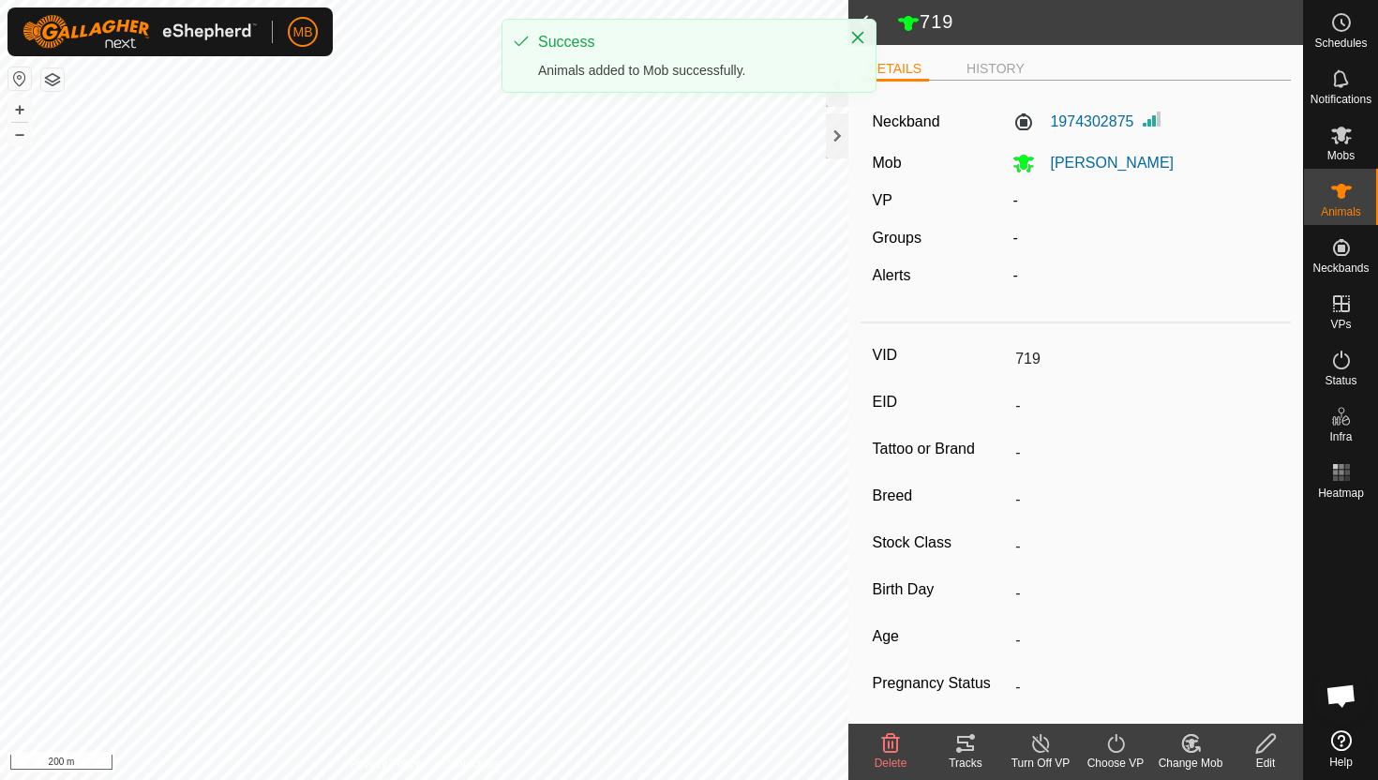
click at [1114, 744] on icon at bounding box center [1115, 743] width 23 height 22
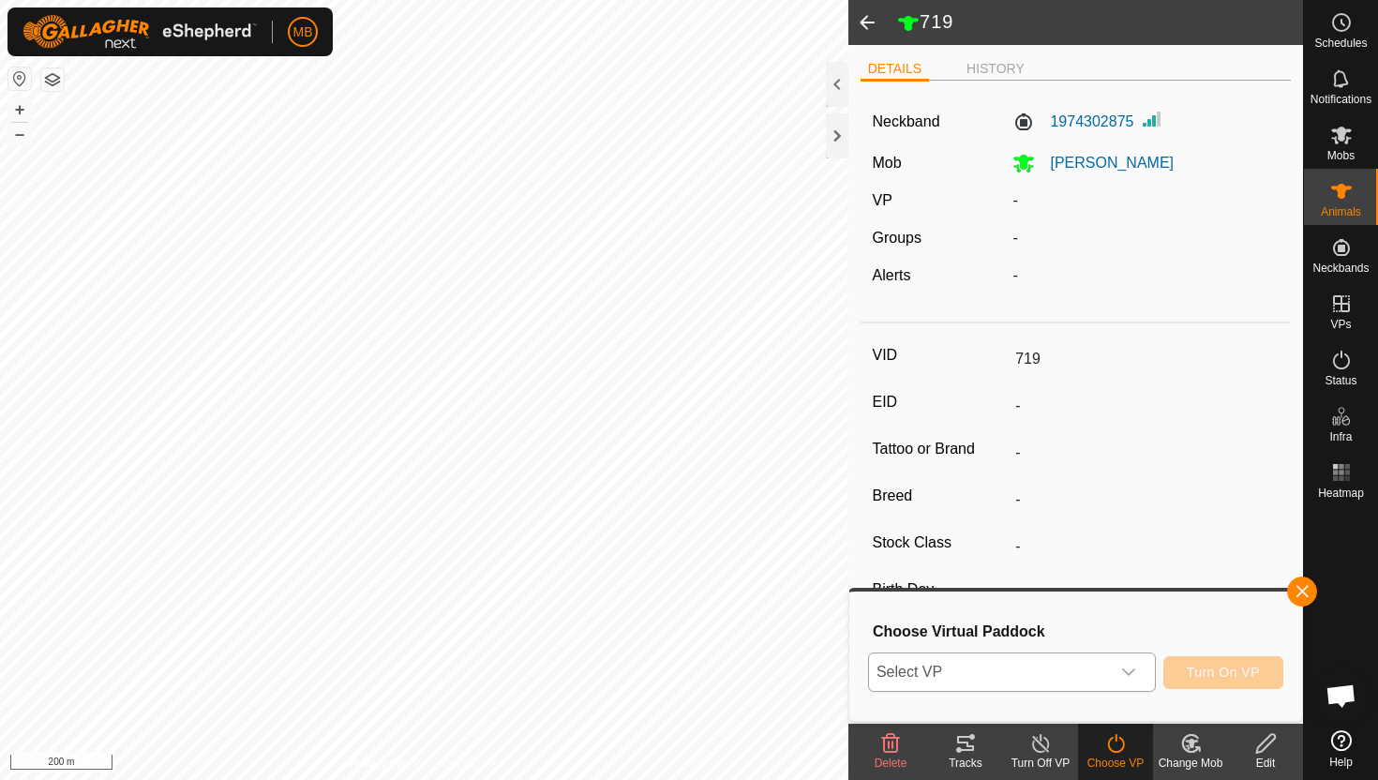
click at [1129, 674] on icon "dropdown trigger" at bounding box center [1128, 671] width 13 height 7
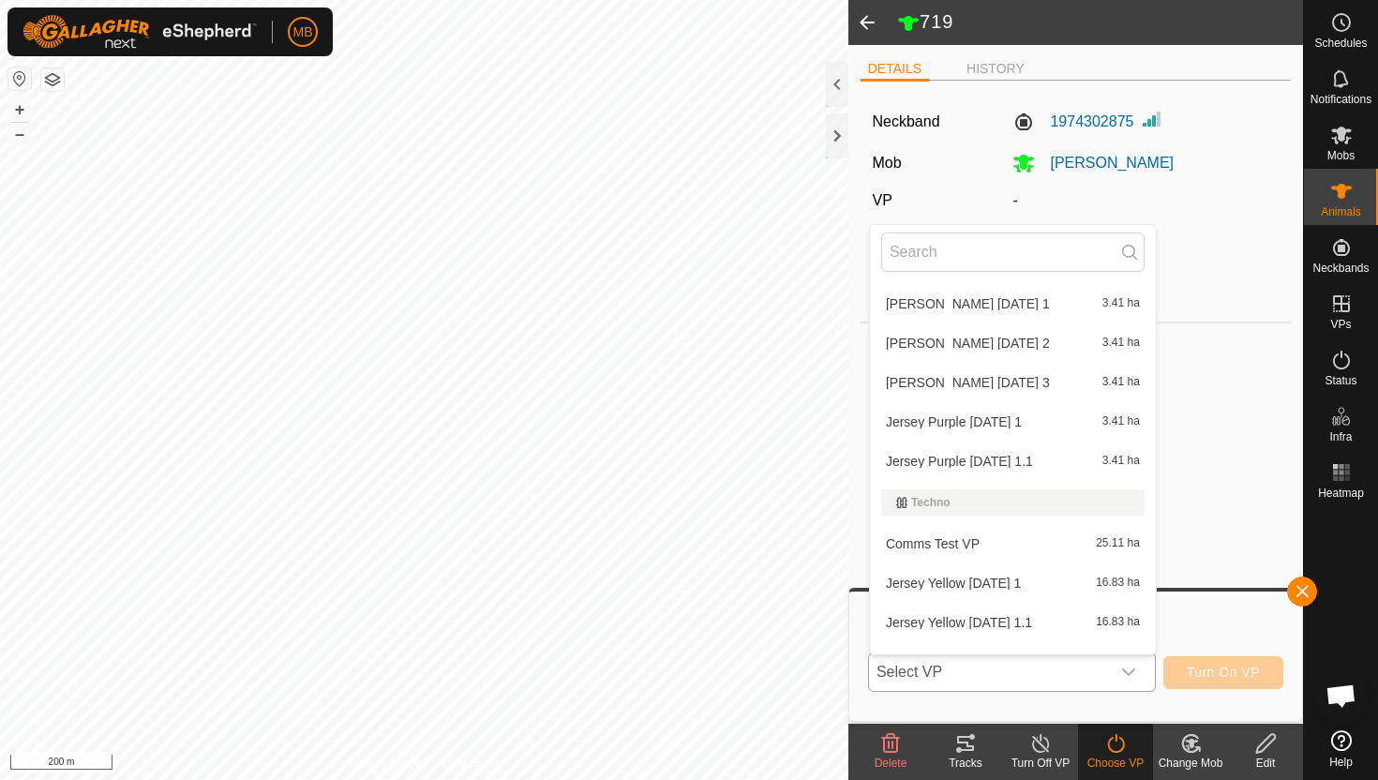
scroll to position [686, 0]
click at [983, 375] on li "Angus Green Wednesday 3 3.41 ha" at bounding box center [1013, 378] width 286 height 37
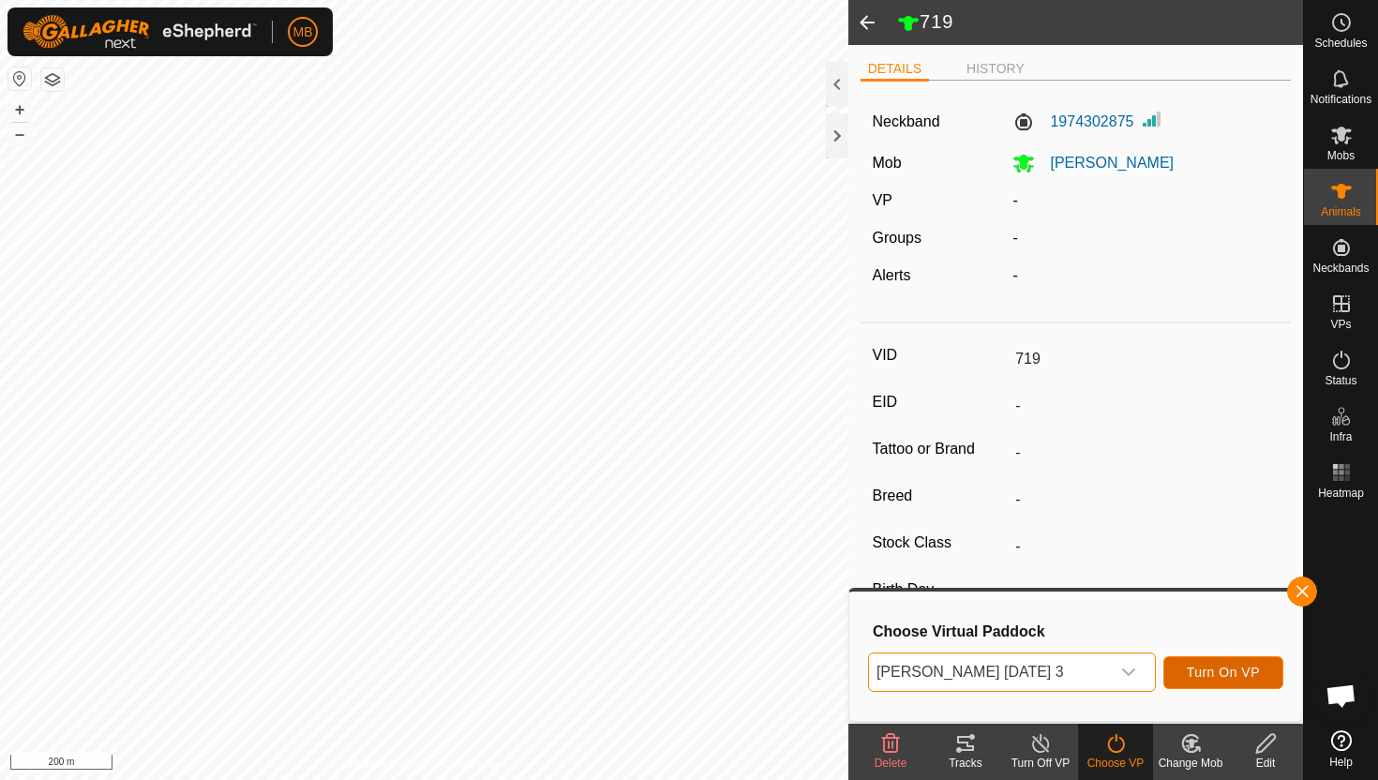
click at [1220, 667] on span "Turn On VP" at bounding box center [1223, 672] width 73 height 15
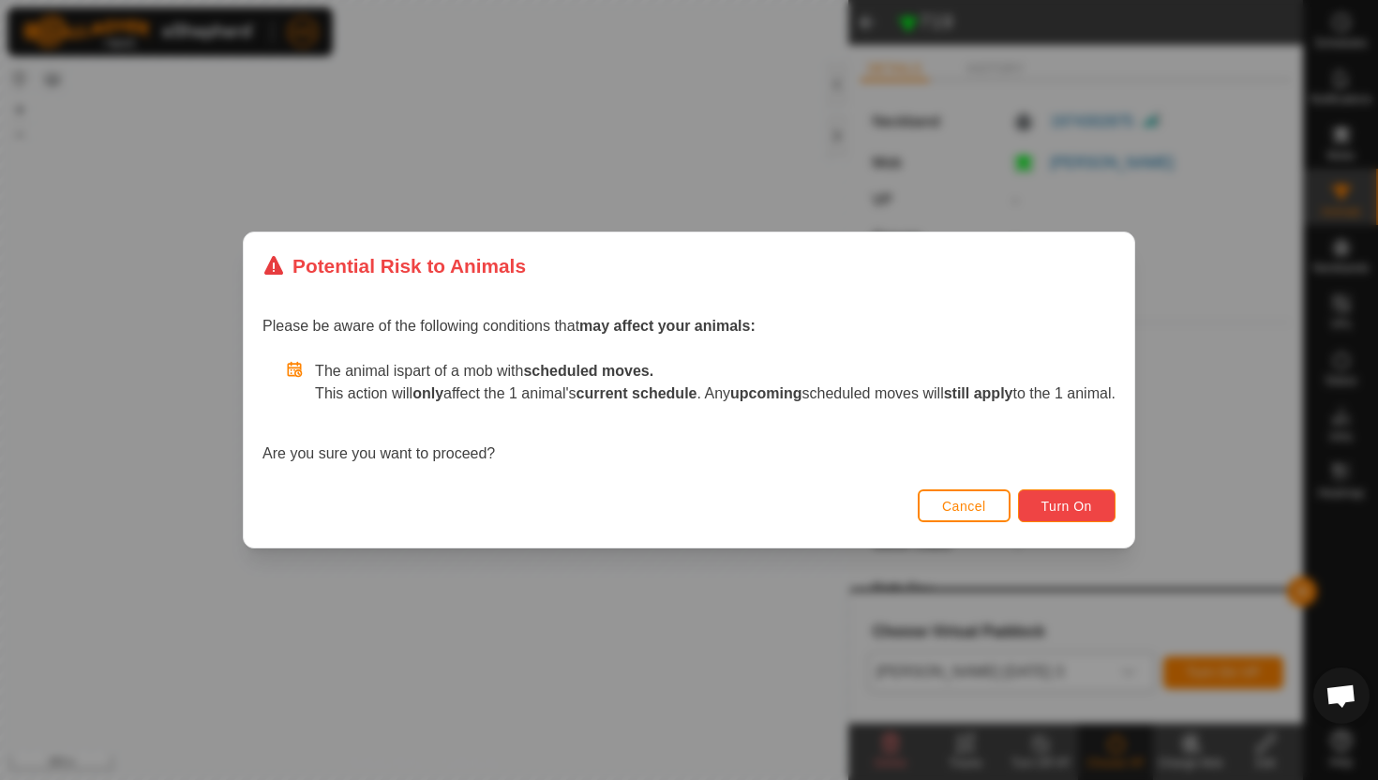
click at [1088, 507] on span "Turn On" at bounding box center [1066, 506] width 51 height 15
